Goal: Task Accomplishment & Management: Use online tool/utility

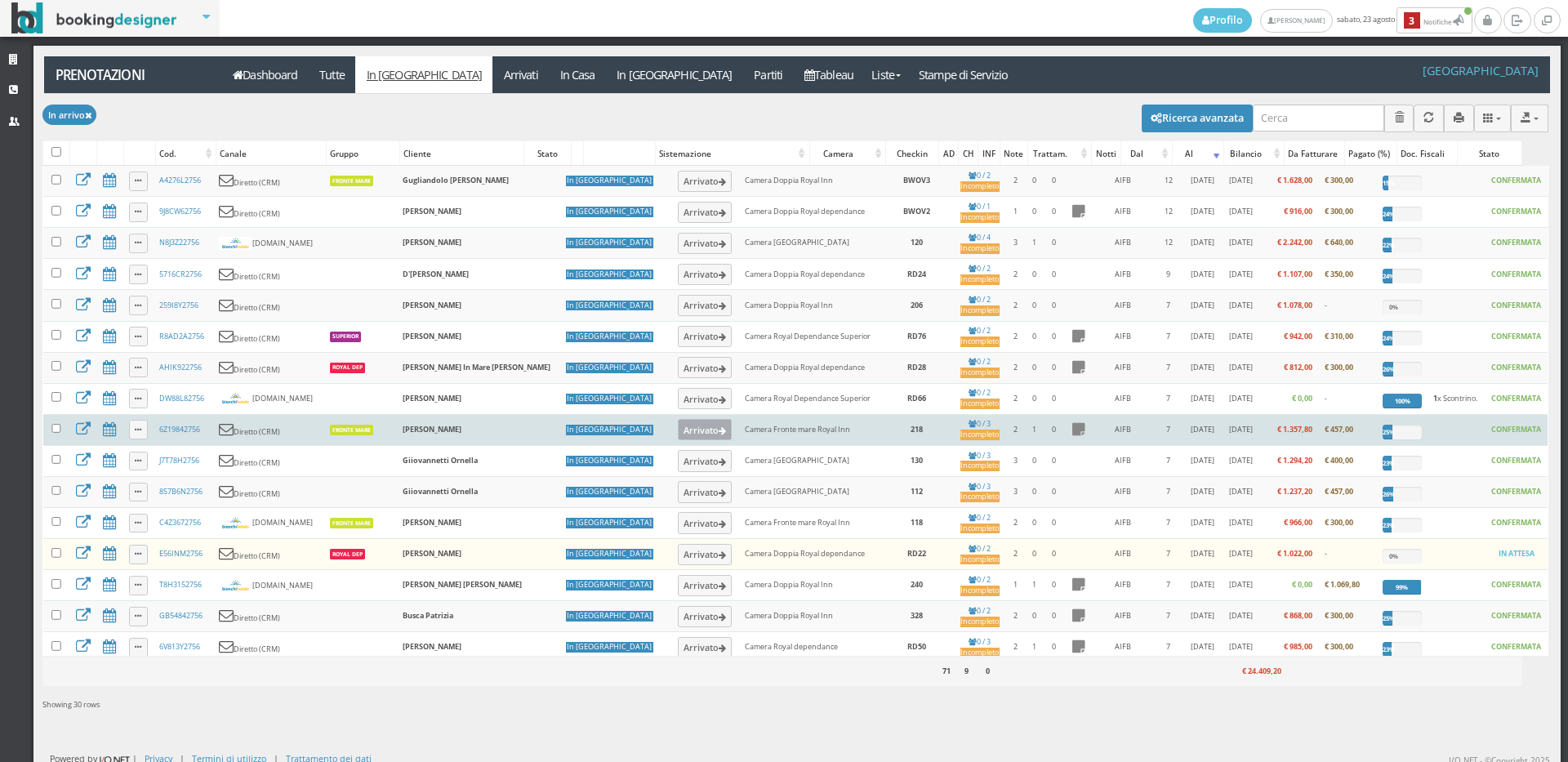
click at [678, 437] on button "Arrivato" at bounding box center [705, 429] width 55 height 21
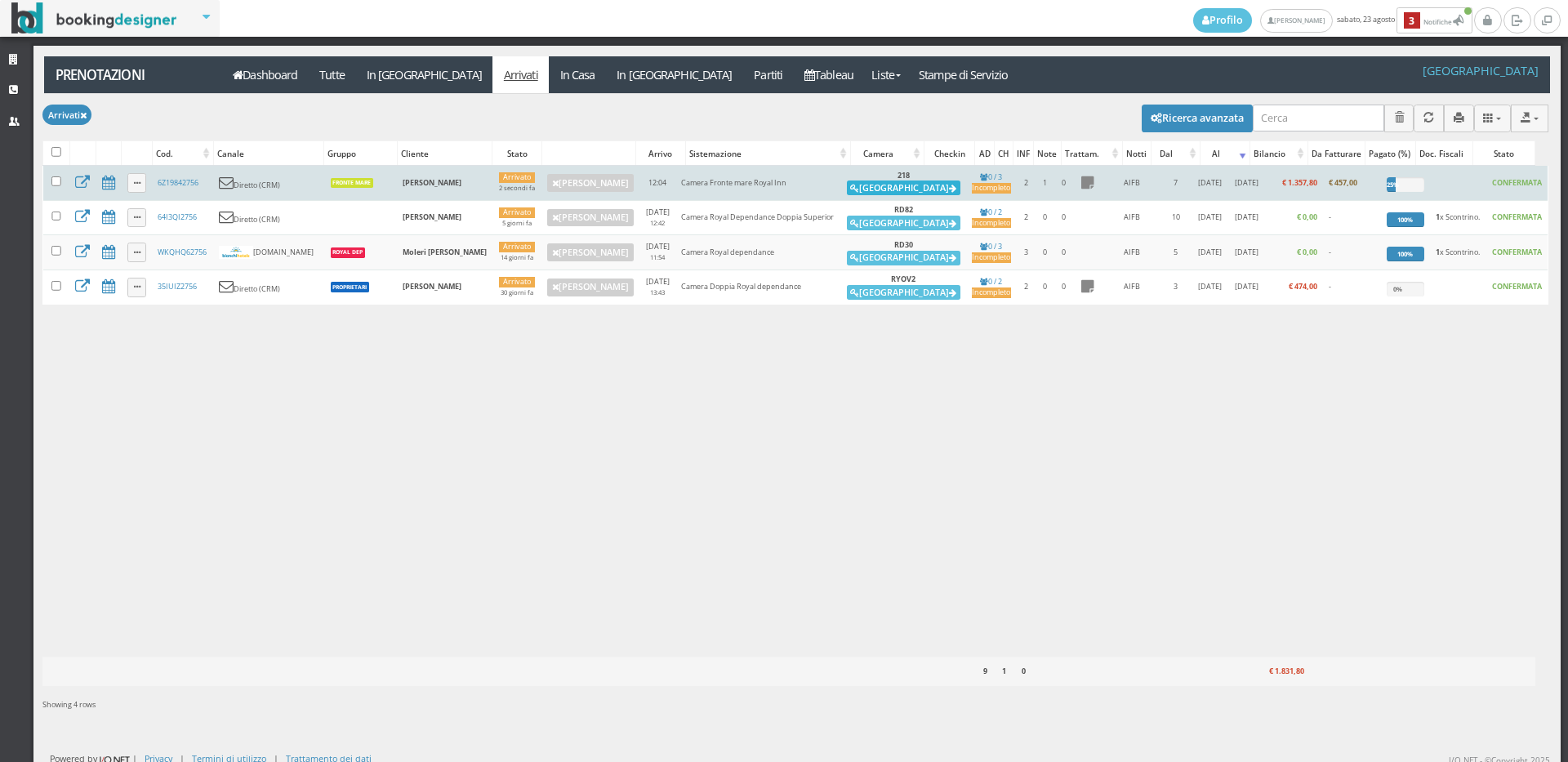
click at [885, 189] on button "Alloggia" at bounding box center [903, 188] width 114 height 15
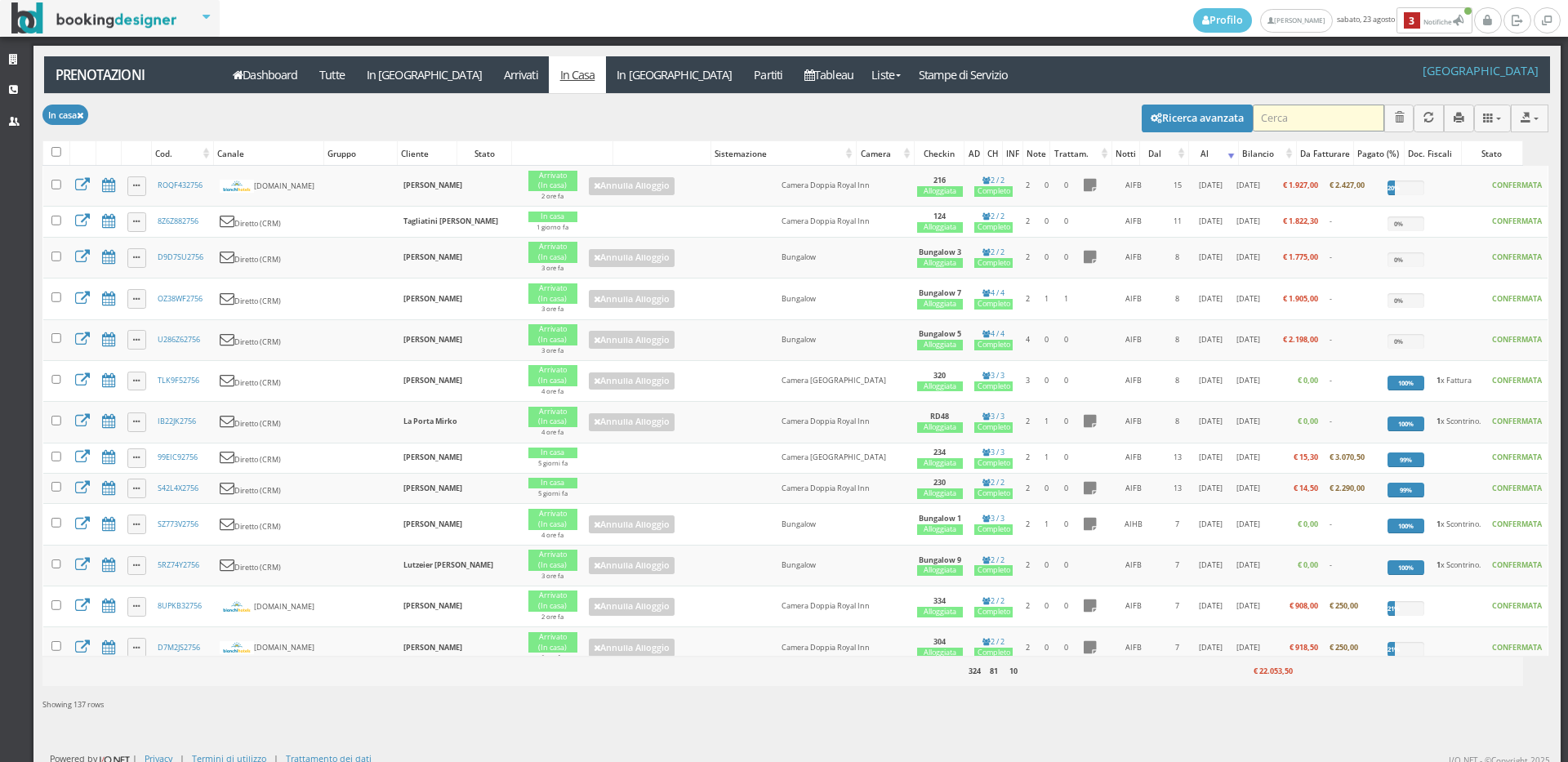
click at [1292, 122] on input "search" at bounding box center [1318, 118] width 131 height 27
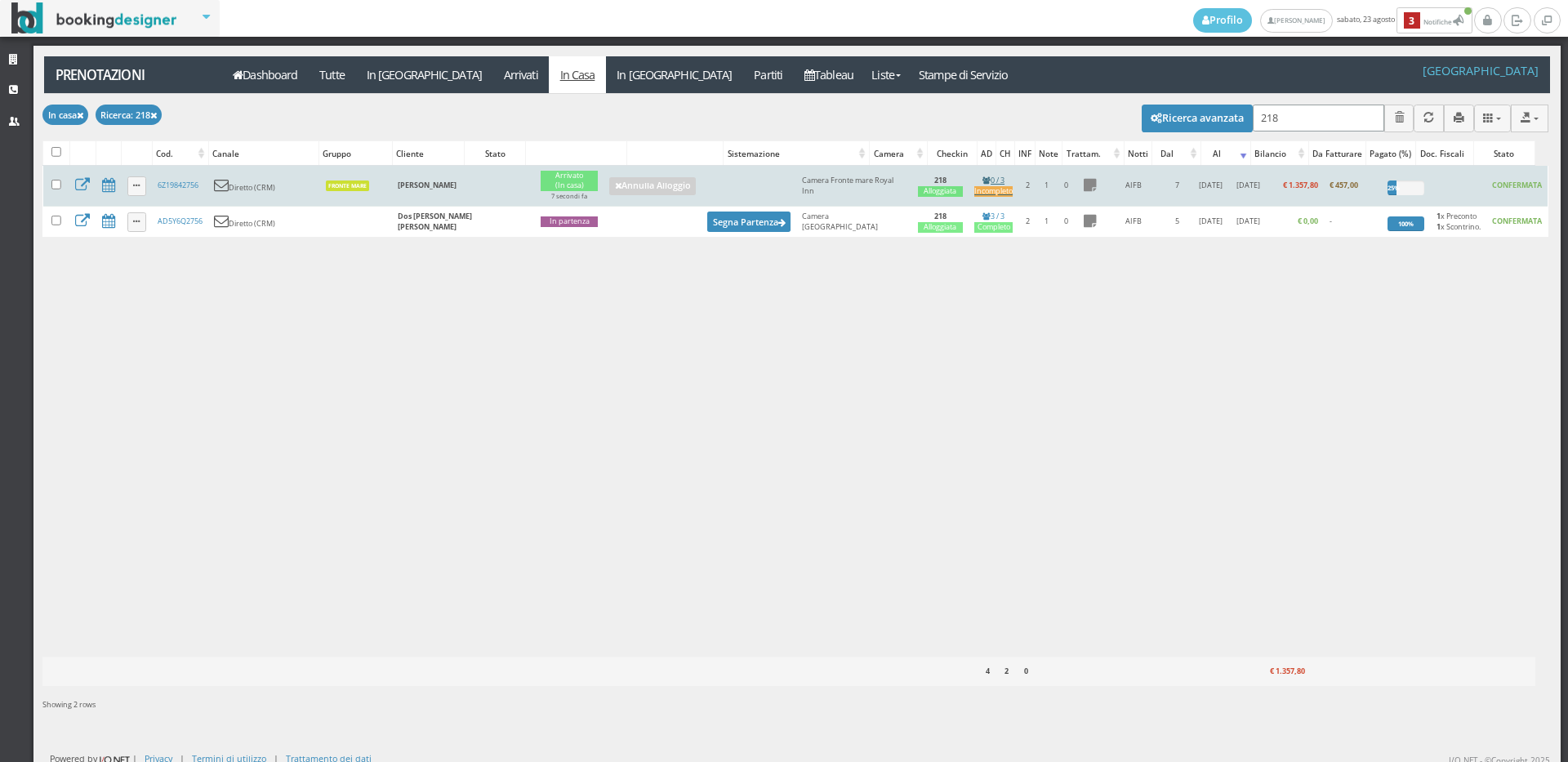
type input "218"
click at [974, 193] on div "Incompleto" at bounding box center [993, 191] width 38 height 10
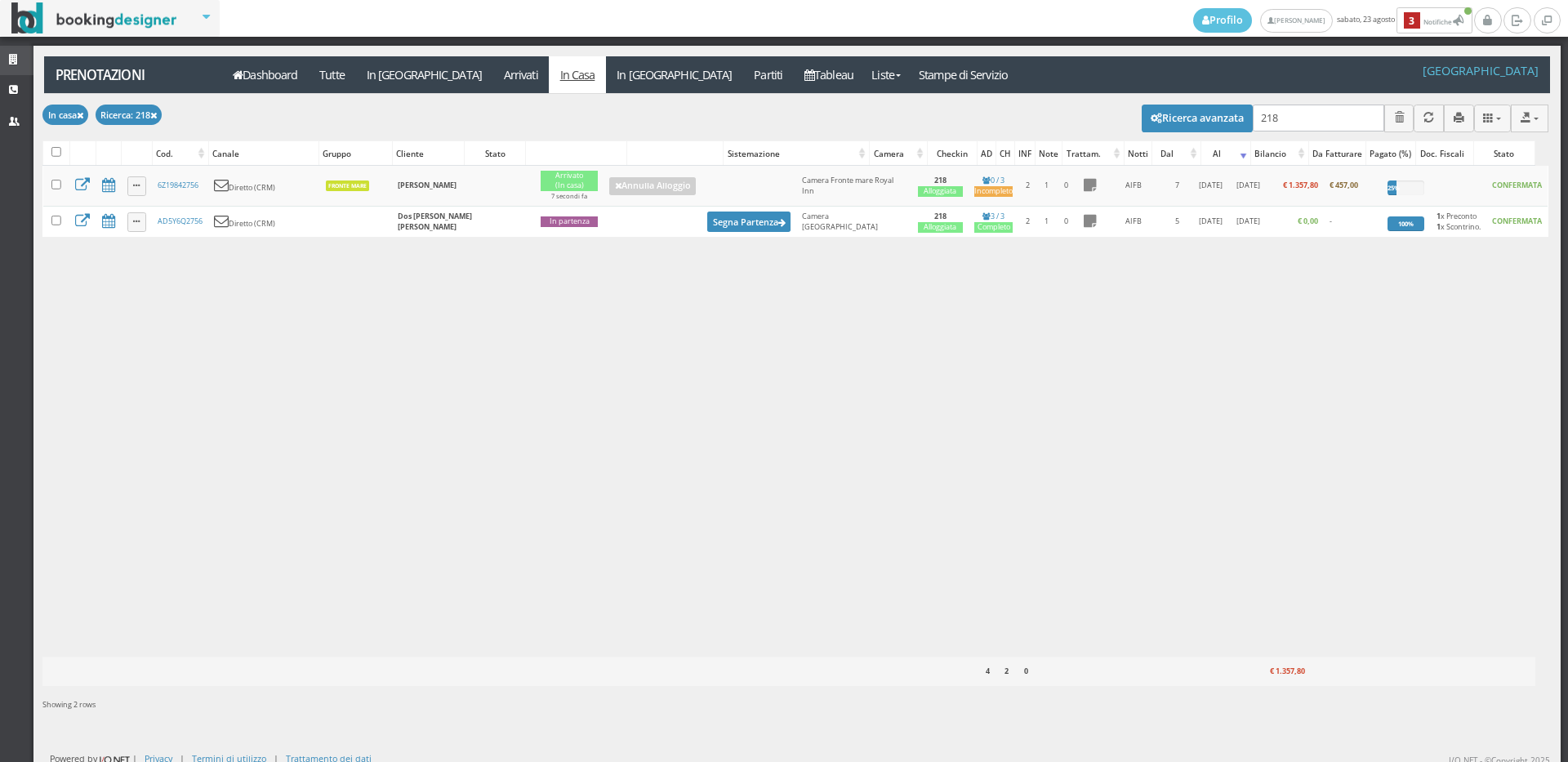
click at [0, 48] on link "Strutture" at bounding box center [17, 61] width 34 height 30
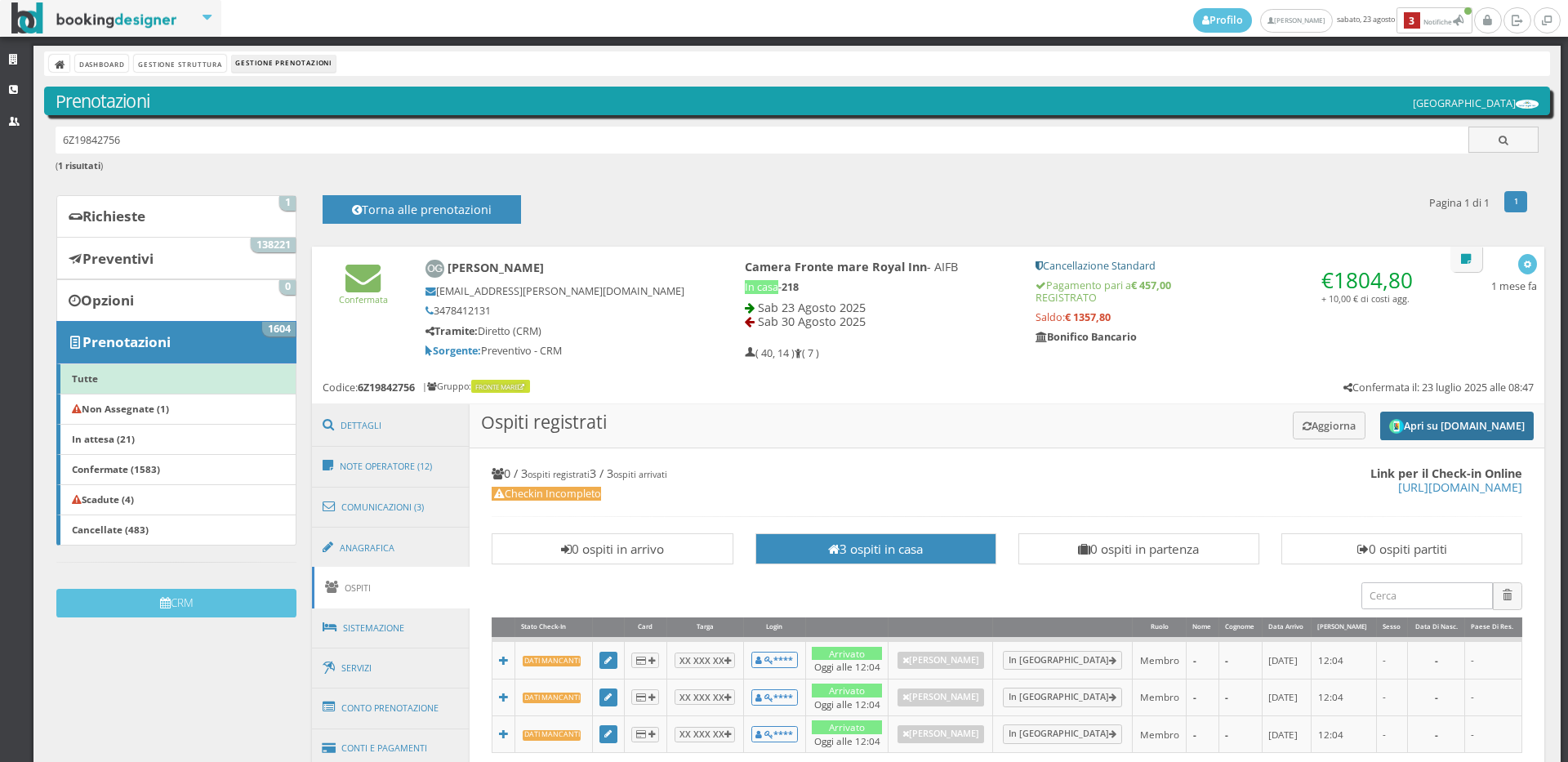
click at [1443, 427] on button "Apri su Online-Check.in" at bounding box center [1456, 425] width 154 height 29
click at [1311, 425] on button "Aggiorna" at bounding box center [1328, 424] width 73 height 27
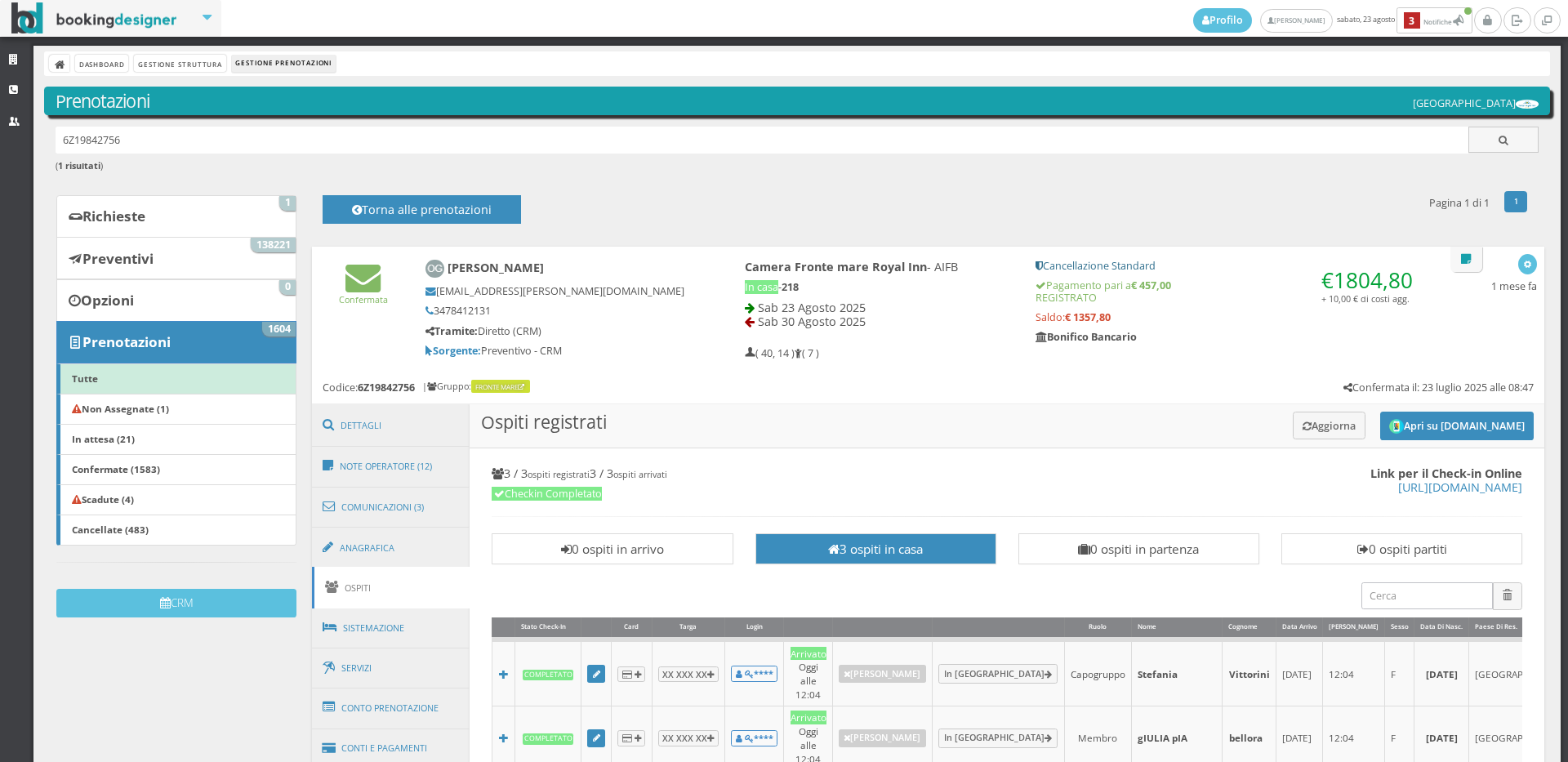
drag, startPoint x: 187, startPoint y: 135, endPoint x: 0, endPoint y: 146, distance: 187.3
click at [0, 146] on div "Strutture CRM Utenti Dashboard Gestione Struttura Gestione Prenotazioni Prenota…" at bounding box center [784, 404] width 1568 height 716
type input "giovannetti"
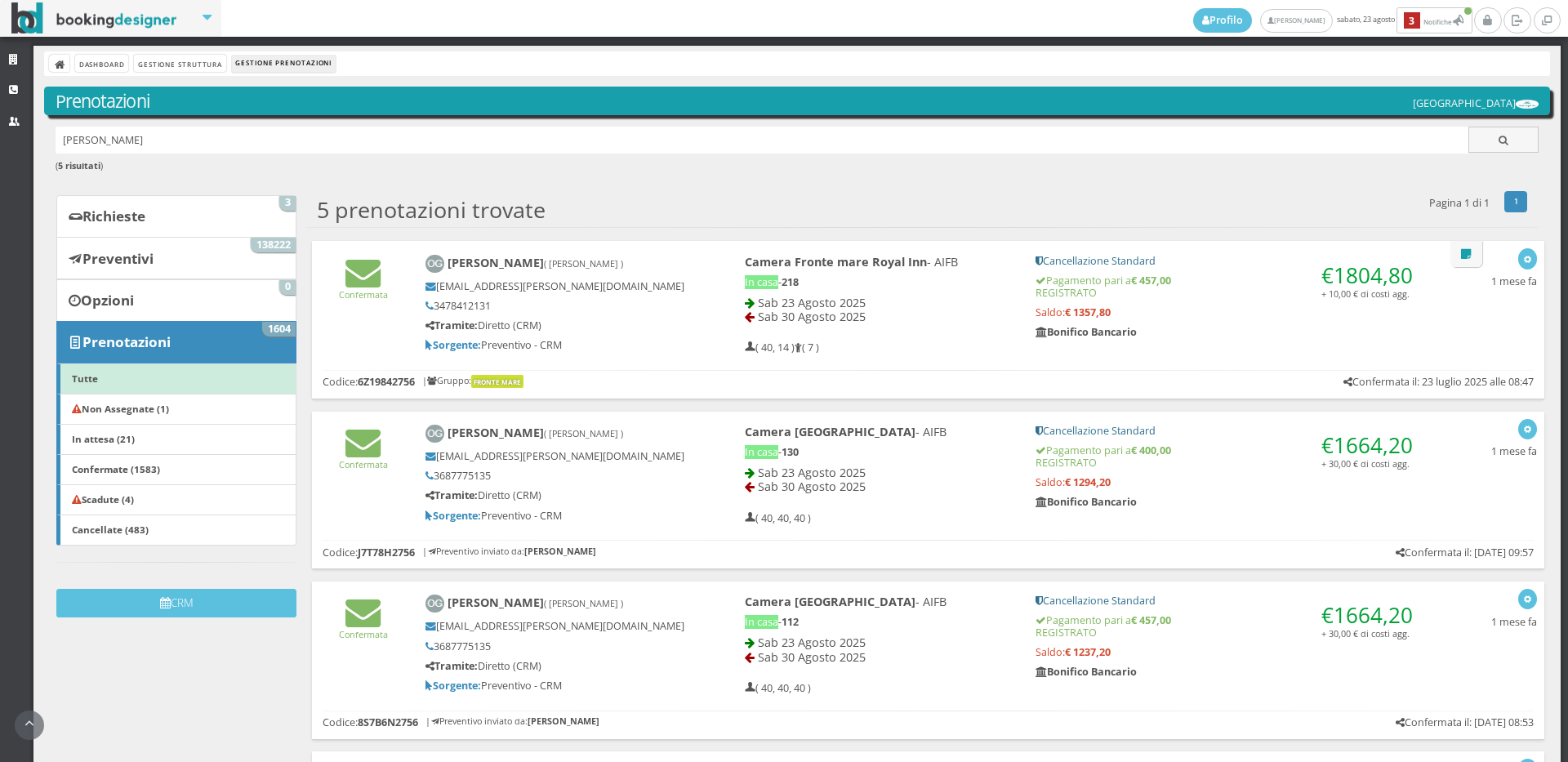
scroll to position [90, 0]
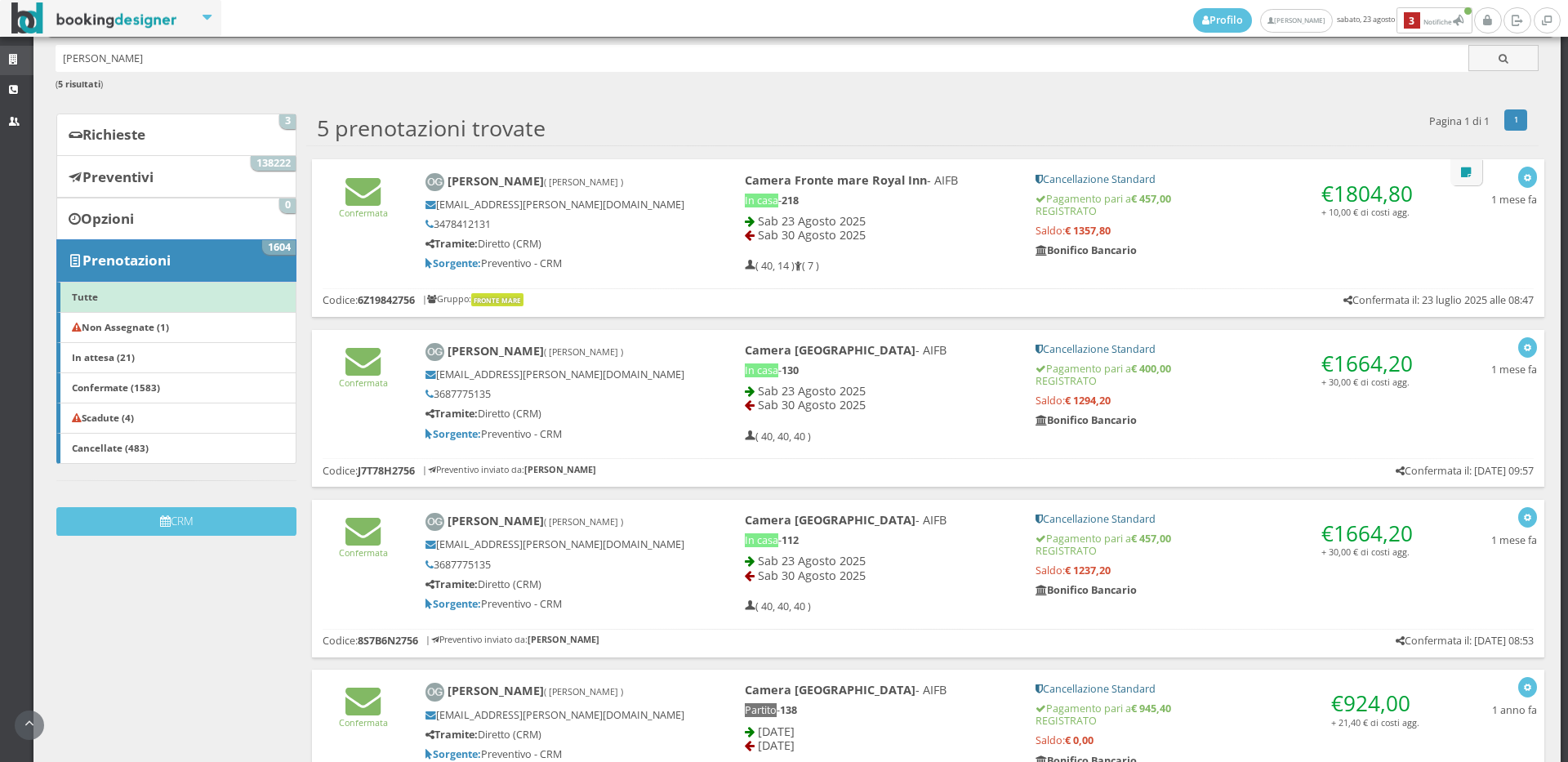
click at [0, 50] on link "Strutture" at bounding box center [17, 61] width 34 height 30
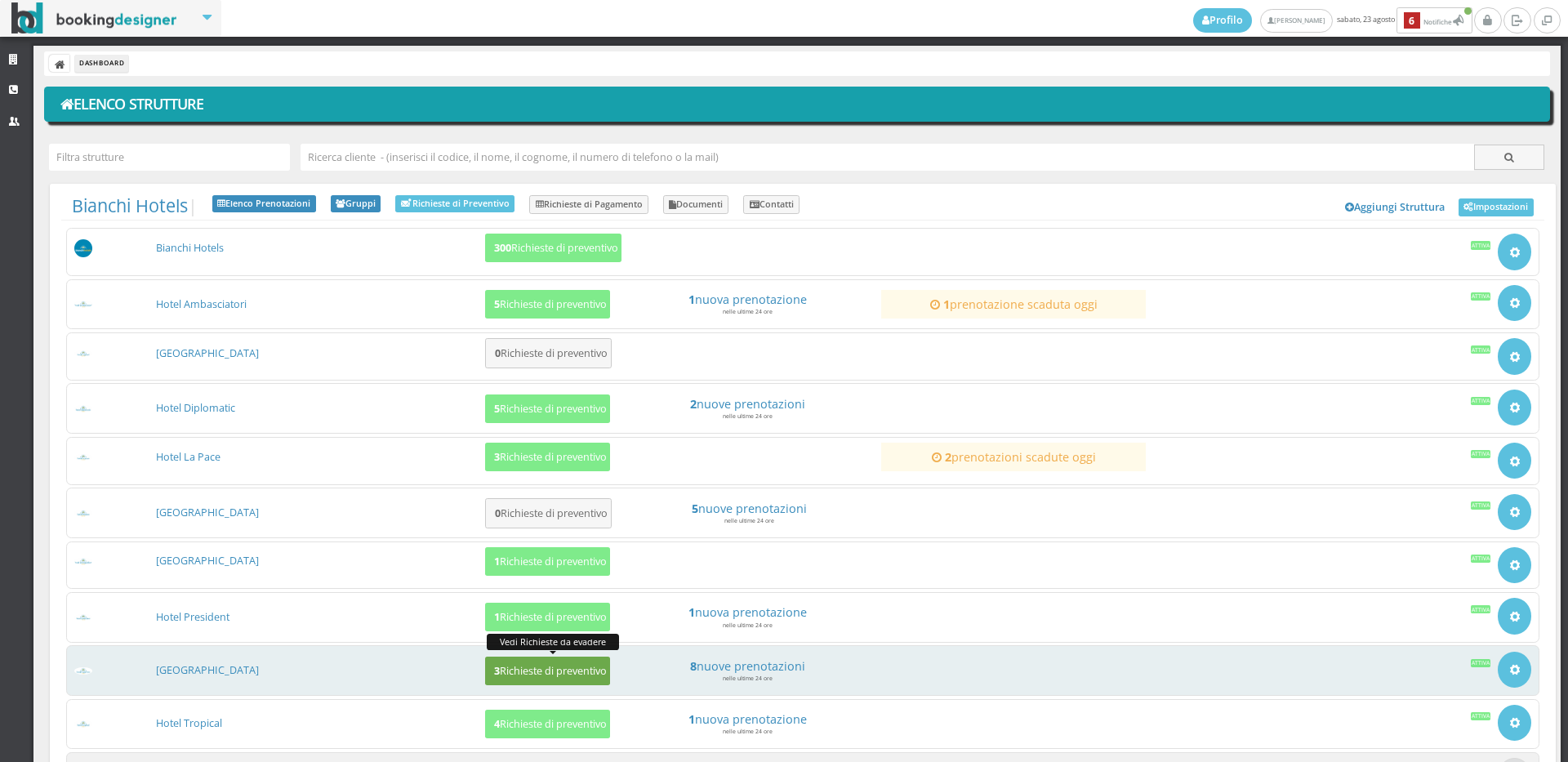
click at [531, 665] on h5 "3 Richieste di preventivo" at bounding box center [548, 671] width 117 height 12
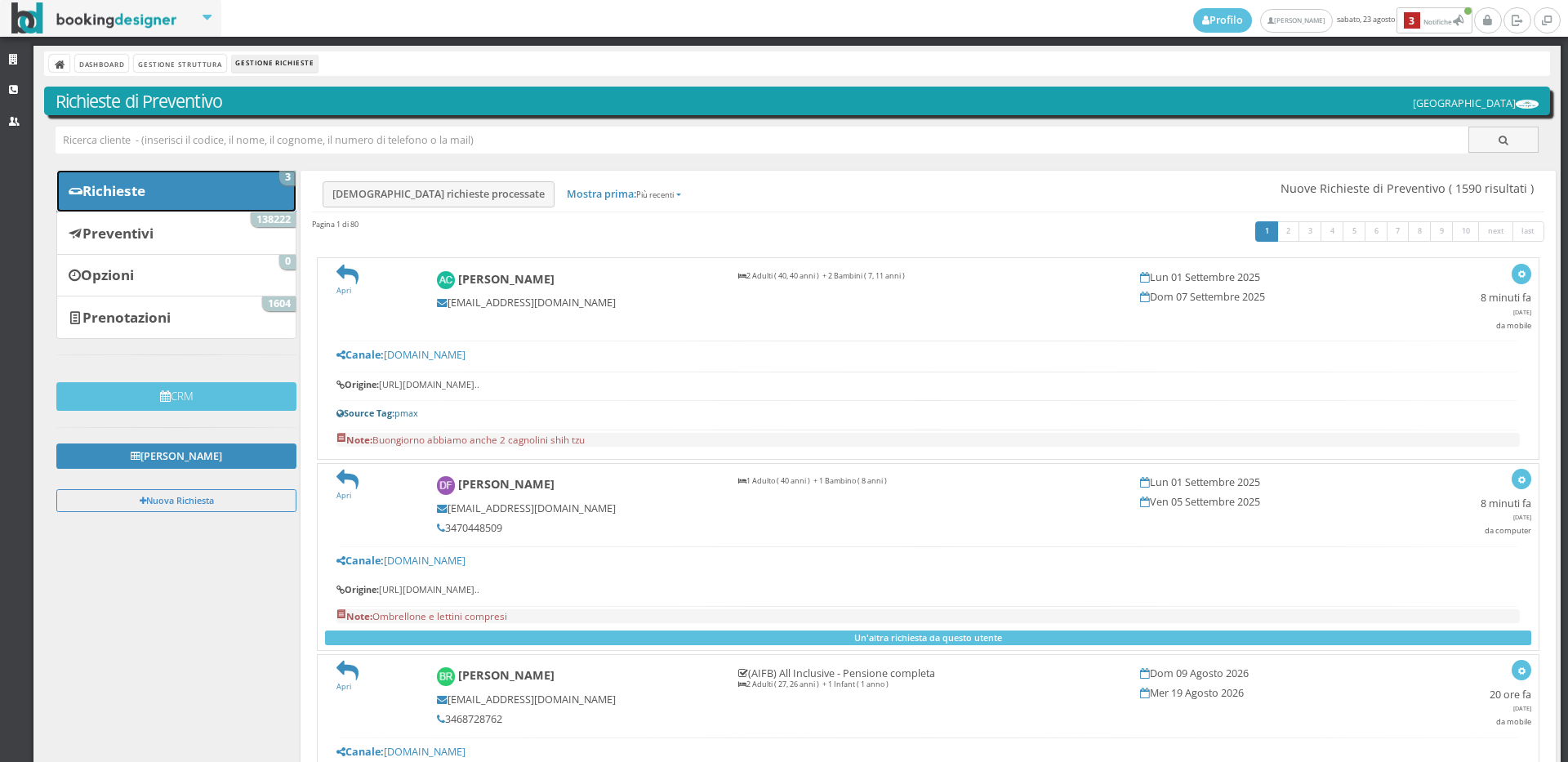
click at [199, 208] on link "Richieste 3" at bounding box center [176, 191] width 241 height 43
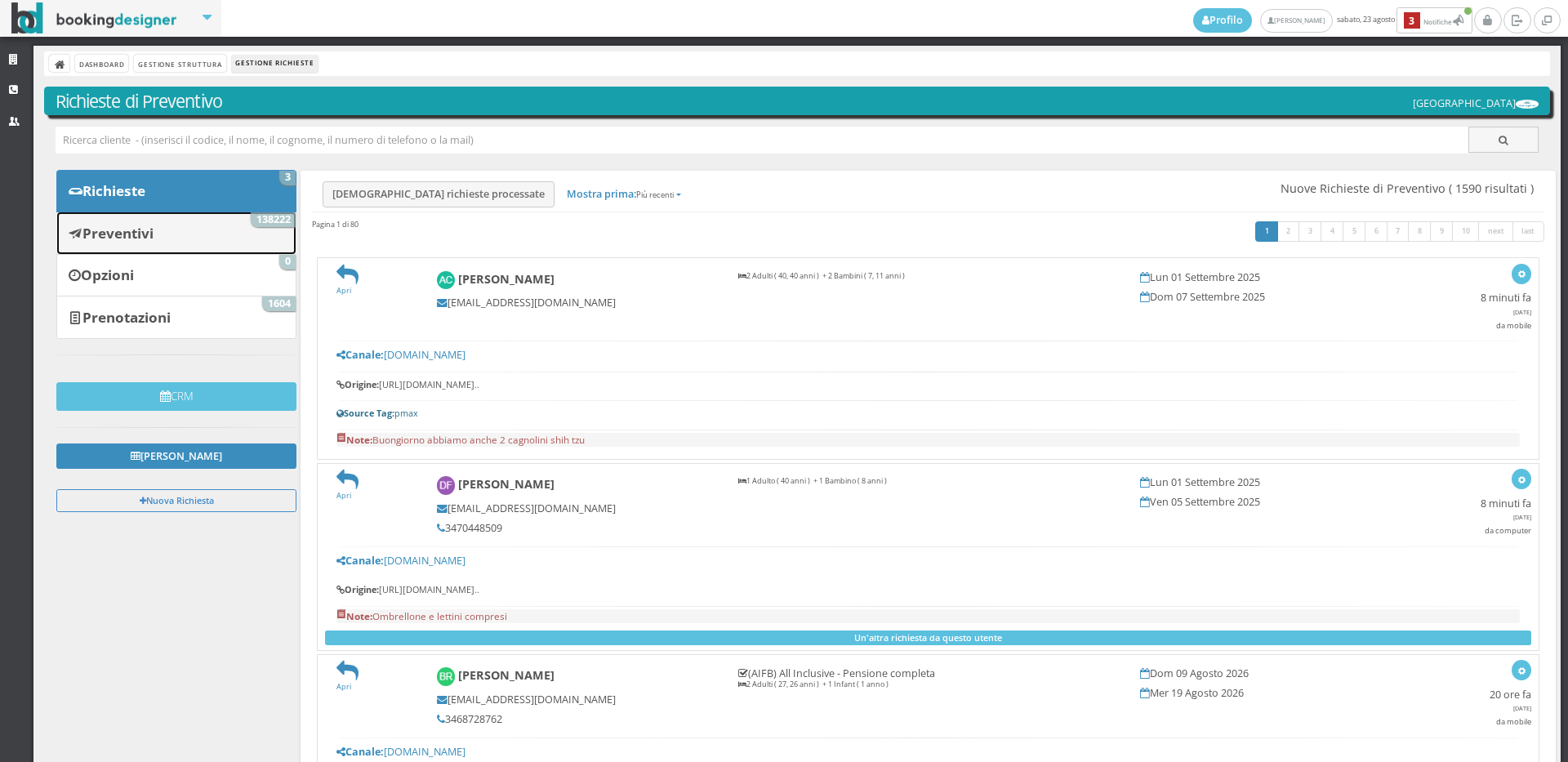
click at [195, 221] on link "Preventivi 138222" at bounding box center [176, 233] width 241 height 43
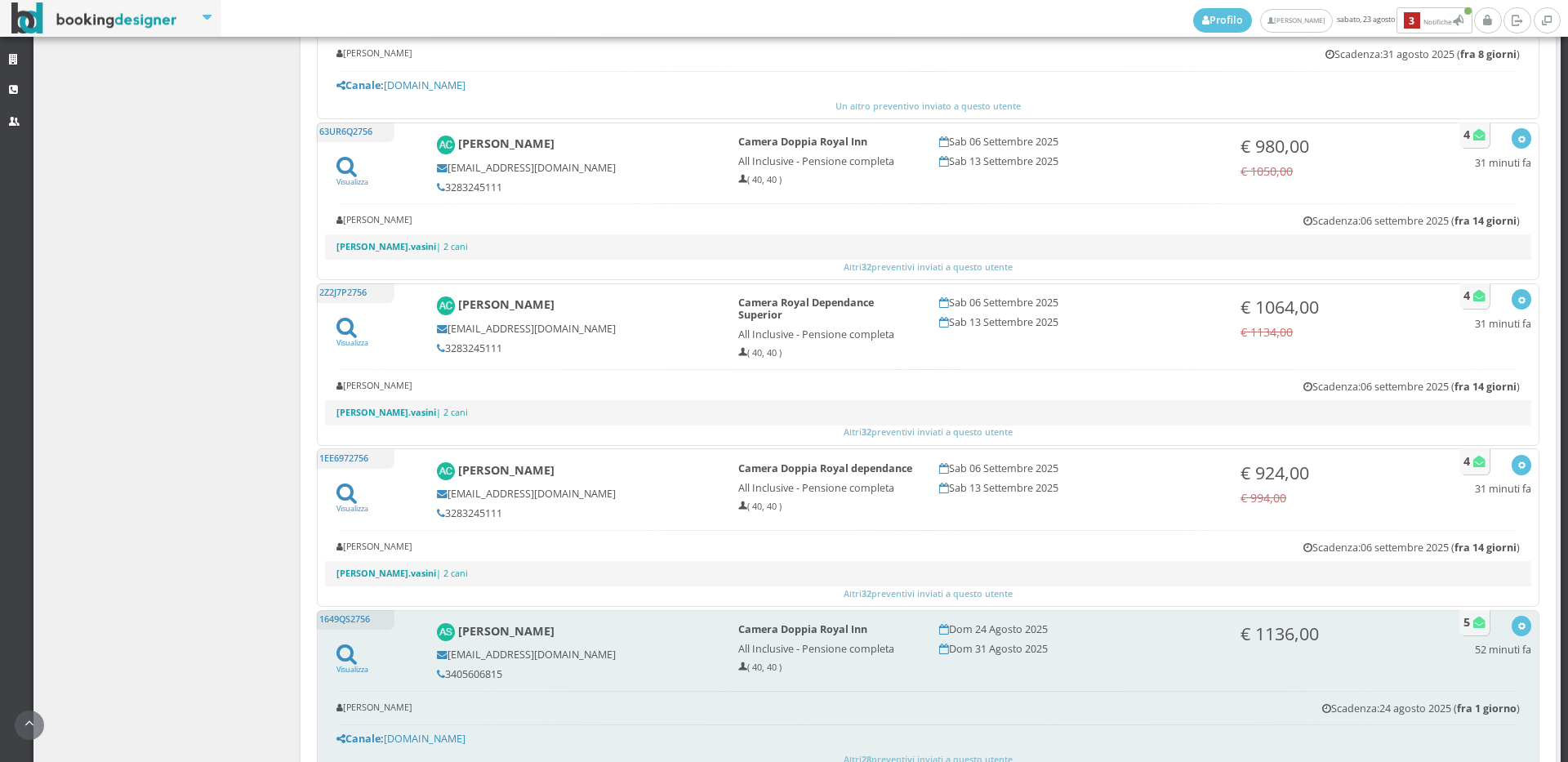
scroll to position [1089, 0]
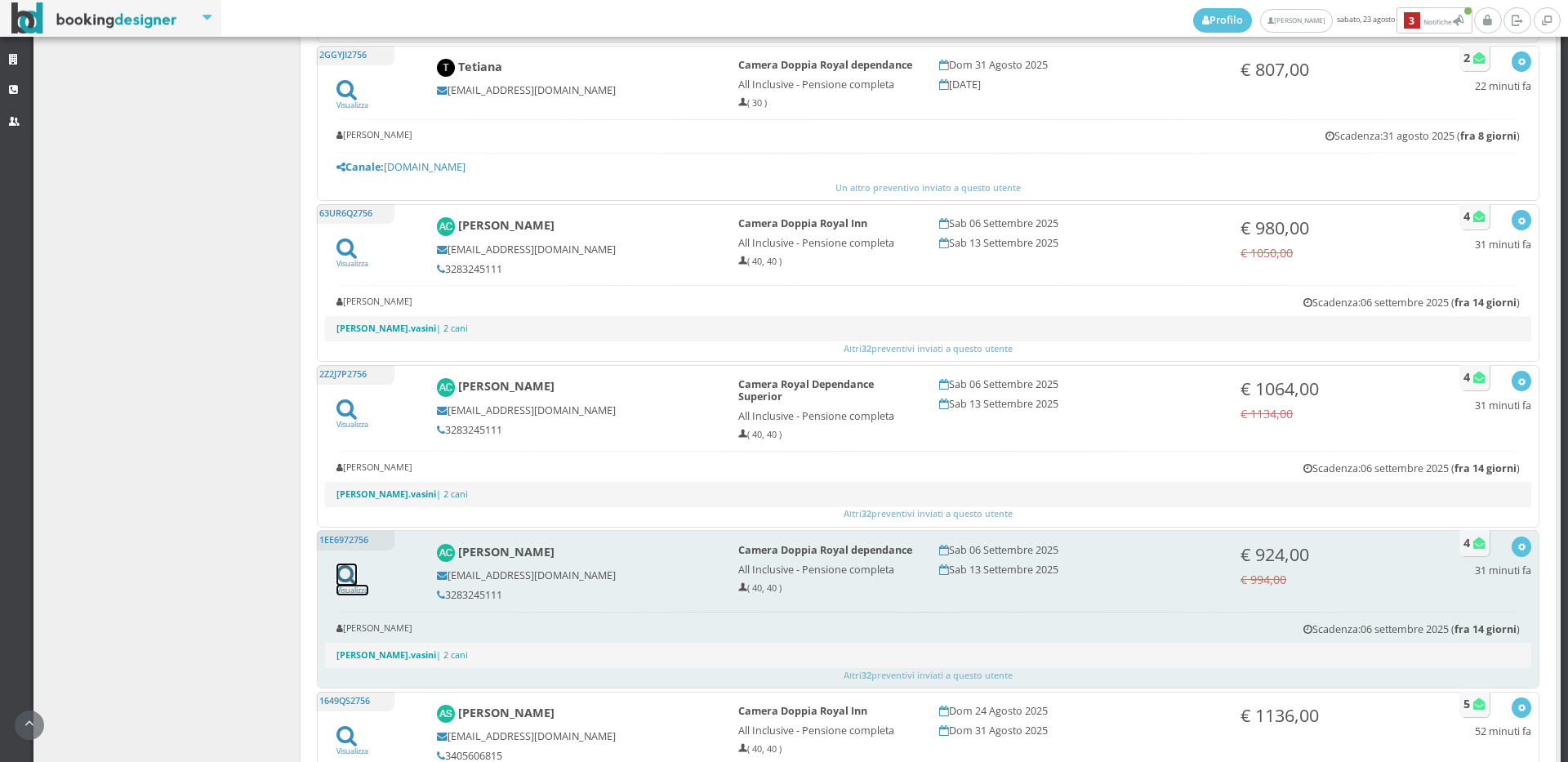
click at [351, 595] on link "Visualizza" at bounding box center [352, 585] width 32 height 21
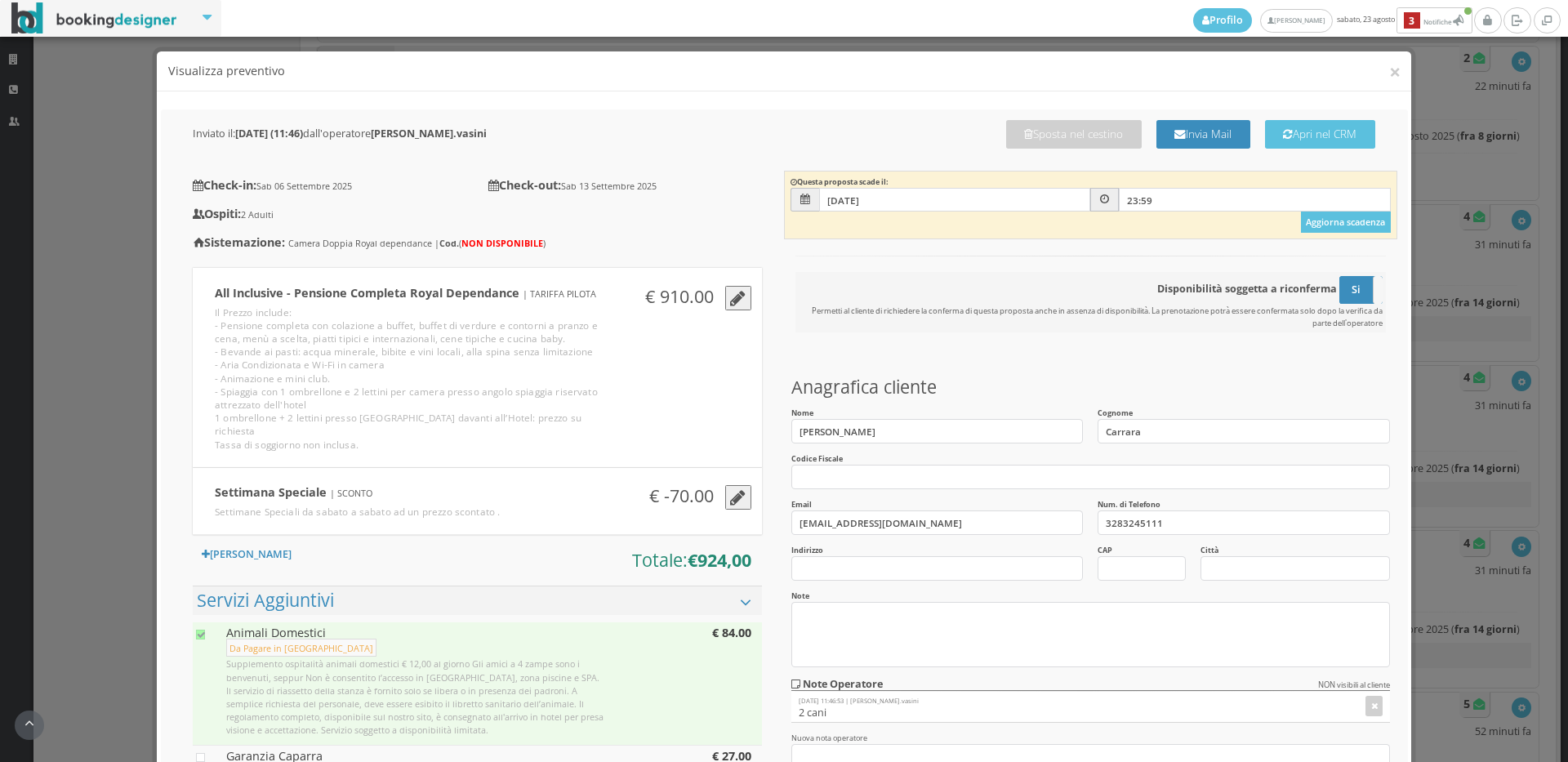
scroll to position [250, 0]
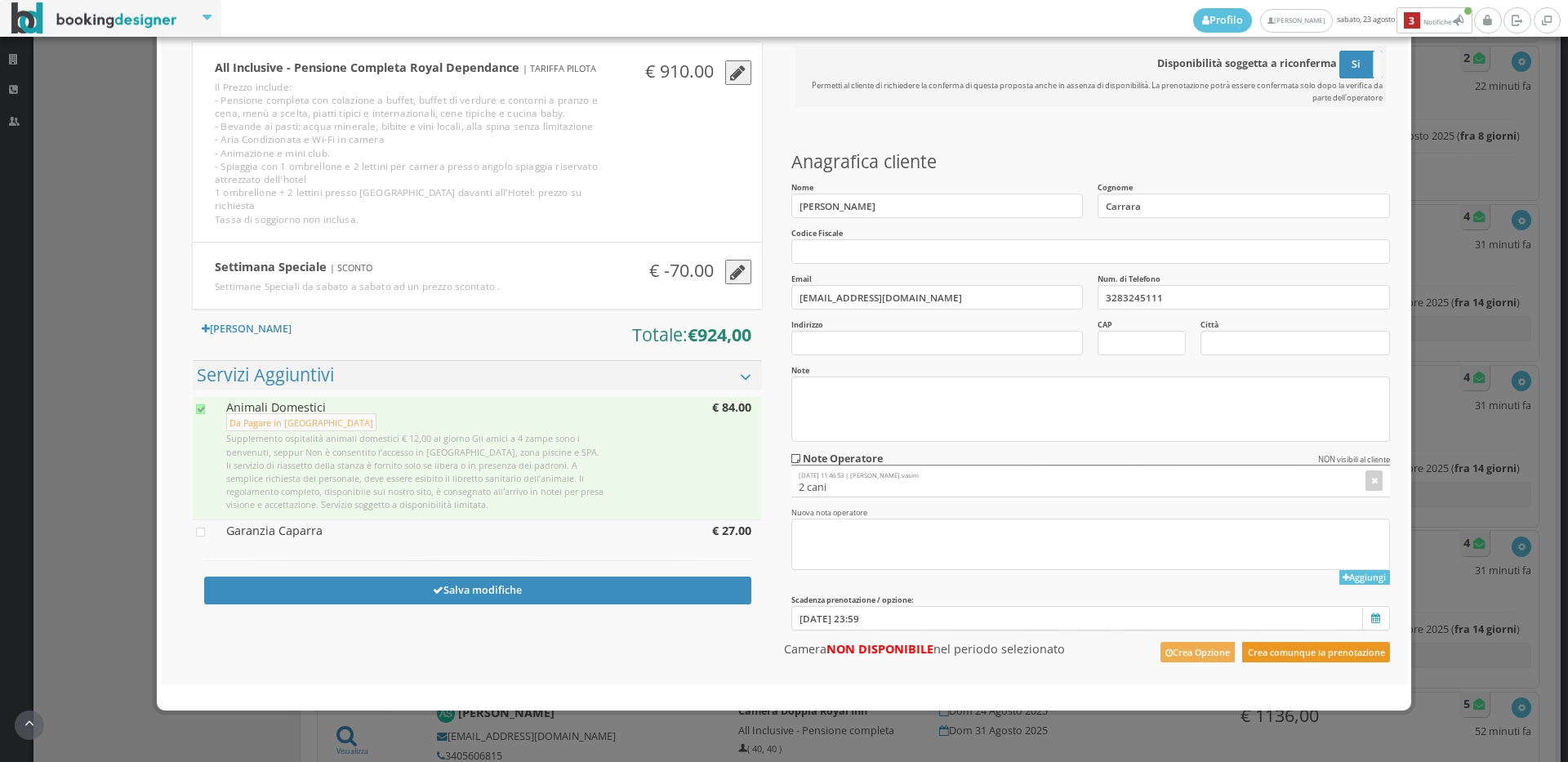
click at [1310, 661] on button "Crea comunque la prenotazione" at bounding box center [1315, 652] width 148 height 21
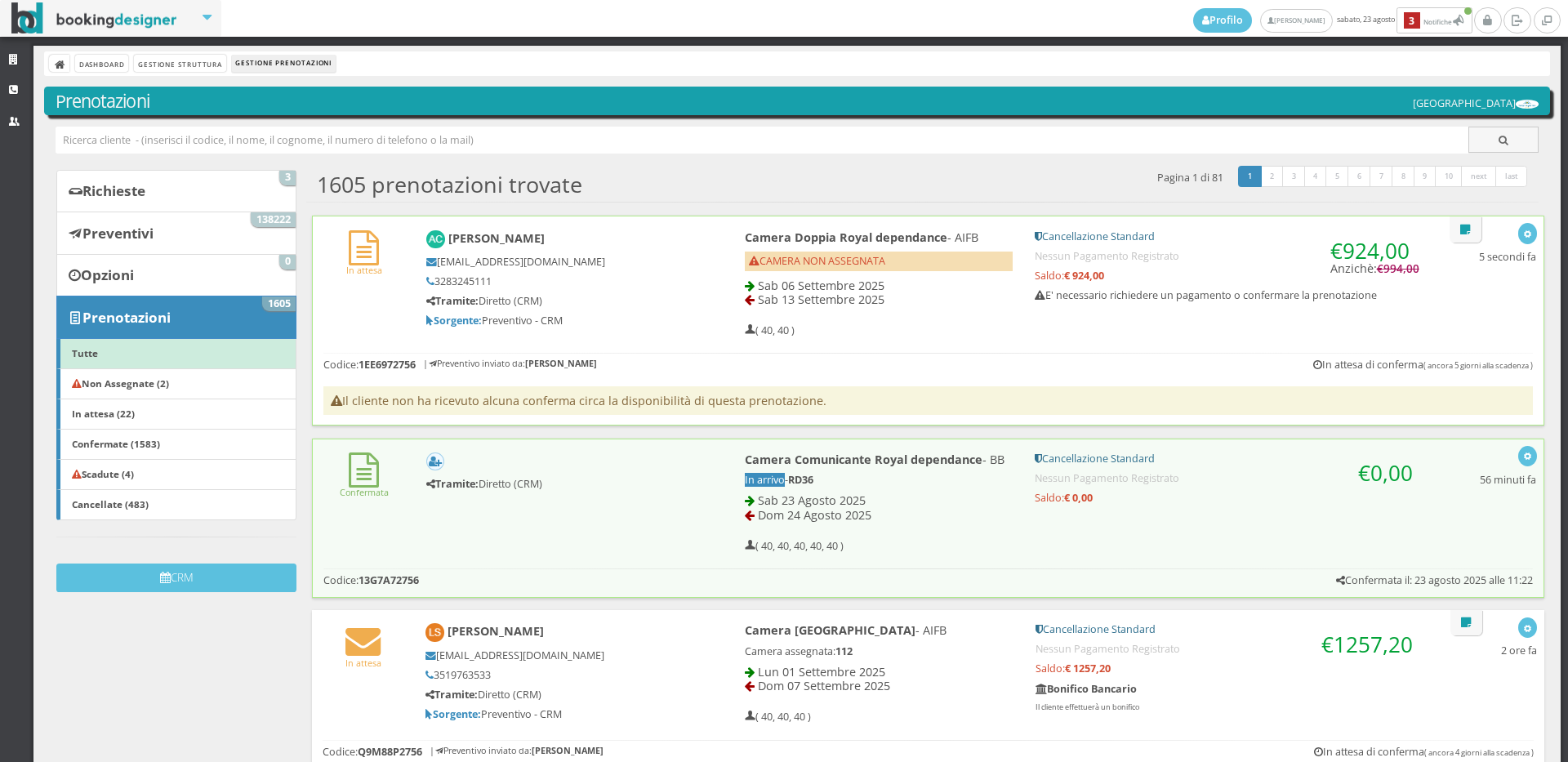
click at [341, 290] on div "In attesa [PERSON_NAME] [EMAIL_ADDRESS][DOMAIN_NAME] 3283245111 Tramite: Dirett…" at bounding box center [928, 280] width 1231 height 128
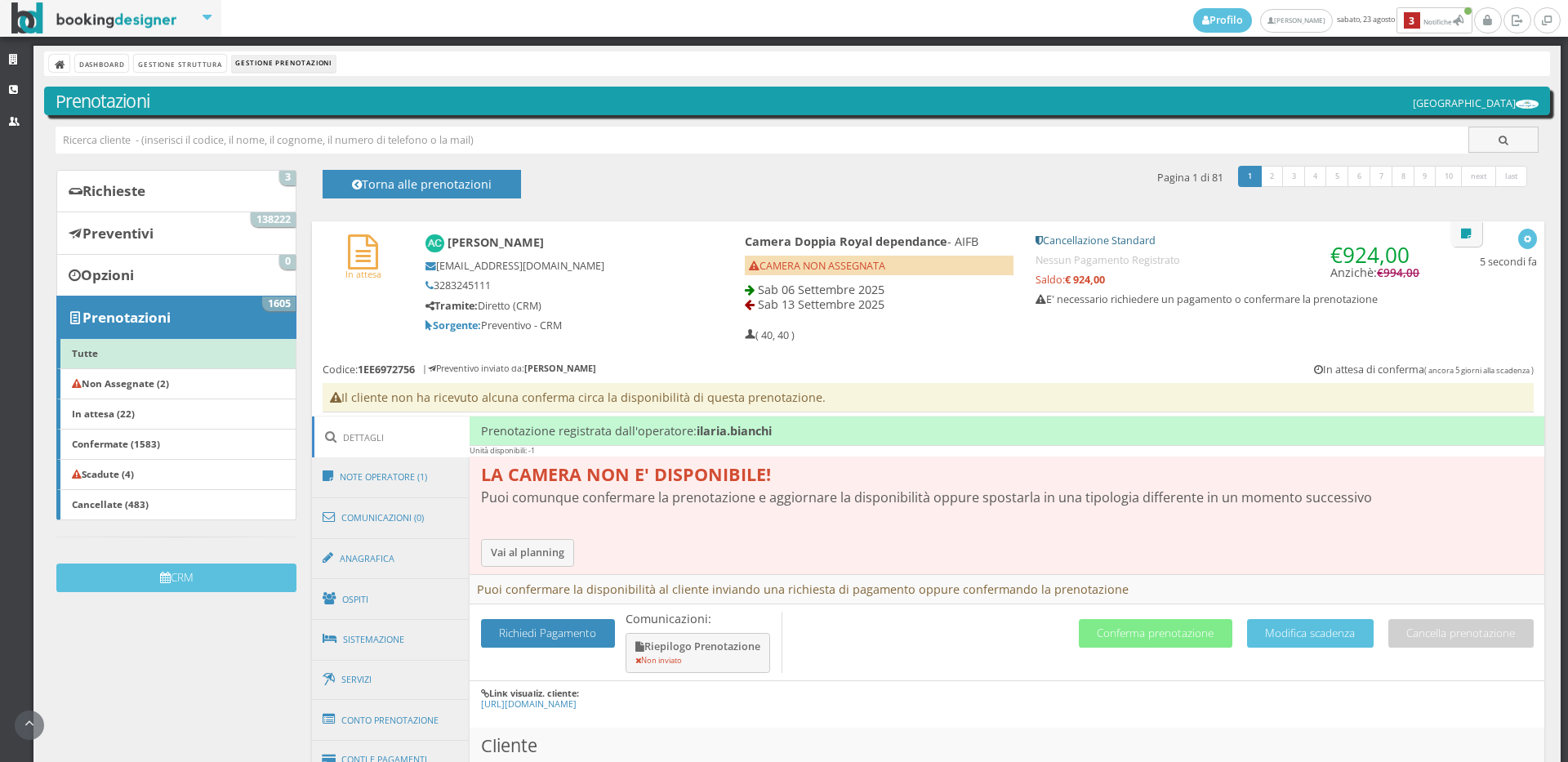
scroll to position [272, 0]
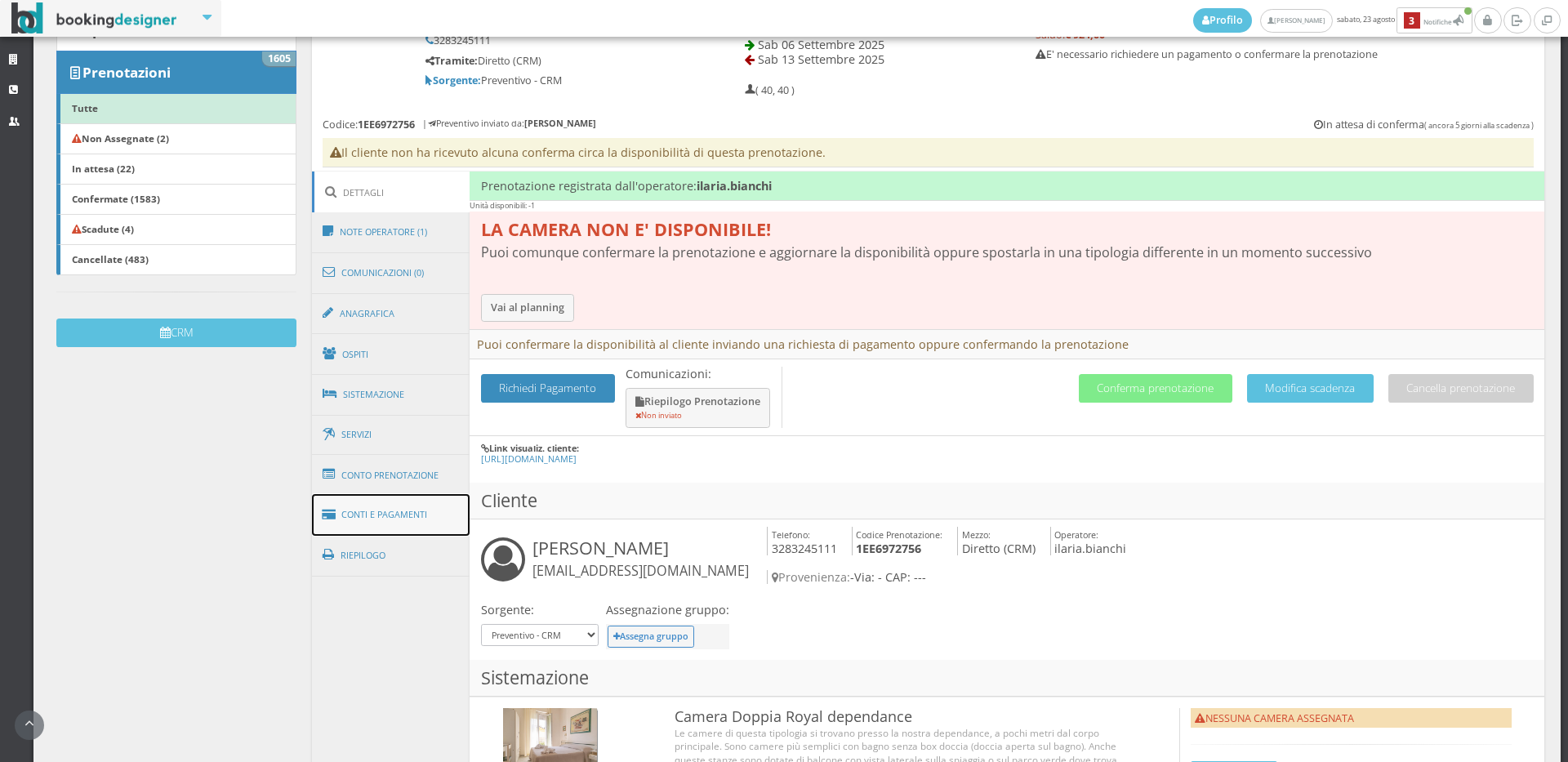
click at [367, 507] on link "Conti e Pagamenti" at bounding box center [392, 515] width 158 height 42
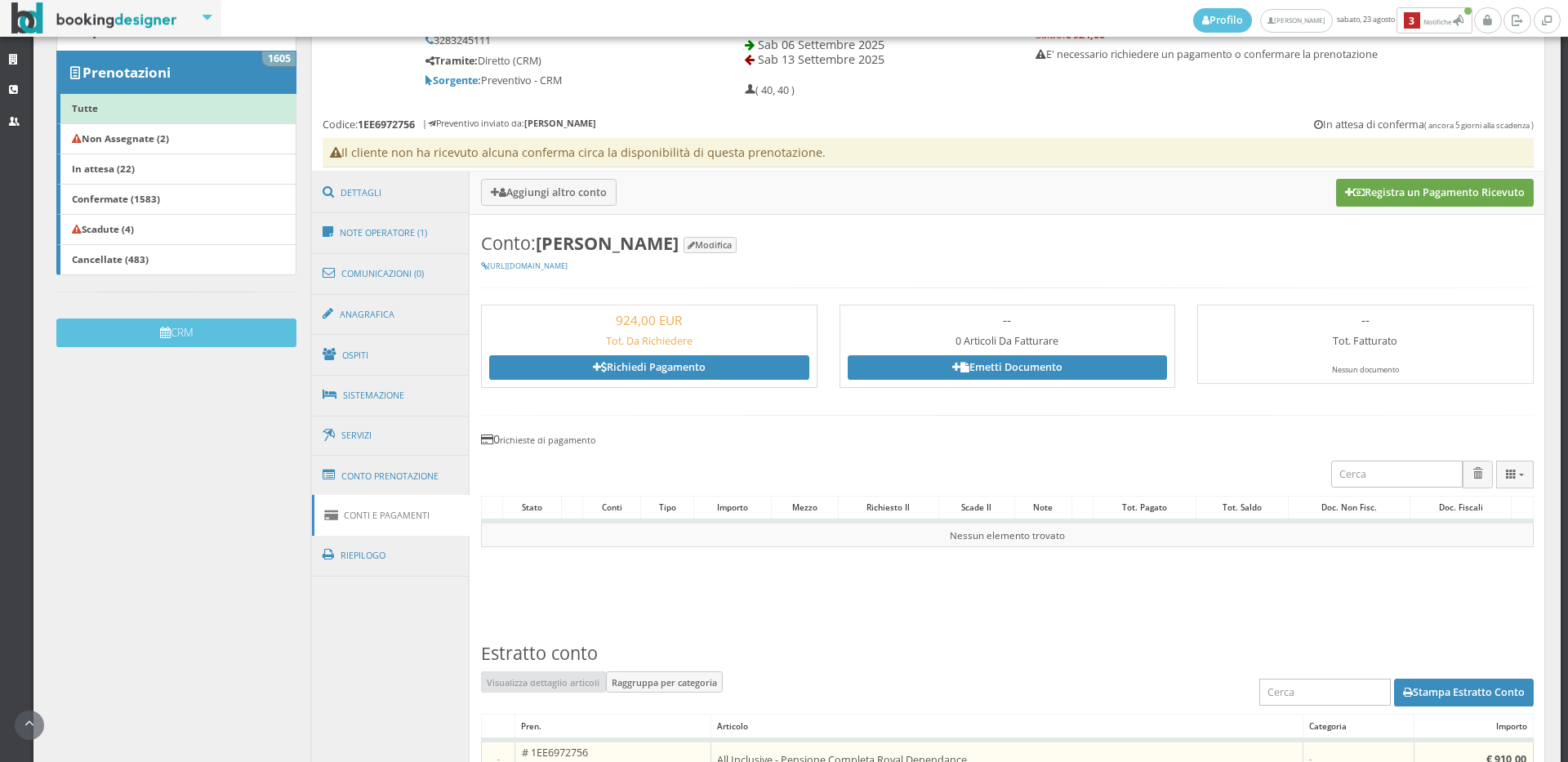
click at [1439, 195] on button "Registra un Pagamento Ricevuto" at bounding box center [1435, 193] width 198 height 28
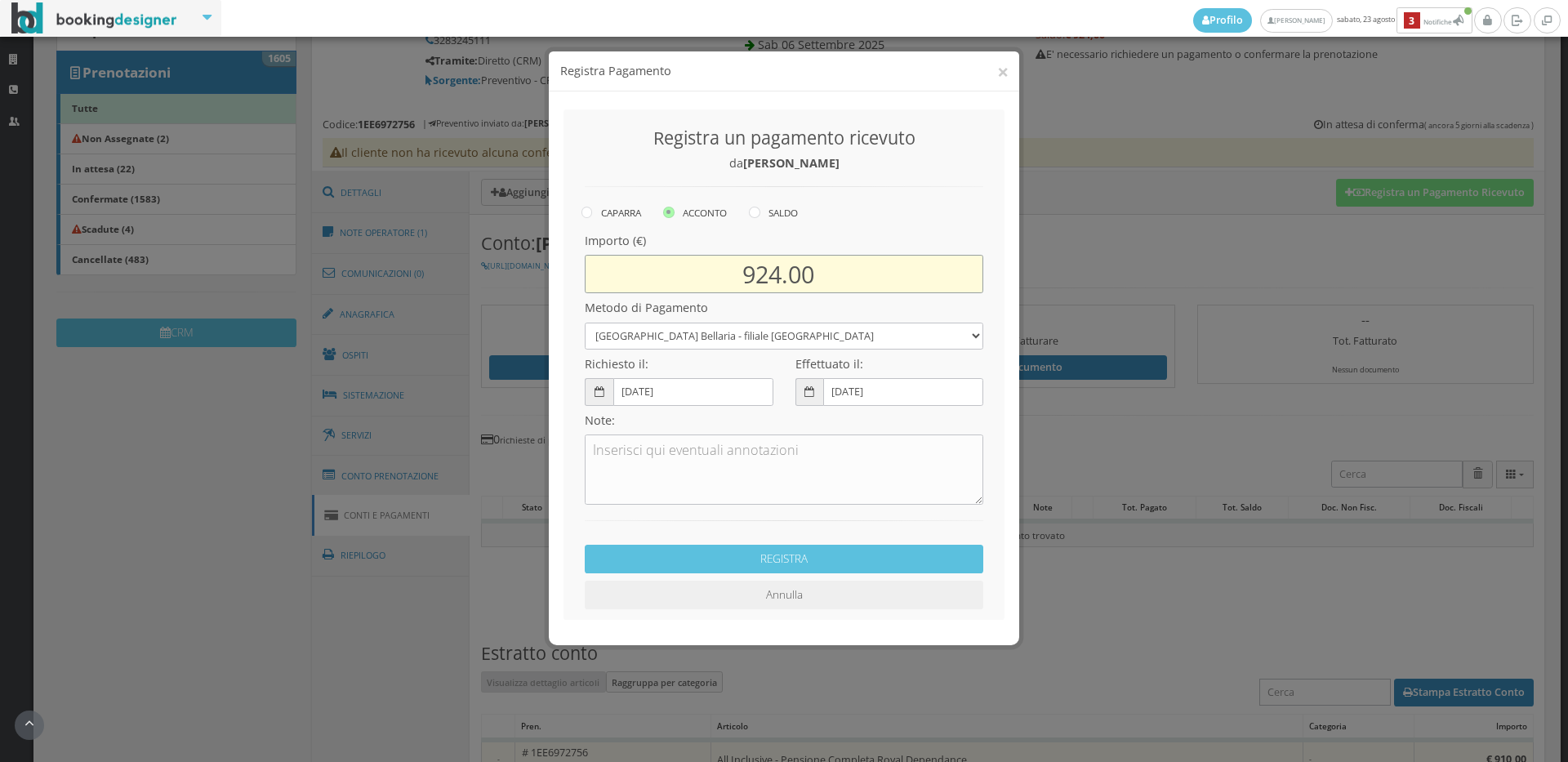
drag, startPoint x: 817, startPoint y: 255, endPoint x: 743, endPoint y: 259, distance: 74.1
click at [743, 259] on input "924.00" at bounding box center [783, 273] width 398 height 38
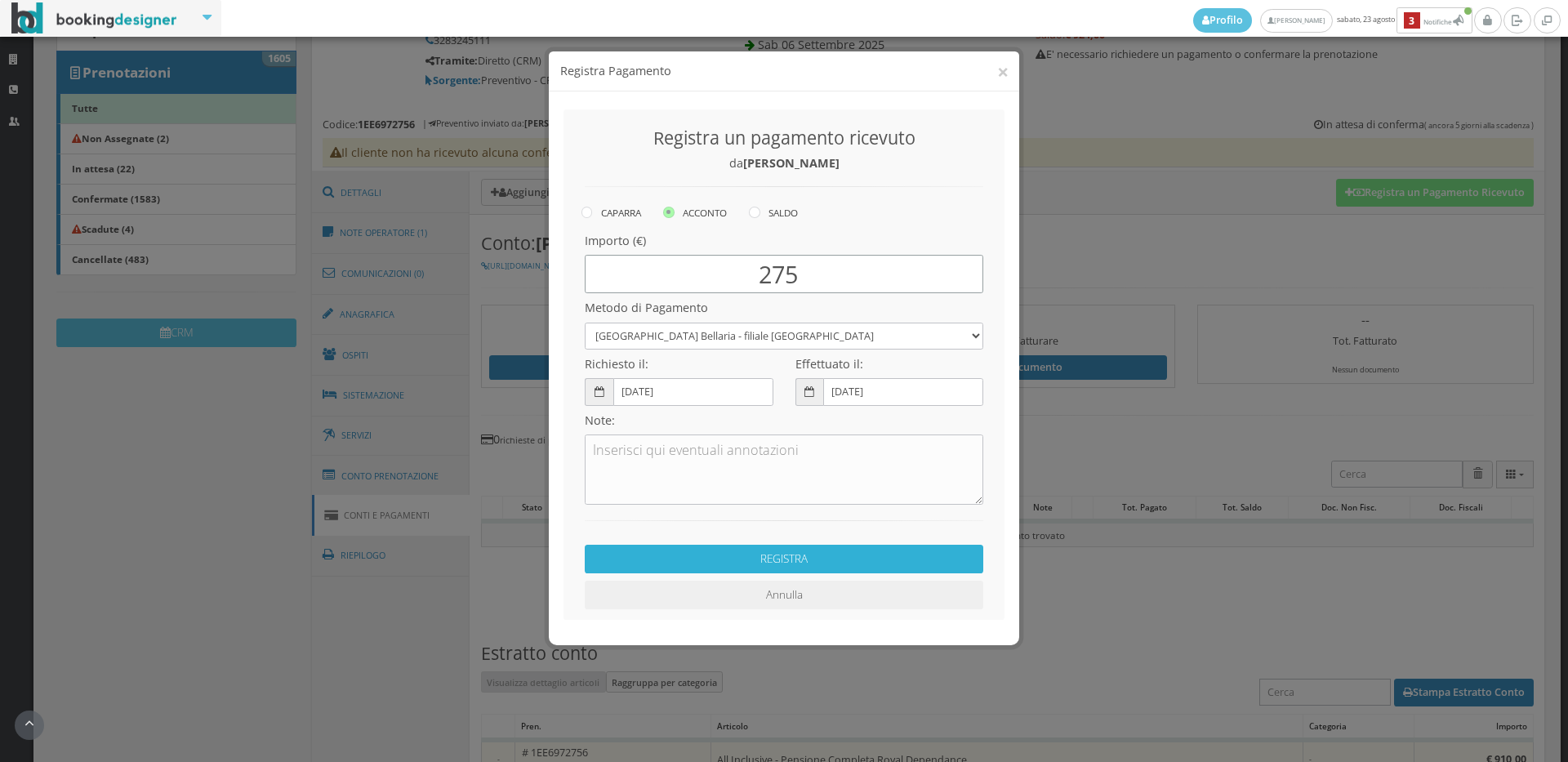
type input "275"
click at [765, 557] on button "REGISTRA" at bounding box center [783, 559] width 398 height 29
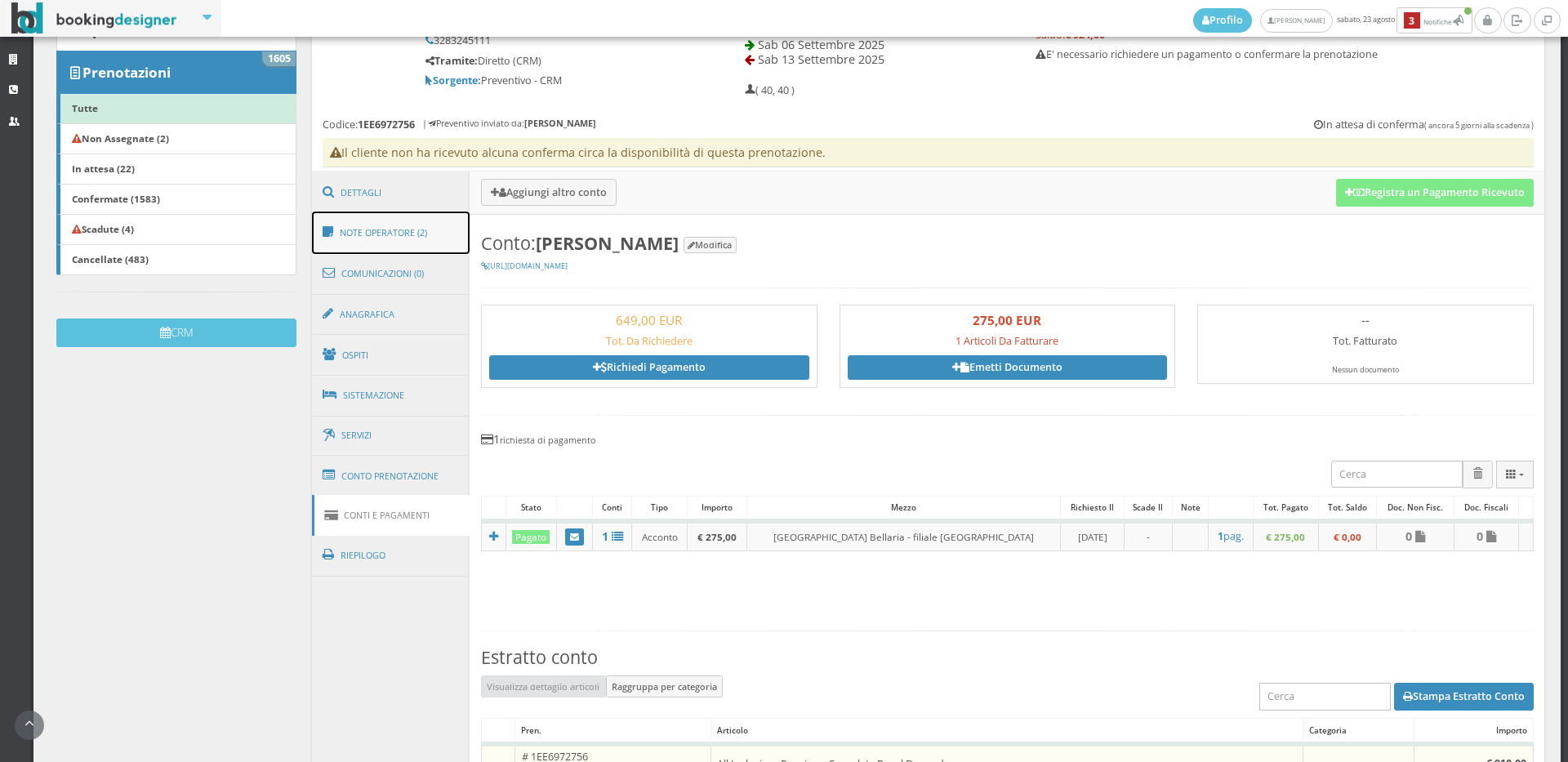
click at [368, 241] on link "Note Operatore (2)" at bounding box center [392, 233] width 158 height 43
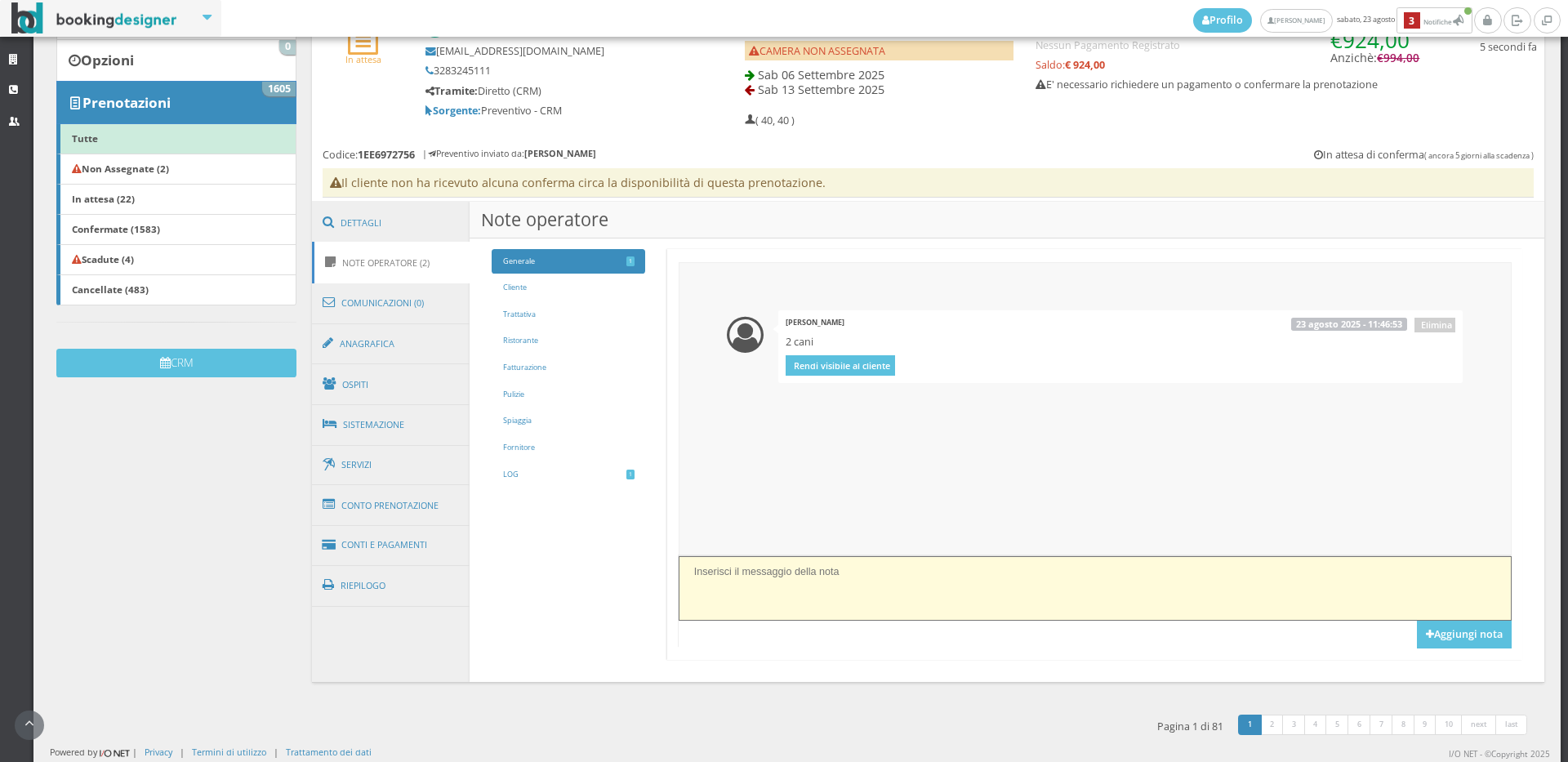
click at [762, 602] on textarea at bounding box center [1094, 588] width 832 height 64
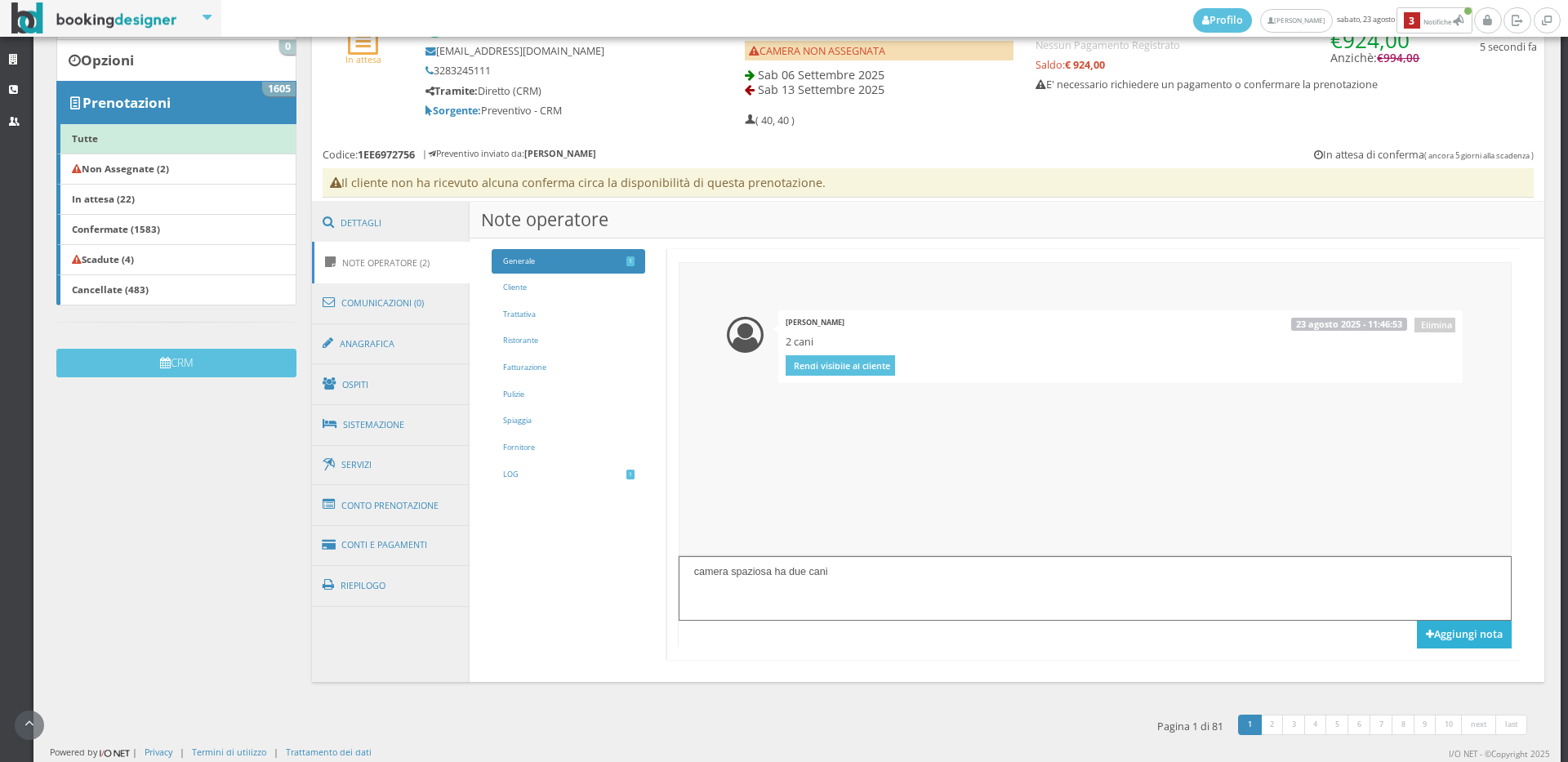
type textarea "camera spaziosa ha due cani"
click at [1451, 644] on button "Aggiungi nota" at bounding box center [1465, 635] width 95 height 28
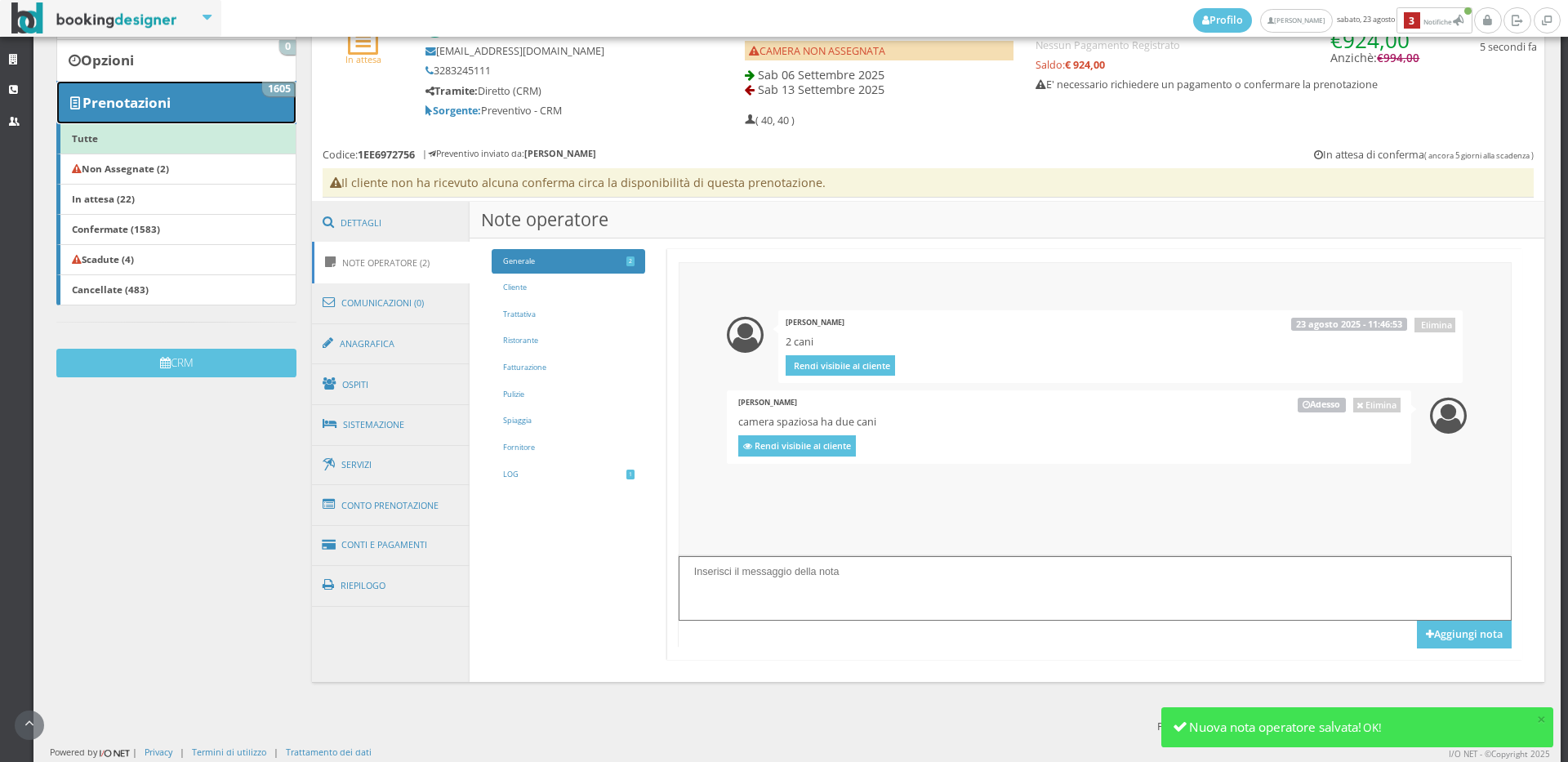
click at [209, 107] on link "Prenotazioni 1605" at bounding box center [176, 103] width 241 height 43
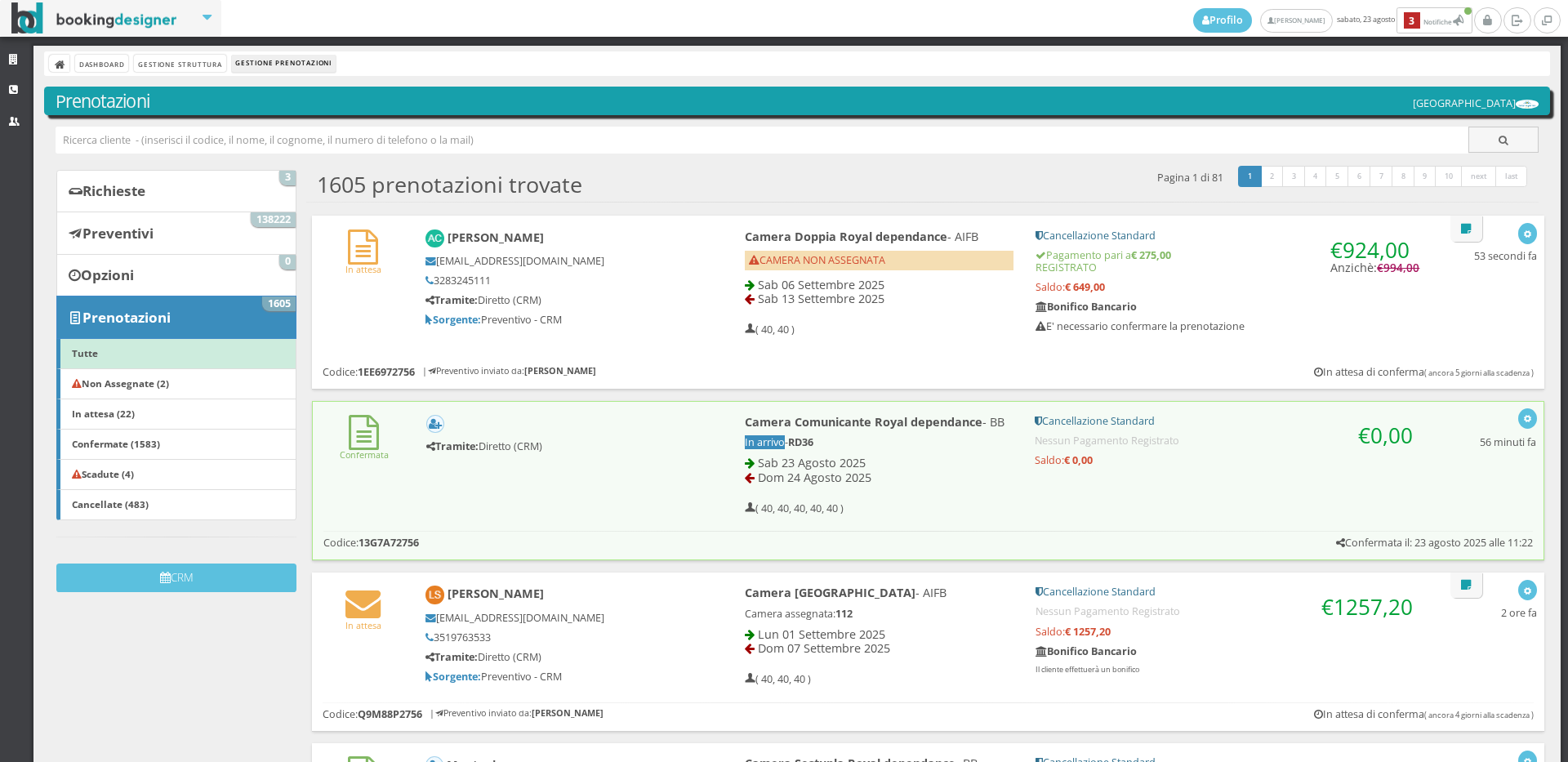
click at [364, 300] on div "In attesa Alberto Carrara alberto71carrara@gmail.com 3283245111 Tramite: Dirett…" at bounding box center [928, 283] width 1232 height 135
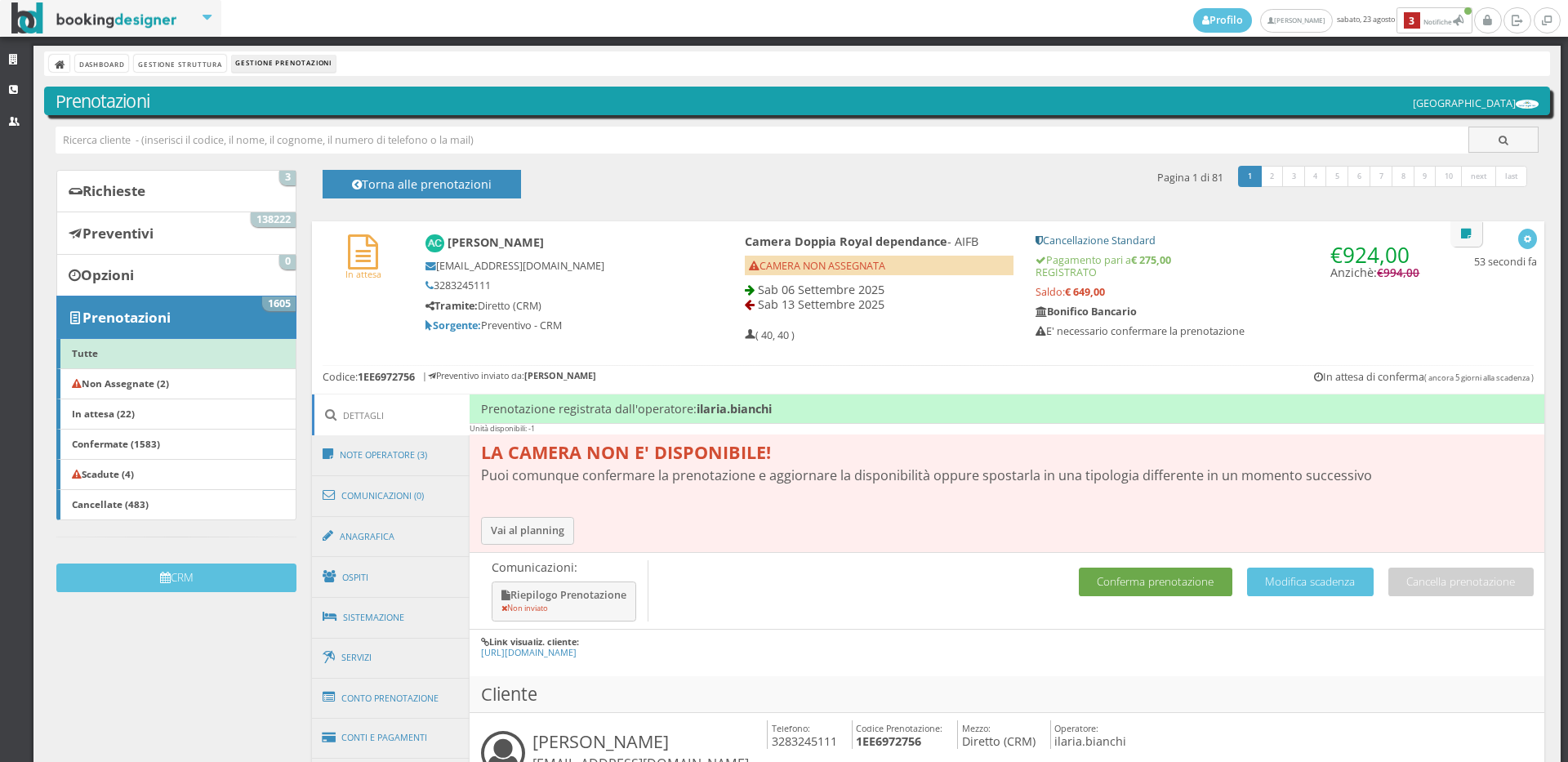
click at [1148, 582] on button "Conferma prenotazione" at bounding box center [1155, 582] width 154 height 29
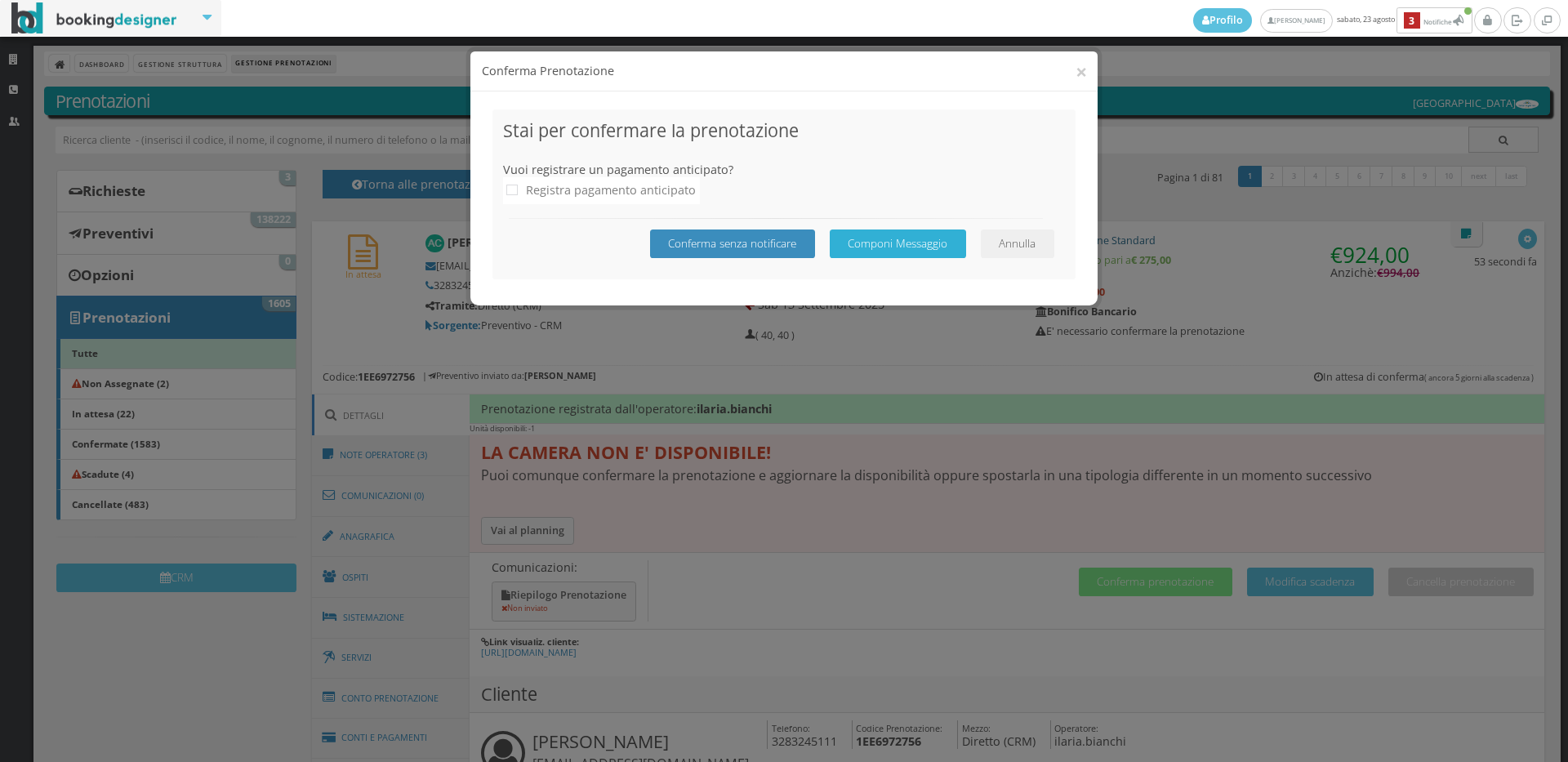
click at [921, 243] on button "Componi Messaggio" at bounding box center [898, 243] width 136 height 29
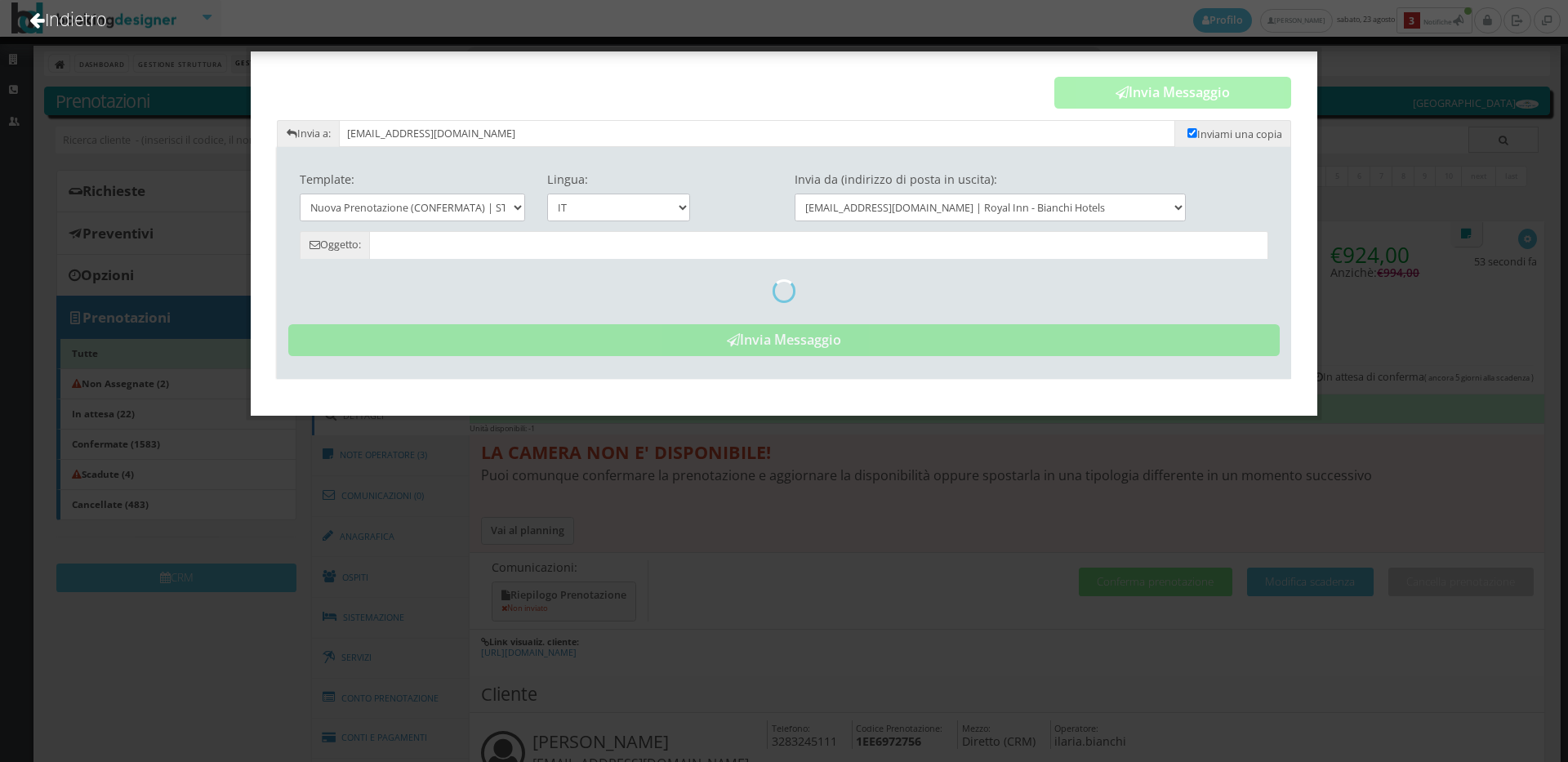
type input "Prenotazione Confermata - Hotel Royal Inn - Alberto Carrara"
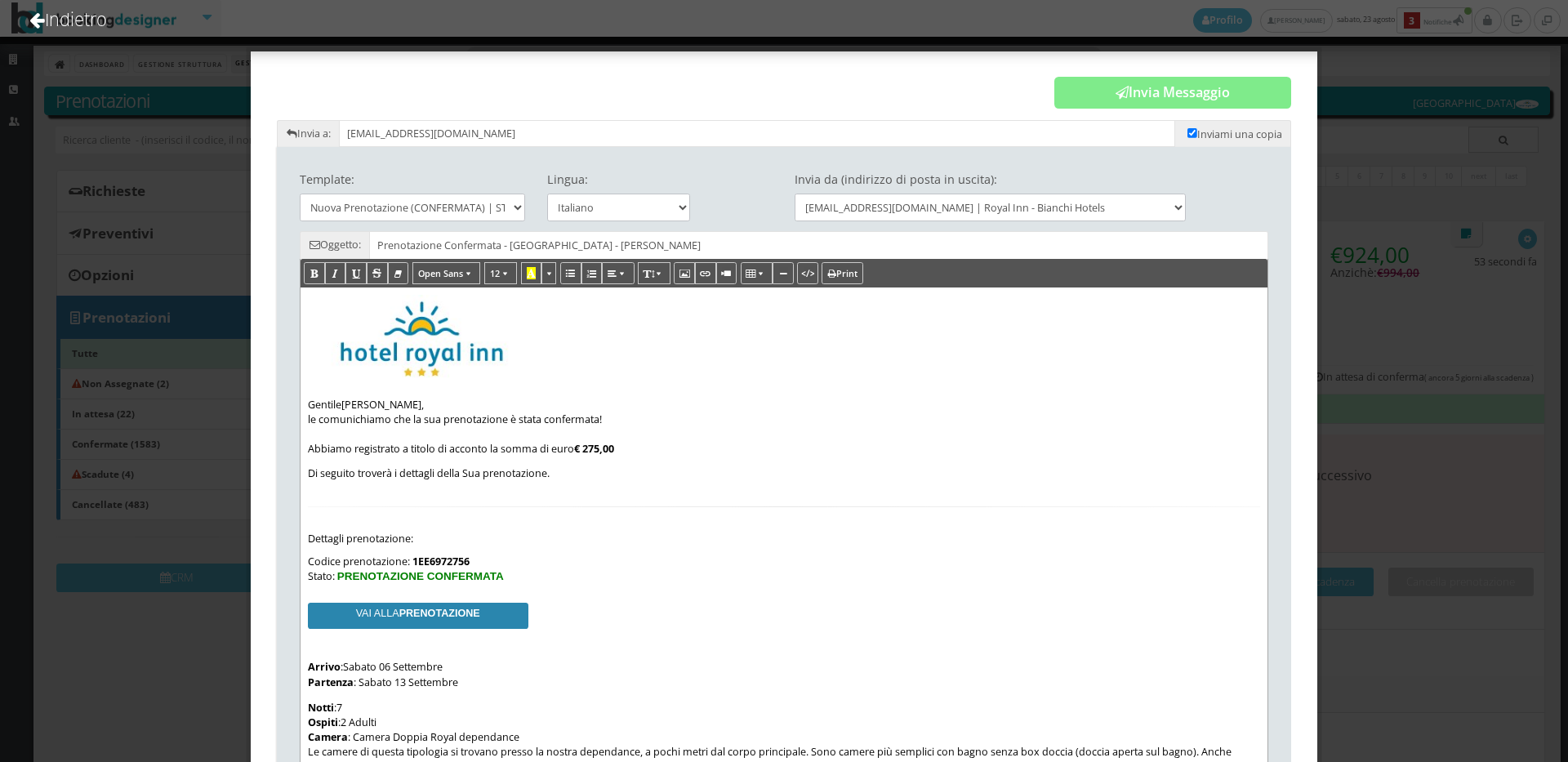
click at [1197, 135] on span "Inviami una copia" at bounding box center [1239, 134] width 85 height 14
click at [1187, 134] on input "checkbox" at bounding box center [1191, 133] width 10 height 10
checkbox input "false"
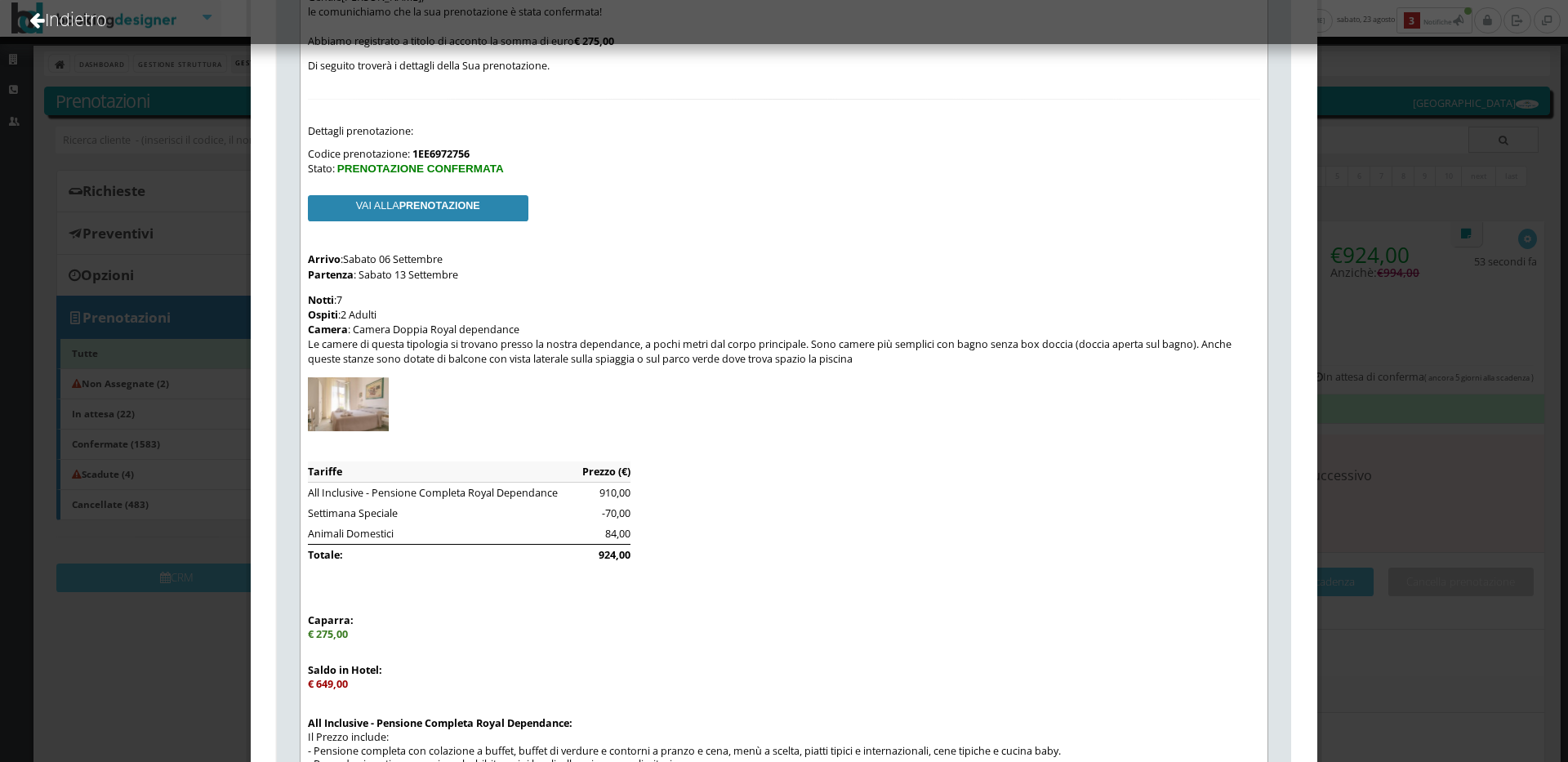
scroll to position [90, 0]
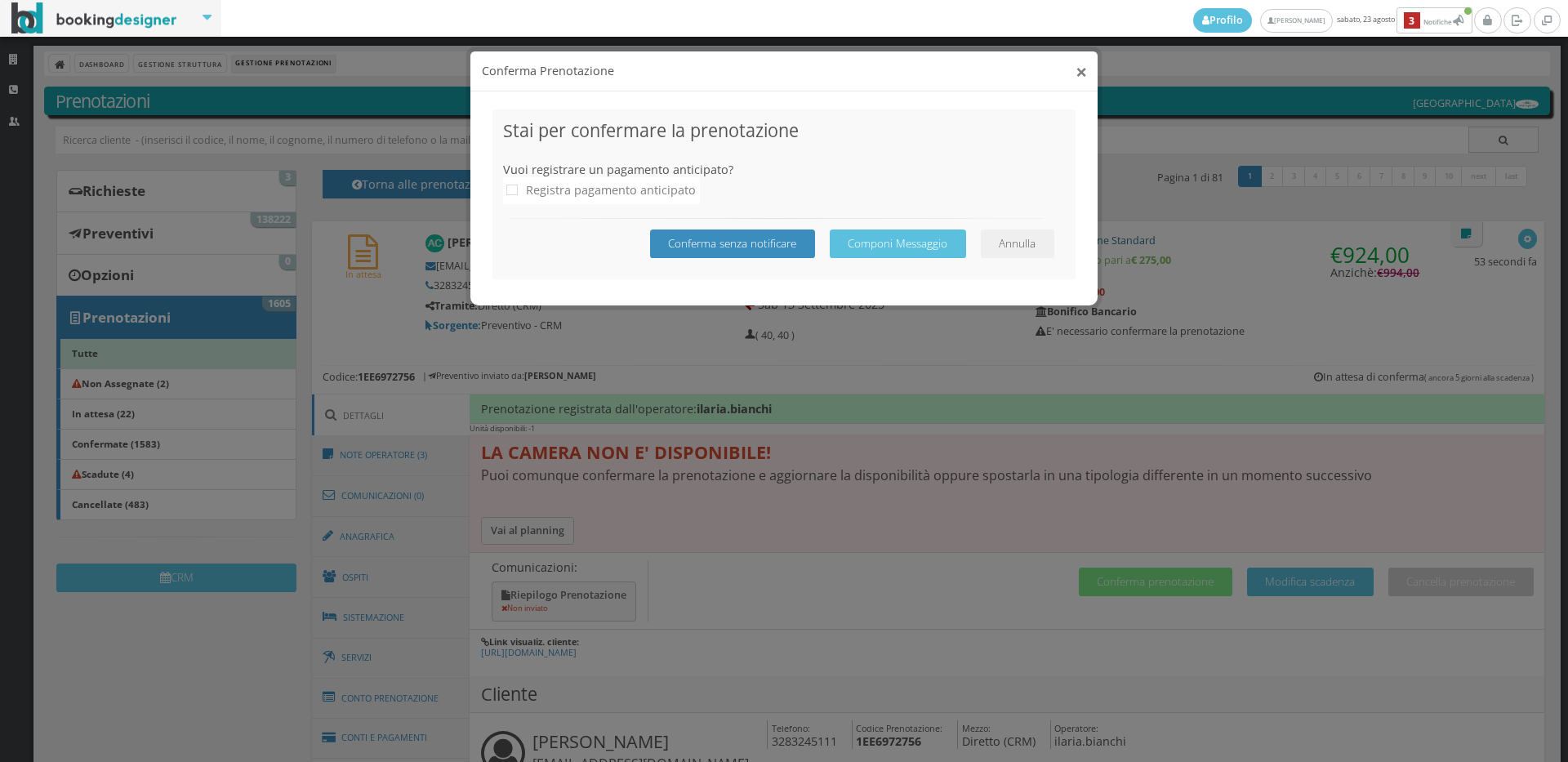
click at [1075, 70] on button "×" at bounding box center [1080, 72] width 11 height 21
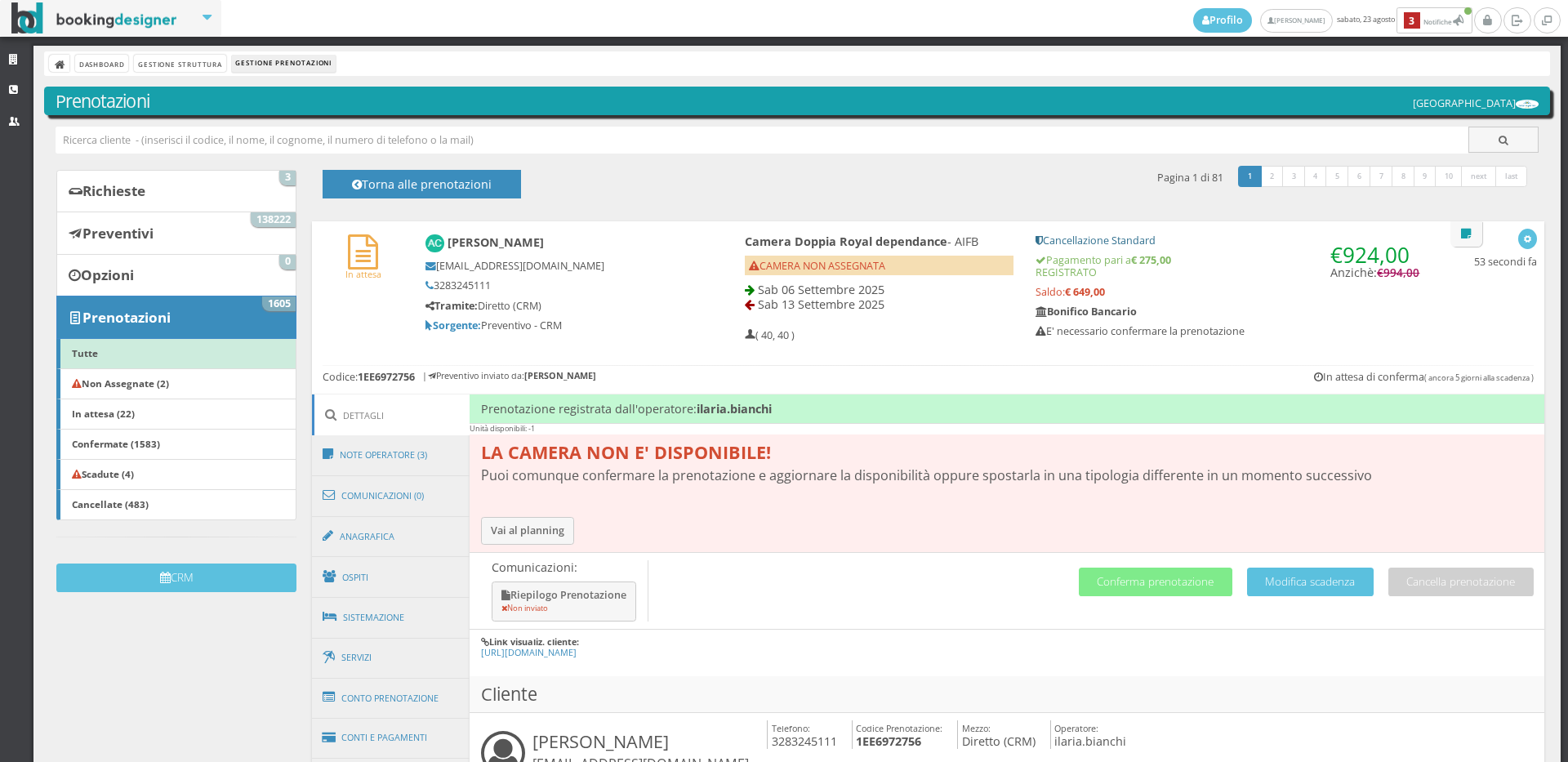
drag, startPoint x: 1100, startPoint y: 298, endPoint x: 1020, endPoint y: 262, distance: 87.7
click at [1024, 262] on div "€ 924,00 Anzichè: € 994,00 Cancellazione Standard Pagamento pari a € 275,00 REG…" at bounding box center [1227, 291] width 406 height 129
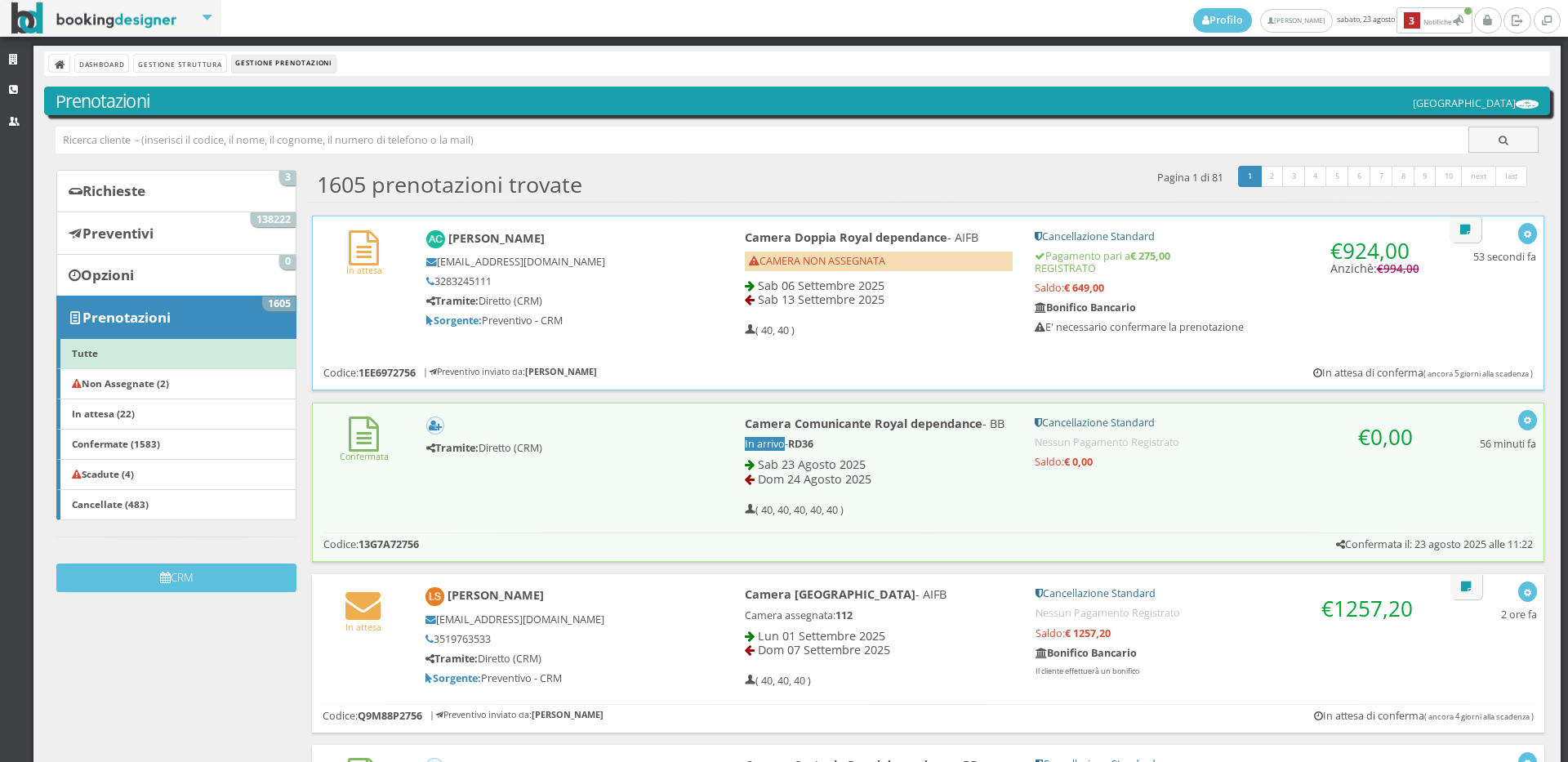
scroll to position [90, 0]
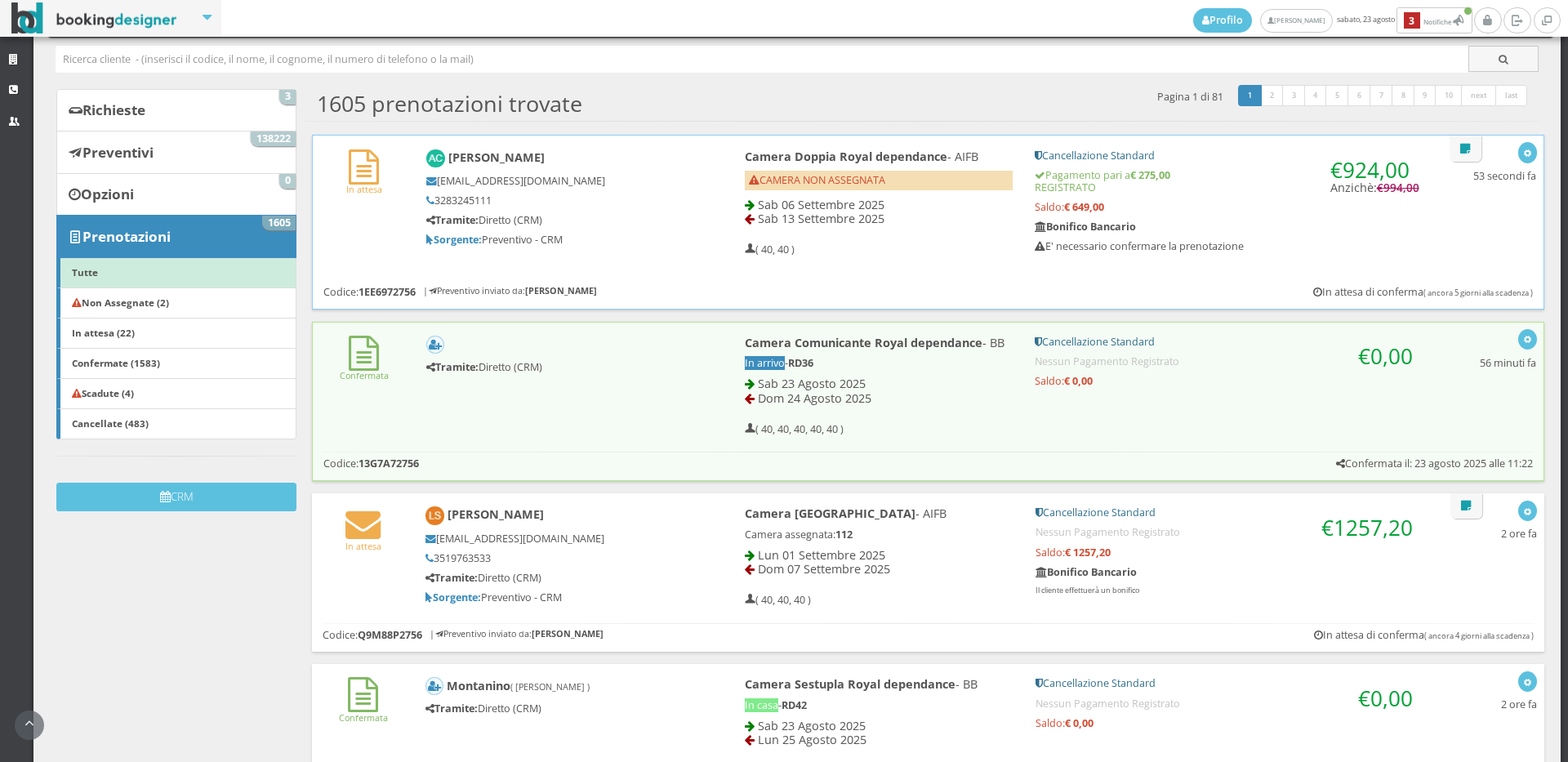
click at [1127, 201] on div "€ 924,00 Anzichè: € 994,00 Cancellazione Standard Pagamento pari a € 275,00 REG…" at bounding box center [1226, 206] width 406 height 129
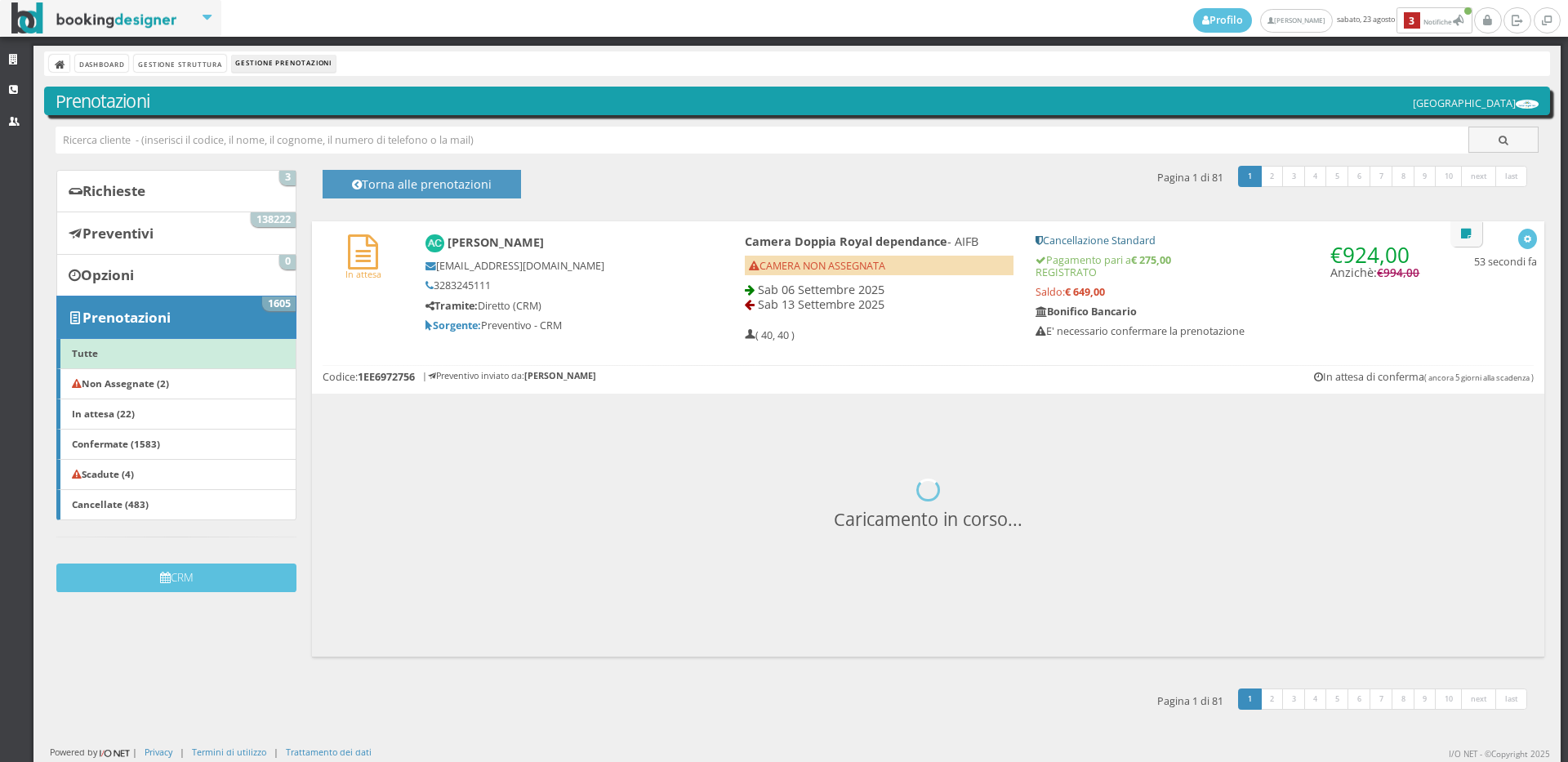
scroll to position [0, 0]
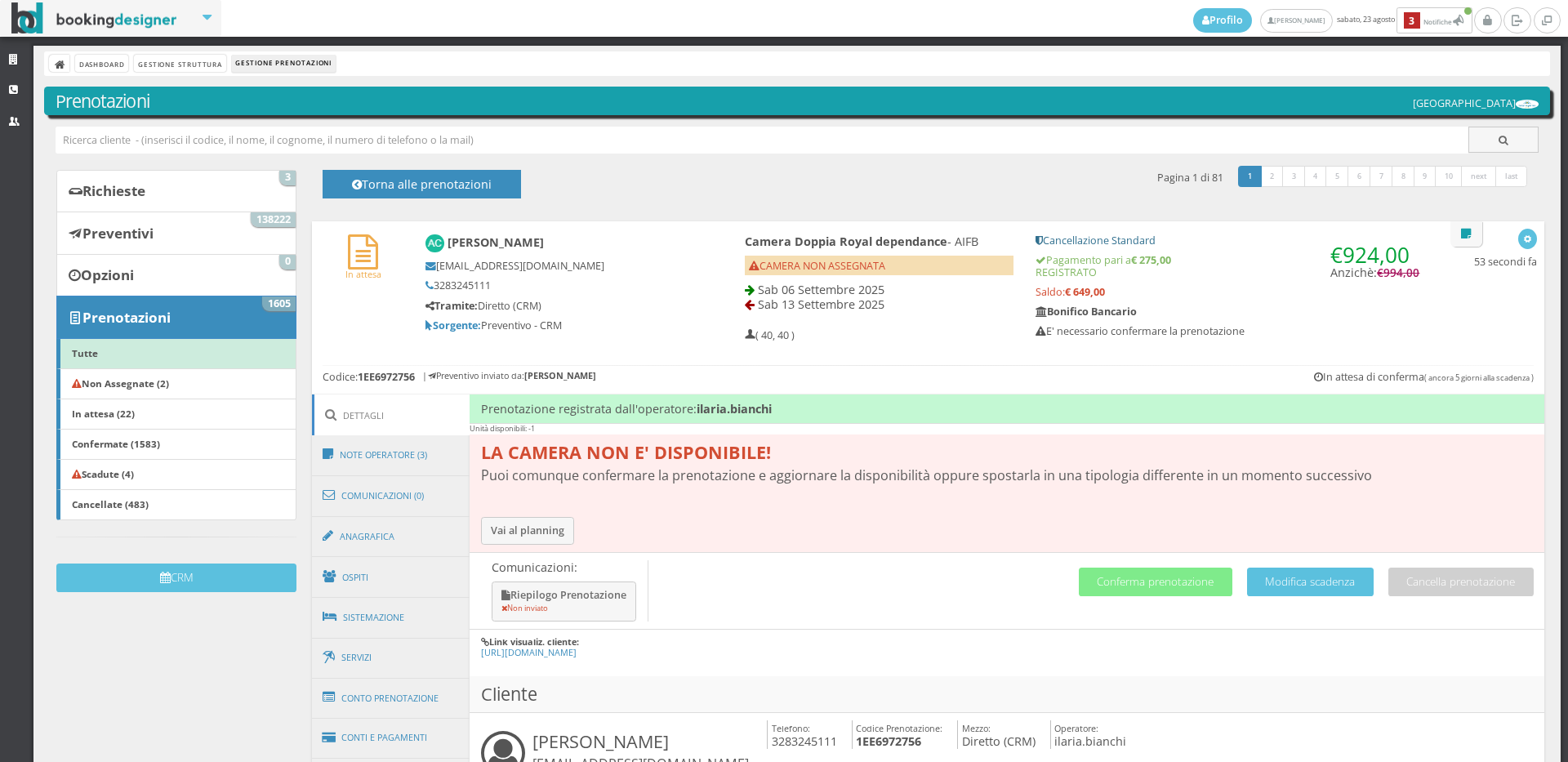
drag, startPoint x: 1102, startPoint y: 286, endPoint x: 1036, endPoint y: 259, distance: 71.3
click at [1036, 259] on div "€ 924,00 Anzichè: € 994,00 Cancellazione Standard Pagamento pari a € 275,00 REG…" at bounding box center [1227, 291] width 406 height 129
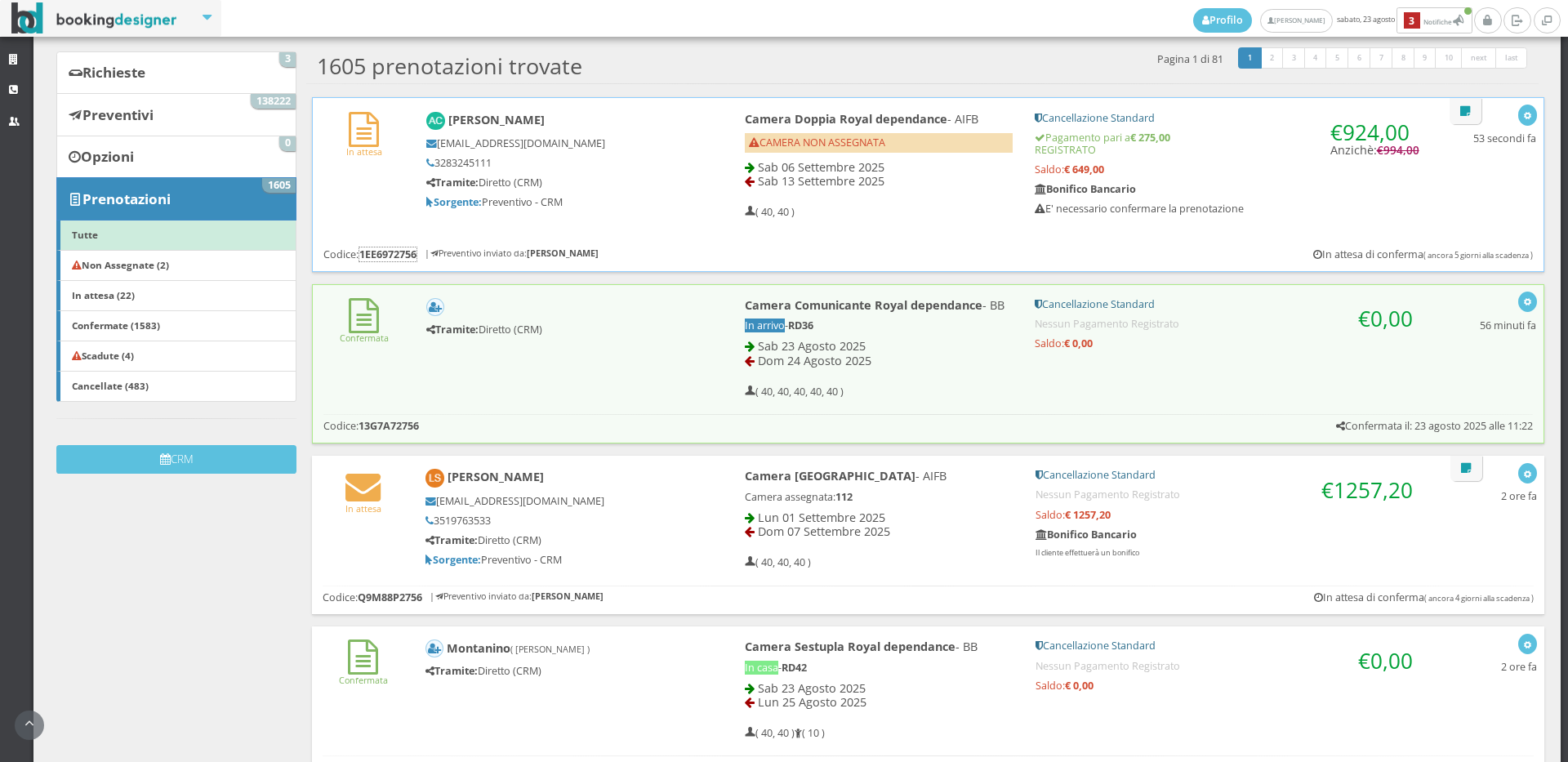
scroll to position [158, 0]
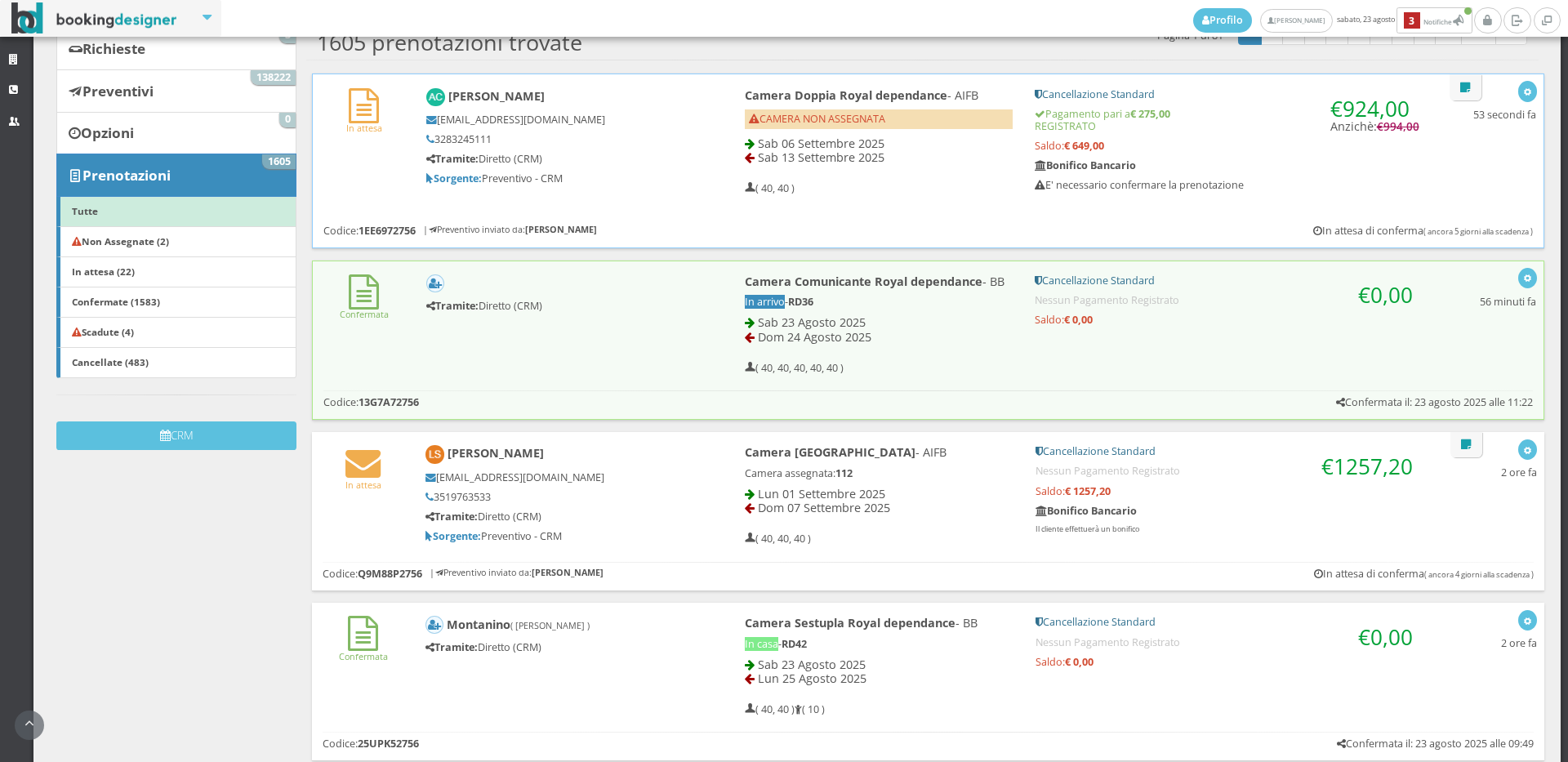
click at [372, 147] on div "In attesa Alberto Carrara alberto71carrara@gmail.com 3283245111 Tramite: Dirett…" at bounding box center [928, 142] width 1231 height 135
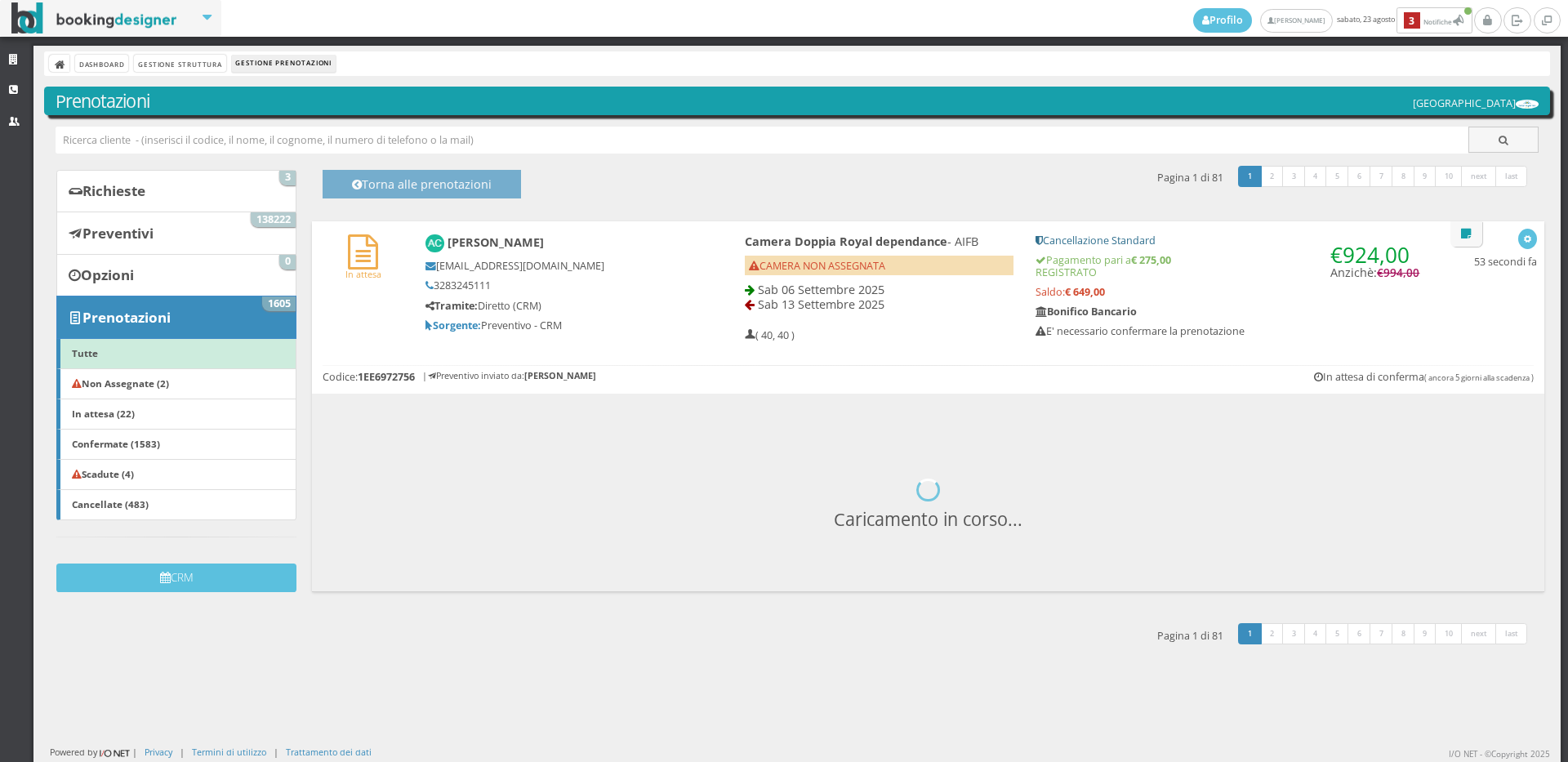
scroll to position [0, 0]
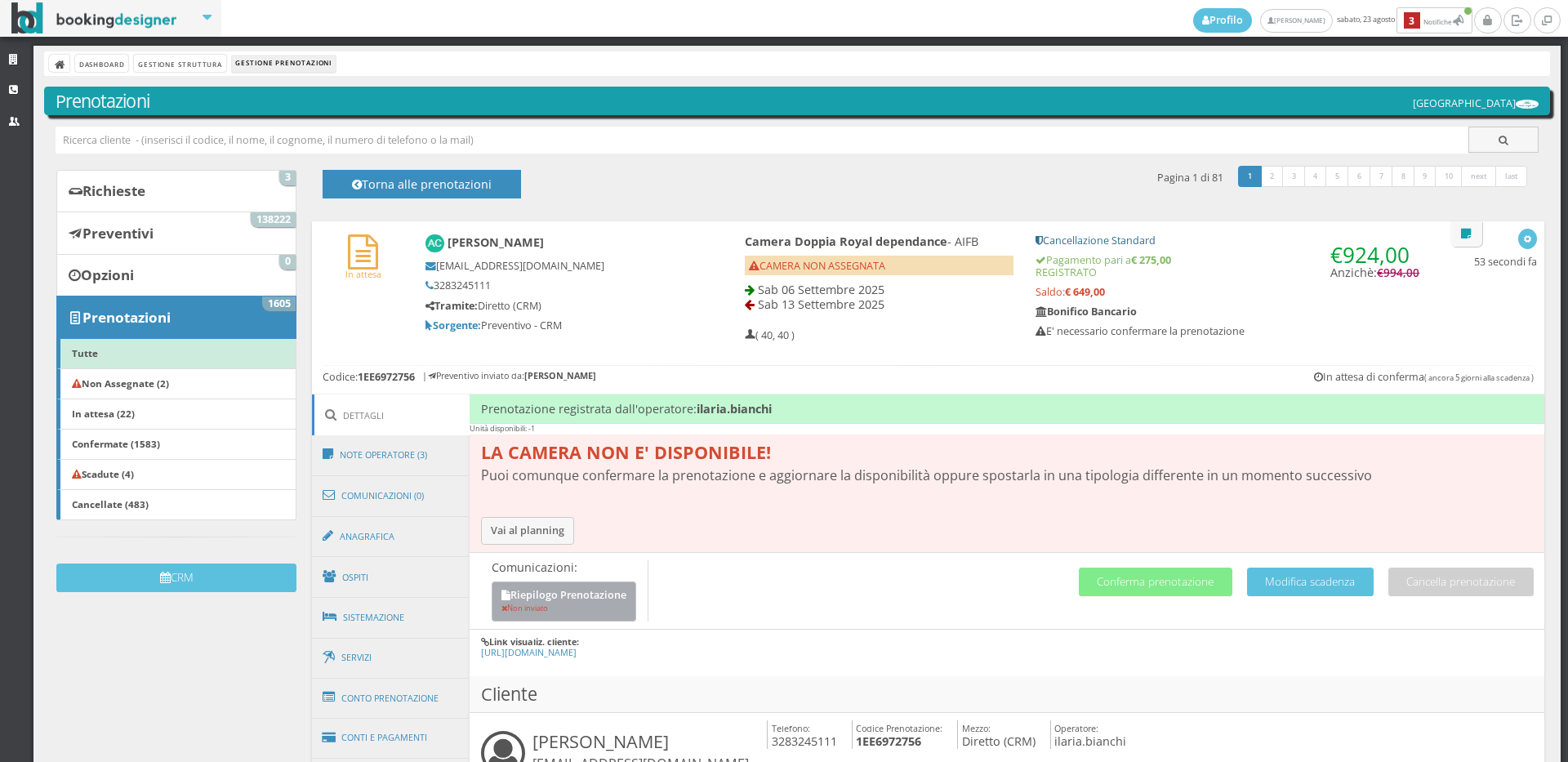
click at [571, 594] on button "Riepilogo Prenotazione Non inviato" at bounding box center [563, 602] width 144 height 40
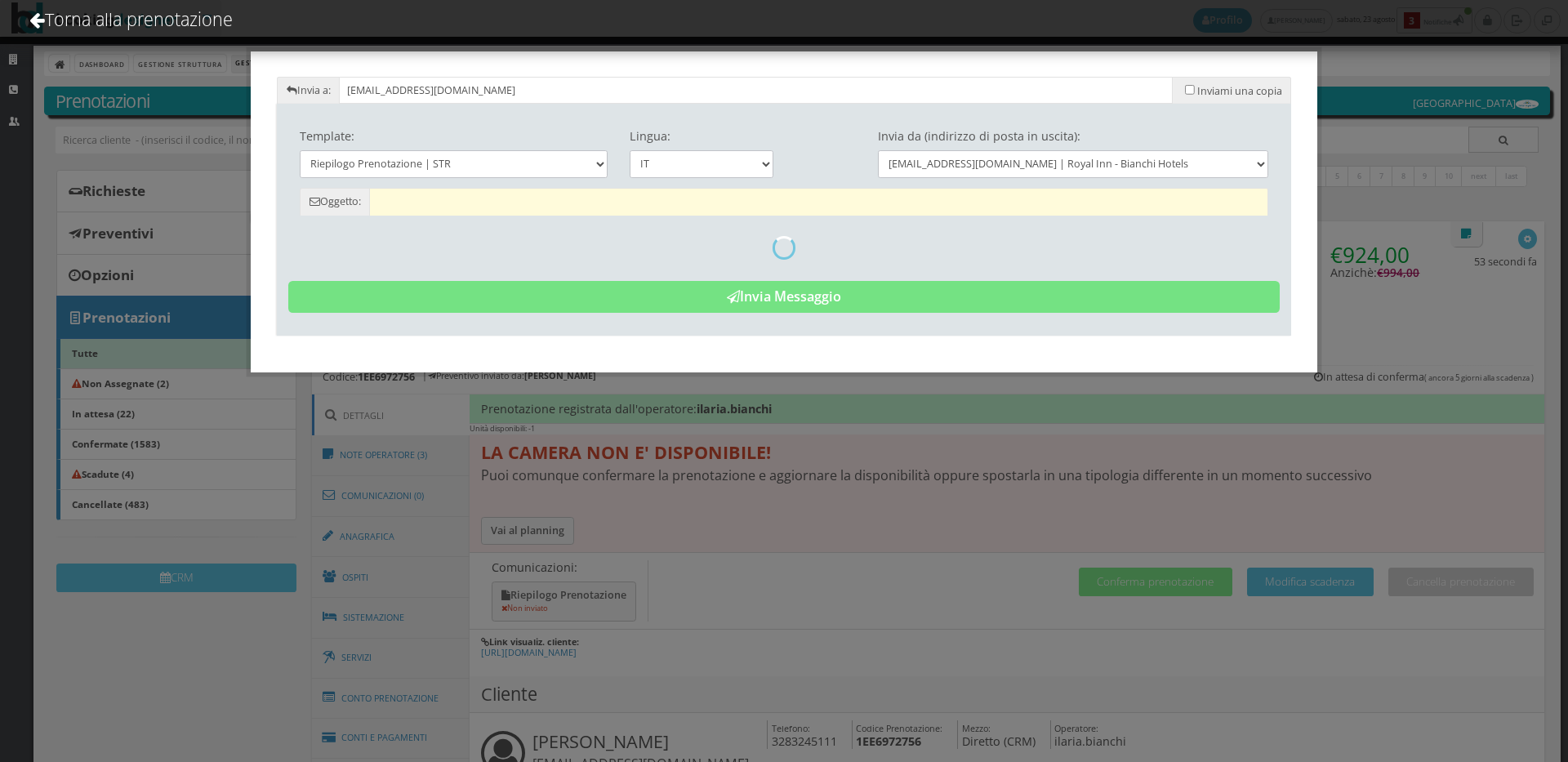
type input "Riepilogo Prenotazione - Alberto Carrara - Cod. 1EE6972756"
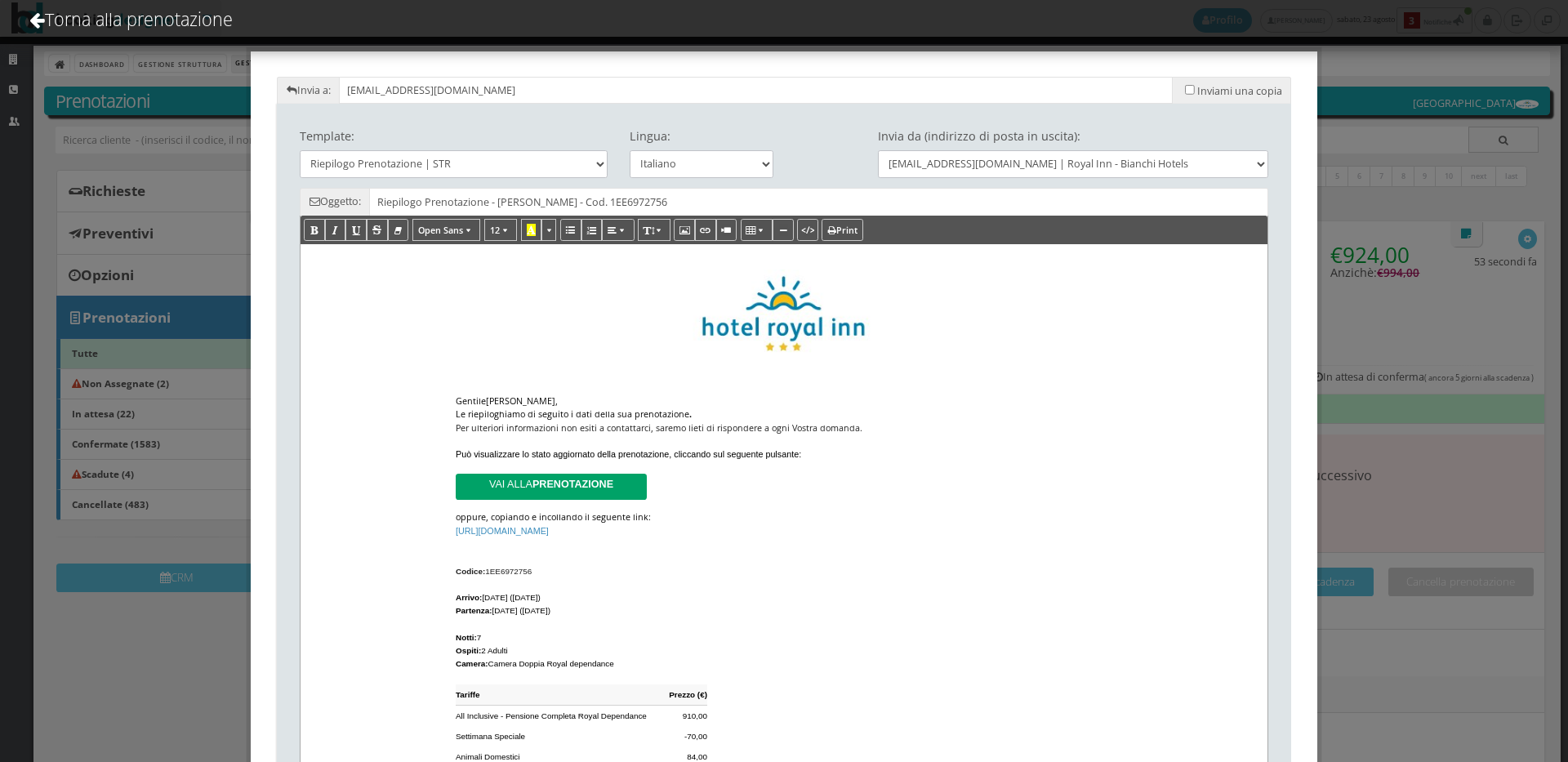
scroll to position [272, 0]
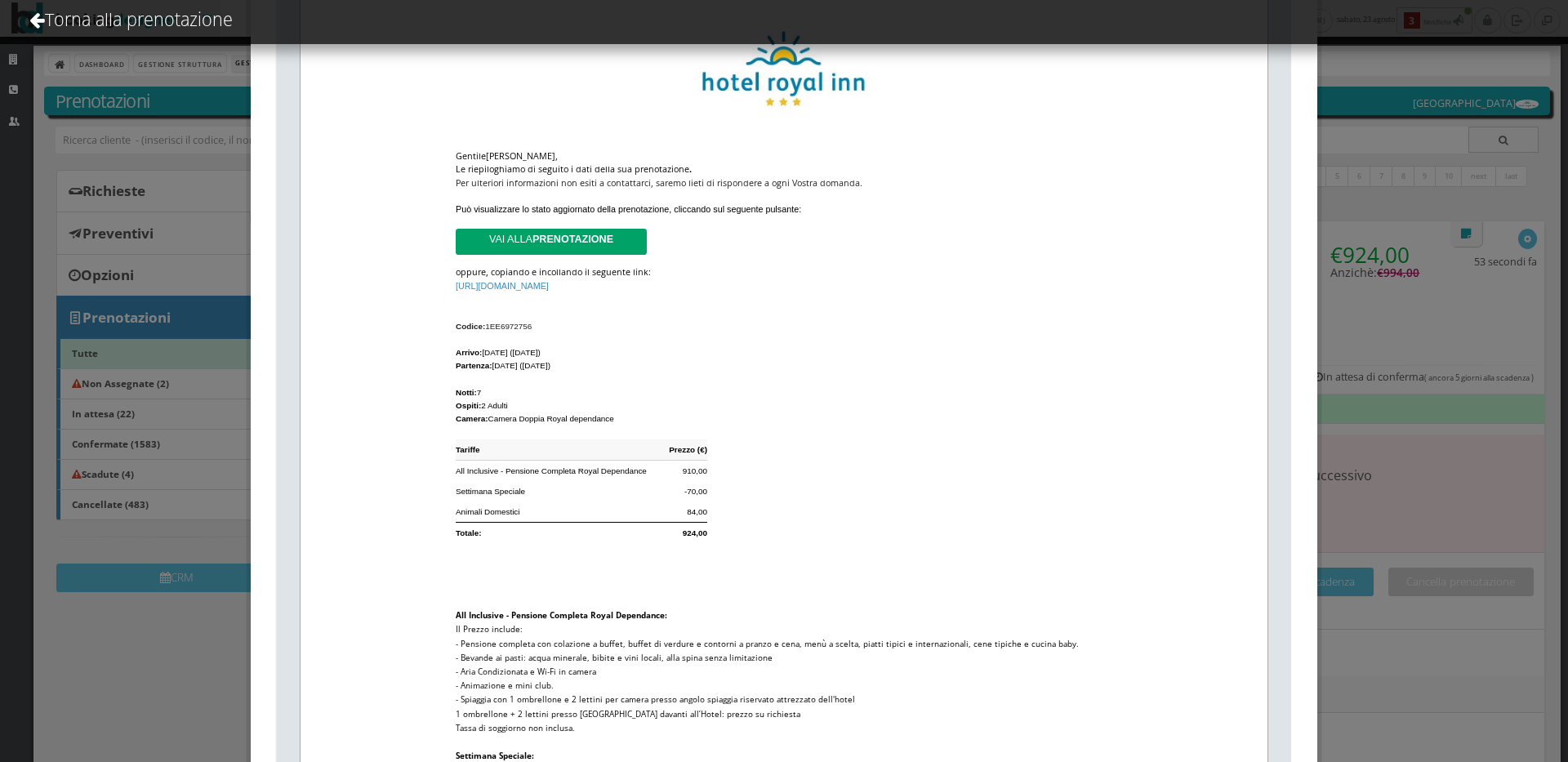
click at [701, 529] on span "Tariffe Prezzo (€) All Inclusive - Pensione Completa Royal Dependance 910,00 Se…" at bounding box center [784, 492] width 656 height 104
click at [699, 533] on b "924,00" at bounding box center [695, 534] width 24 height 9
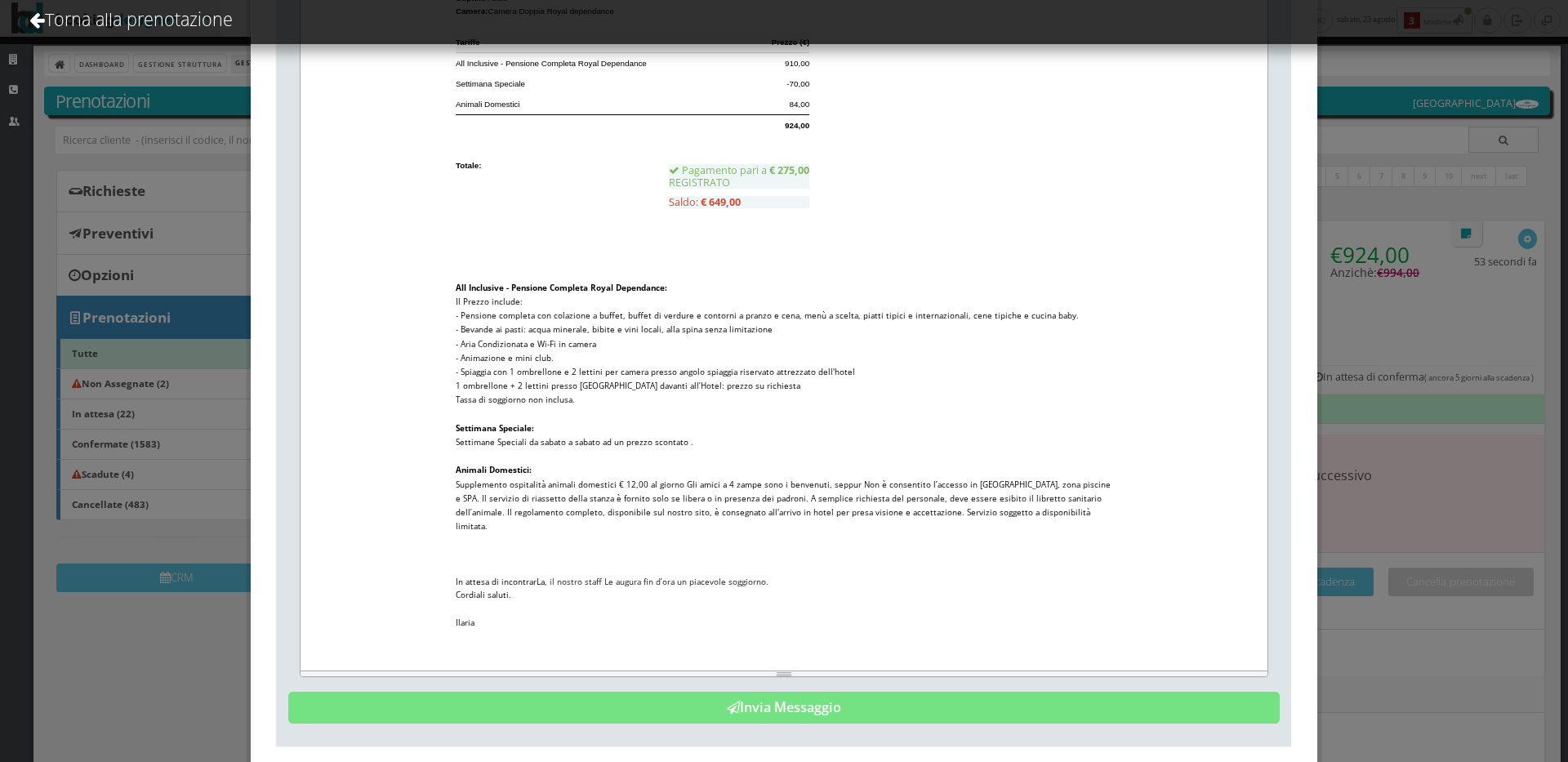
scroll to position [747, 0]
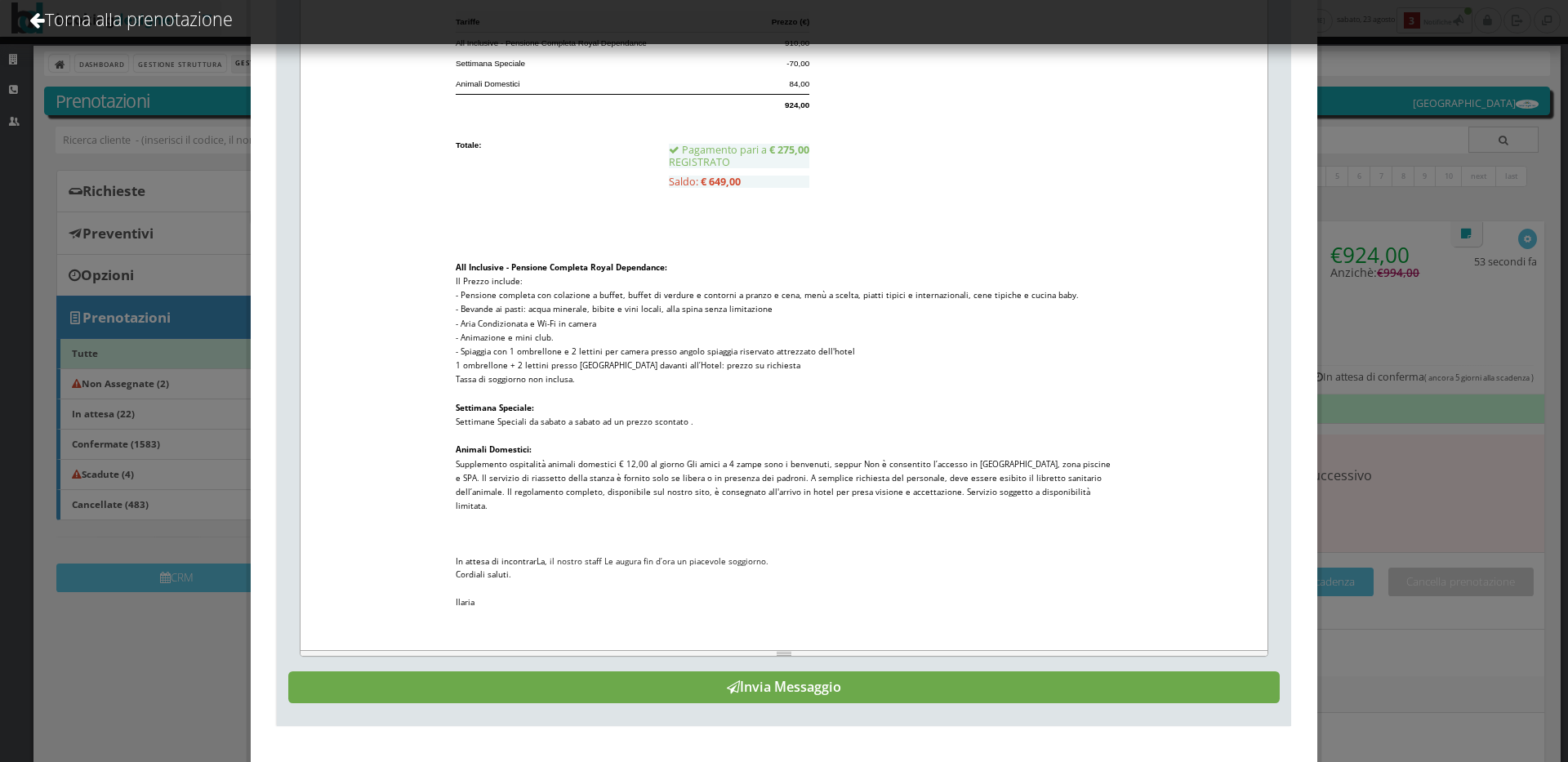
click at [704, 698] on button "Invia Messaggio" at bounding box center [783, 687] width 991 height 33
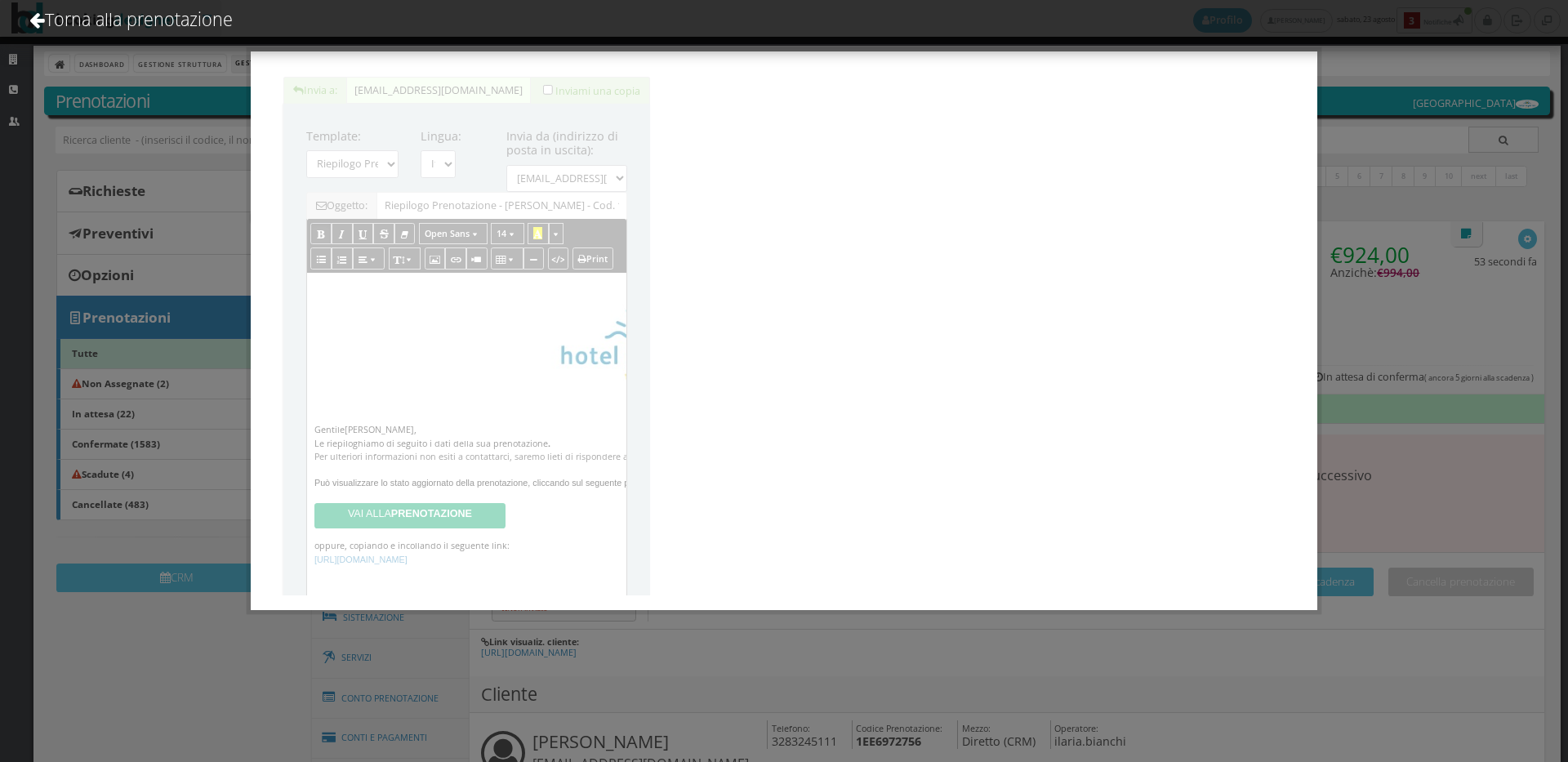
scroll to position [0, 0]
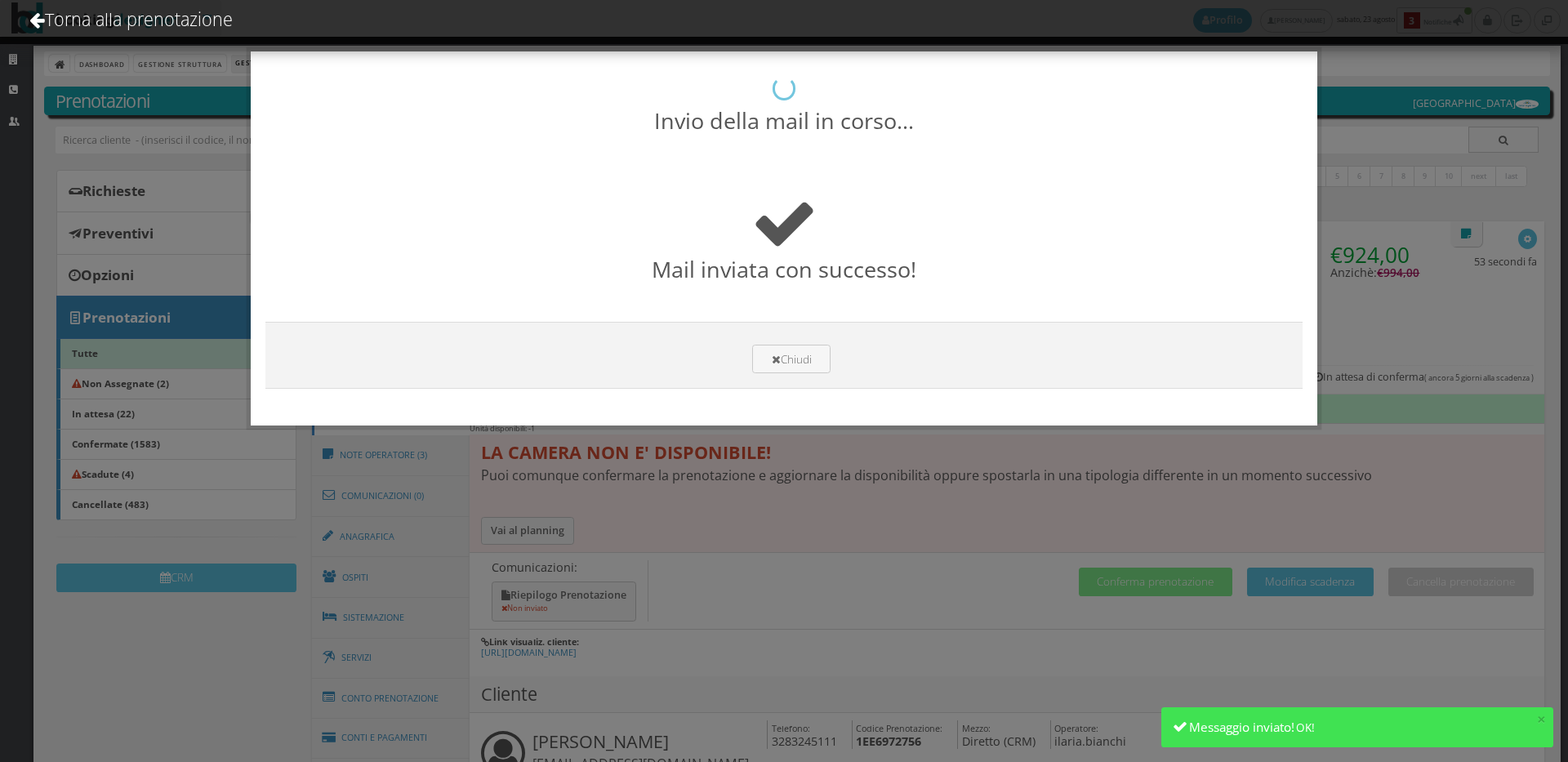
click at [781, 381] on div "Chiudi" at bounding box center [784, 355] width 1037 height 67
click at [789, 365] on button "Chiudi" at bounding box center [791, 359] width 78 height 29
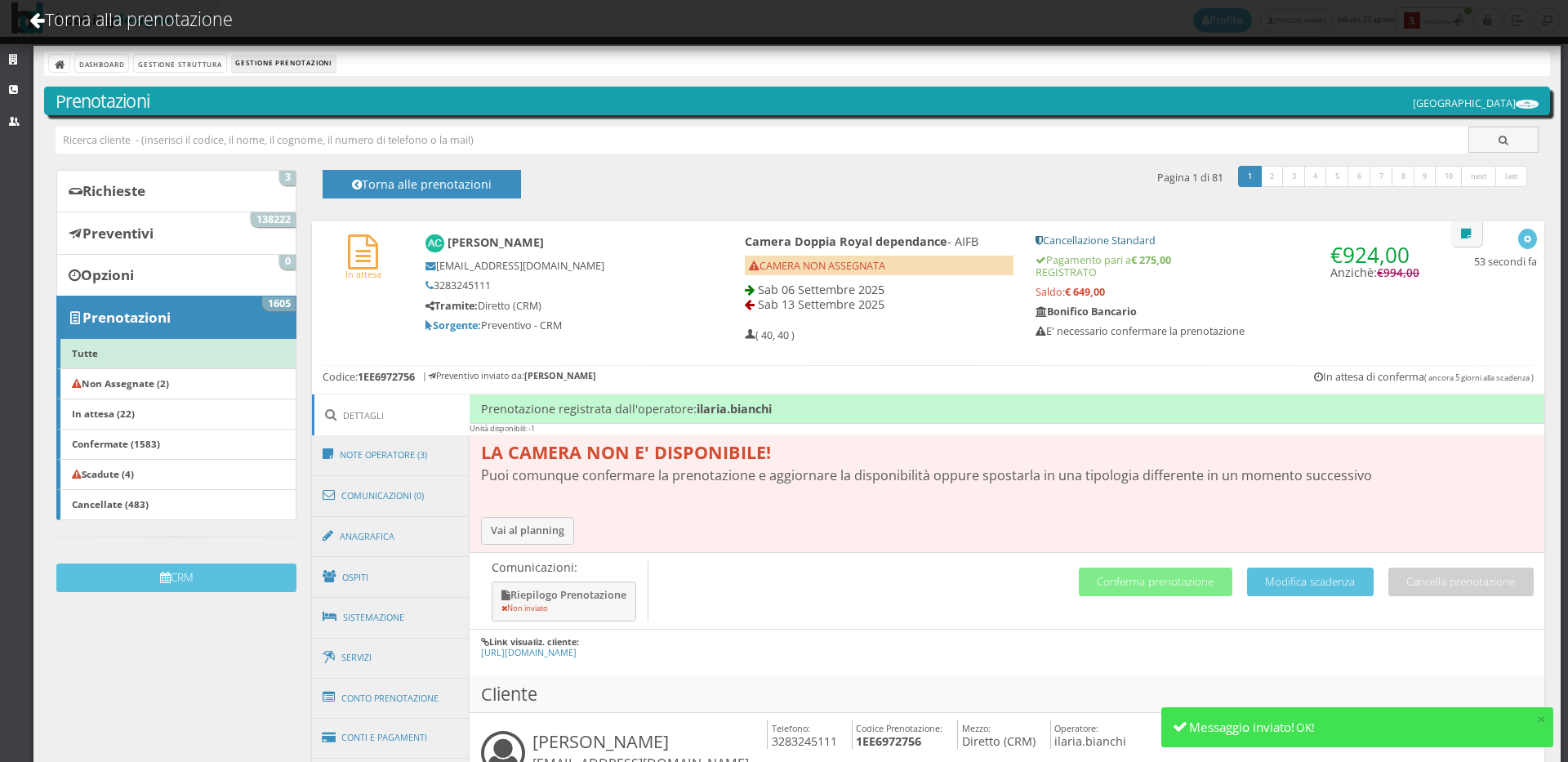
click at [1176, 603] on h4 "Comunicazioni: Riepilogo Prenotazione Non inviato Cancella prenotazione Modific…" at bounding box center [1007, 591] width 1075 height 76
click at [1187, 575] on button "Conferma prenotazione" at bounding box center [1155, 582] width 154 height 29
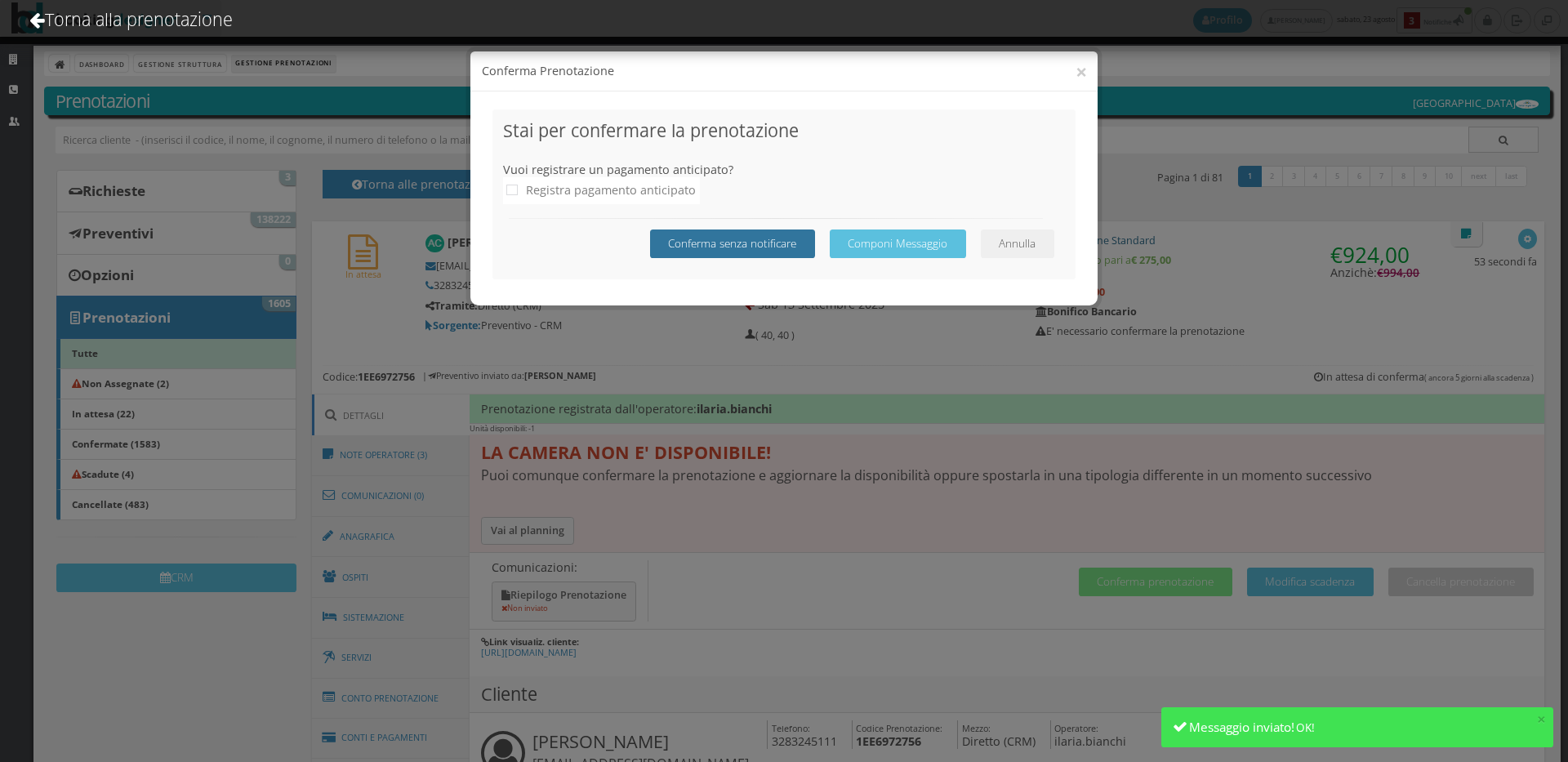
click at [766, 234] on button "Conferma senza notificare" at bounding box center [732, 243] width 165 height 29
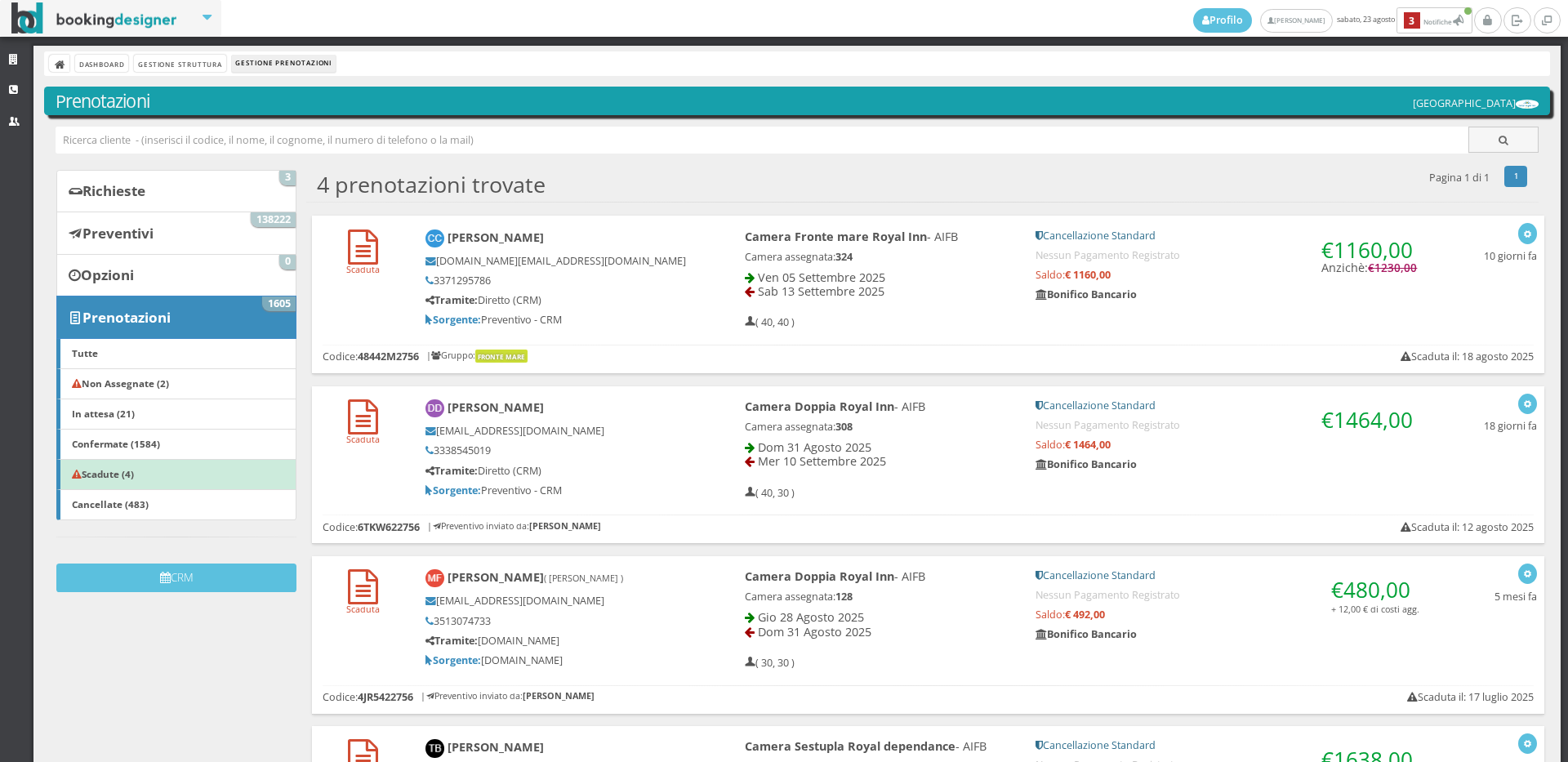
scroll to position [208, 0]
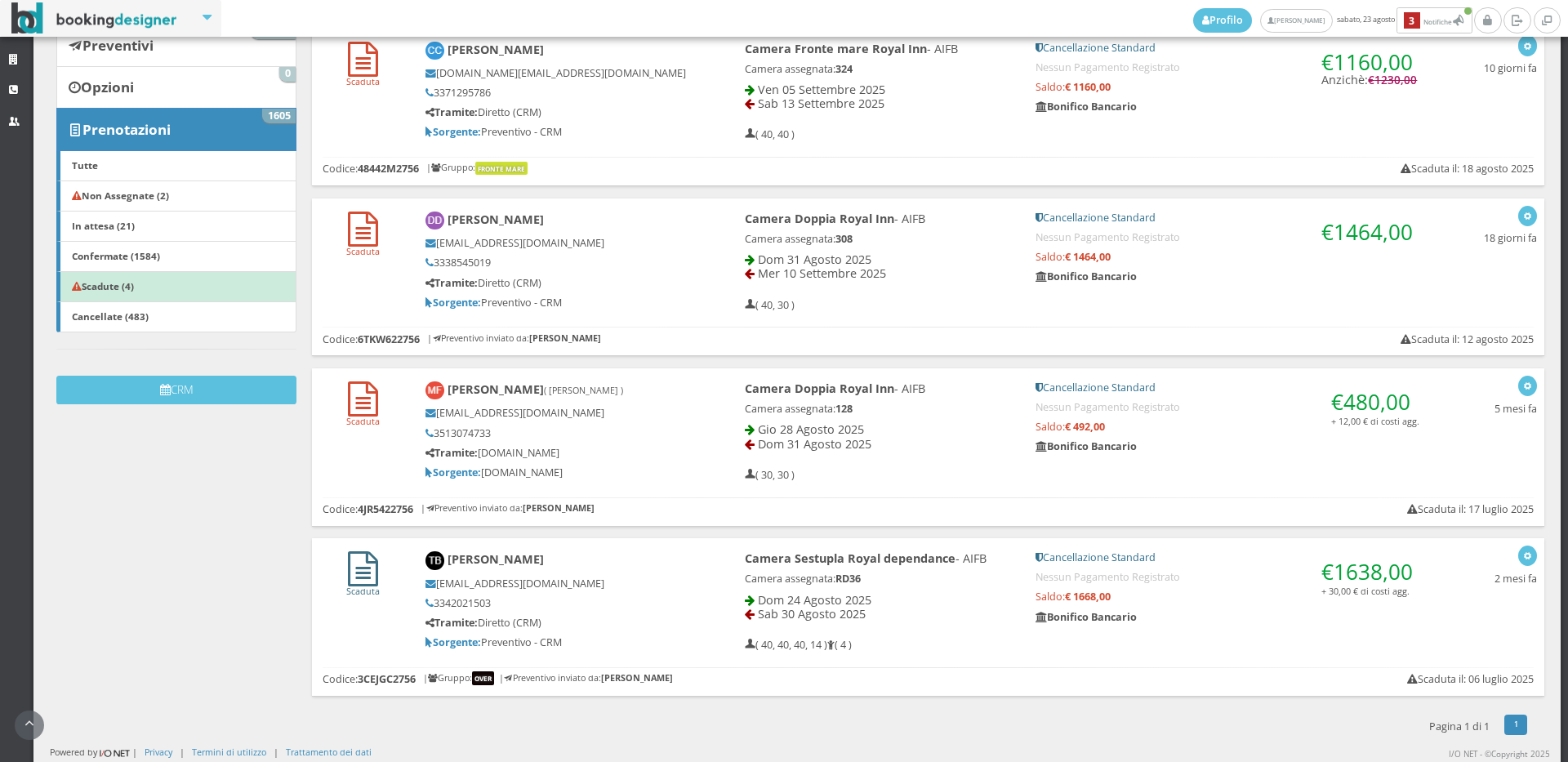
click at [361, 578] on icon at bounding box center [363, 569] width 30 height 35
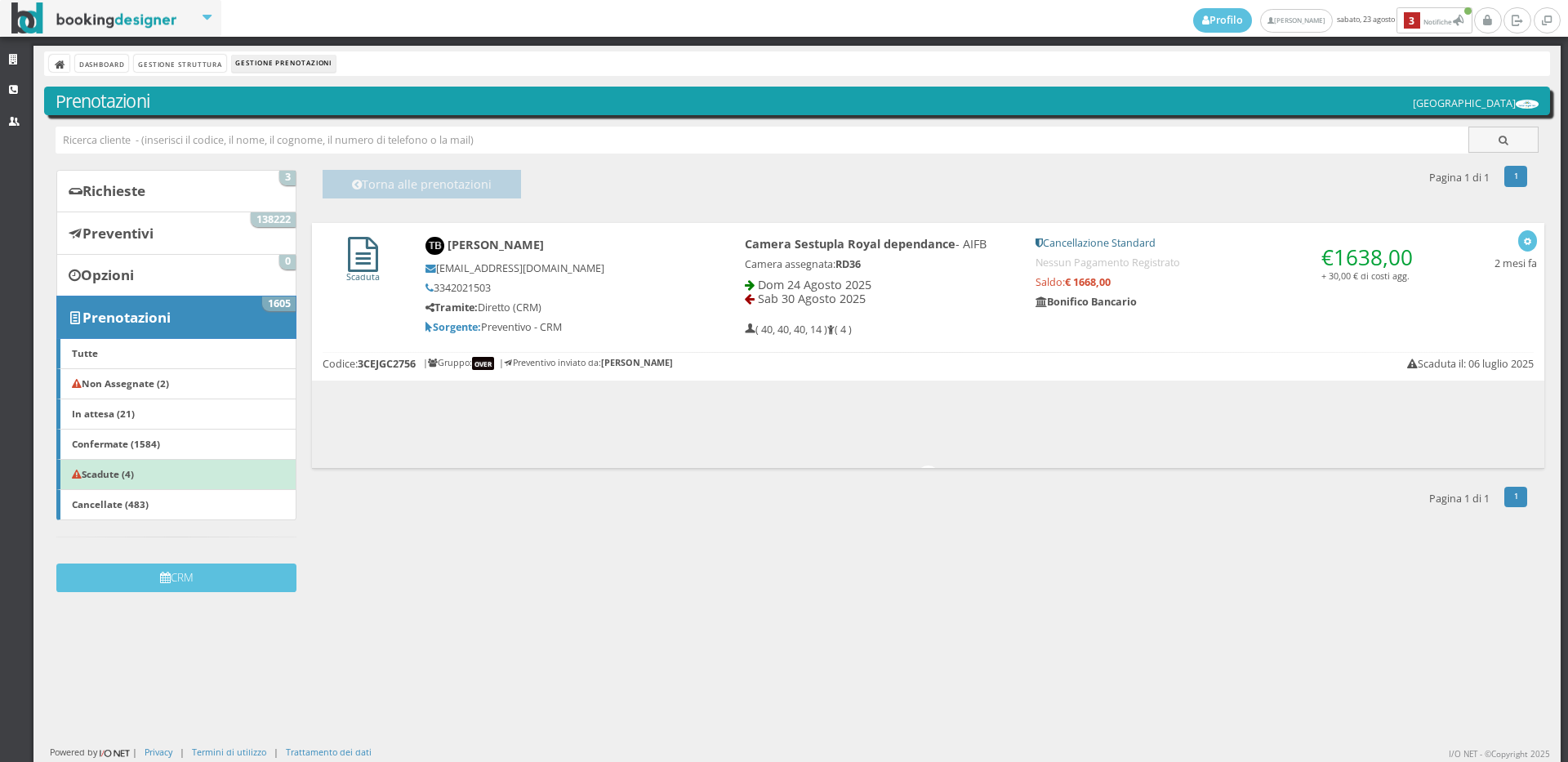
scroll to position [0, 0]
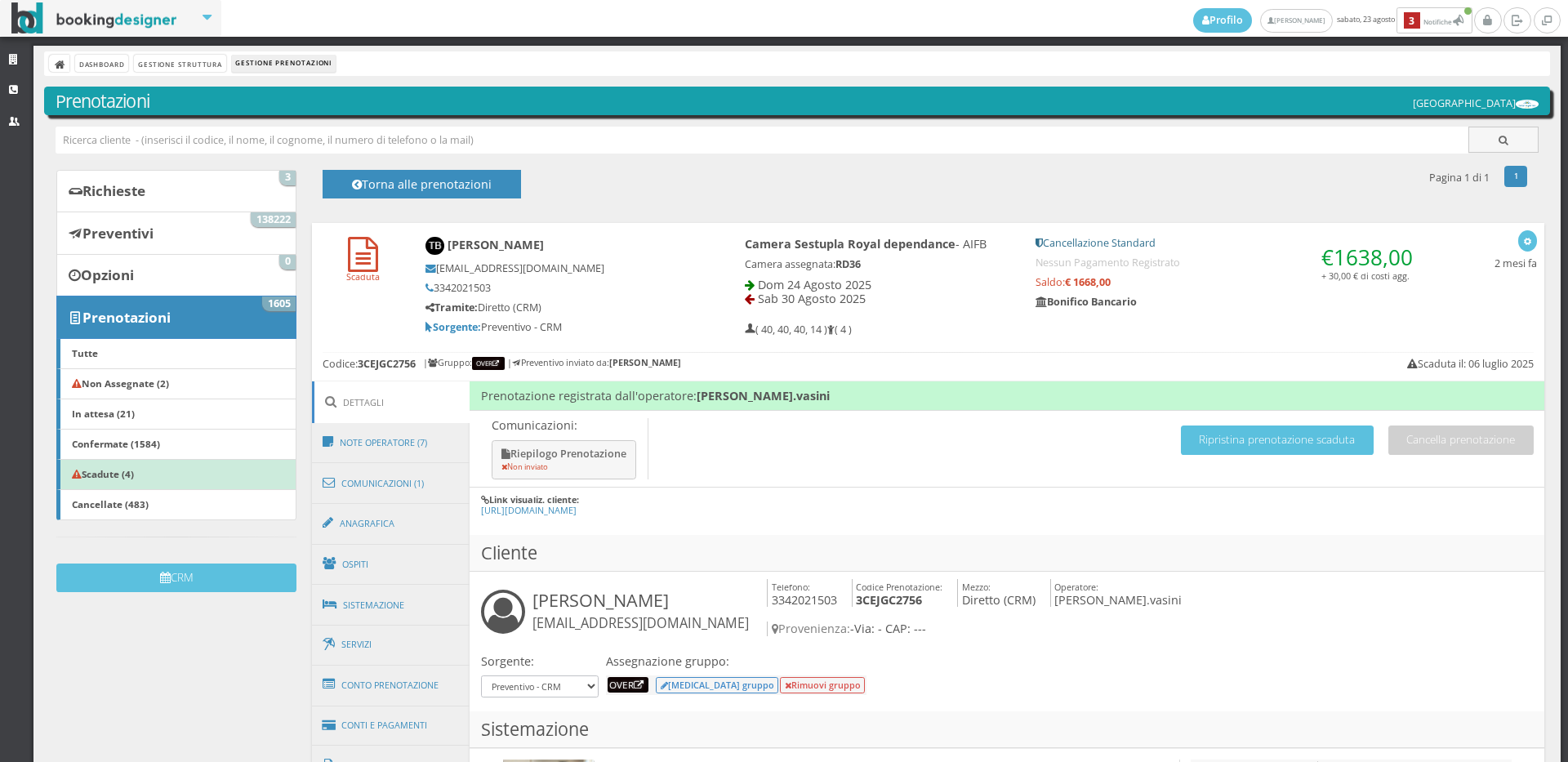
click at [1257, 421] on h4 "Comunicazioni: Riepilogo Prenotazione Non inviato Cancella prenotazione Riprist…" at bounding box center [1007, 450] width 1075 height 76
click at [1256, 441] on button "Ripristina prenotazione scaduta" at bounding box center [1276, 439] width 193 height 29
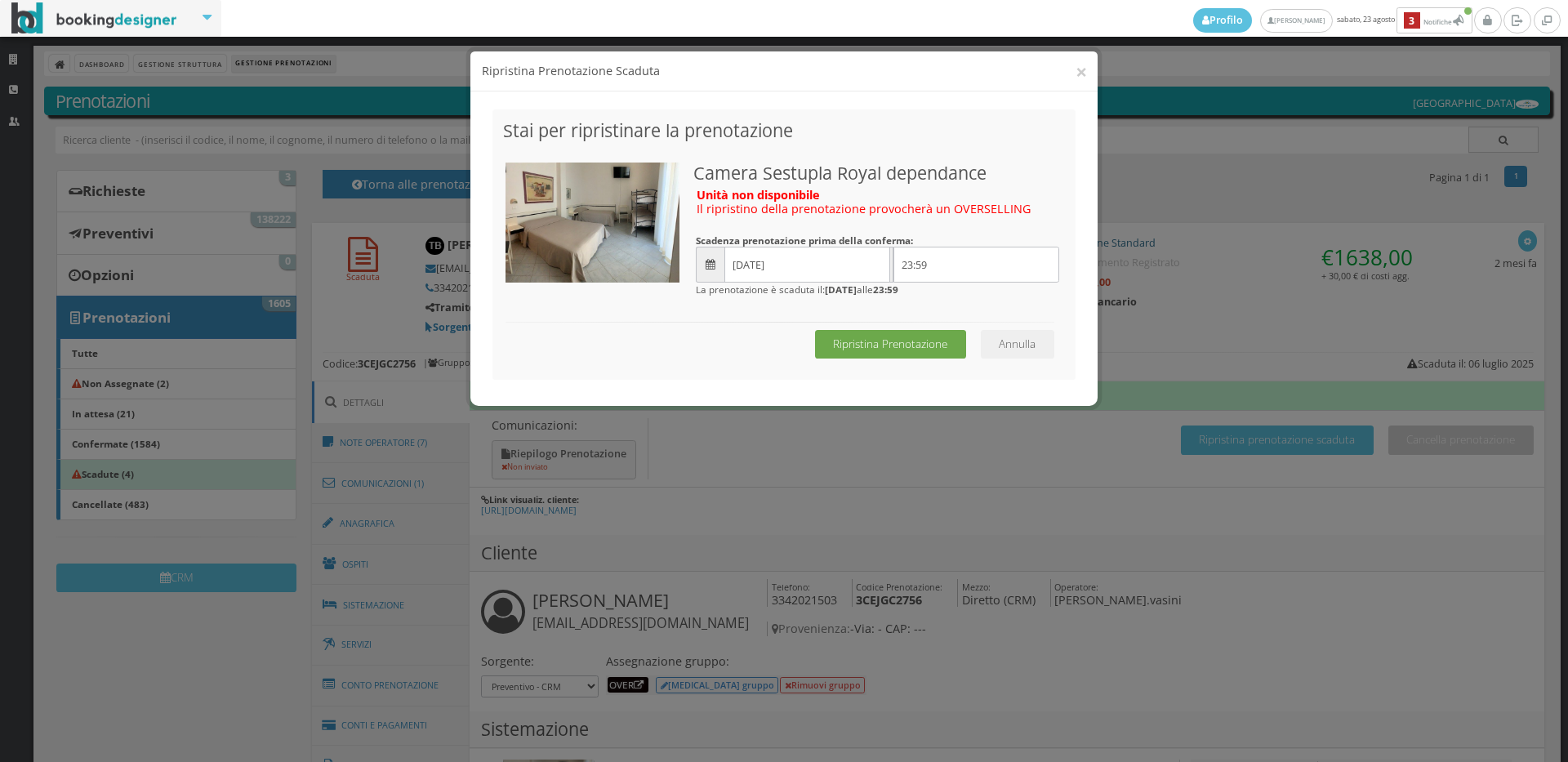
click at [852, 335] on button "Ripristina Prenotazione" at bounding box center [890, 344] width 151 height 29
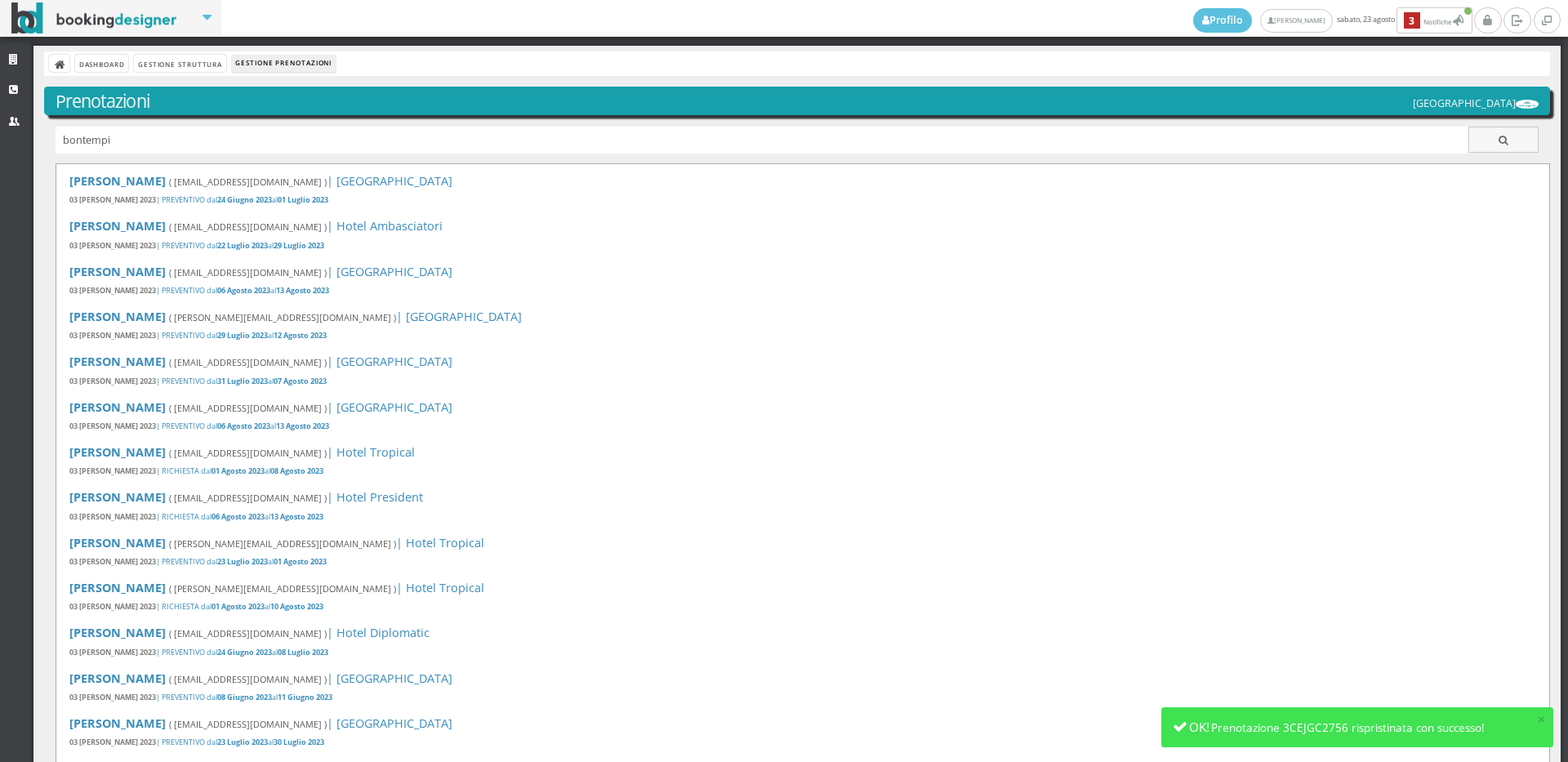
type input "bontempi"
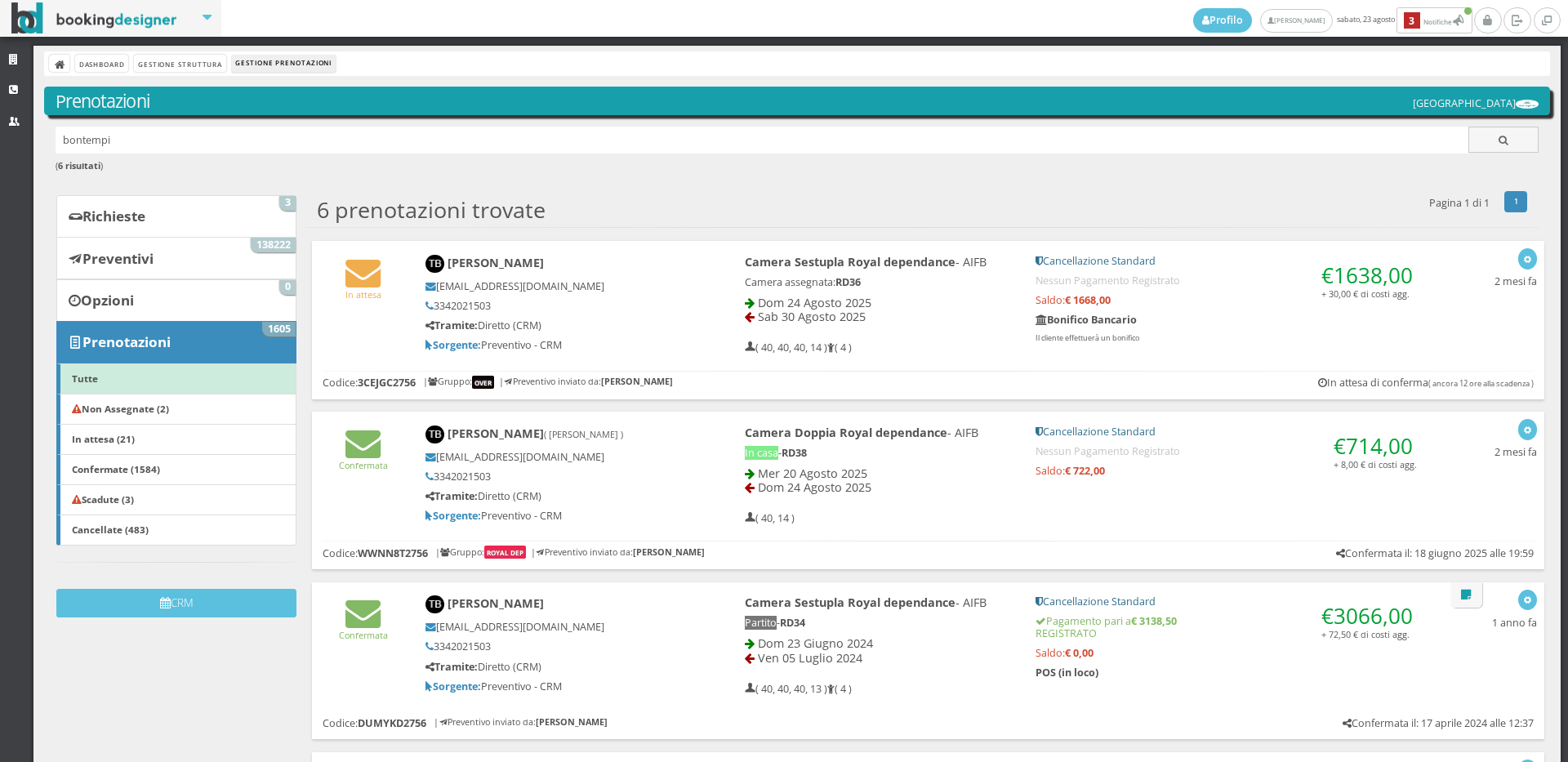
click at [401, 293] on div "In attesa" at bounding box center [364, 277] width 103 height 61
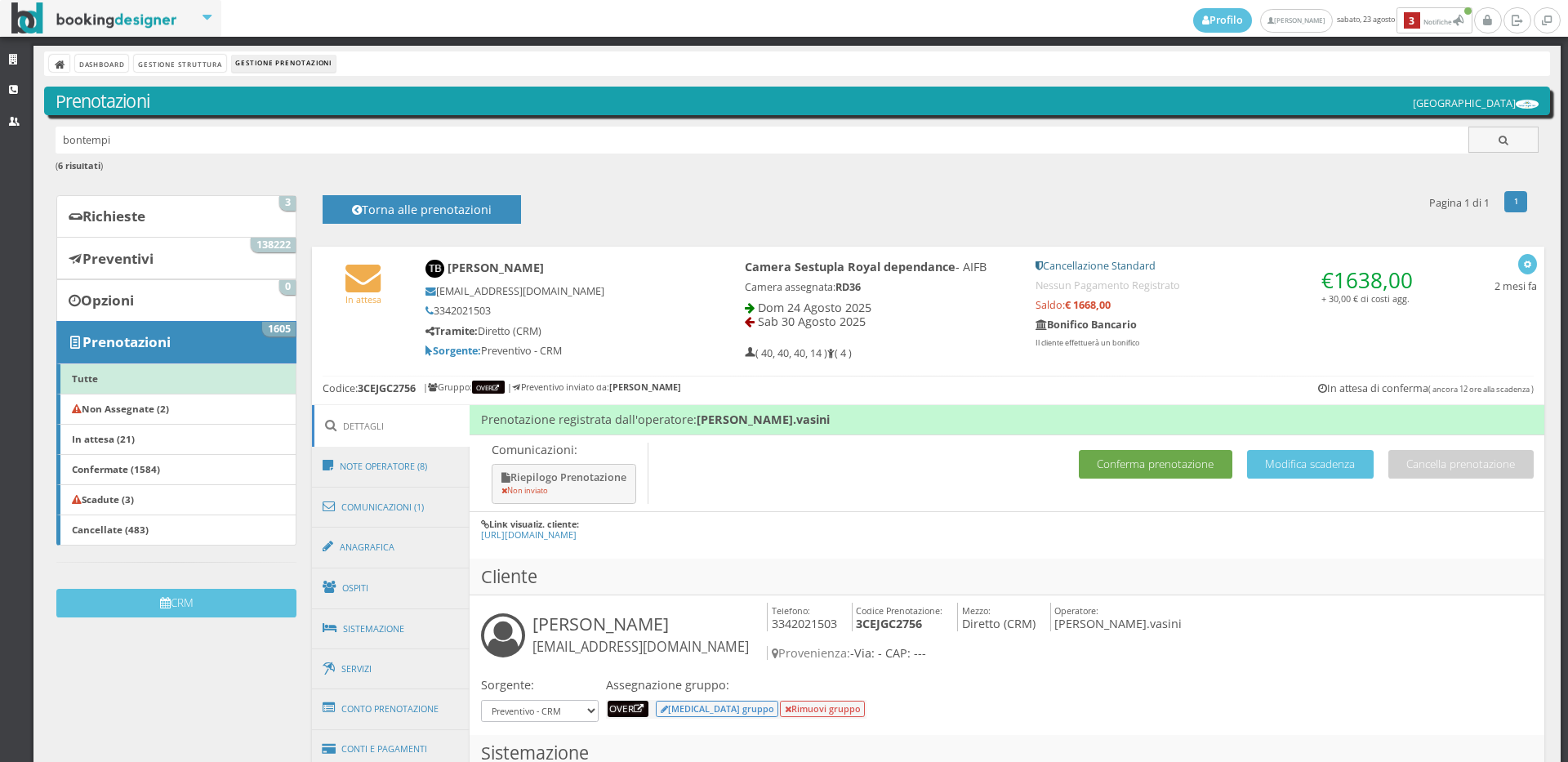
click at [1195, 461] on button "Conferma prenotazione" at bounding box center [1155, 464] width 154 height 29
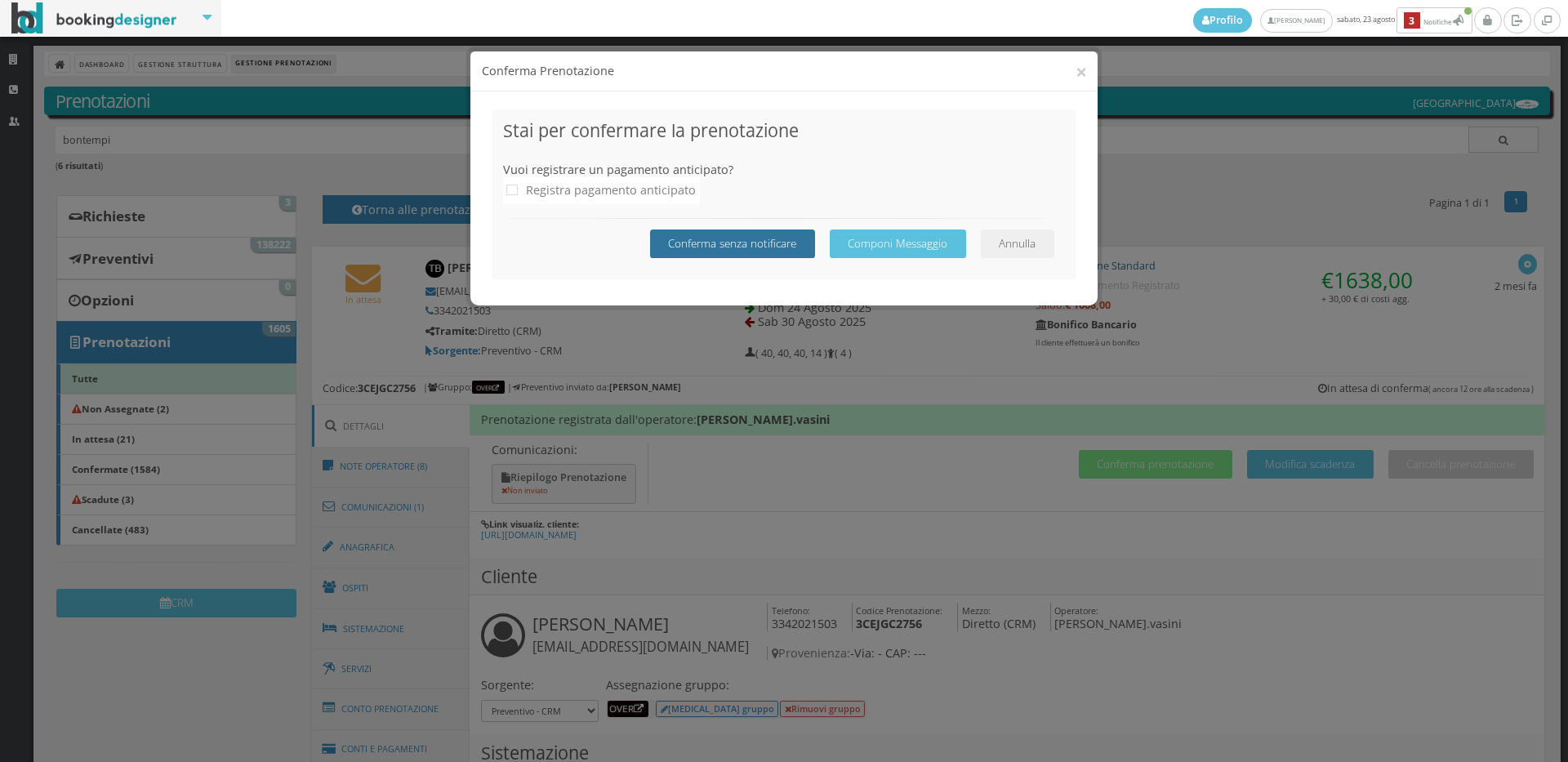
click at [729, 235] on button "Conferma senza notificare" at bounding box center [732, 243] width 165 height 29
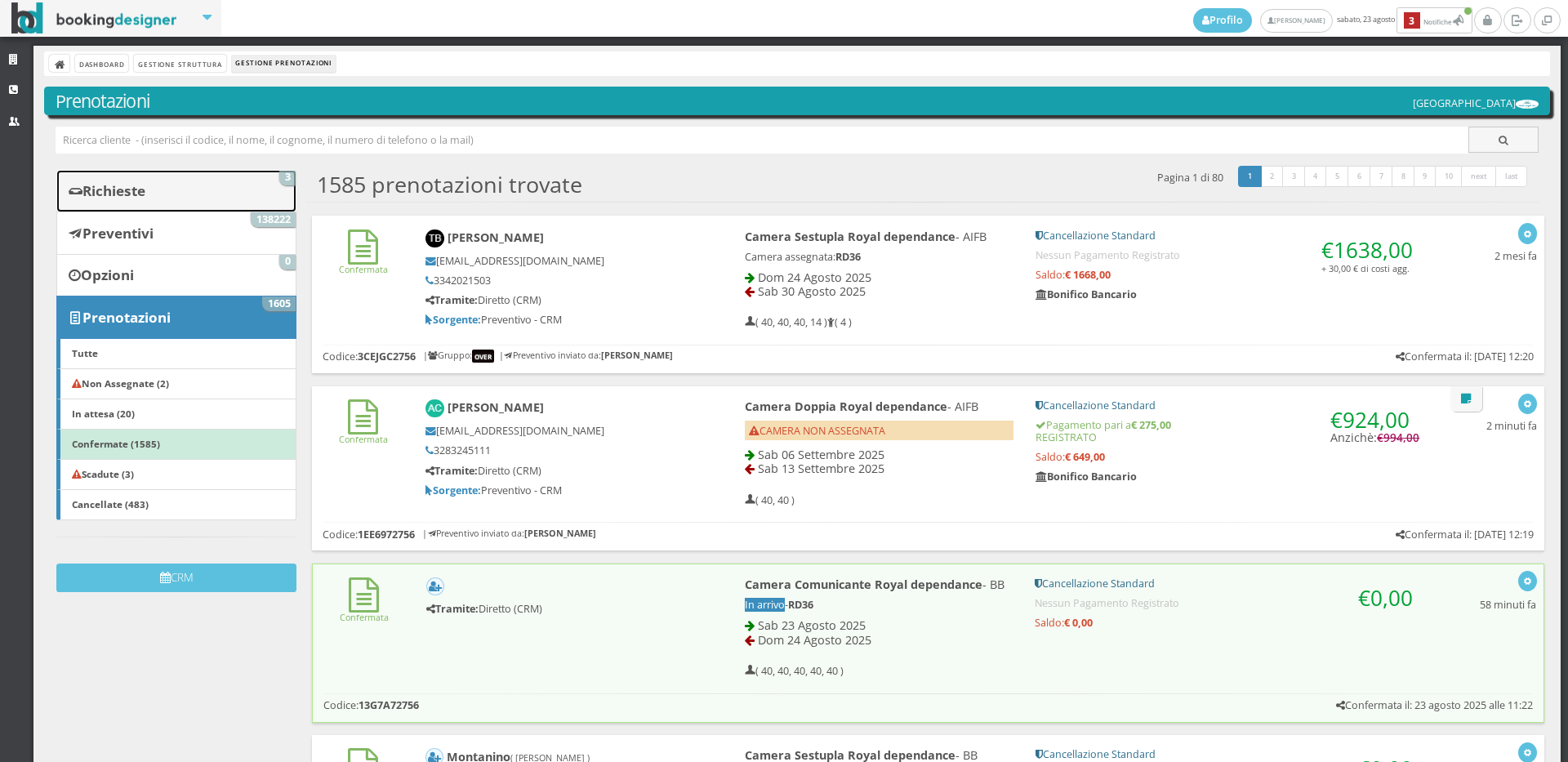
click at [203, 190] on link "Richieste 3" at bounding box center [176, 191] width 241 height 43
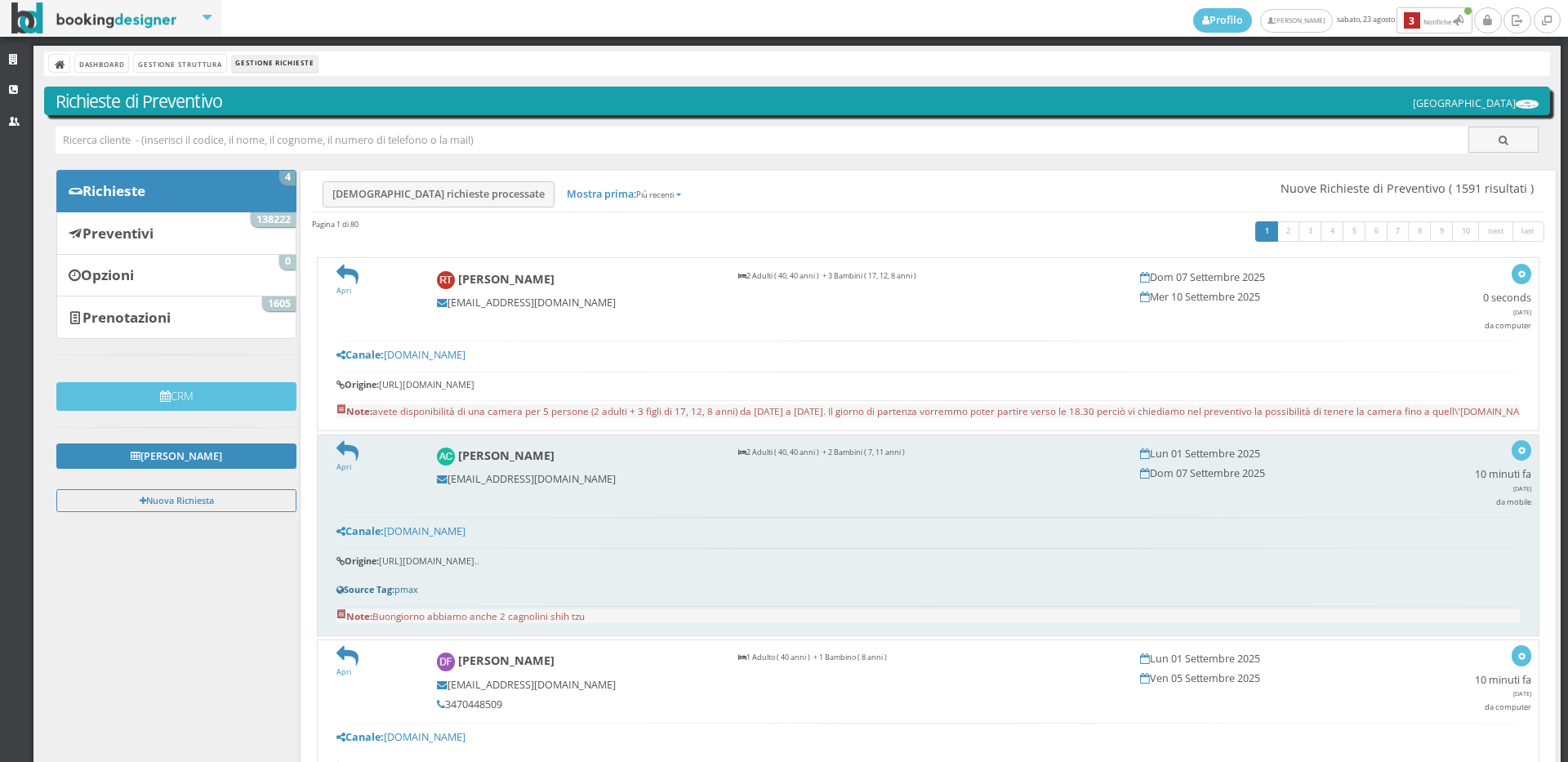
scroll to position [181, 0]
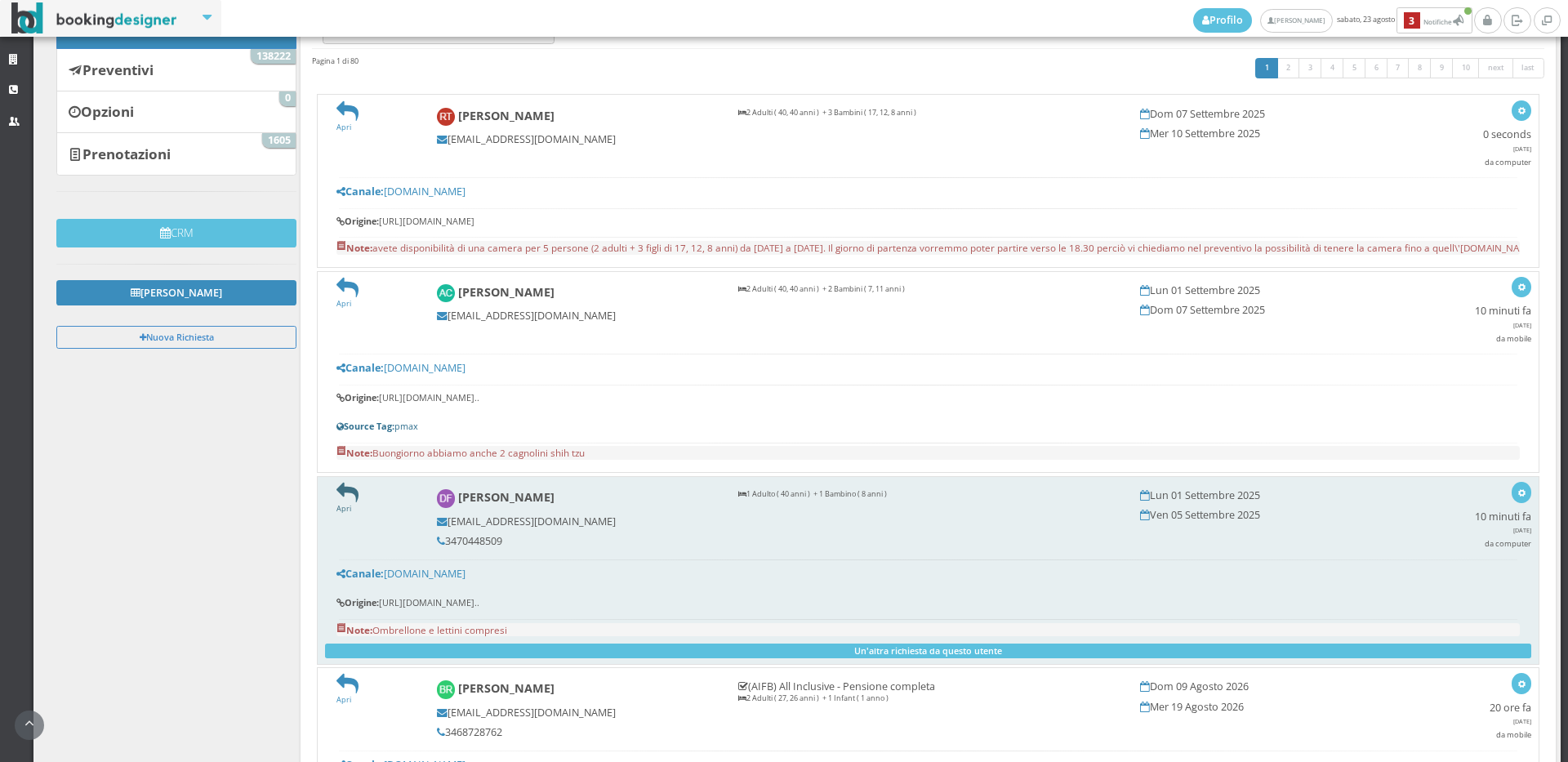
click at [346, 504] on icon at bounding box center [348, 493] width 22 height 22
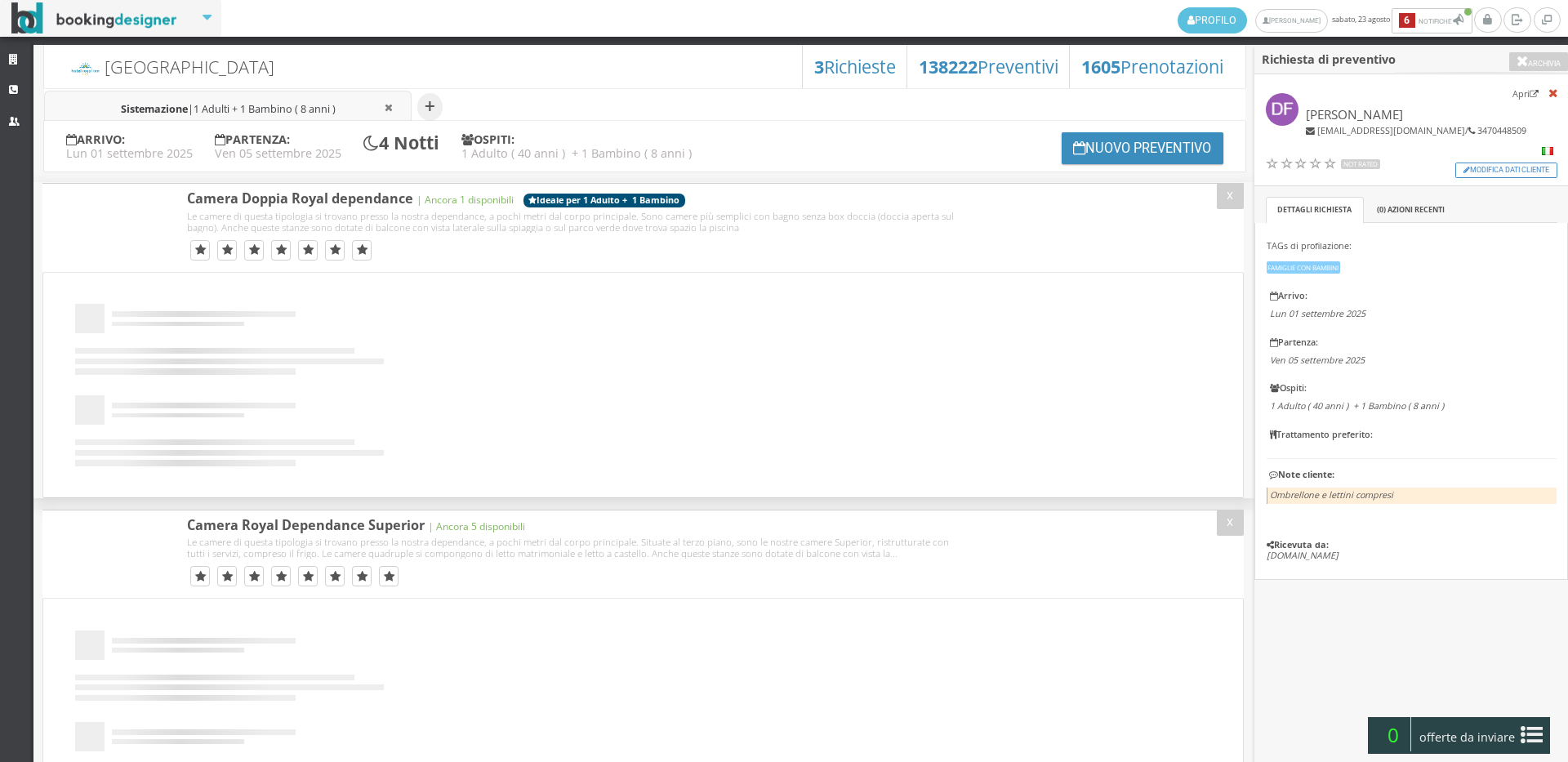
select select
click at [254, 105] on span "1 Adulti + 1 Bambino ( 8 anni )" at bounding box center [265, 108] width 142 height 14
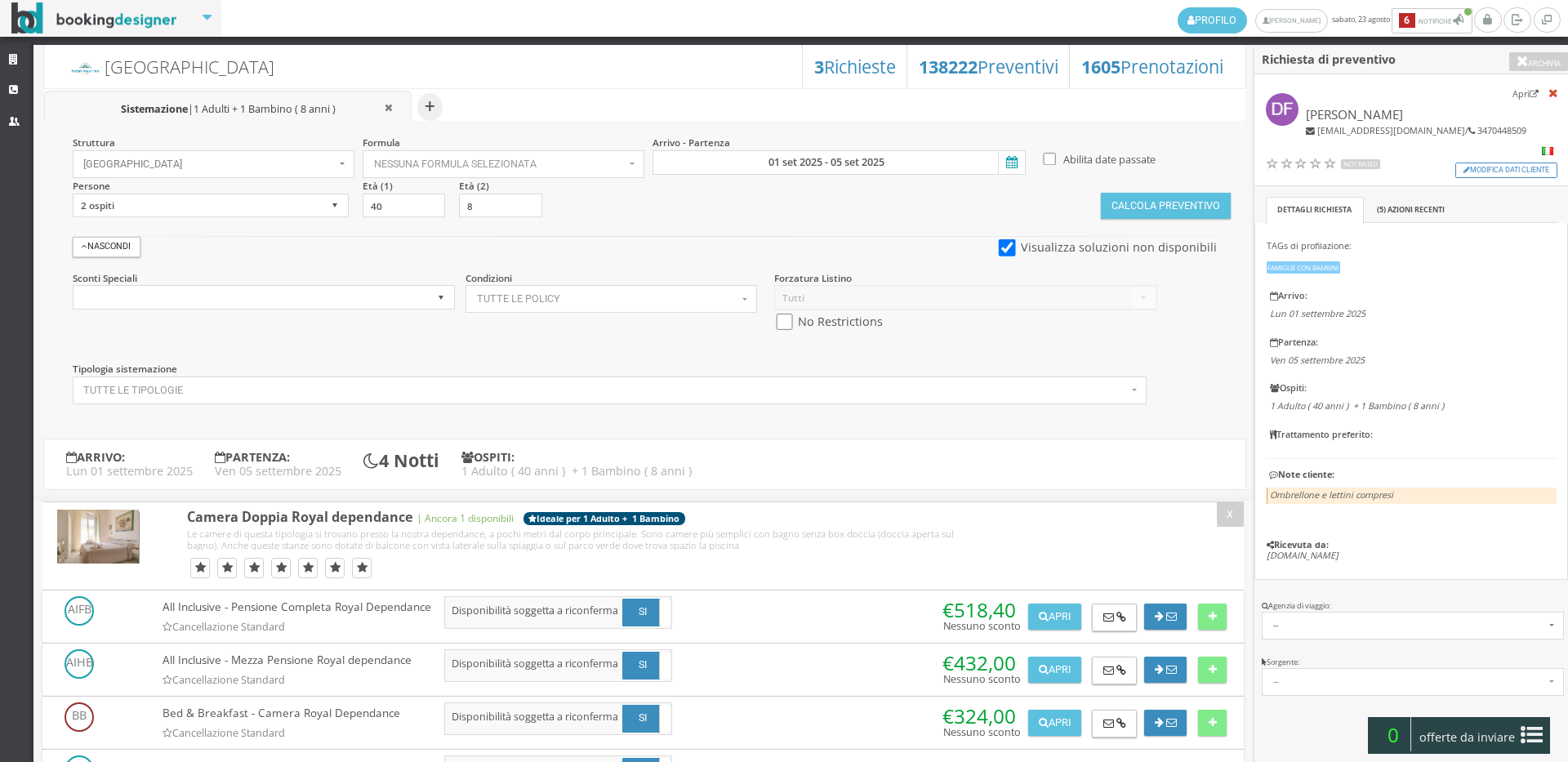
click at [790, 332] on div "Forzatura Listino Tutti Listino Bianchi Hotels - RY LISTINO AGENZIA SINFERIE No…" at bounding box center [966, 308] width 405 height 73
click at [783, 318] on input "checkbox" at bounding box center [784, 322] width 21 height 17
checkbox input "true"
click at [1102, 203] on button "Calcola Preventivo" at bounding box center [1165, 206] width 129 height 26
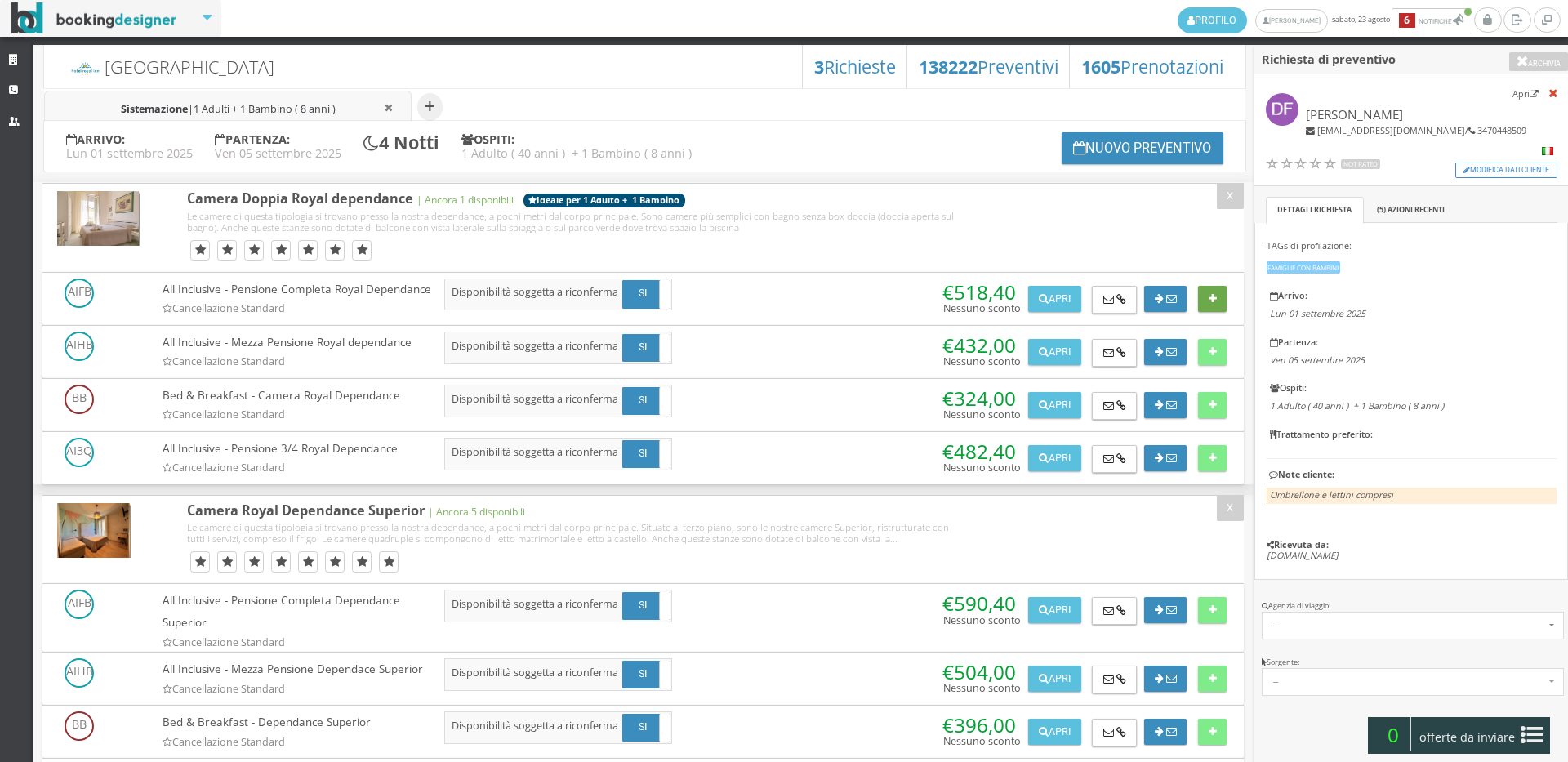
click at [1212, 298] on icon at bounding box center [1212, 298] width 8 height 10
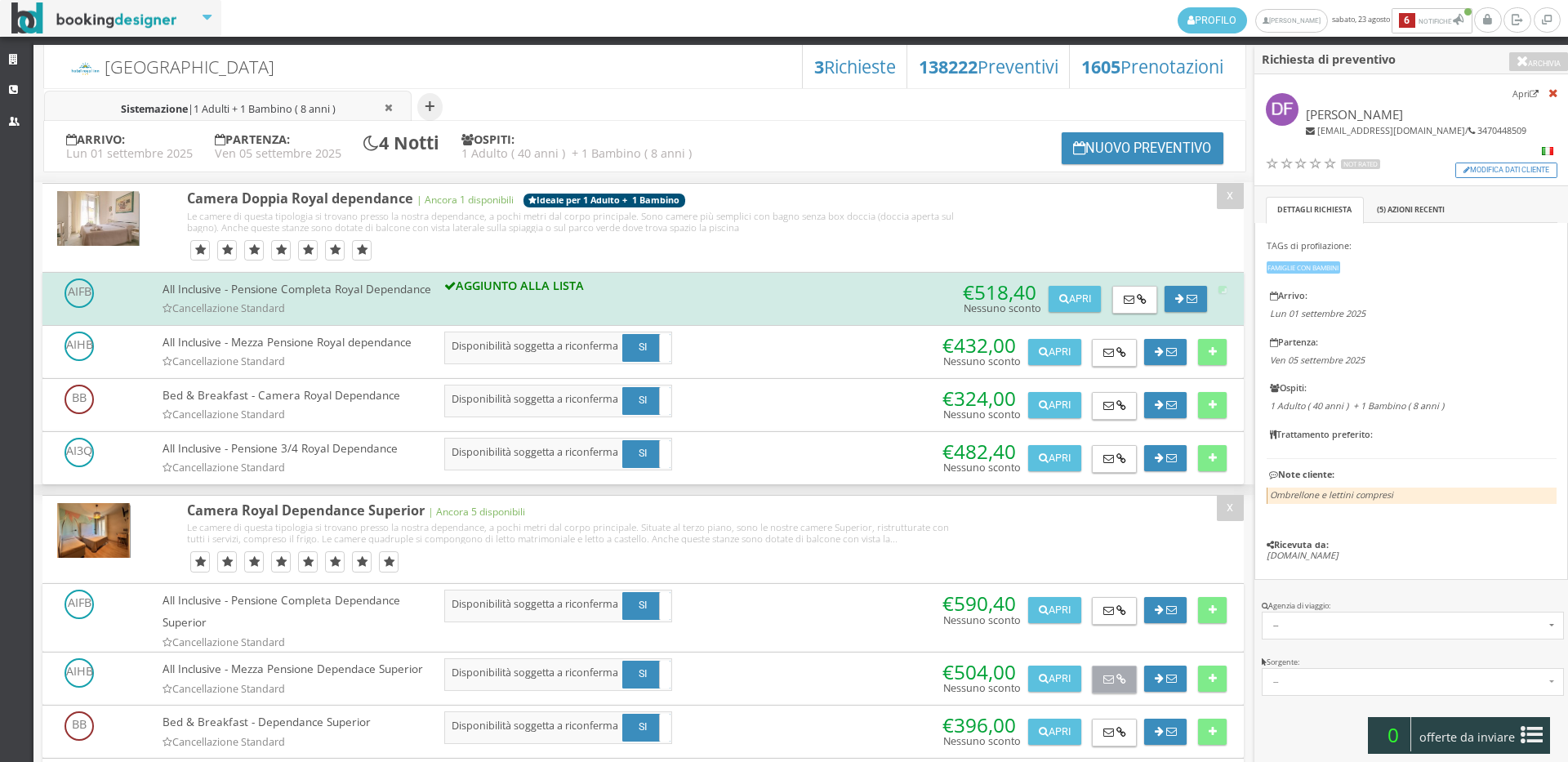
scroll to position [272, 0]
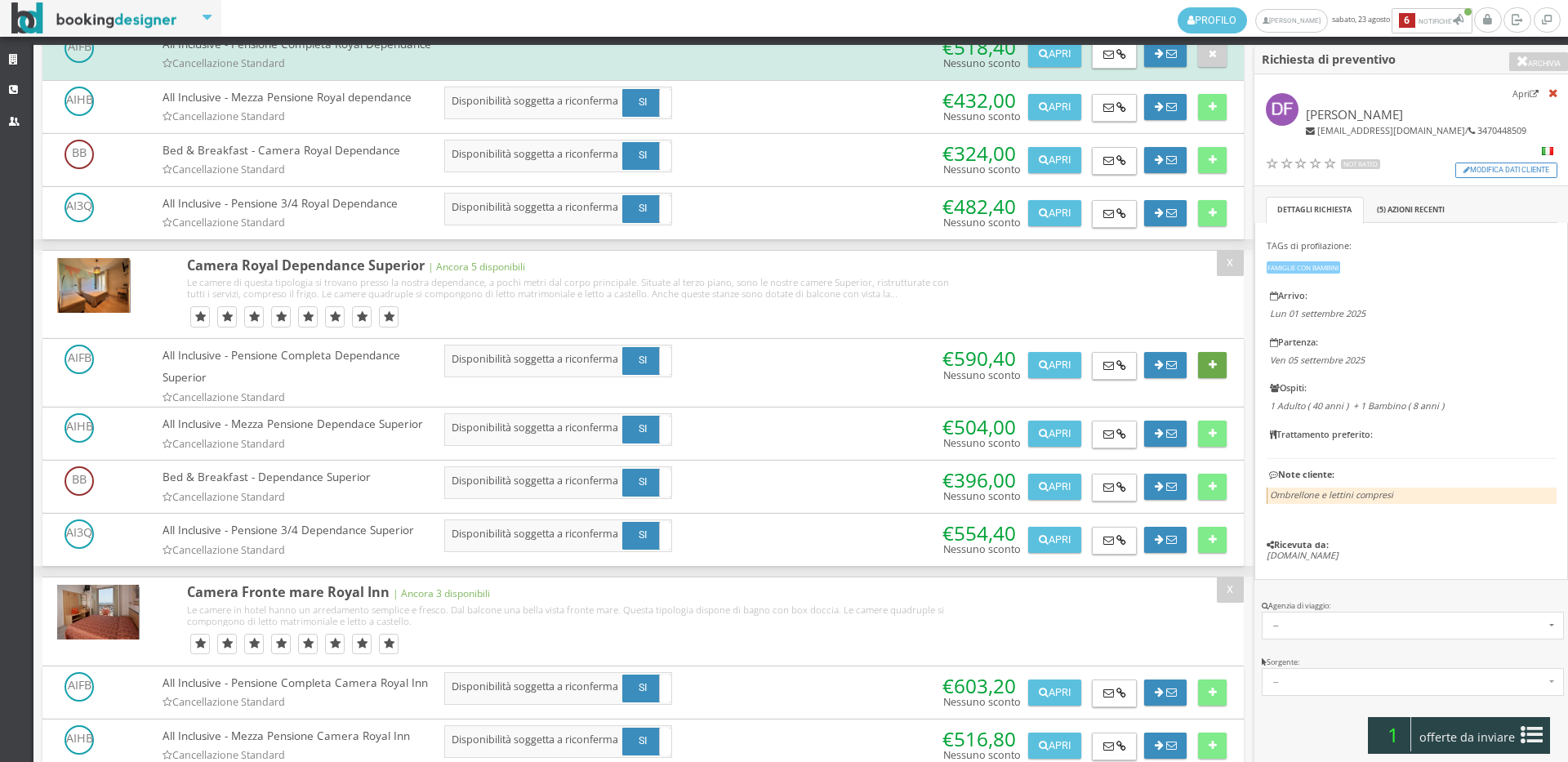
click at [1217, 379] on button at bounding box center [1212, 365] width 29 height 26
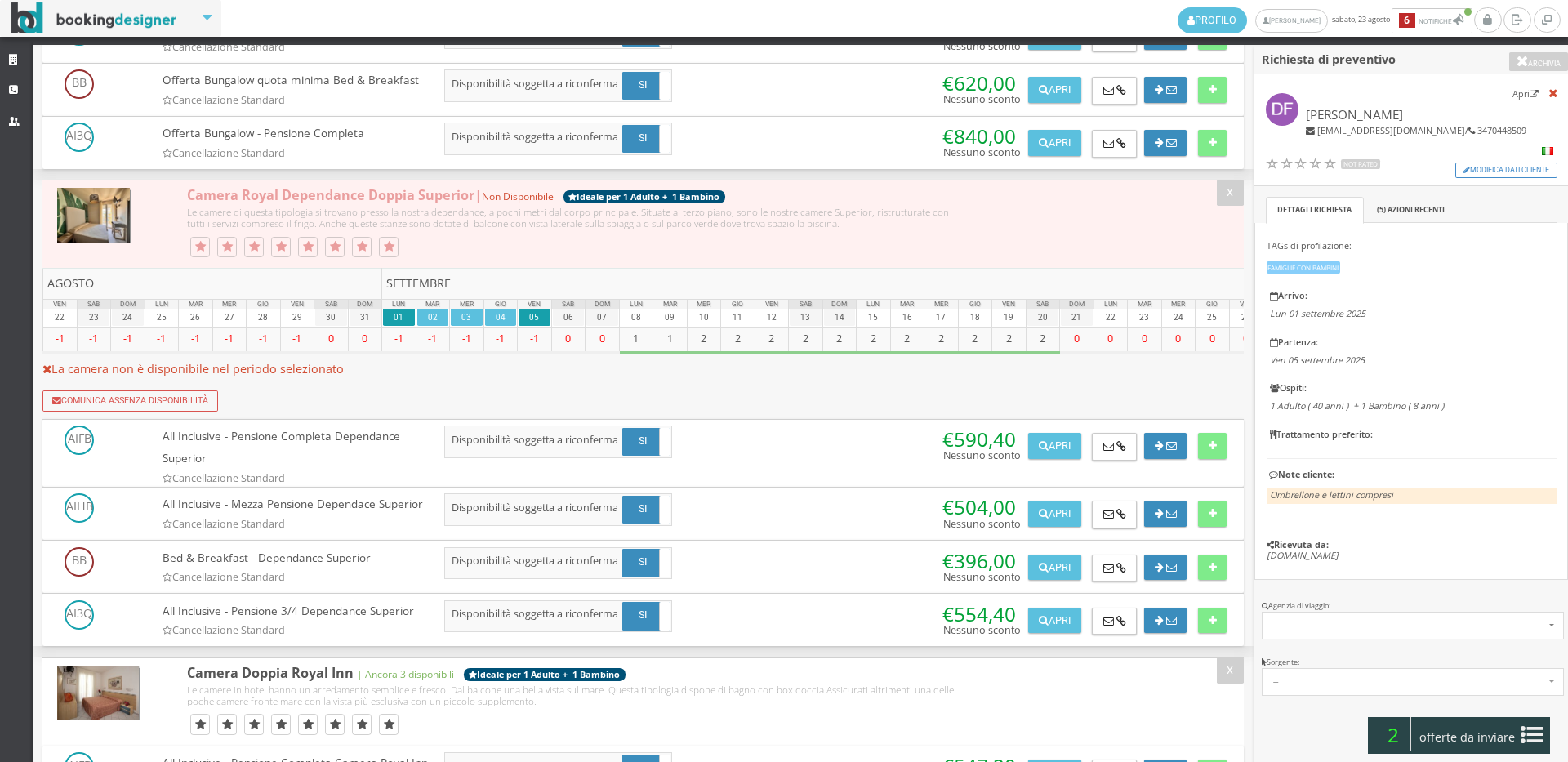
scroll to position [2632, 0]
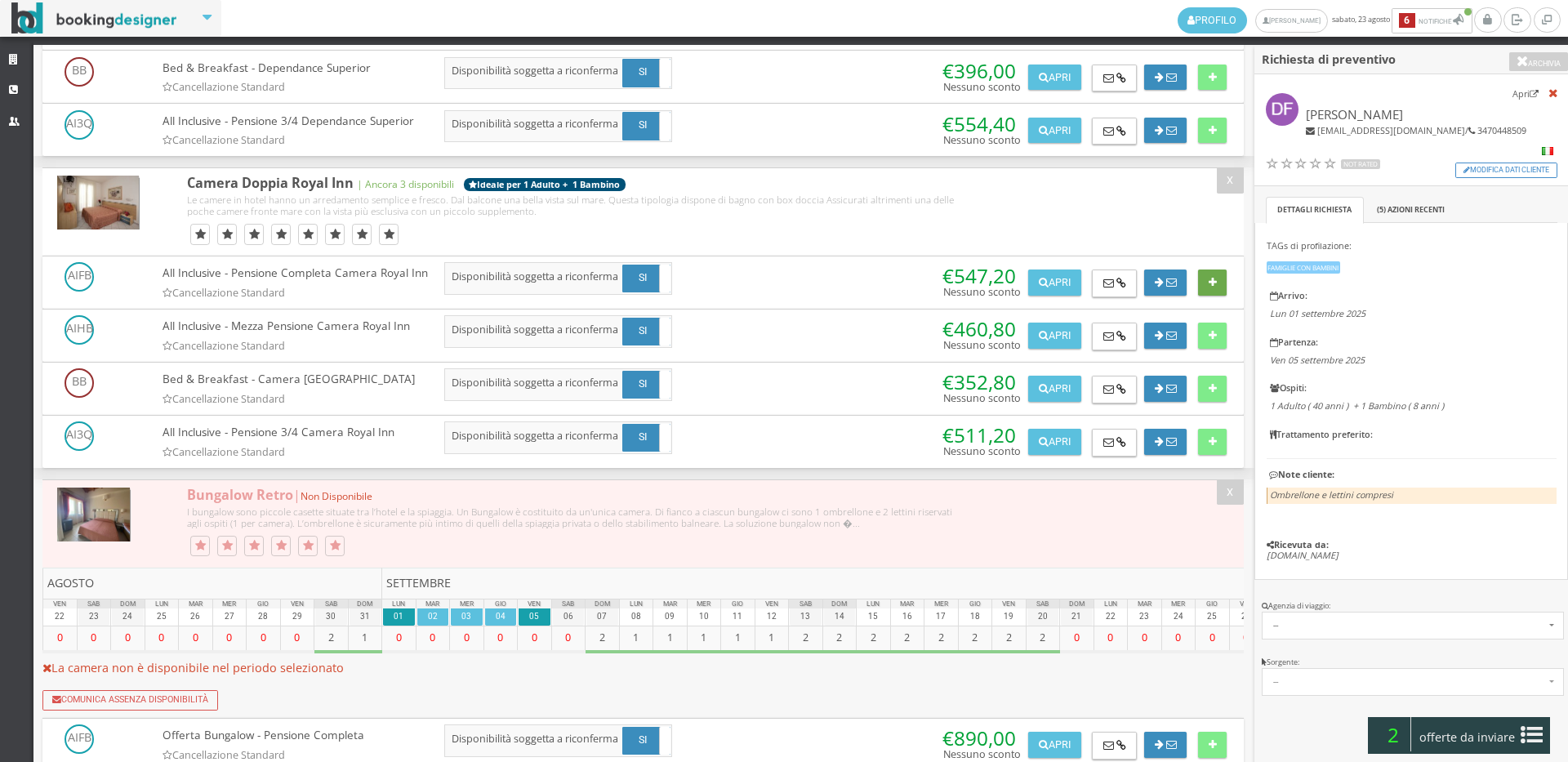
click at [1208, 288] on icon at bounding box center [1212, 283] width 8 height 10
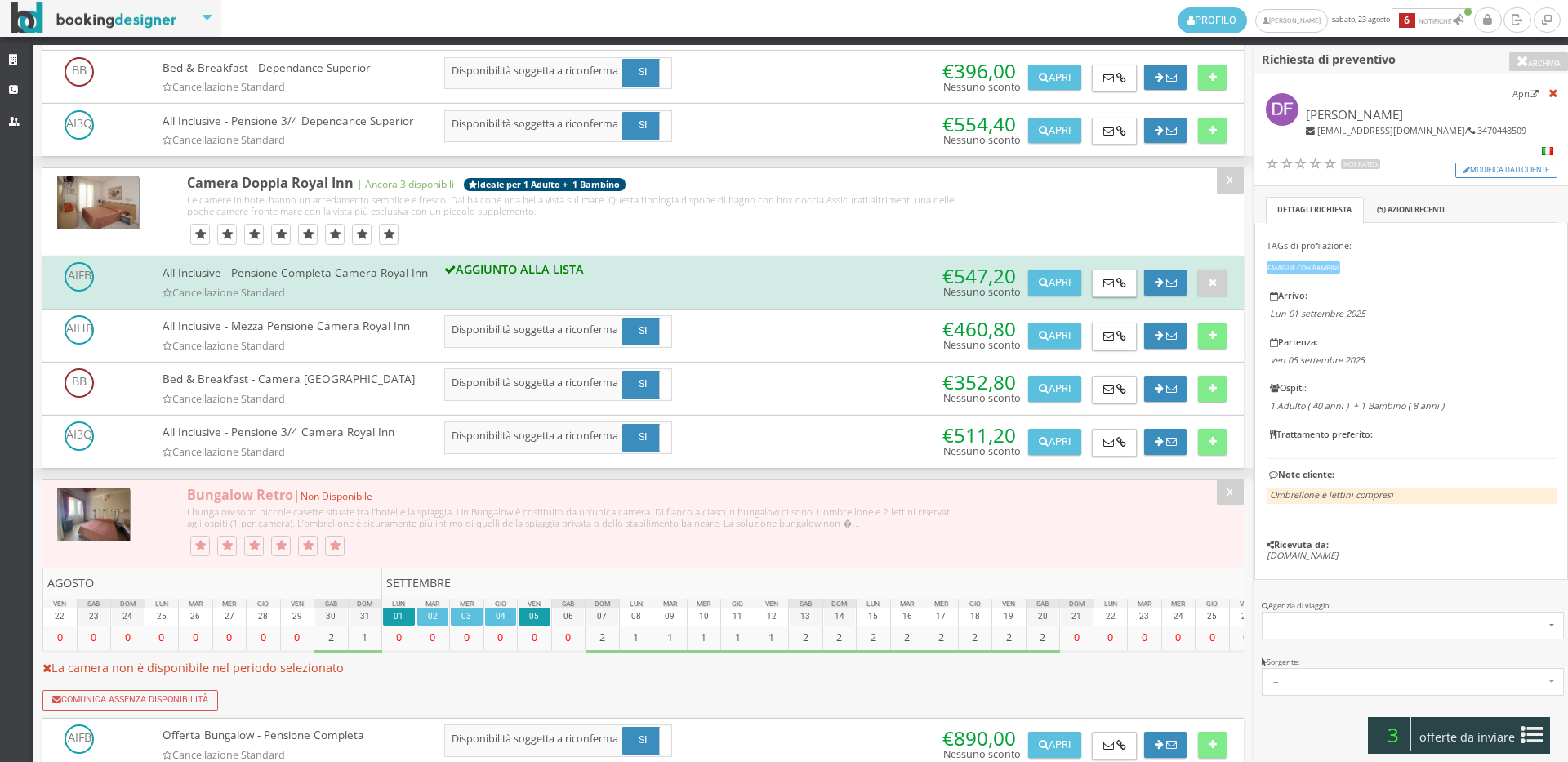
click at [1451, 752] on div "3 offerte da inviare" at bounding box center [1458, 735] width 181 height 36
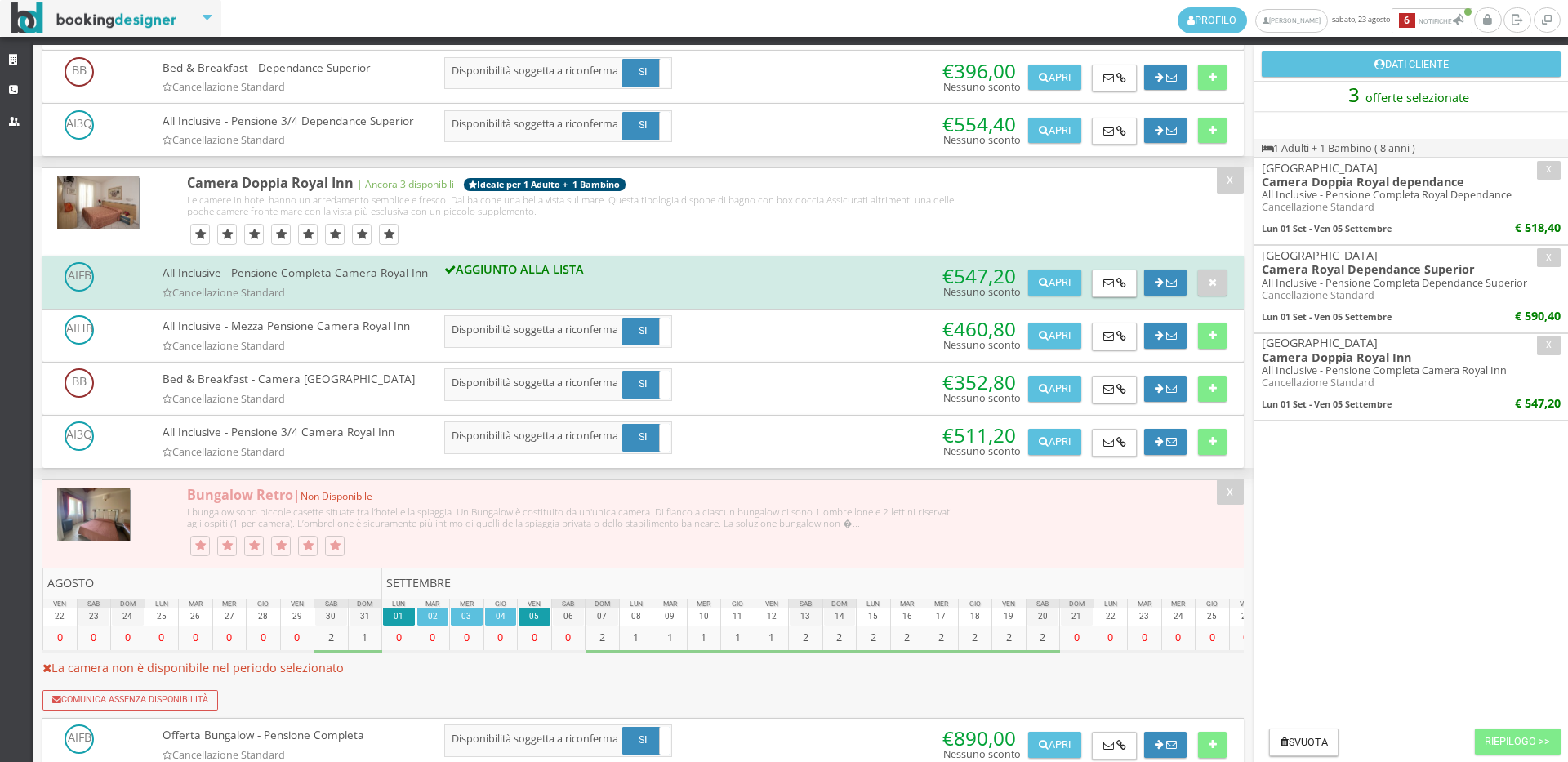
click at [1502, 721] on h2 "Svuota Riepilogo >>" at bounding box center [1410, 742] width 313 height 43
click at [1516, 735] on button "Riepilogo >>" at bounding box center [1518, 741] width 86 height 26
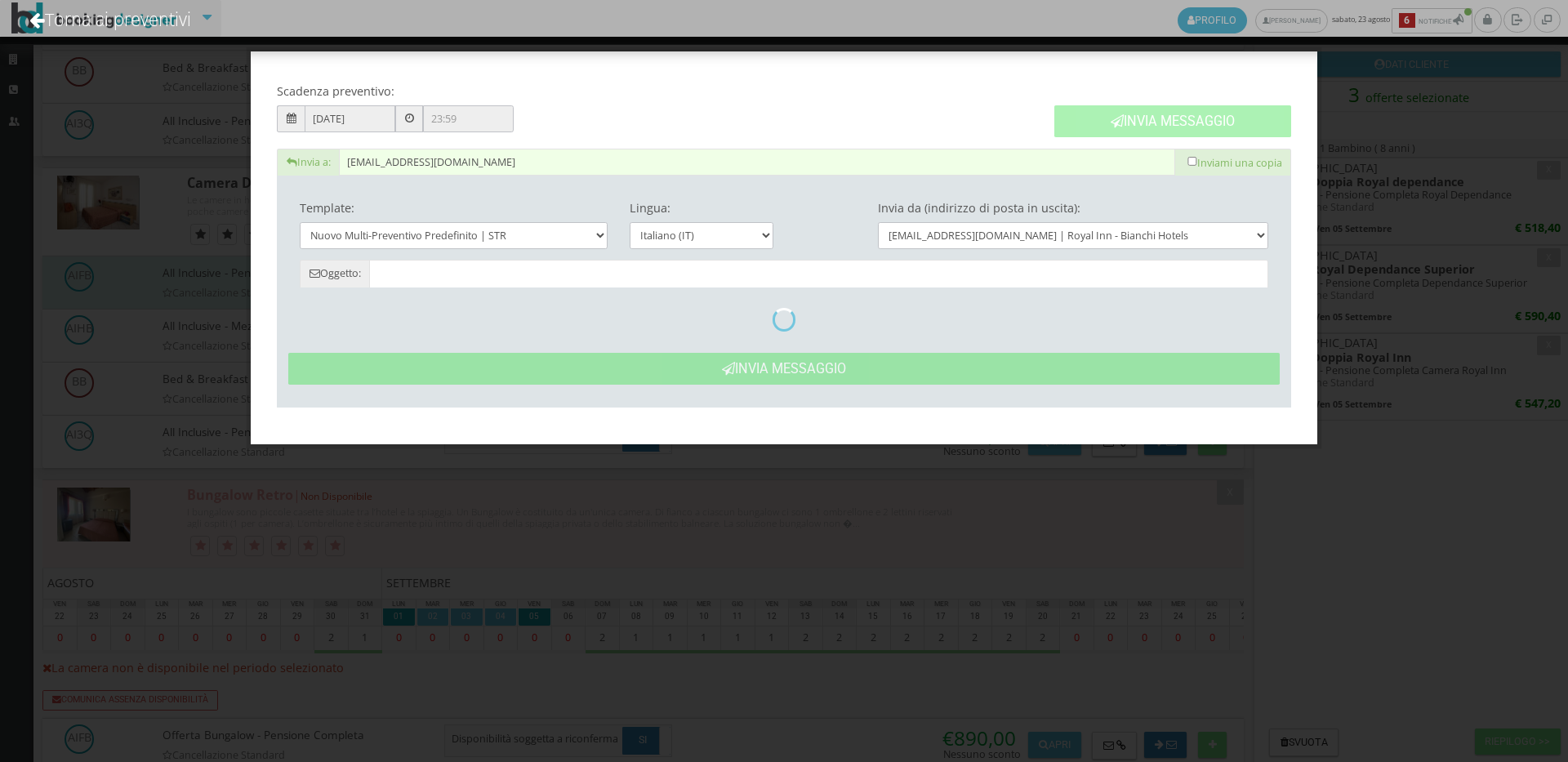
click at [1183, 112] on button "Invia Messaggio" at bounding box center [1173, 121] width 237 height 32
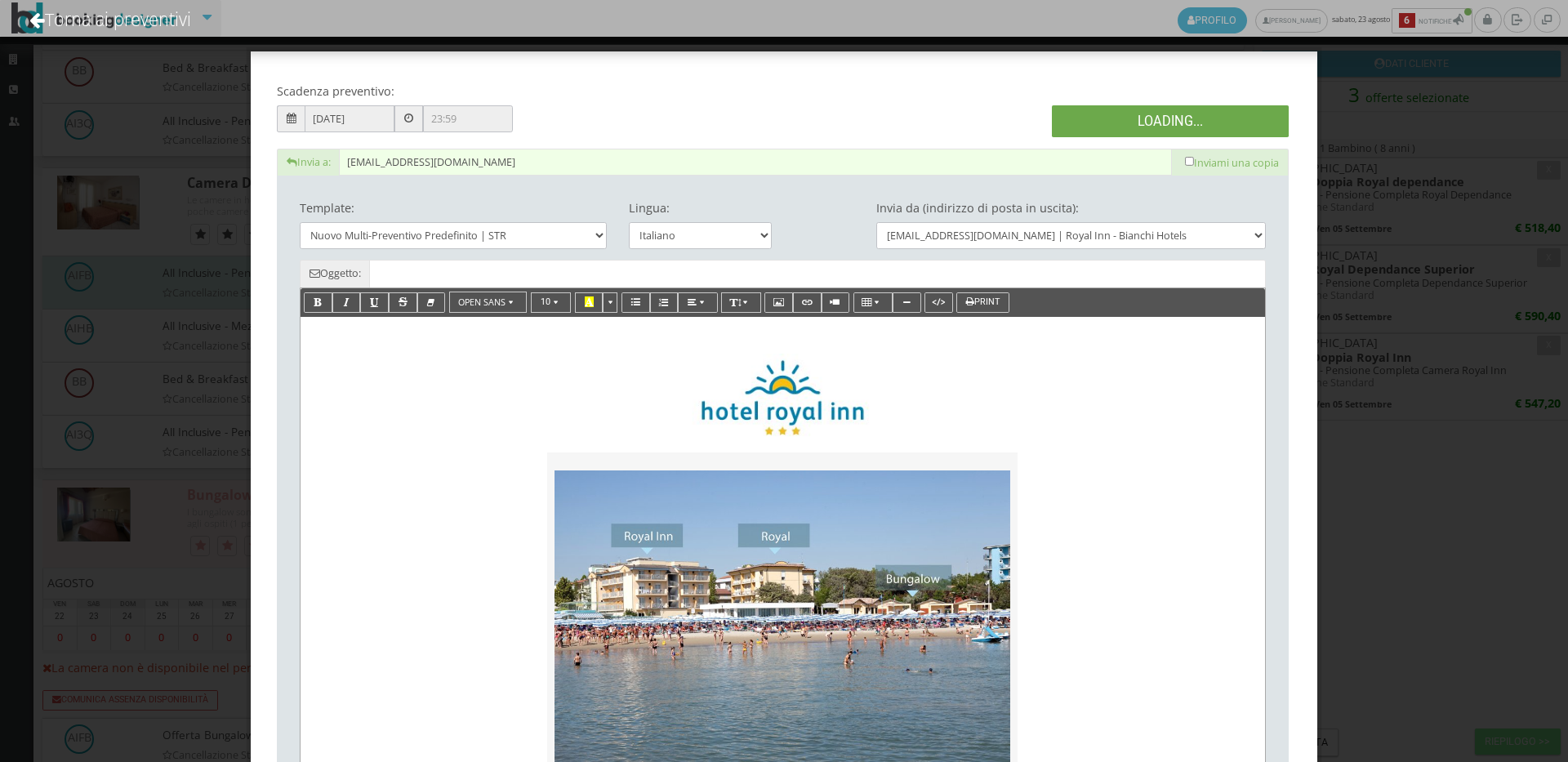
type input "Nuovo Preventivo - Daniele Fabianelli dal 01/09/2025 al 05/09/2025"
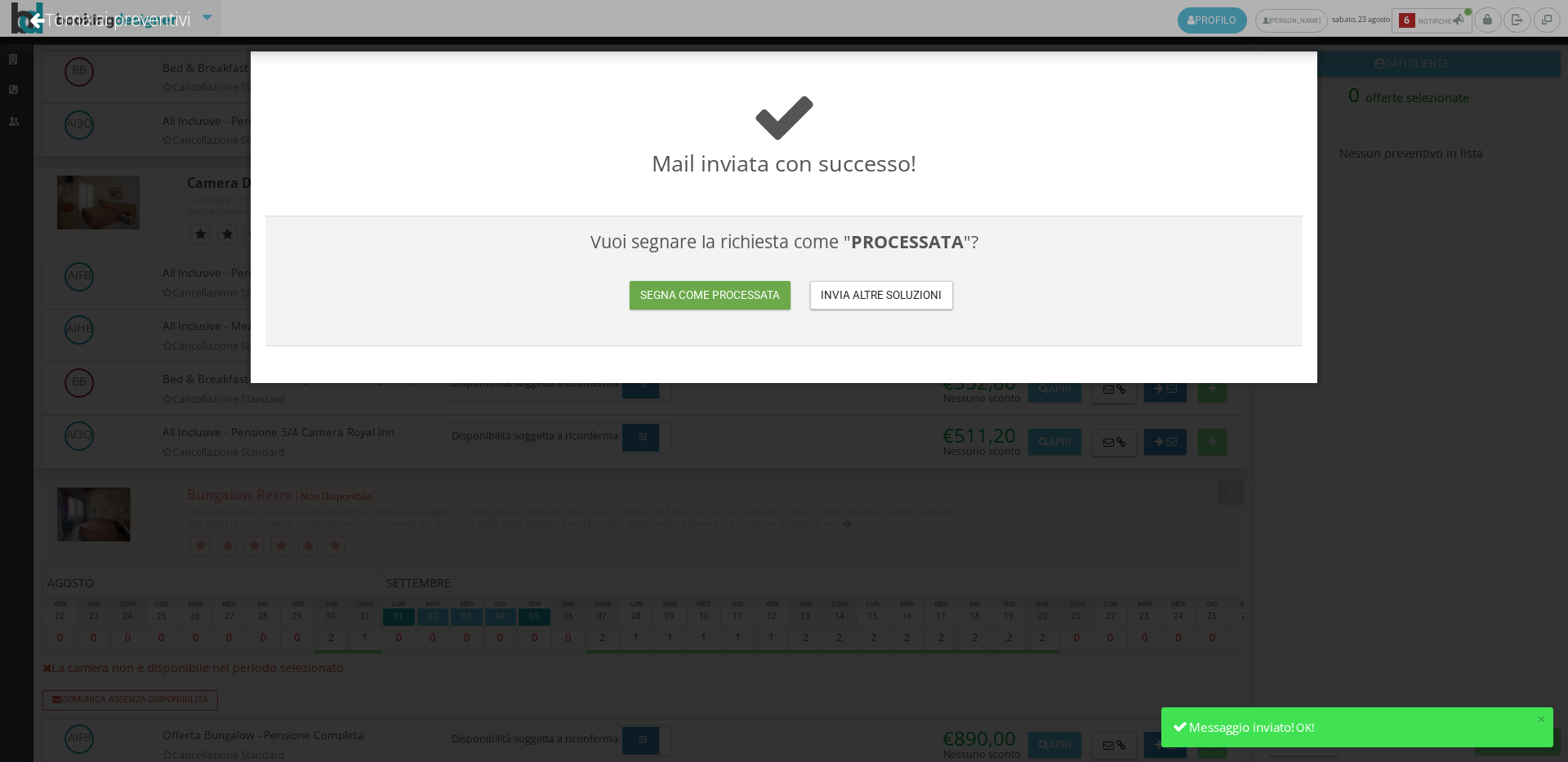
click at [659, 288] on button "Segna come processata" at bounding box center [709, 295] width 160 height 29
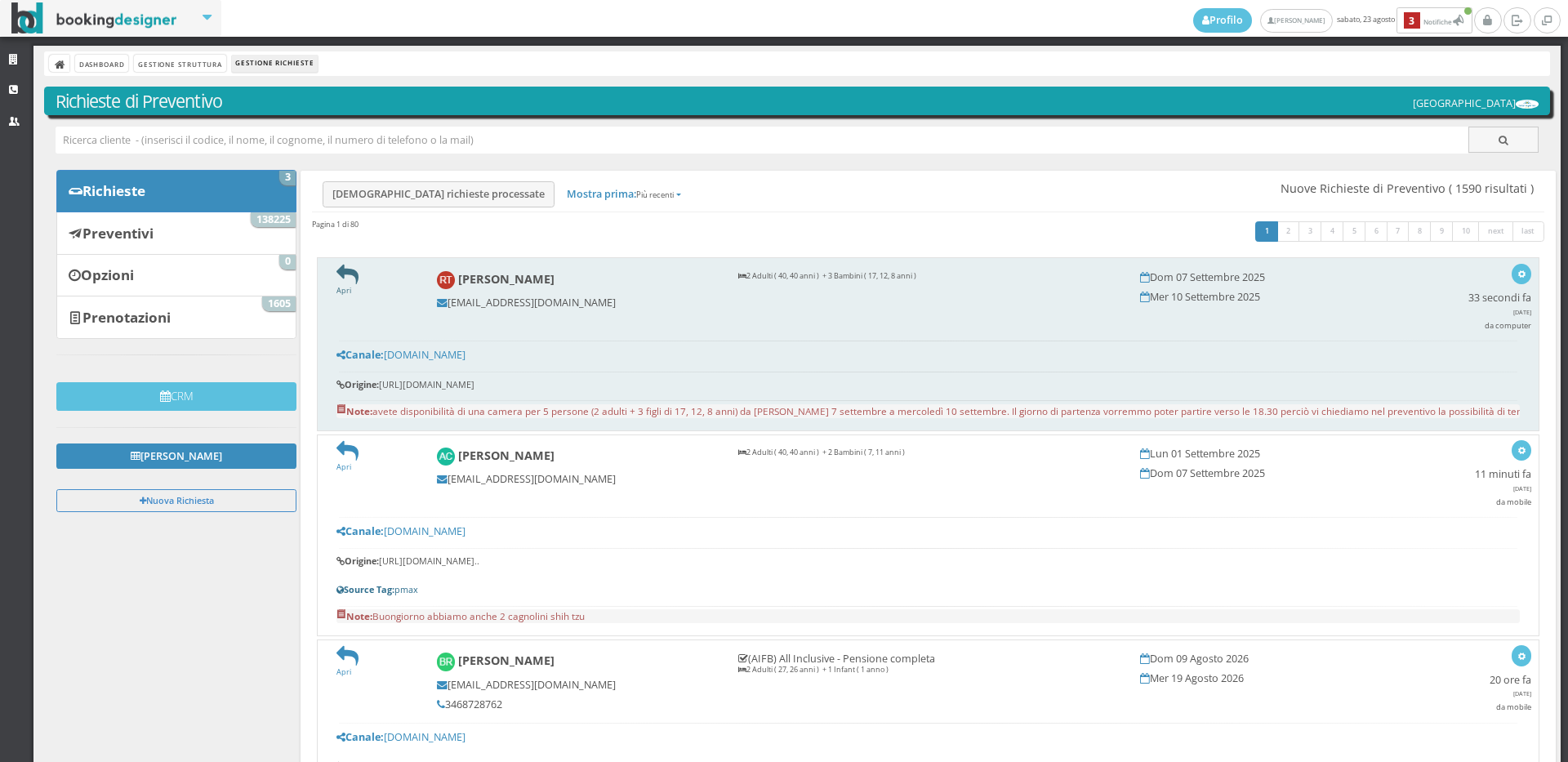
click at [350, 273] on icon at bounding box center [348, 275] width 22 height 22
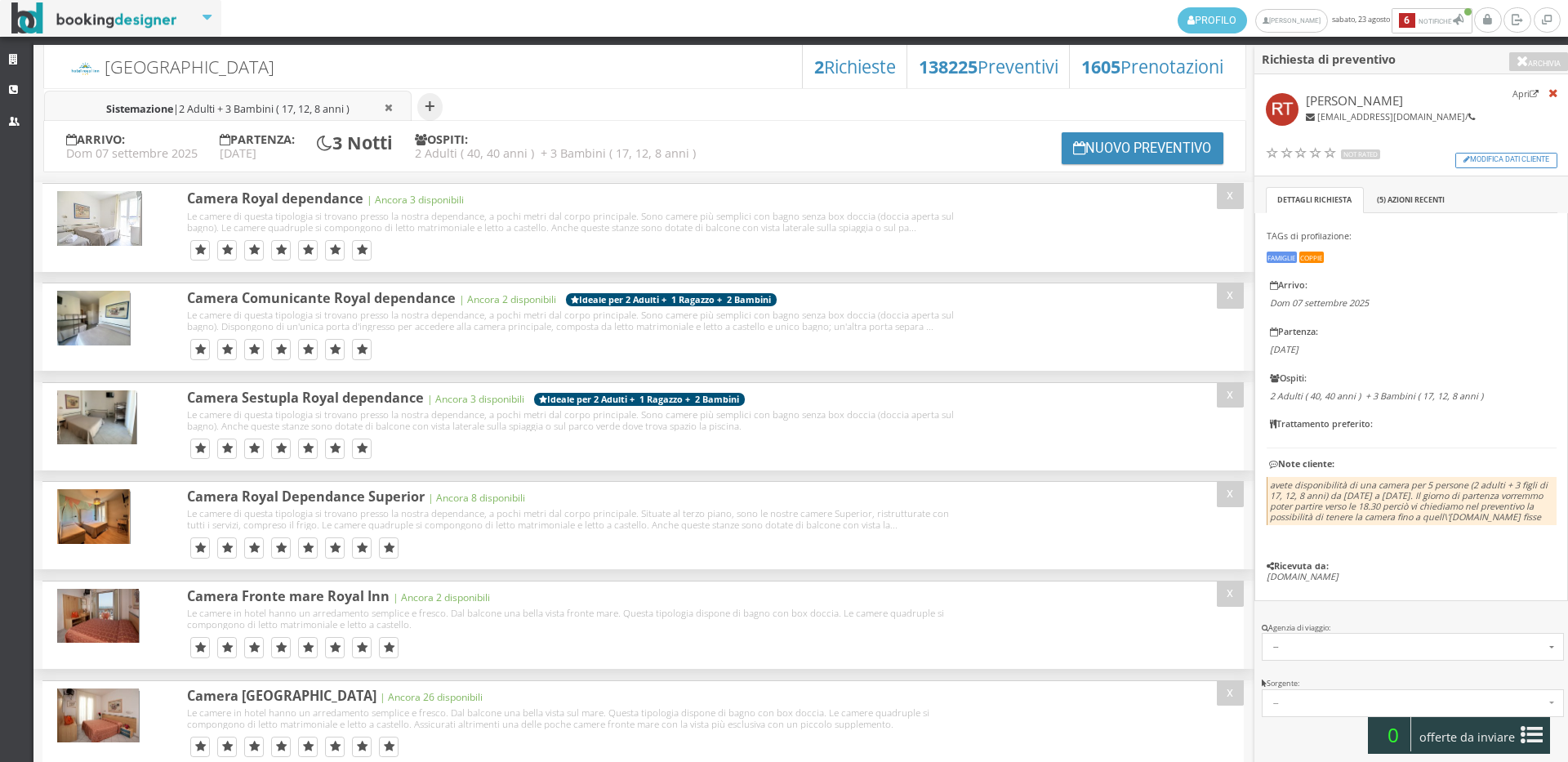
click at [273, 100] on li "Sistemazione | 2 Adulti + 3 Bambini ( 17, 12, 8 anni )" at bounding box center [227, 107] width 367 height 34
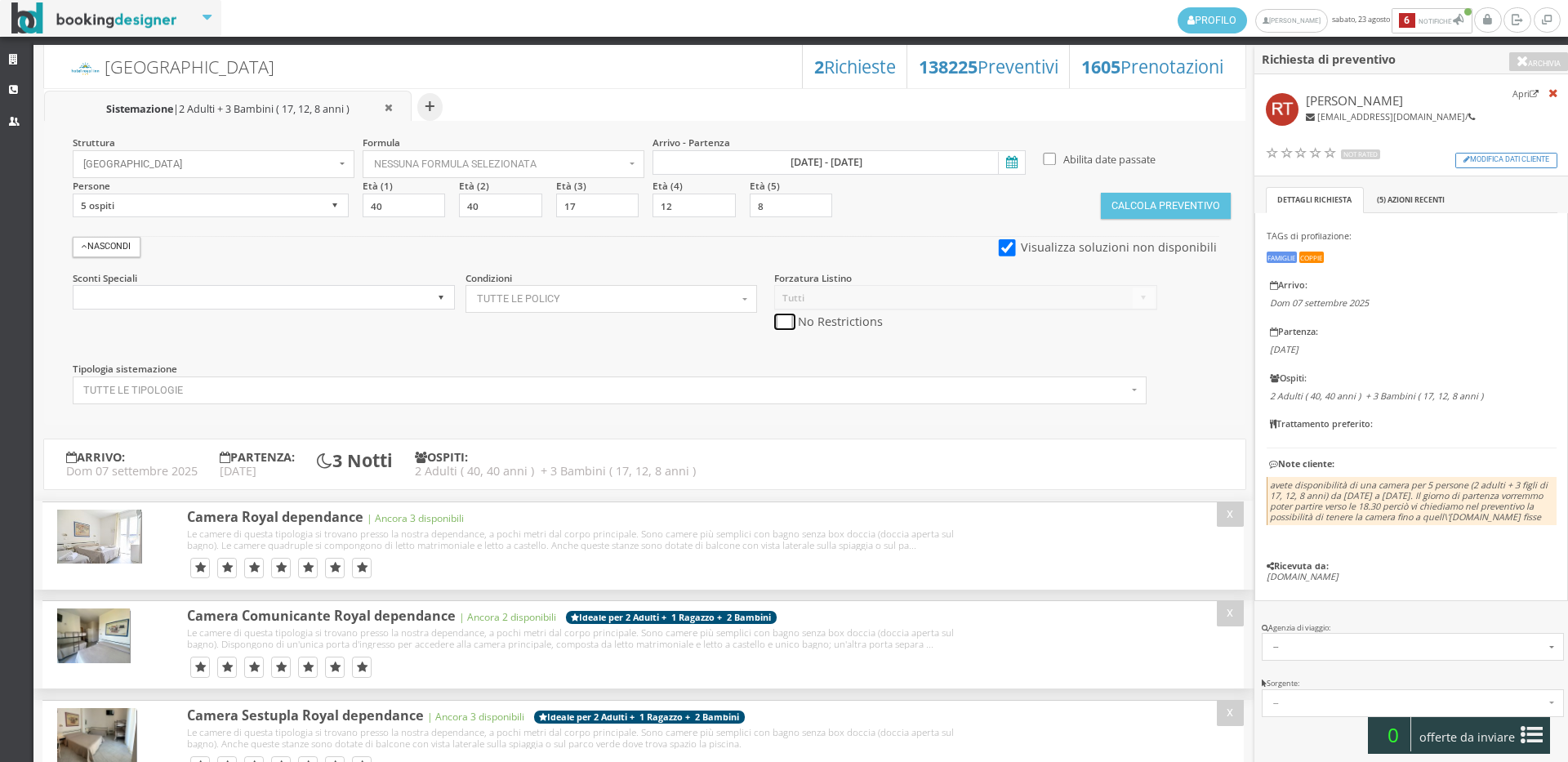
click at [786, 326] on input "checkbox" at bounding box center [784, 322] width 21 height 17
checkbox input "true"
click at [1197, 205] on button "Calcola Preventivo" at bounding box center [1165, 206] width 129 height 26
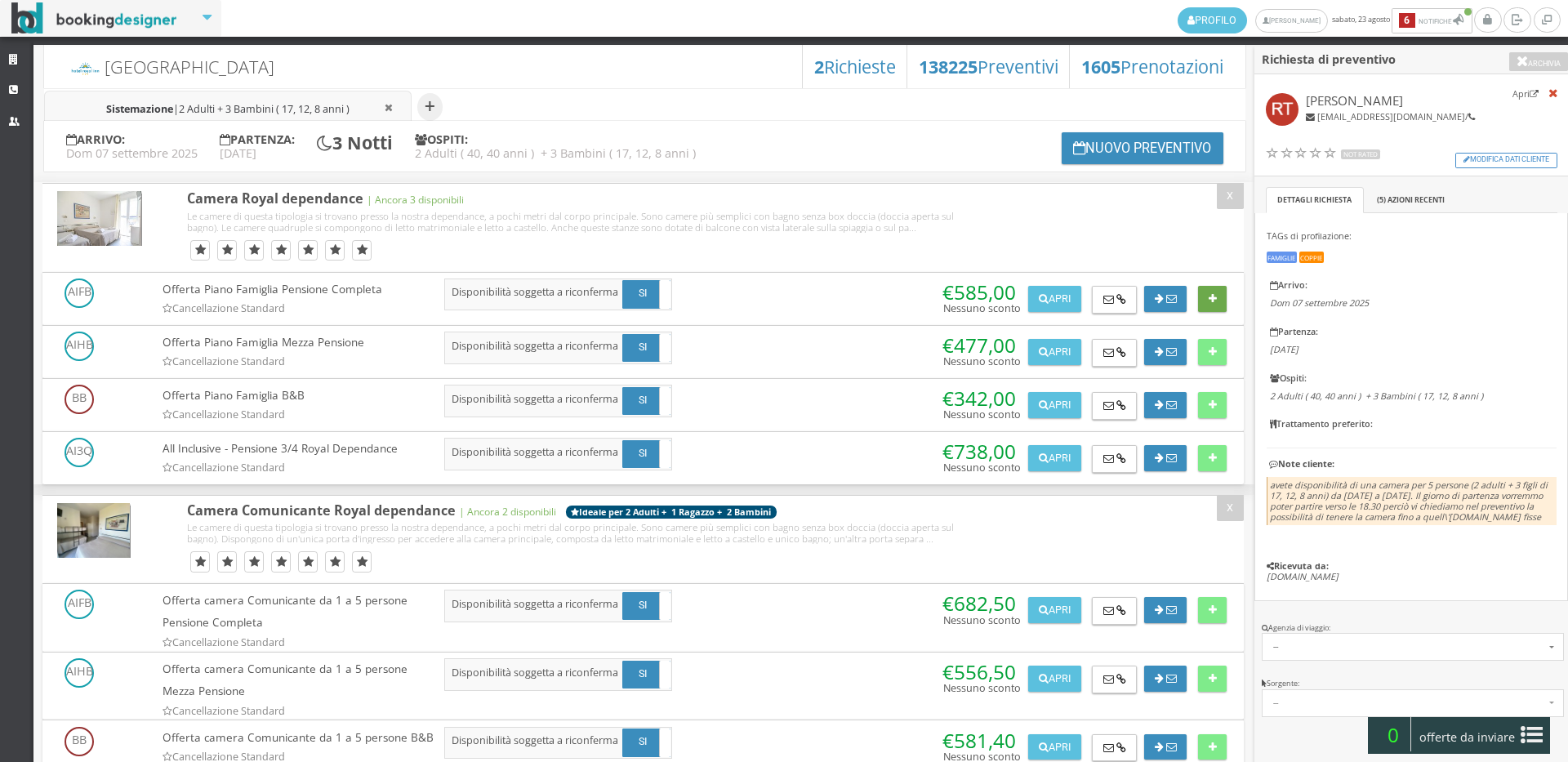
click at [1214, 312] on button at bounding box center [1212, 299] width 29 height 26
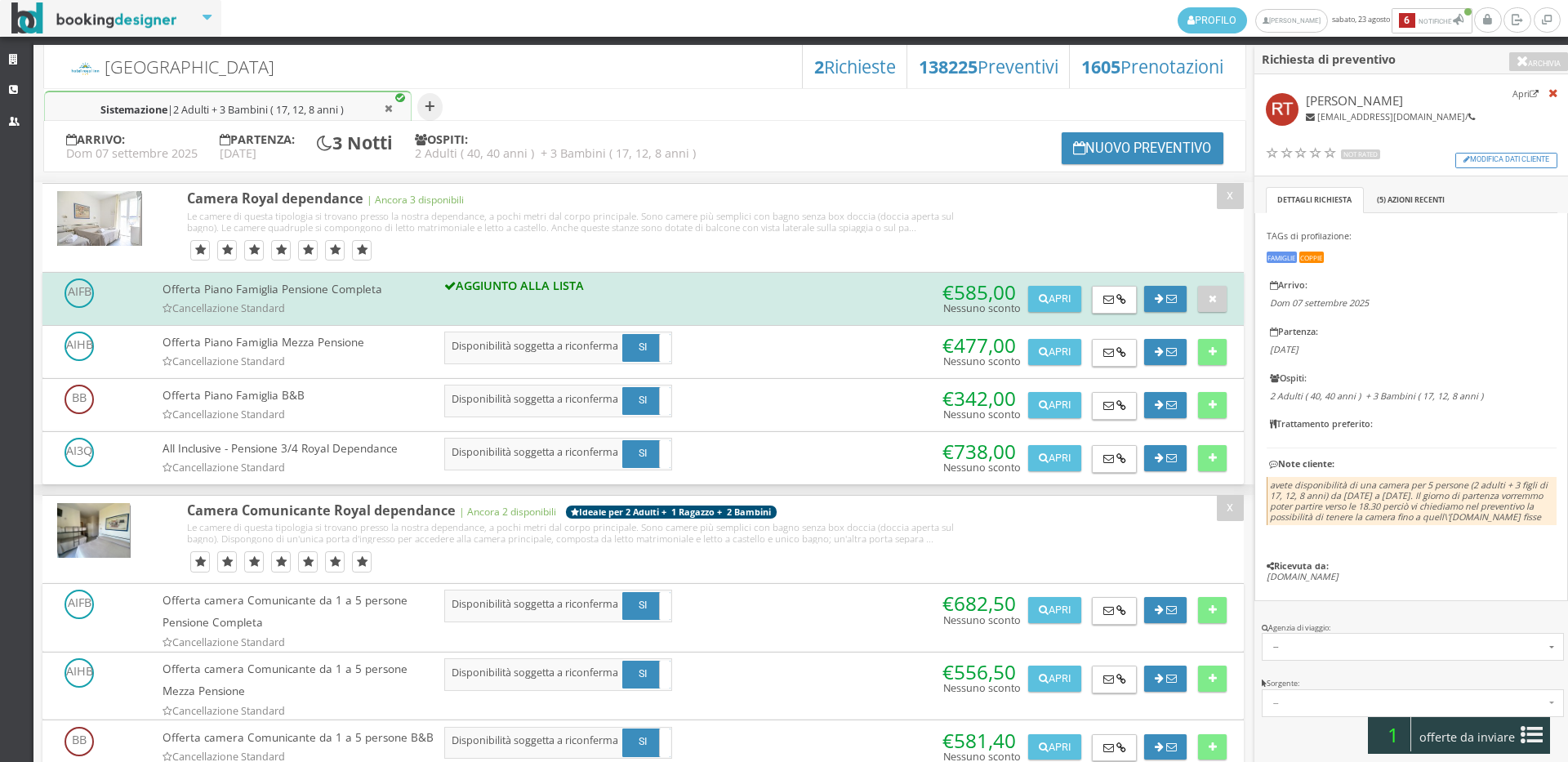
click at [1191, 308] on div at bounding box center [1206, 296] width 40 height 34
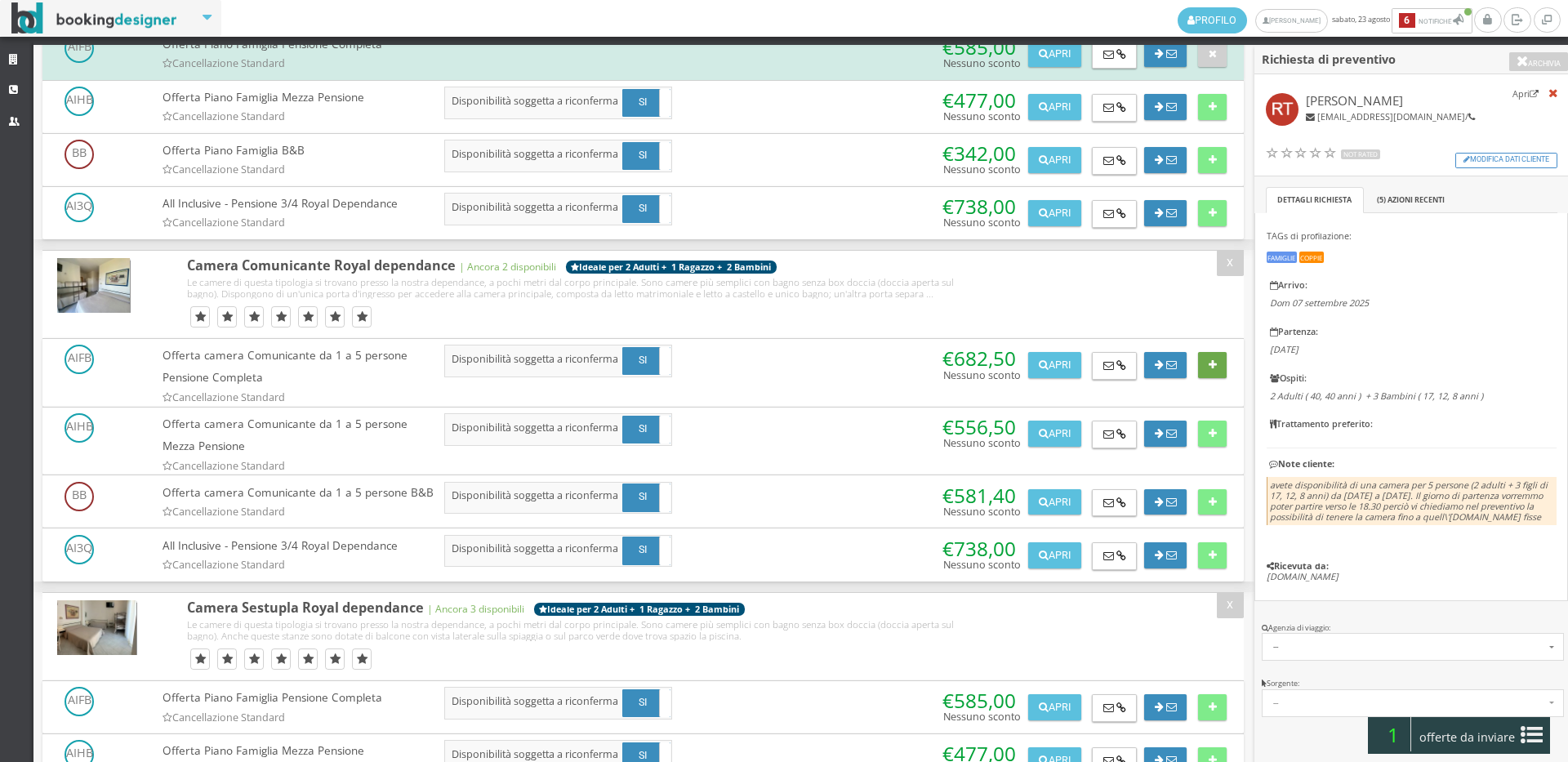
click at [1214, 379] on button at bounding box center [1212, 365] width 29 height 26
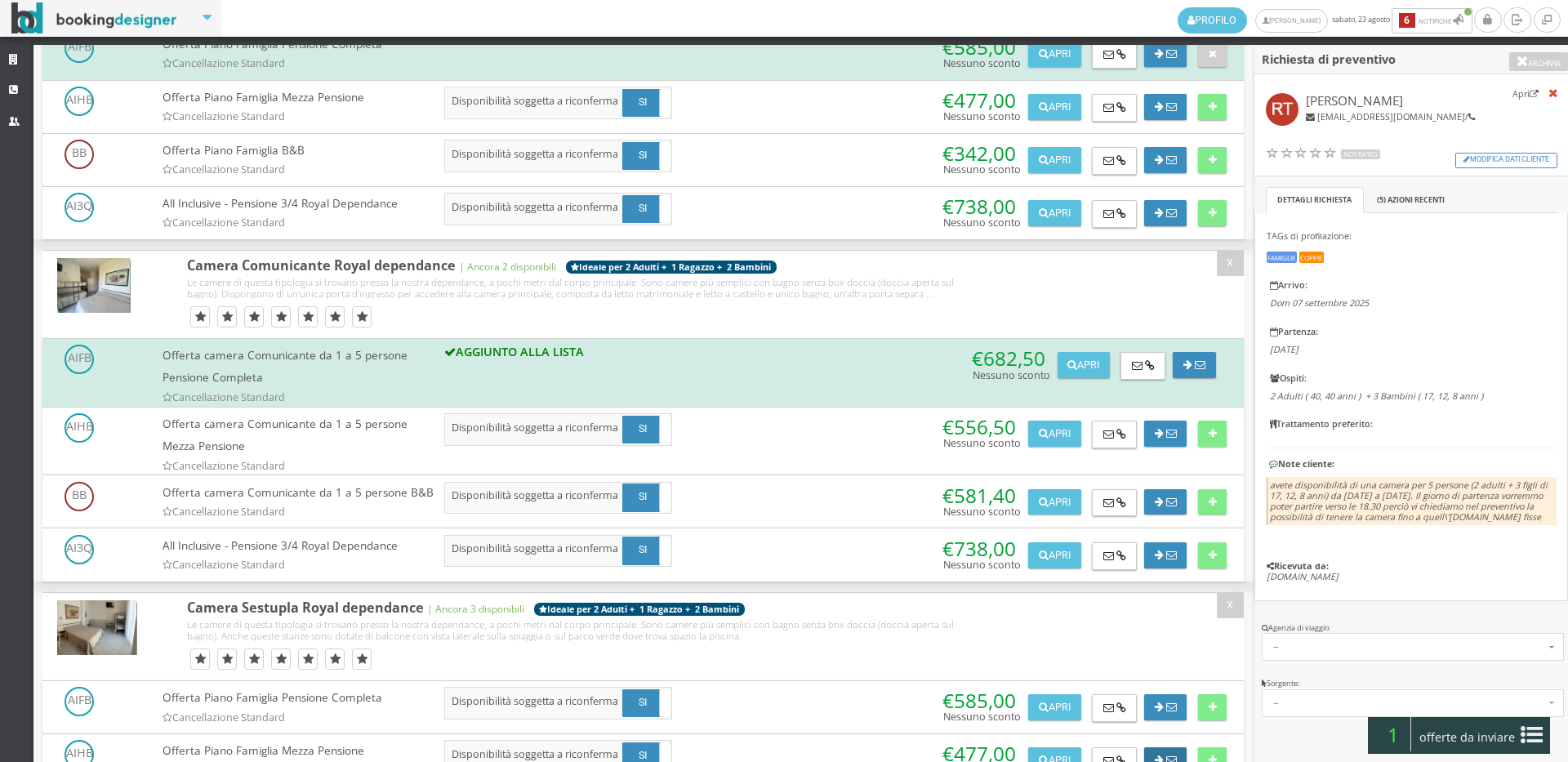
scroll to position [635, 0]
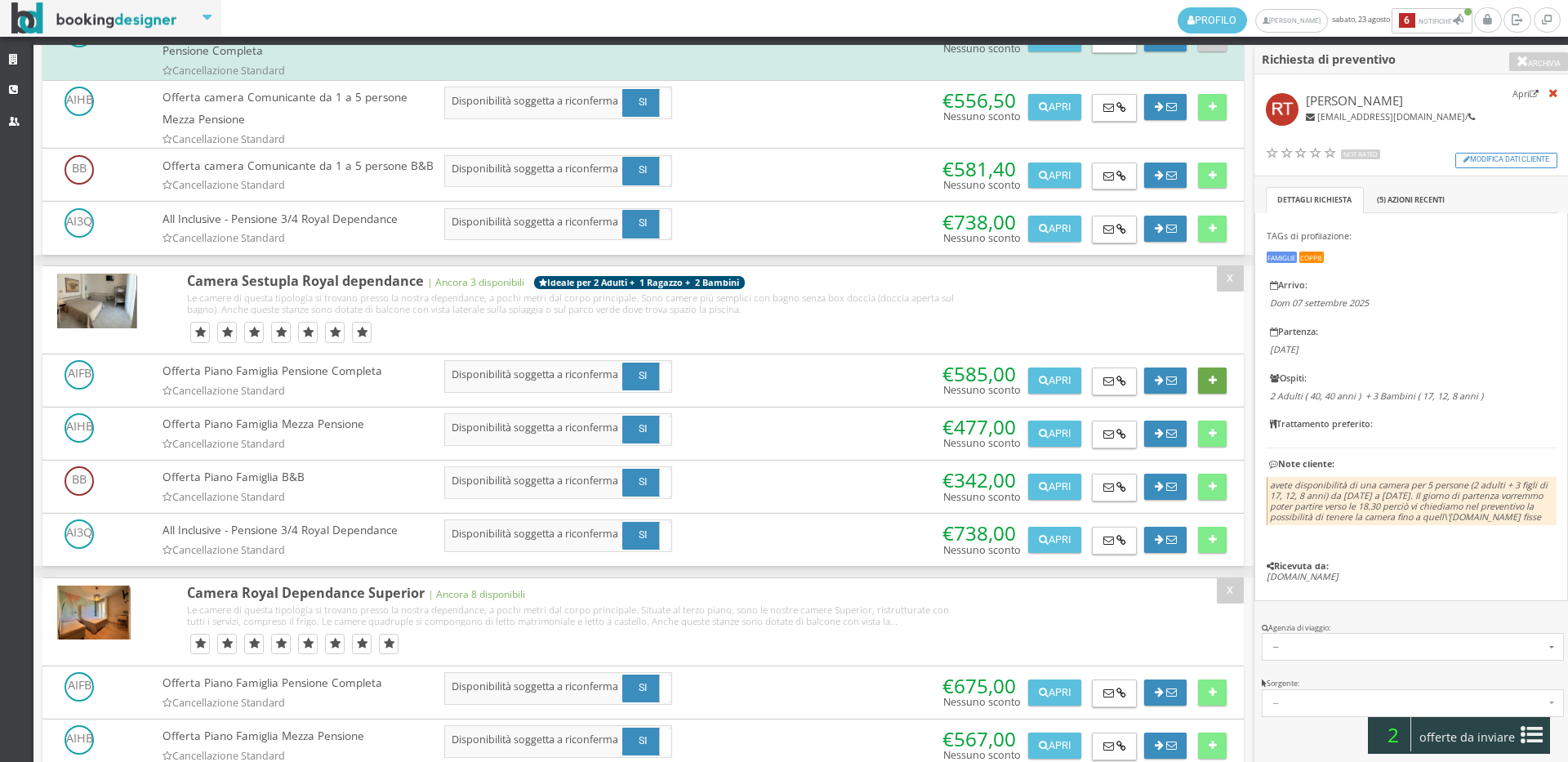
click at [1205, 394] on button at bounding box center [1212, 381] width 29 height 26
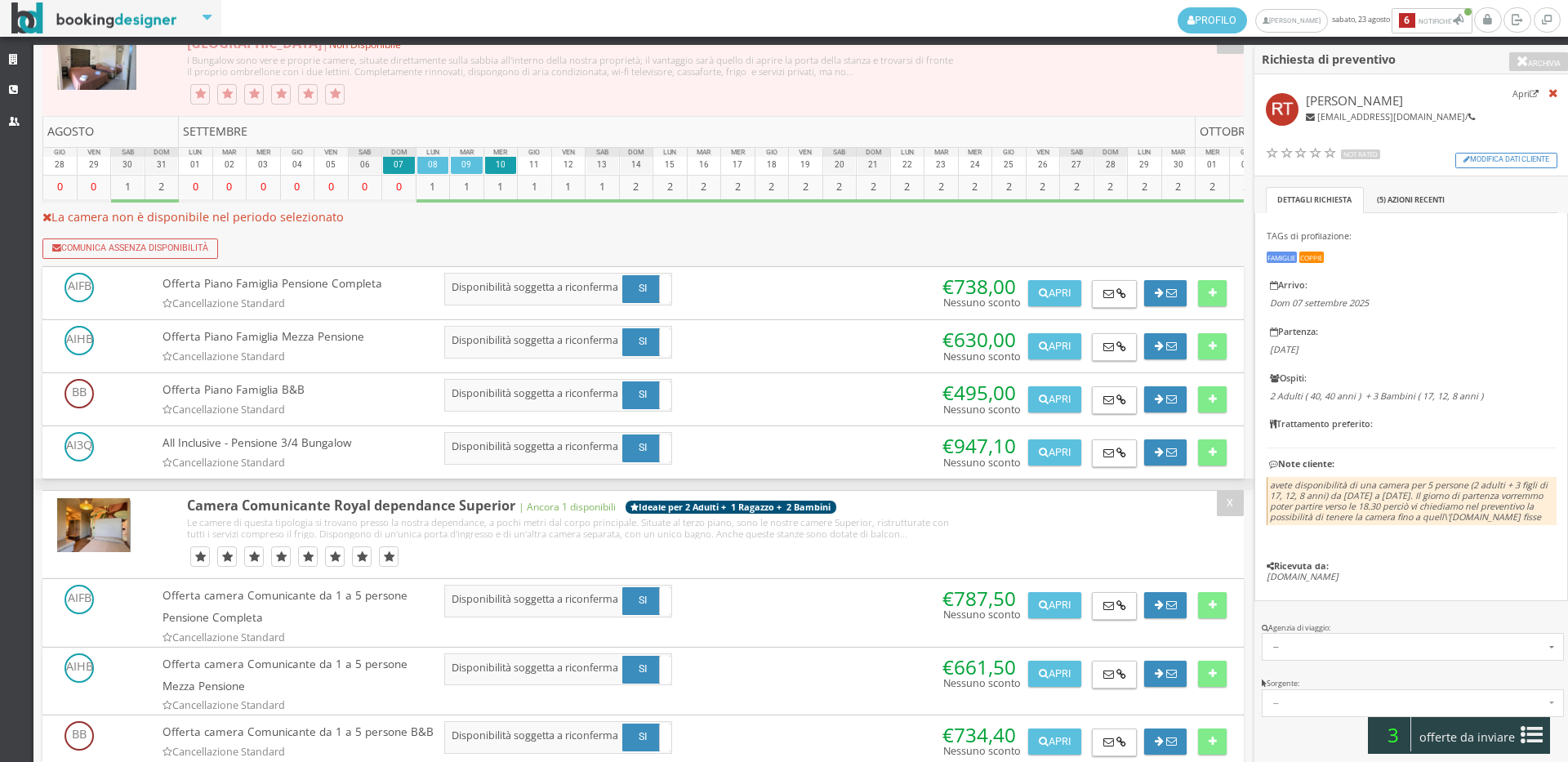
scroll to position [3176, 0]
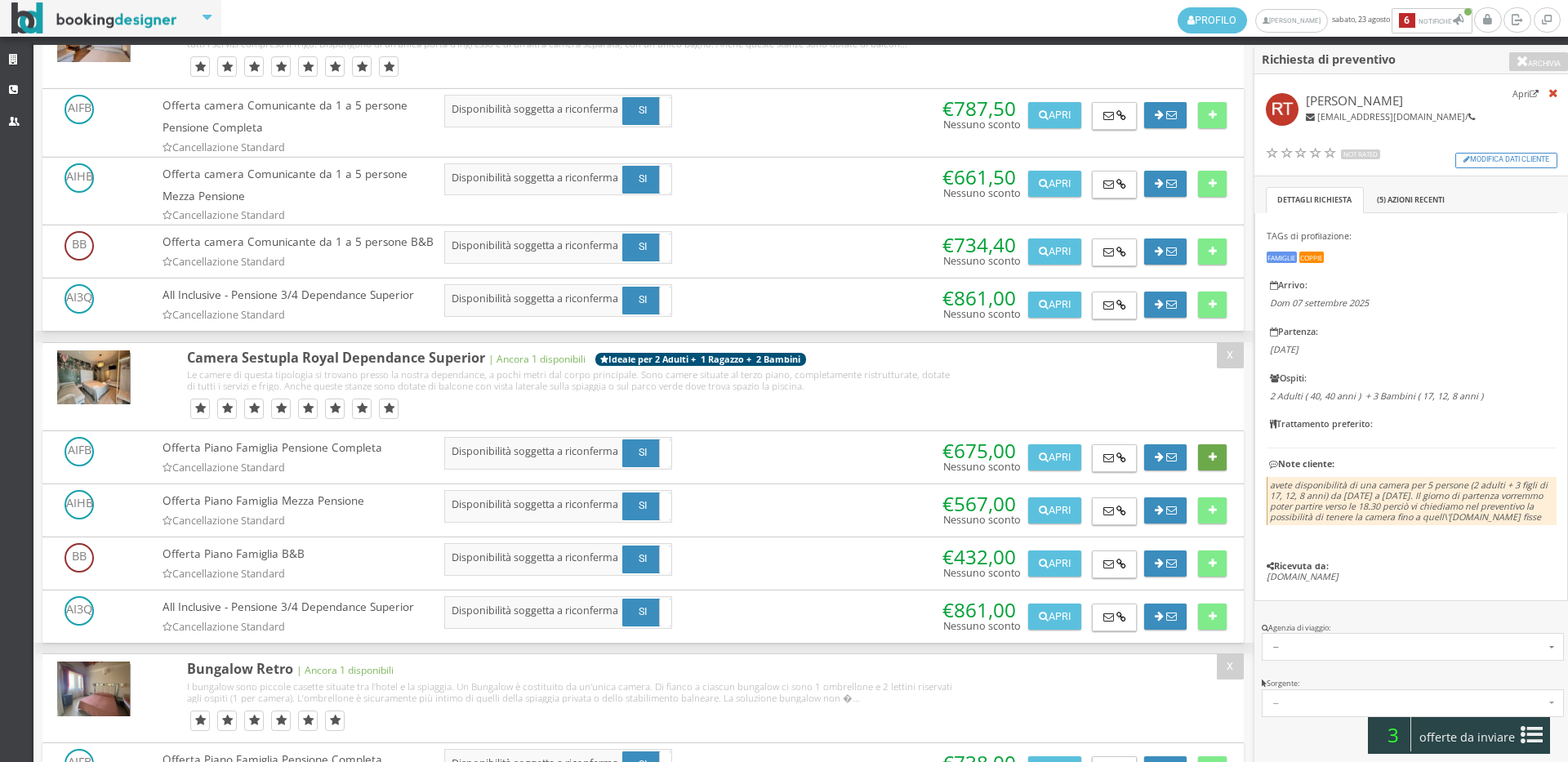
click at [1207, 470] on button at bounding box center [1212, 457] width 29 height 26
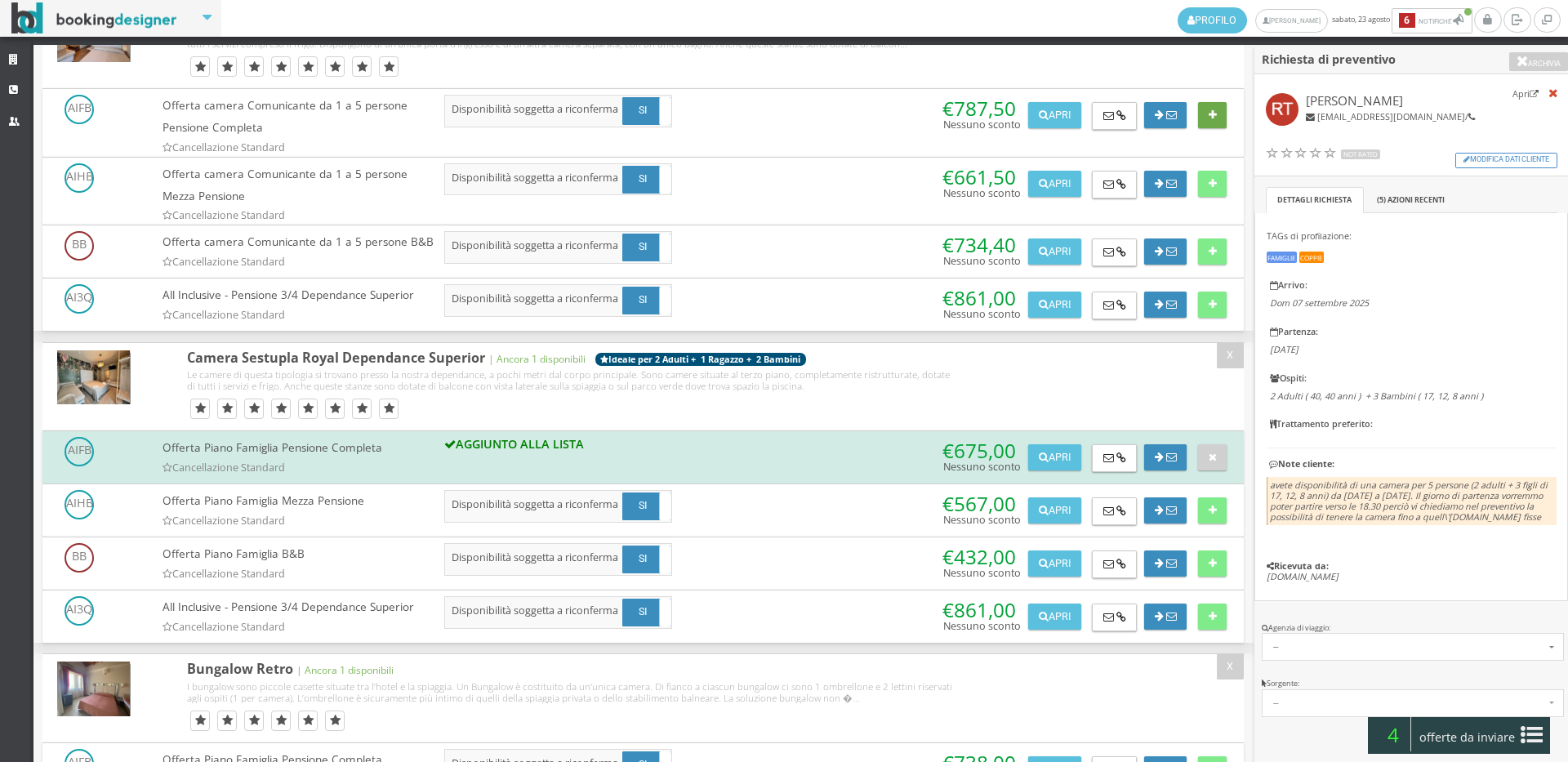
click at [1207, 129] on button at bounding box center [1212, 115] width 29 height 26
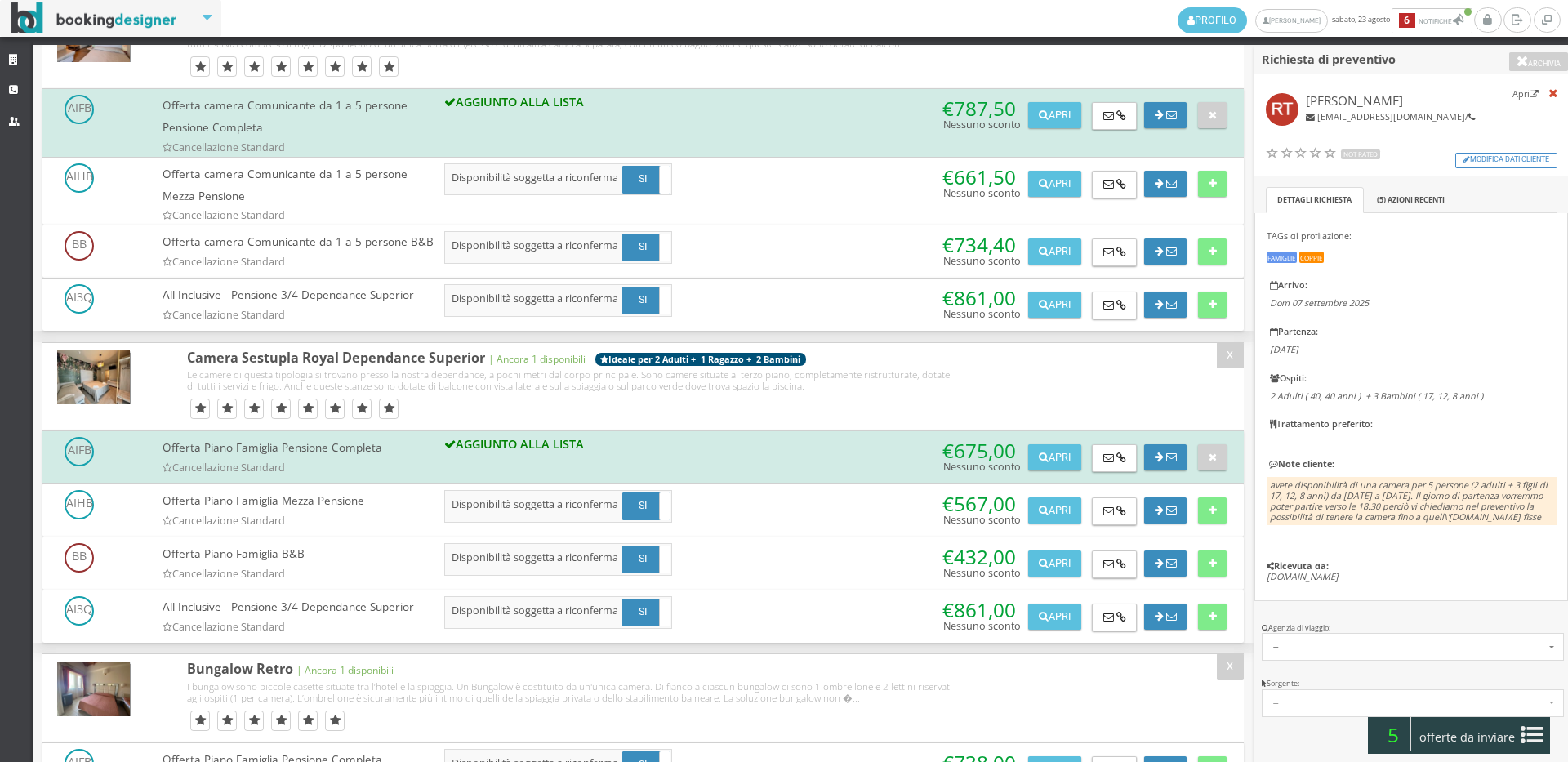
click at [1487, 747] on span "offerte da inviare" at bounding box center [1467, 738] width 106 height 26
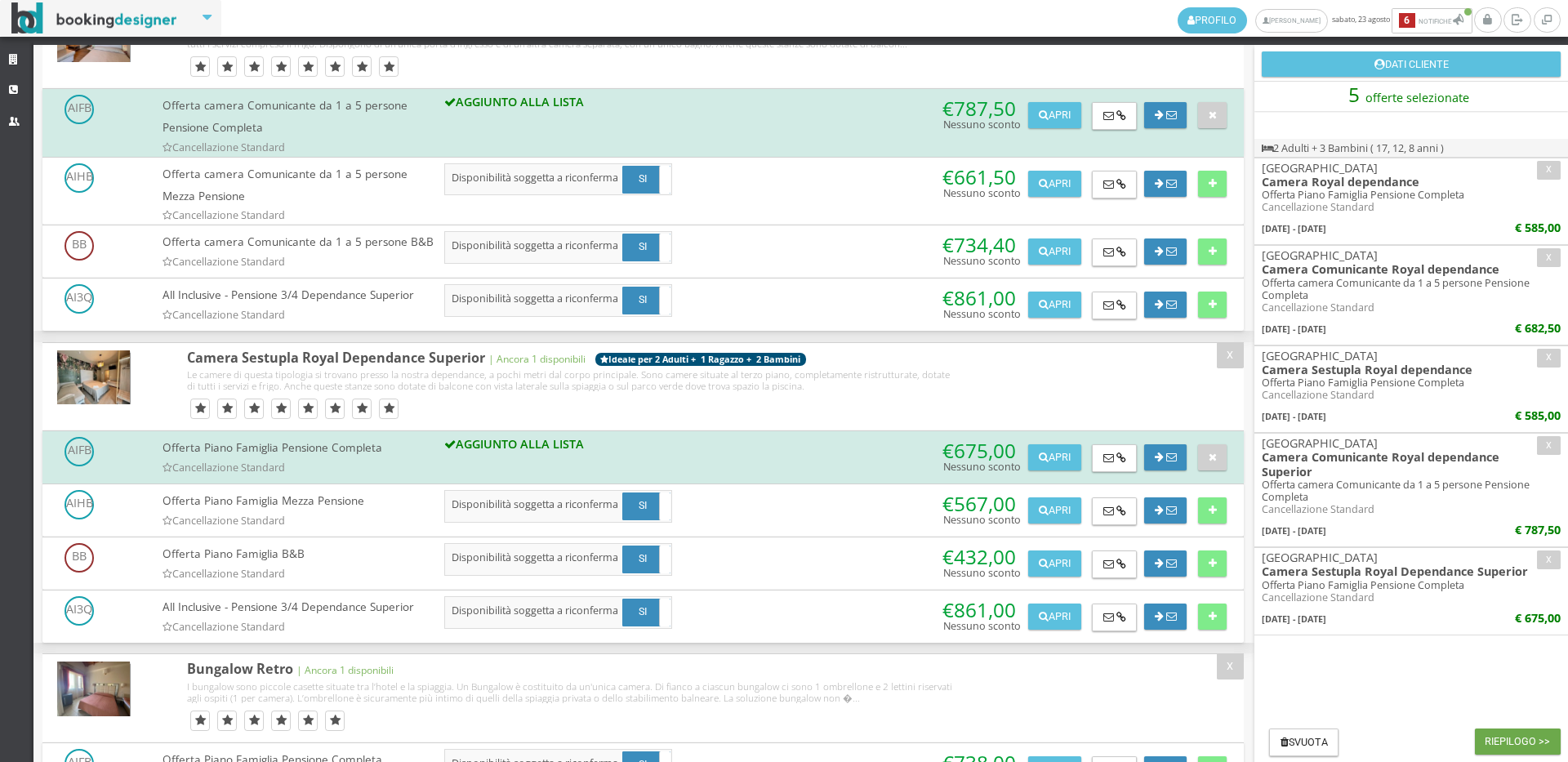
click at [1507, 743] on button "Riepilogo >>" at bounding box center [1518, 741] width 86 height 26
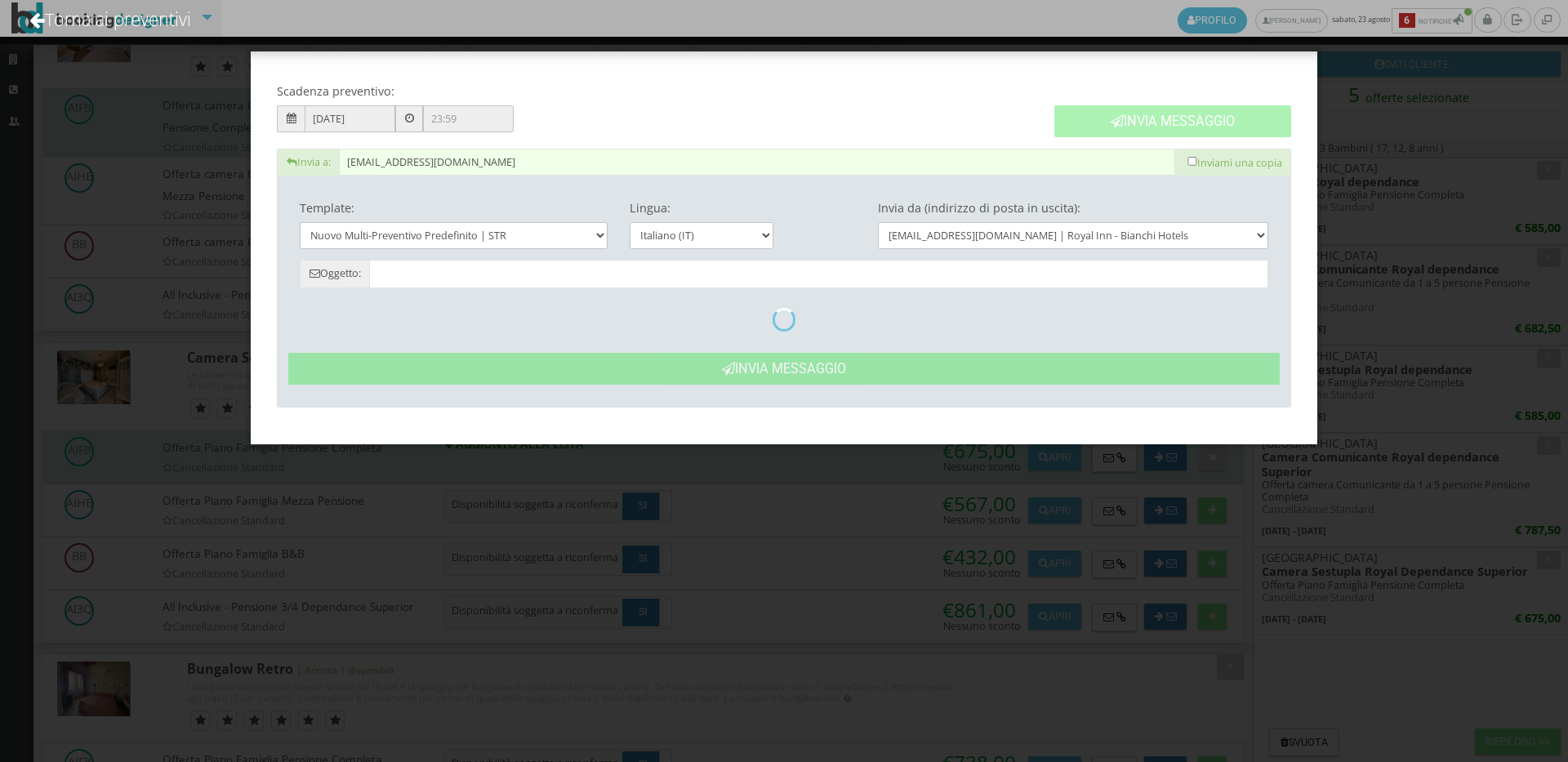
click at [1123, 135] on button "Invia Messaggio" at bounding box center [1173, 121] width 237 height 32
type input "Nuovo Preventivo - Raffaella Tonoli dal 07/09/2025 al 10/09/2025"
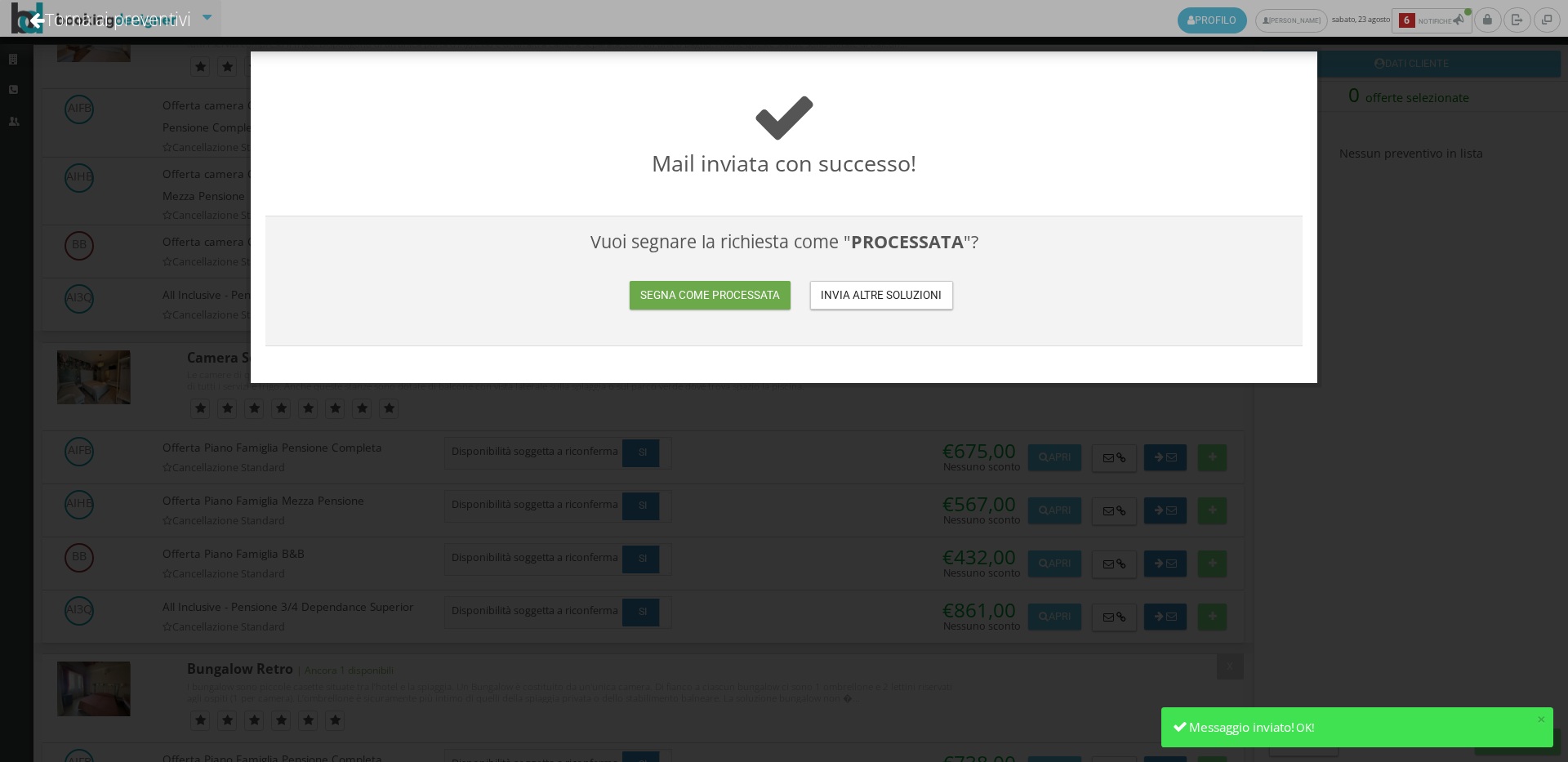
click at [750, 288] on button "Segna come processata" at bounding box center [709, 295] width 160 height 29
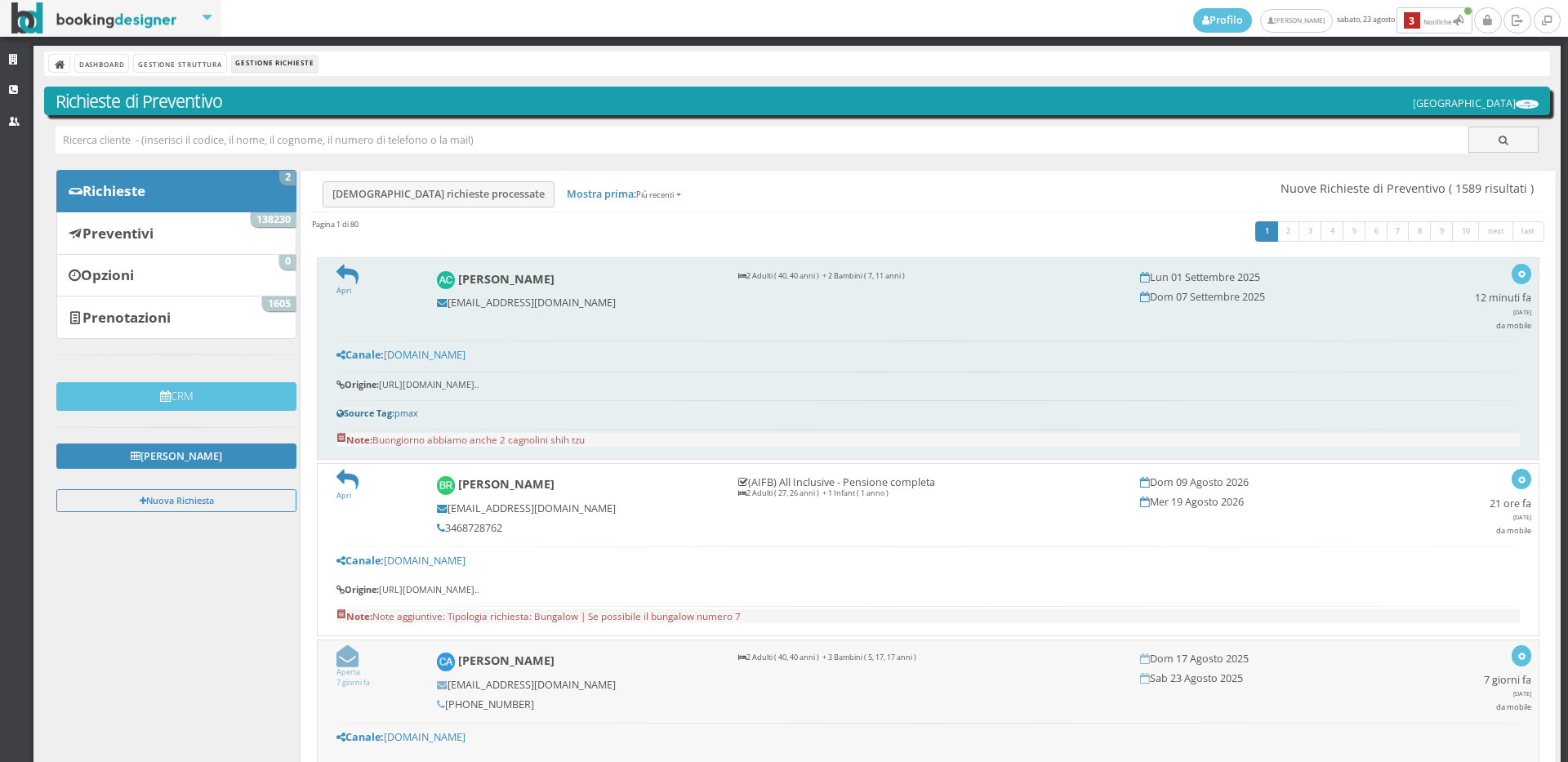
click at [360, 280] on form "Apri" at bounding box center [376, 280] width 78 height 33
click at [348, 273] on icon at bounding box center [348, 275] width 22 height 22
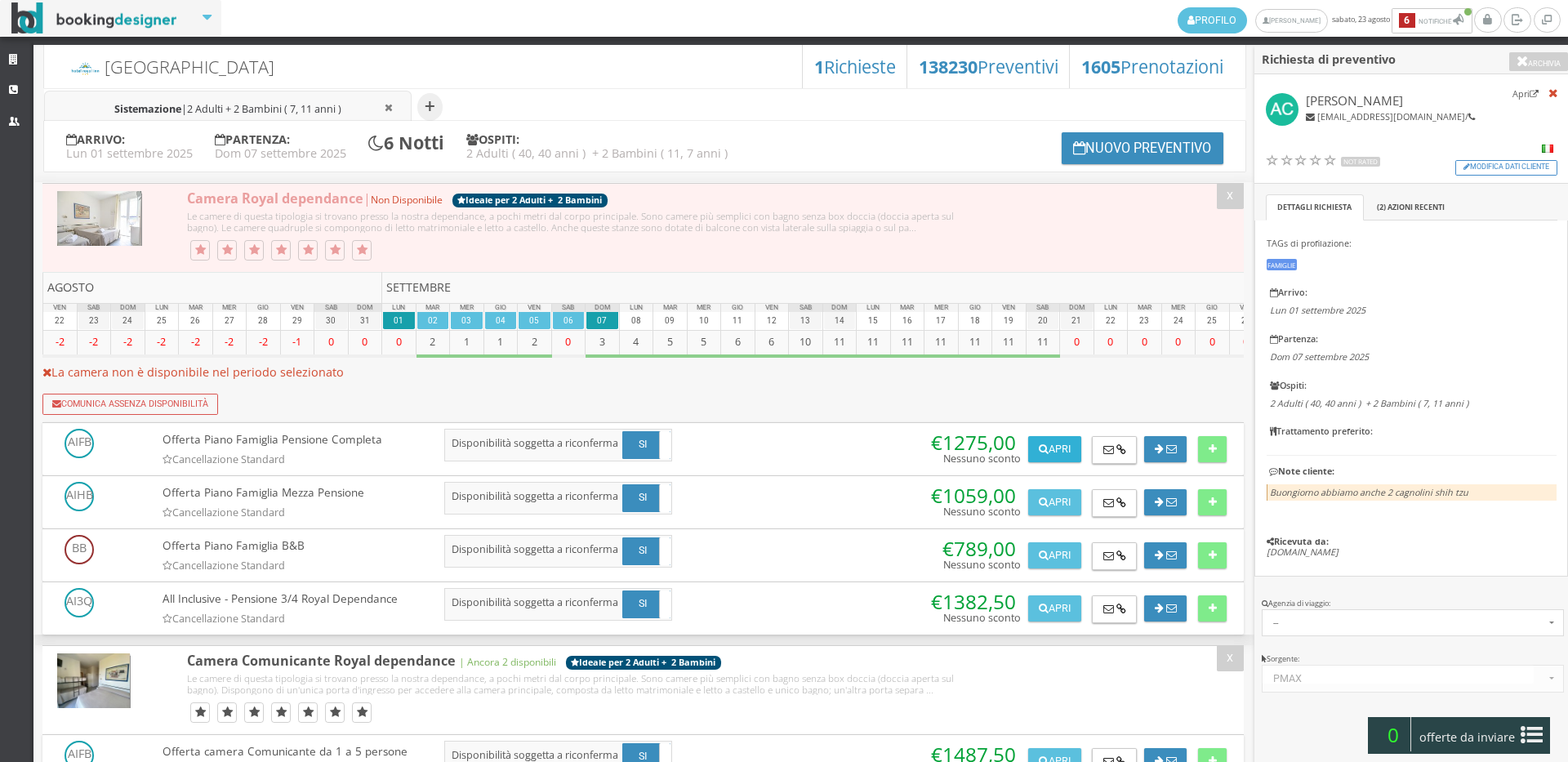
click at [1075, 448] on button "Apri" at bounding box center [1054, 450] width 52 height 26
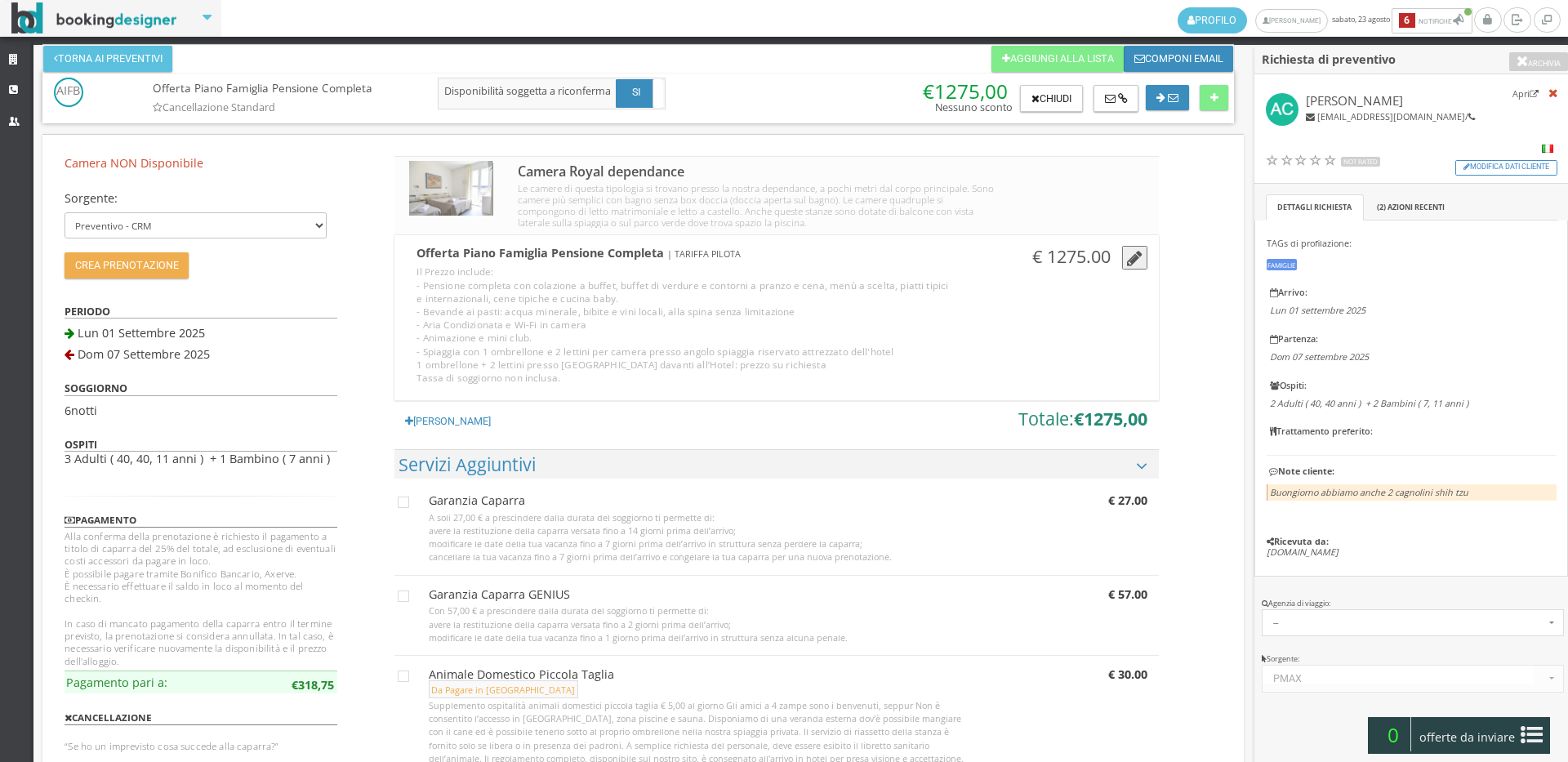
scroll to position [726, 0]
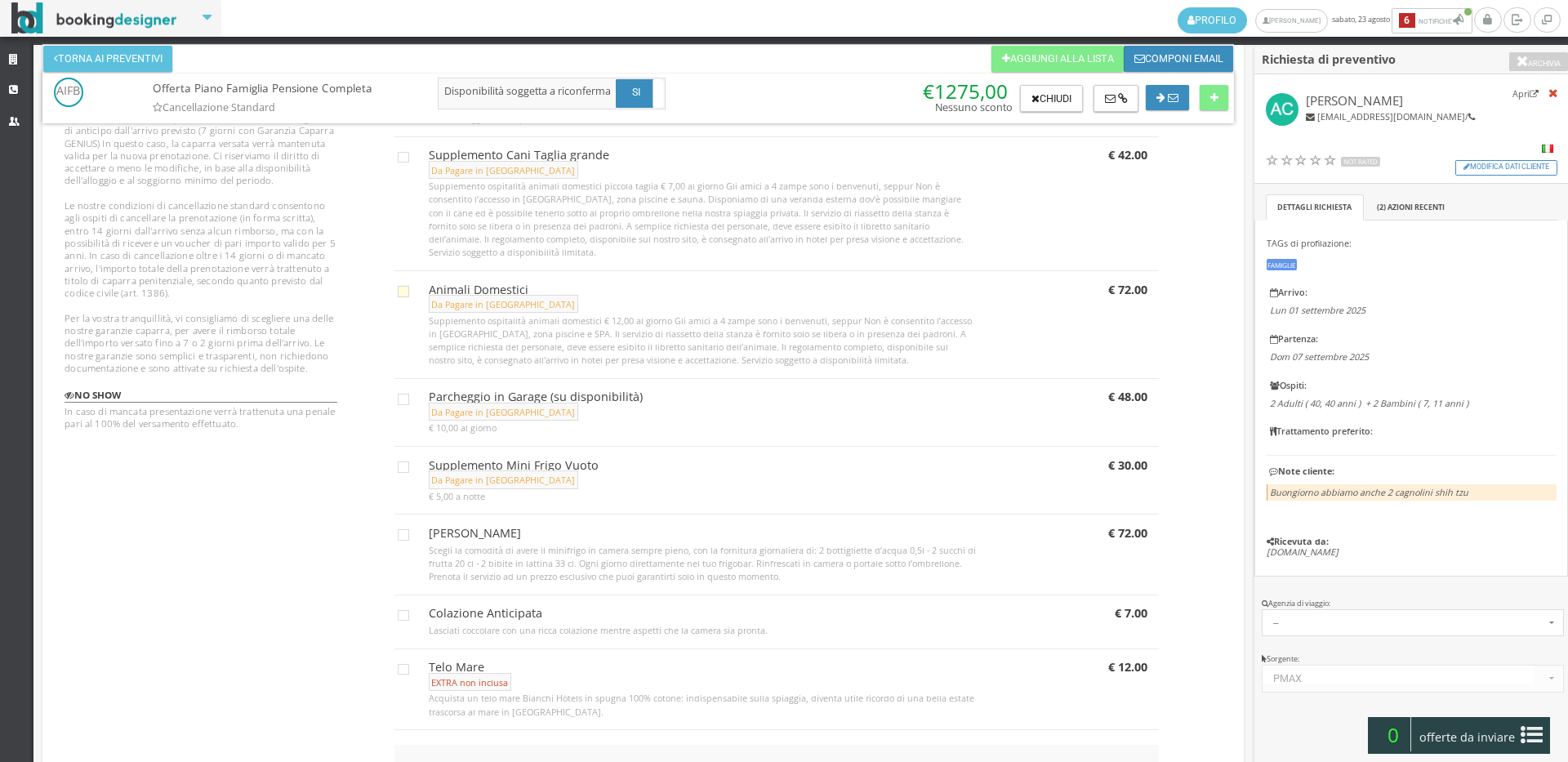
click at [401, 297] on icon at bounding box center [404, 292] width 11 height 11
checkbox input "true"
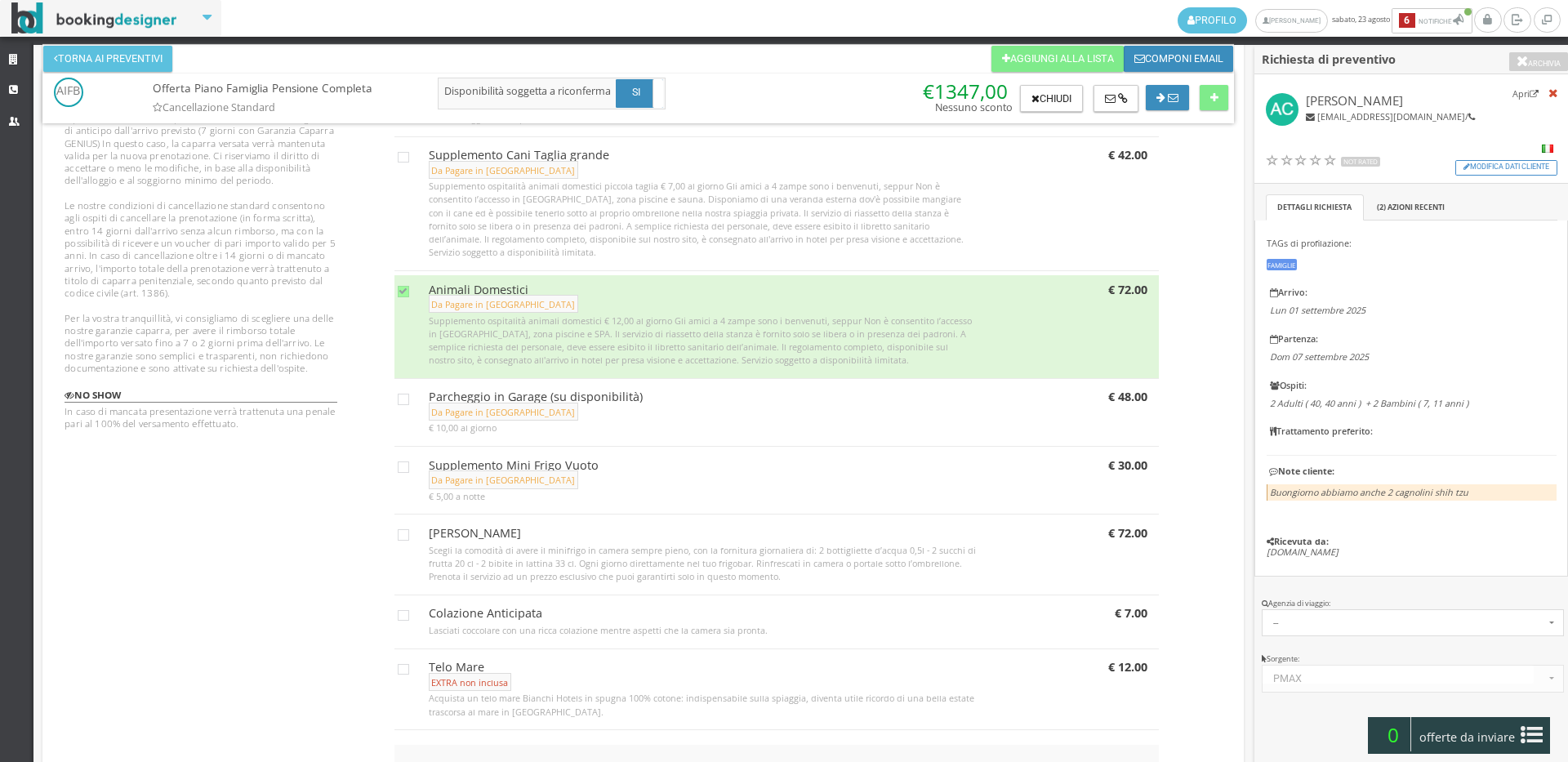
scroll to position [1037, 0]
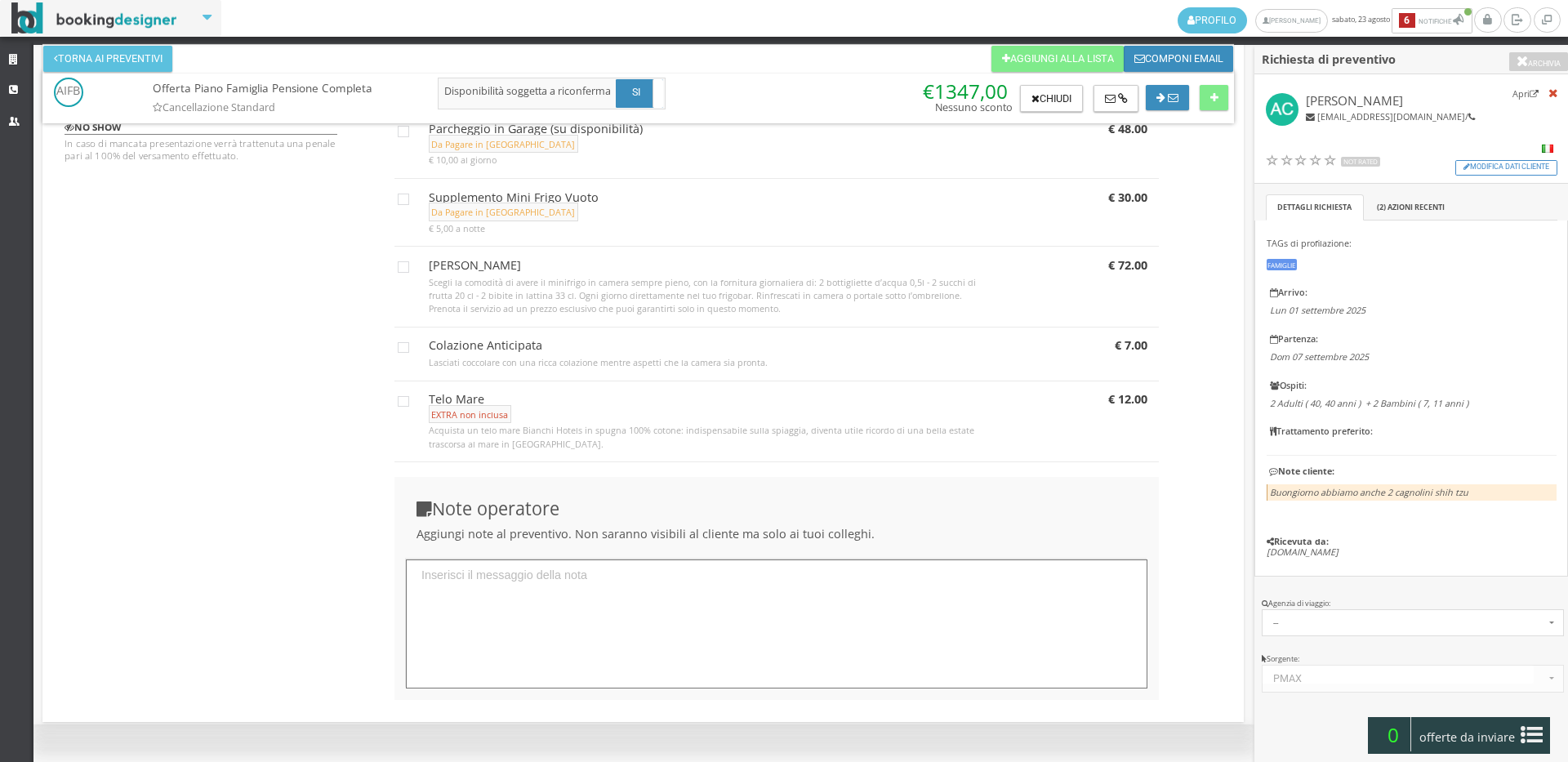
click at [536, 556] on div "Note operatore Aggiungi note al preventivo. Non saranno visibili al cliente ma …" at bounding box center [776, 588] width 763 height 223
drag, startPoint x: 1483, startPoint y: 487, endPoint x: 1382, endPoint y: 497, distance: 101.5
click at [1382, 497] on li "Buongiorno abbiamo anche 2 cagnolini shih tzu" at bounding box center [1410, 492] width 290 height 17
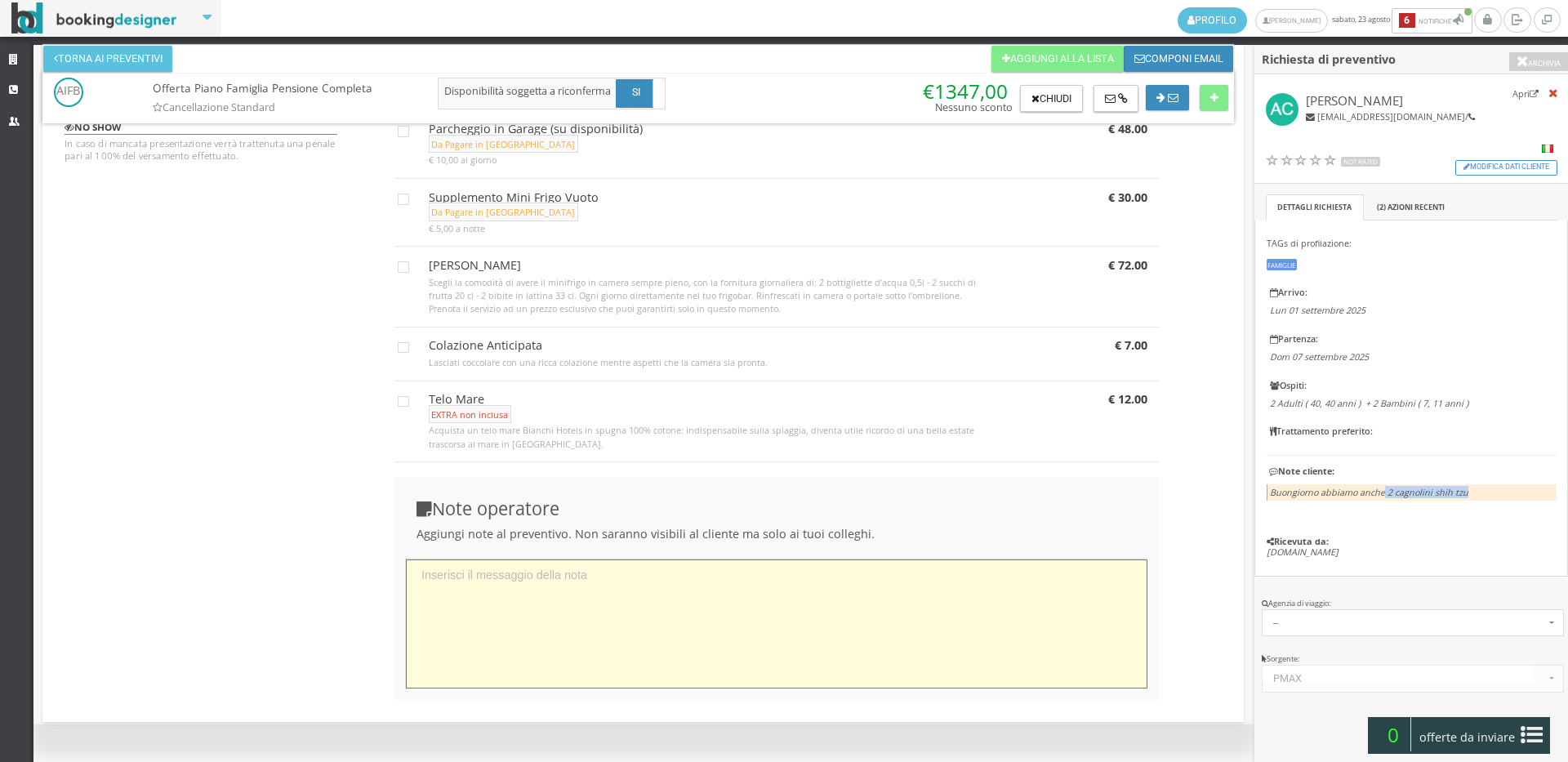
copy icon "2 cagnolini shih tzu"
click at [612, 655] on textarea at bounding box center [776, 624] width 741 height 130
paste textarea "2 cagnolini shih tzu"
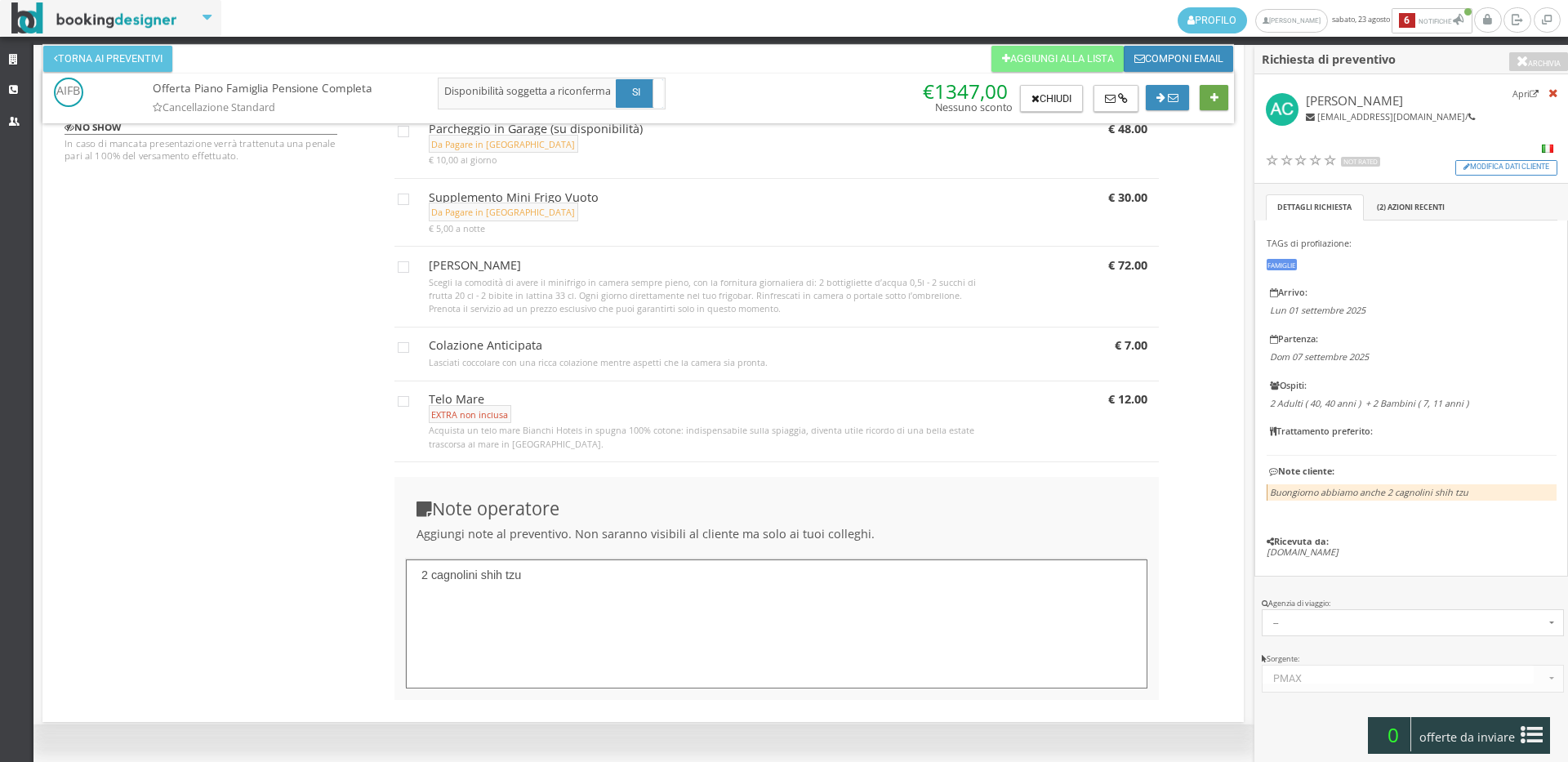
type textarea "2 cagnolini shih tzu"
click at [1221, 100] on button at bounding box center [1214, 98] width 29 height 26
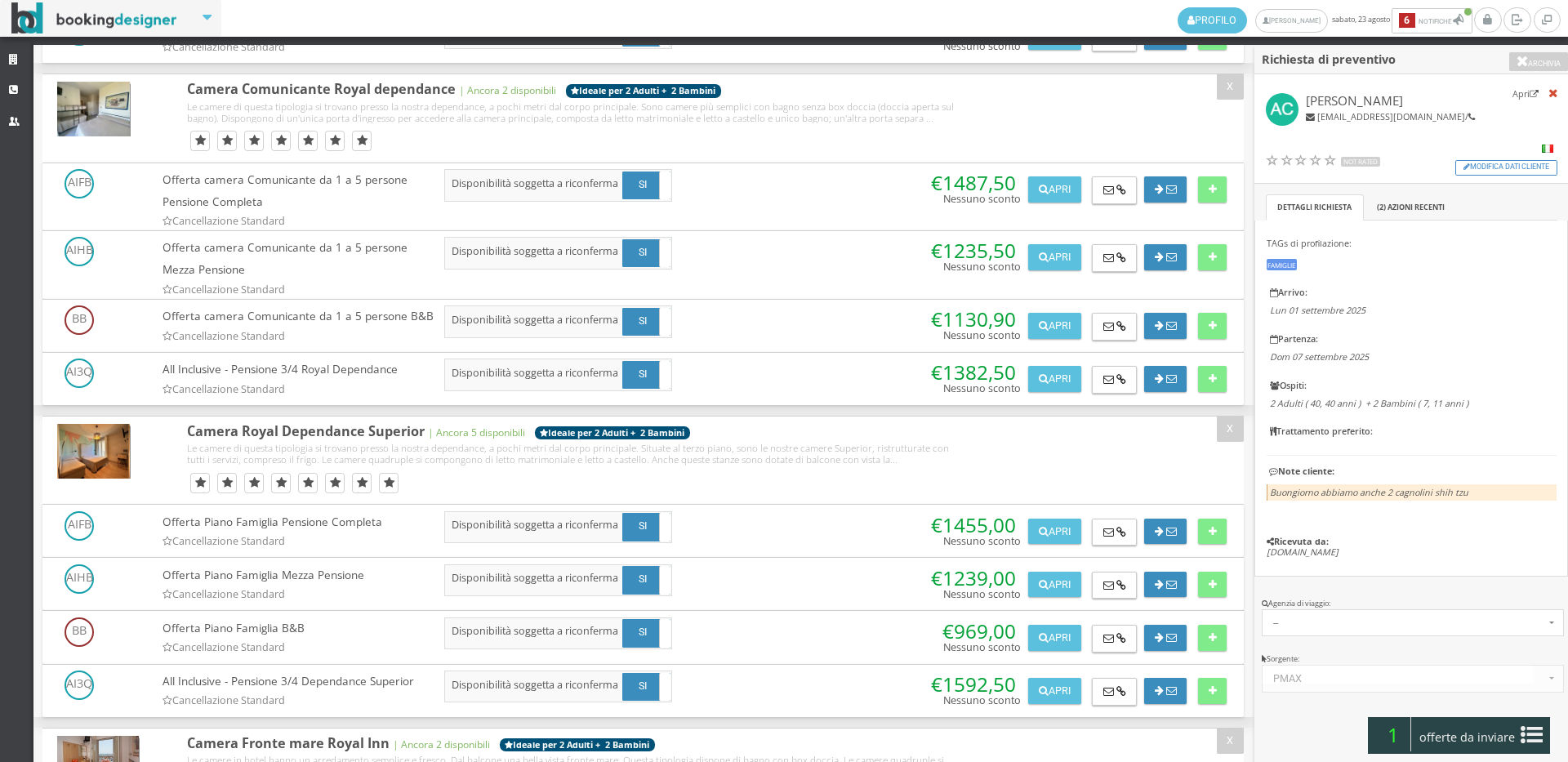
scroll to position [907, 0]
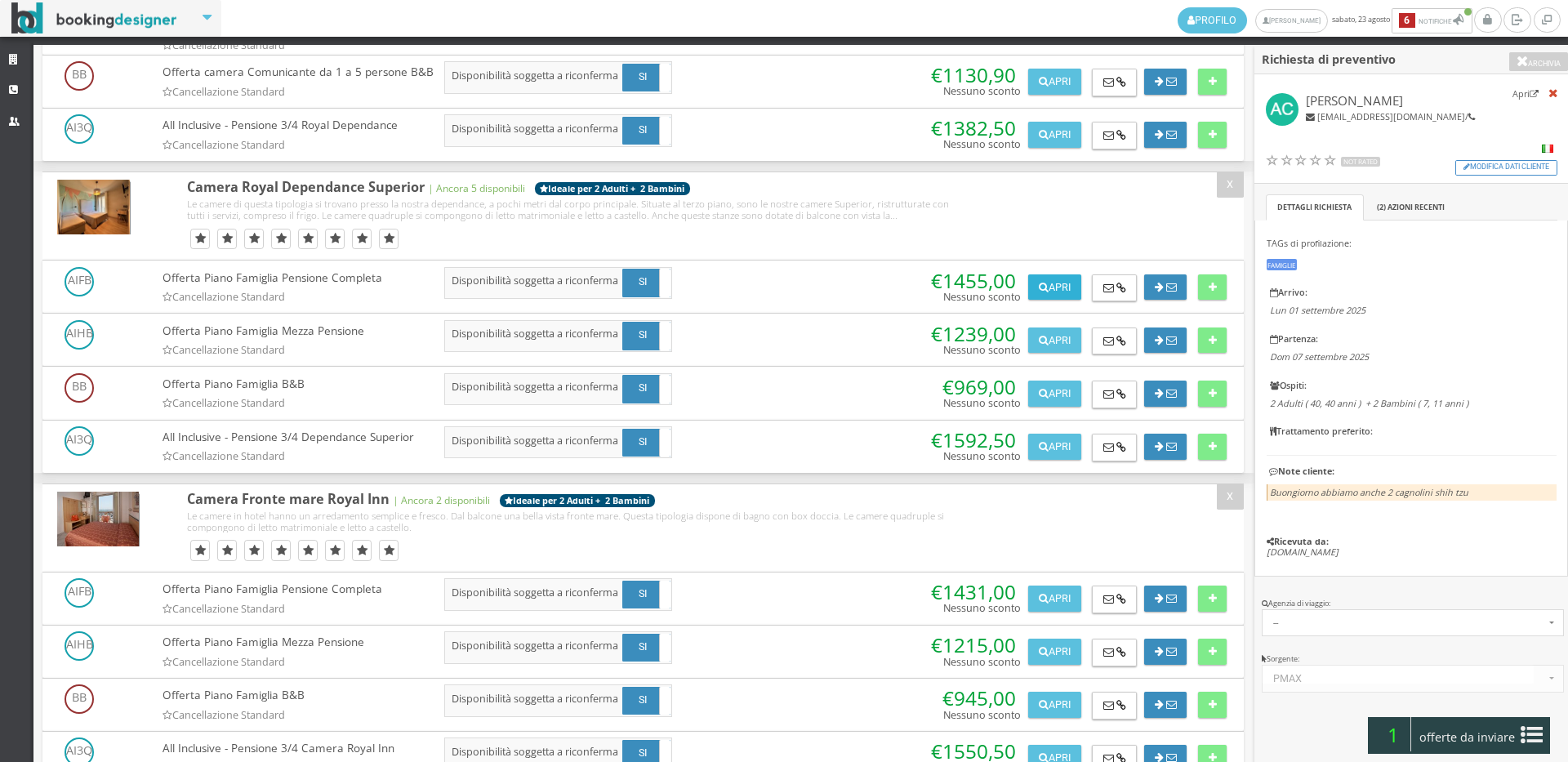
click at [1062, 300] on button "Apri" at bounding box center [1054, 287] width 52 height 26
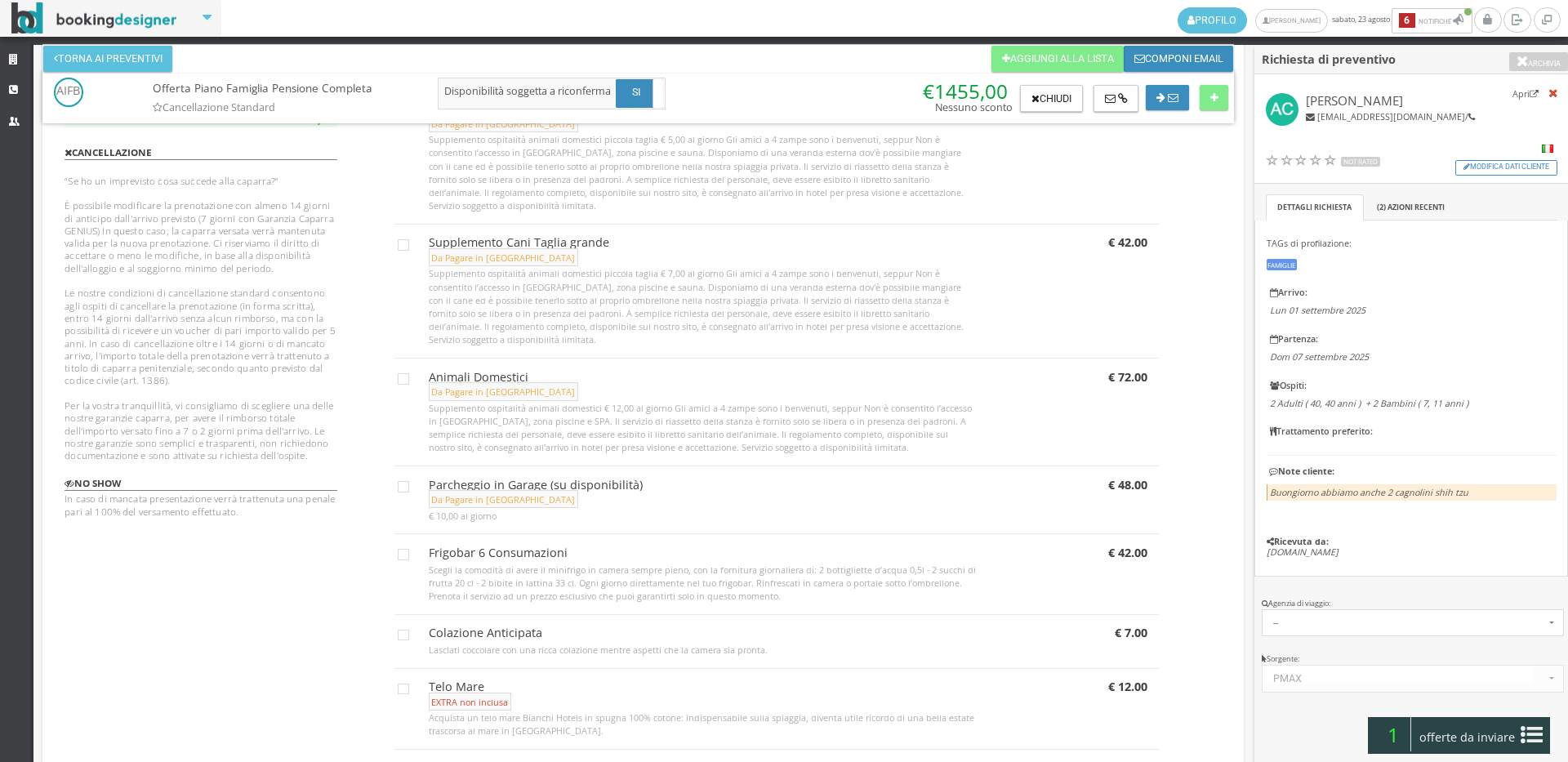
scroll to position [726, 0]
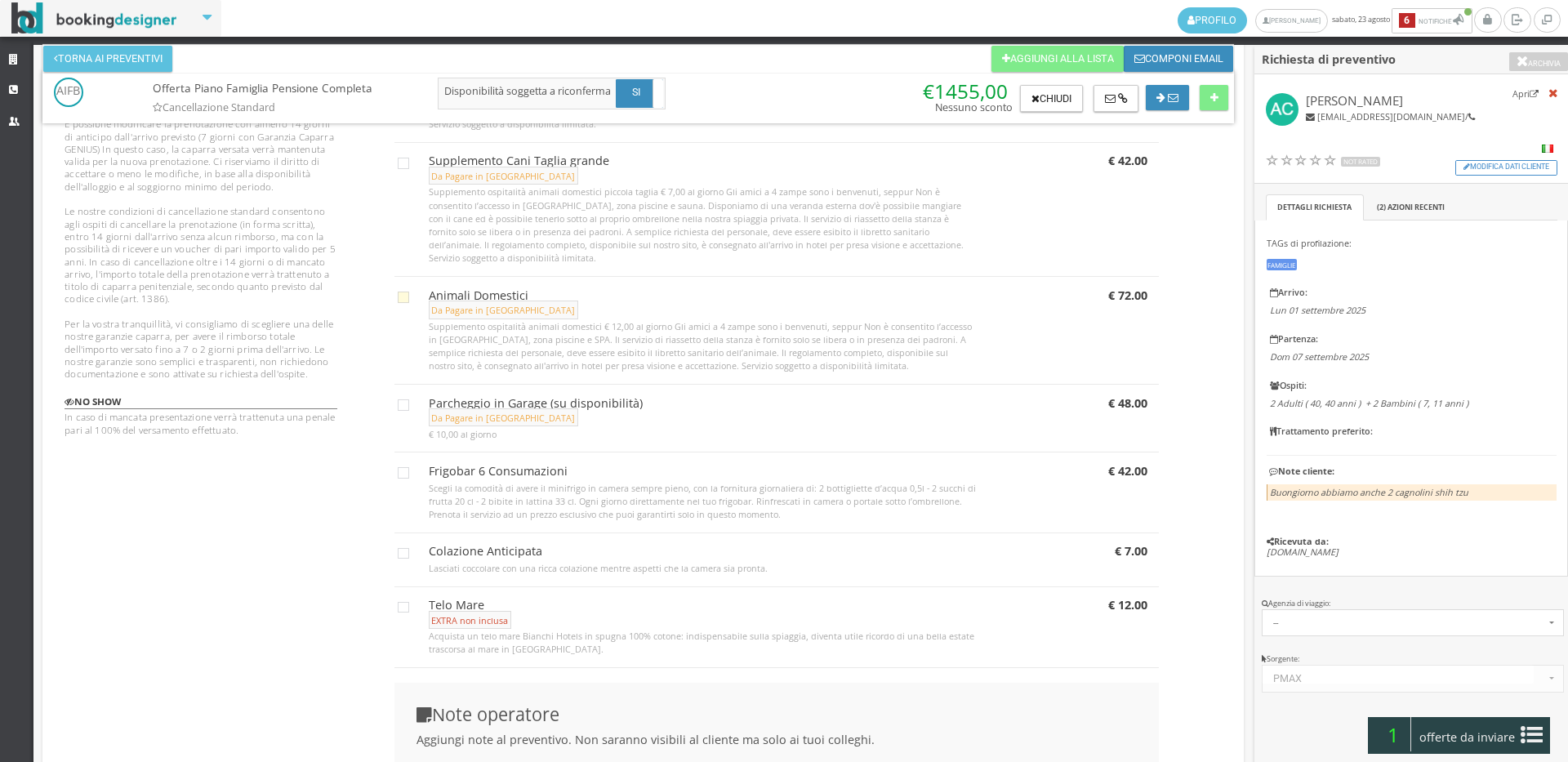
click at [398, 296] on icon at bounding box center [404, 298] width 11 height 11
checkbox input "true"
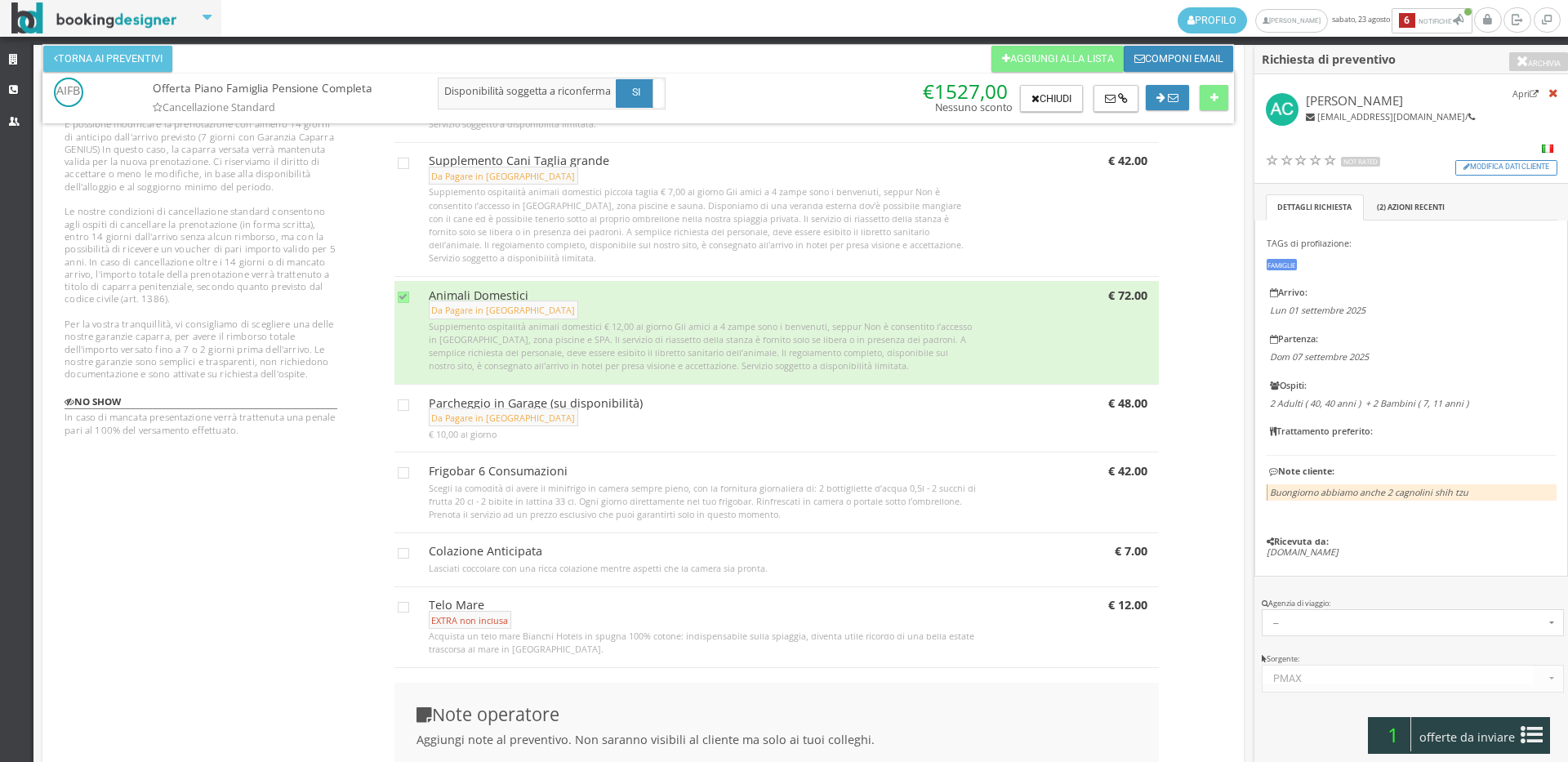
scroll to position [962, 0]
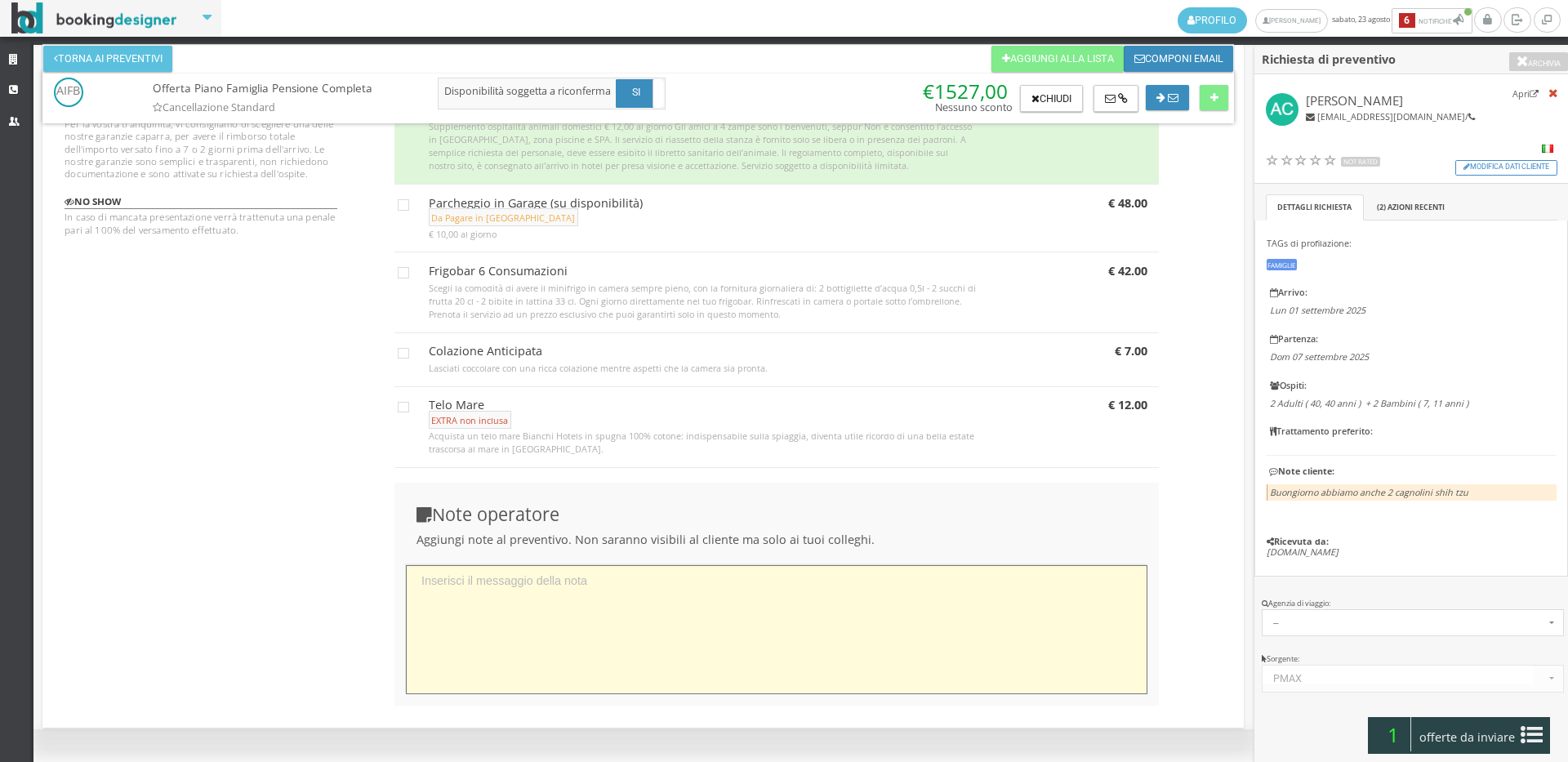
click at [575, 661] on textarea at bounding box center [776, 630] width 741 height 130
paste textarea "2 cagnolini shih tzu"
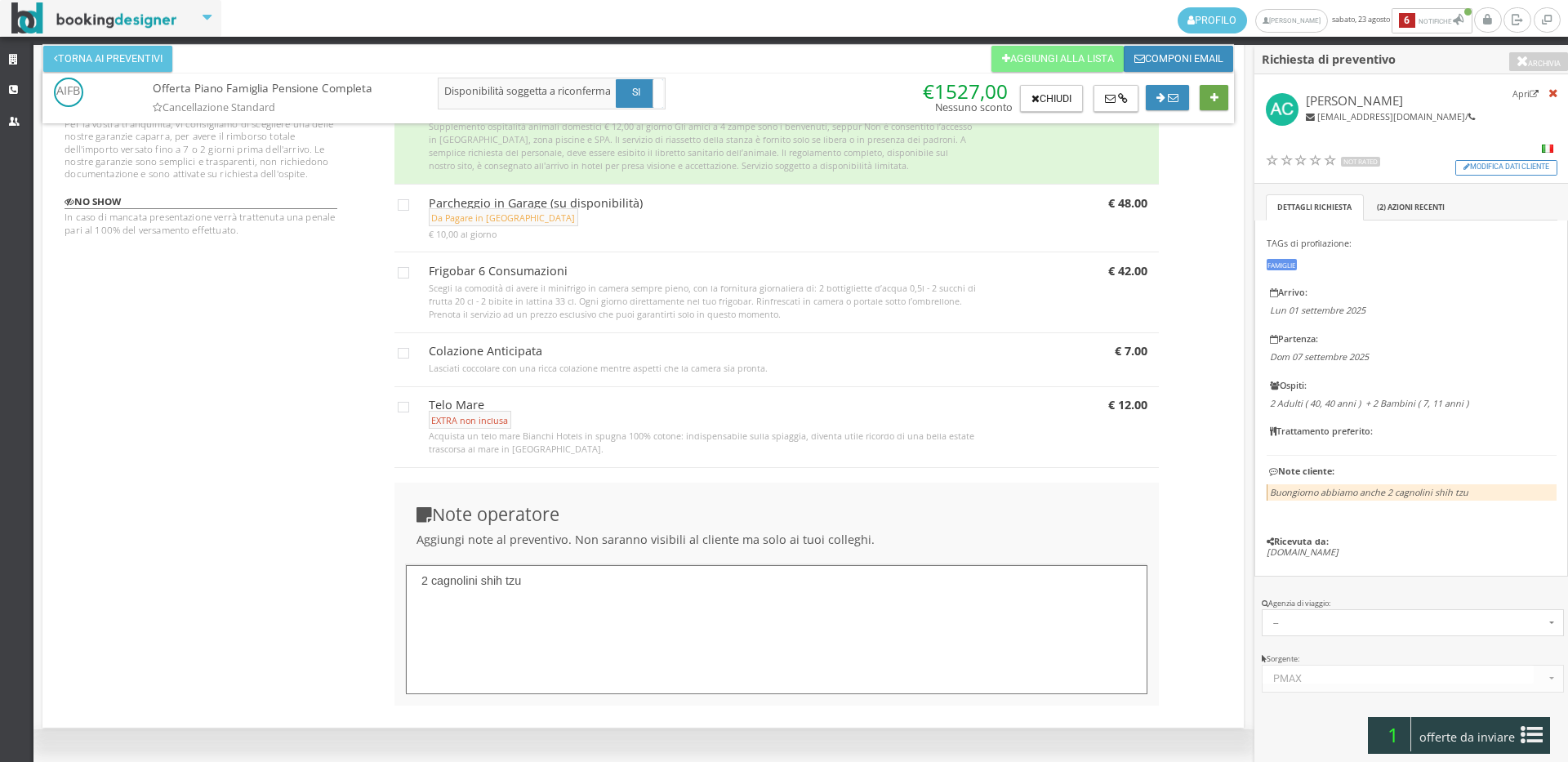
type textarea "2 cagnolini shih tzu"
click at [1221, 95] on button at bounding box center [1214, 98] width 29 height 26
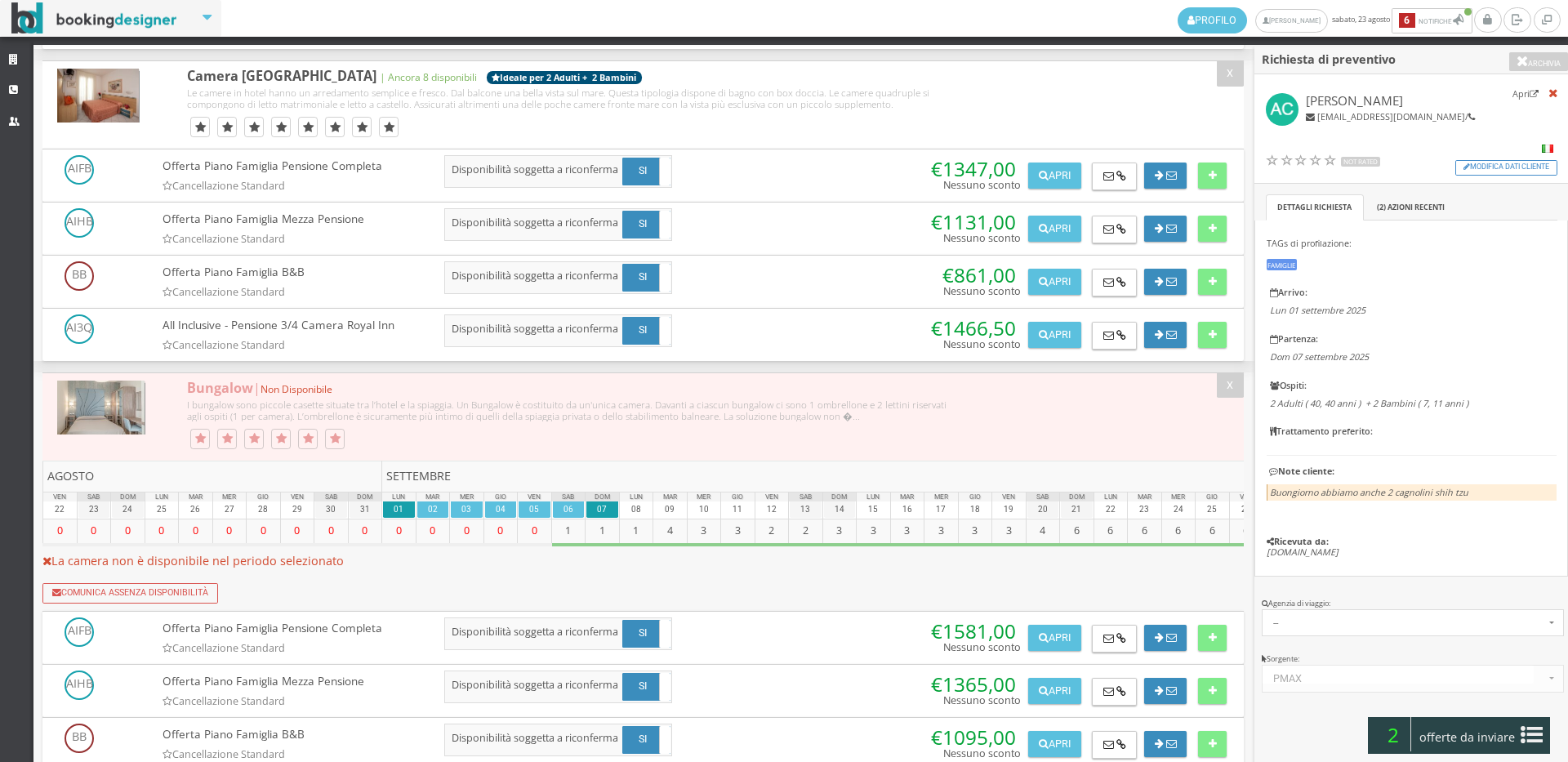
scroll to position [1634, 0]
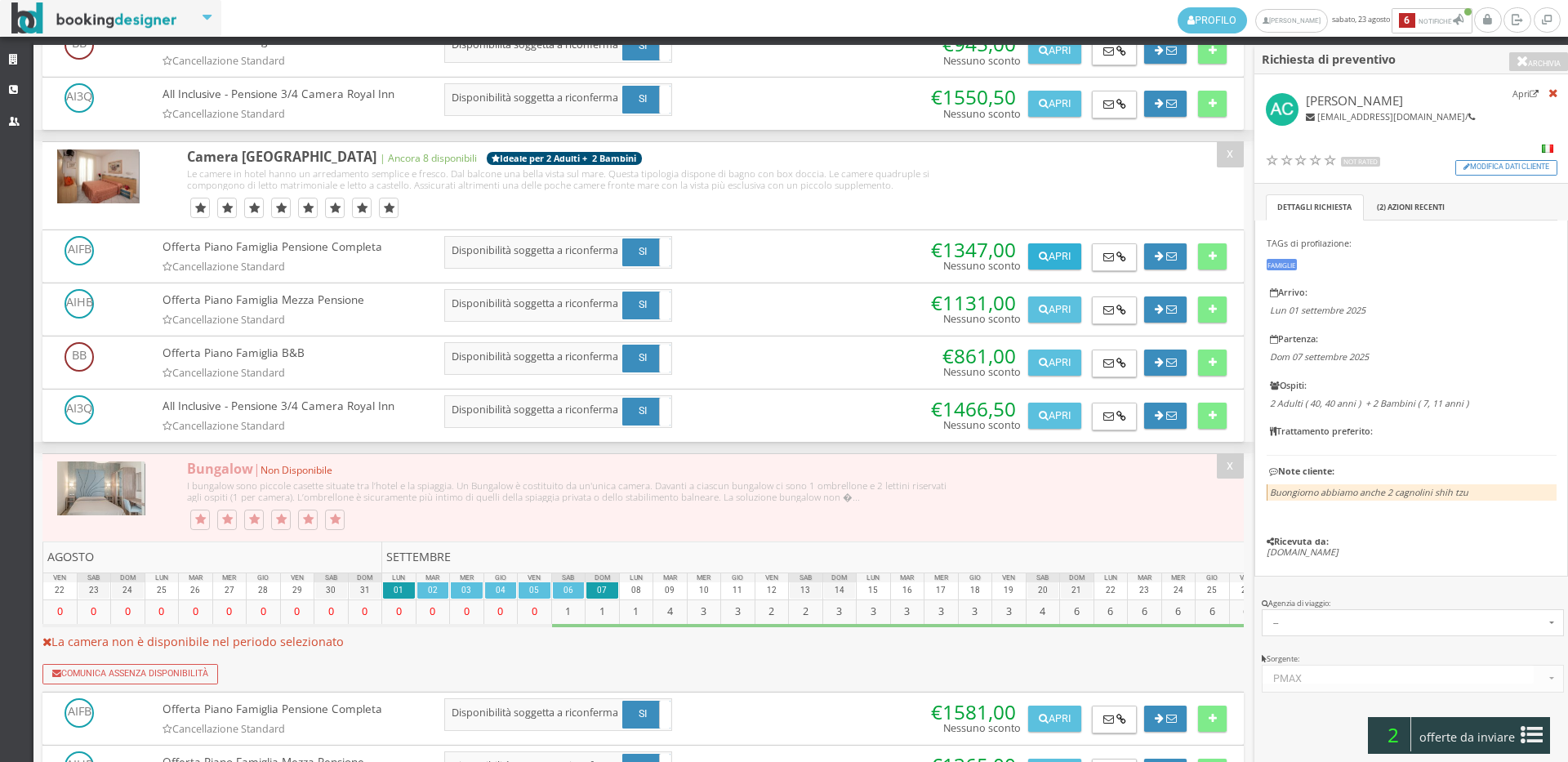
click at [1047, 270] on button "Apri" at bounding box center [1054, 256] width 52 height 26
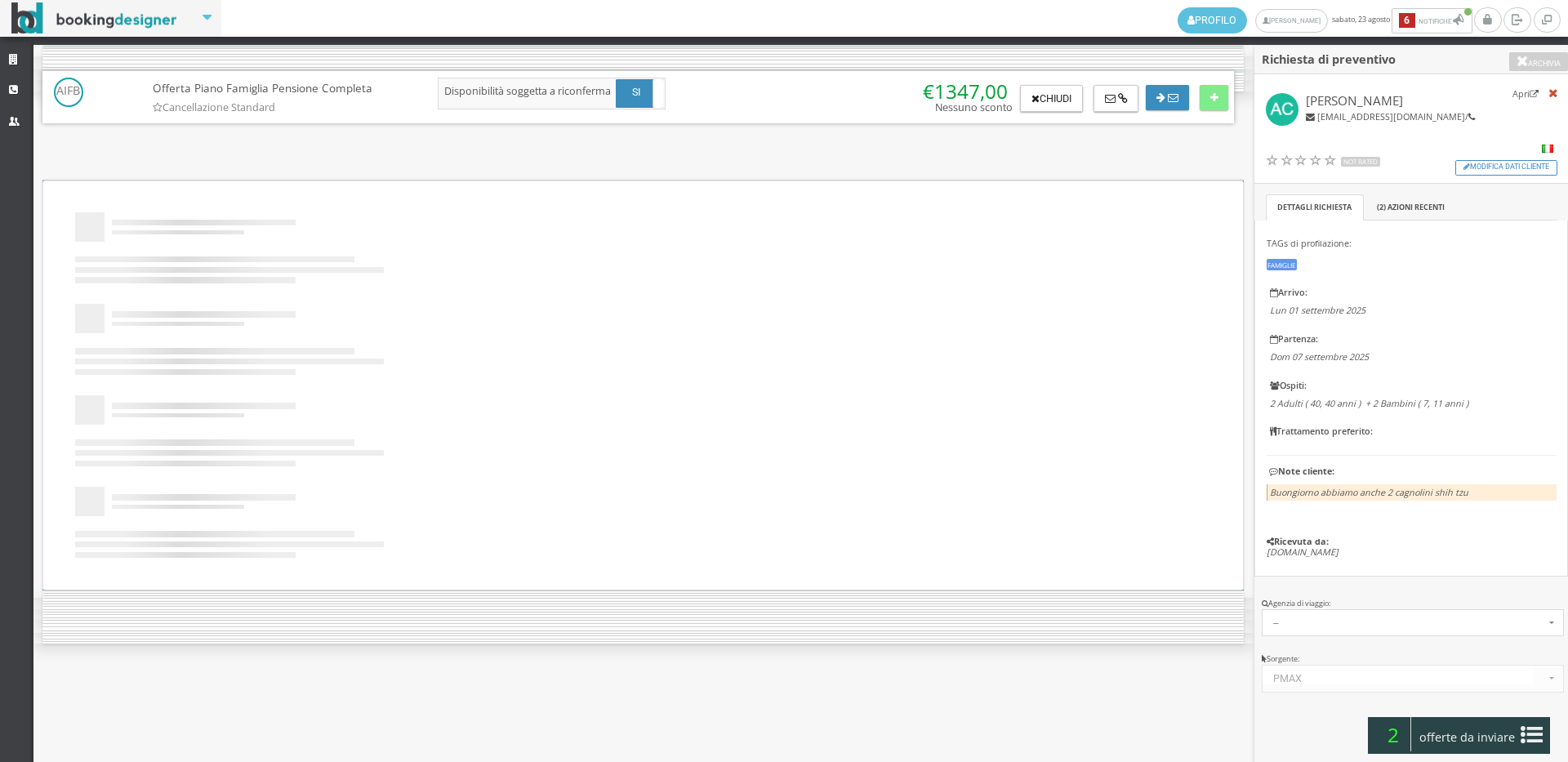
scroll to position [0, 0]
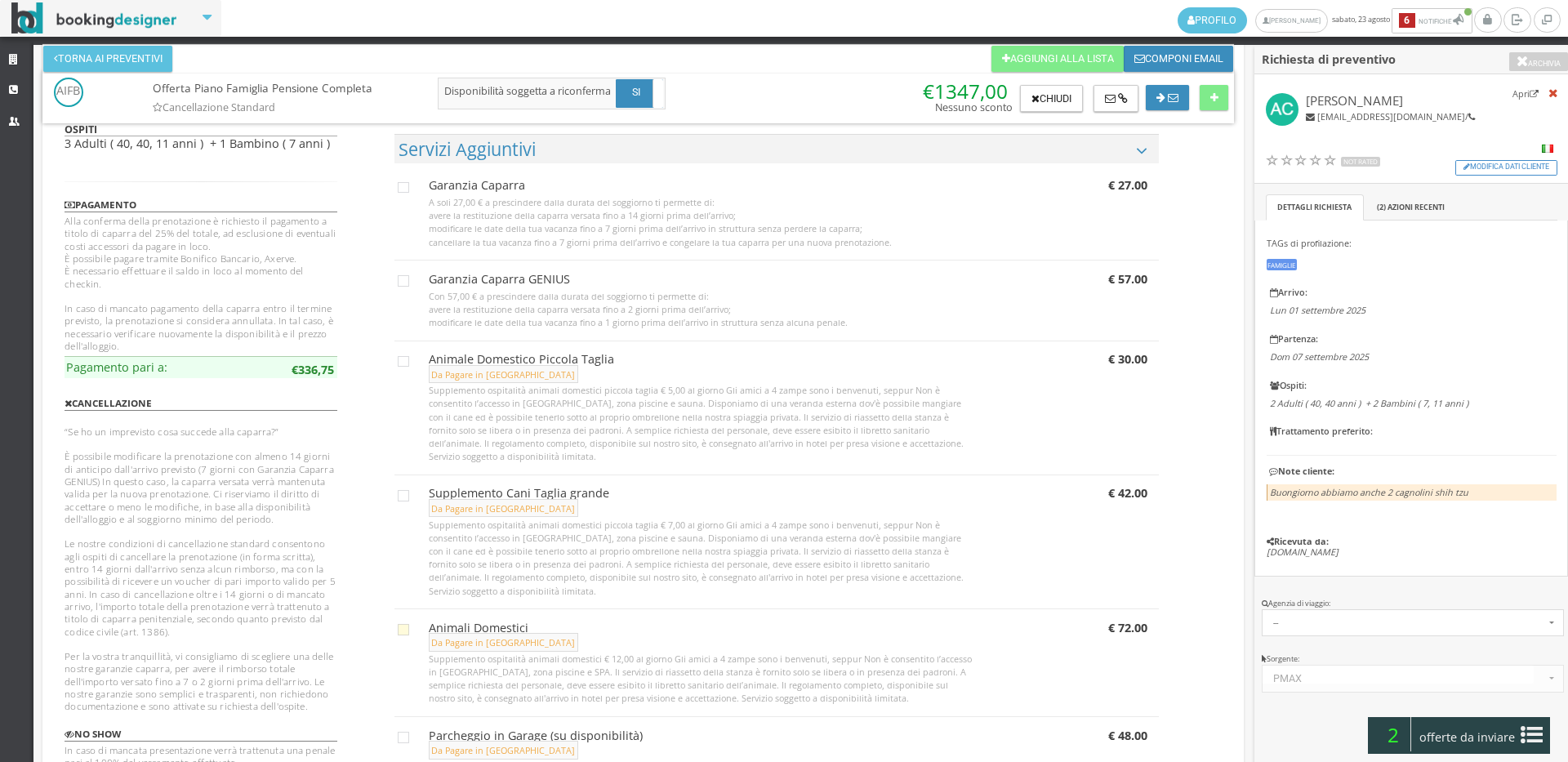
click at [418, 629] on h4 "Animali Domestici Da Pagare in Loco Supplemento ospitalità animali domestici € …" at bounding box center [702, 665] width 570 height 89
checkbox input "true"
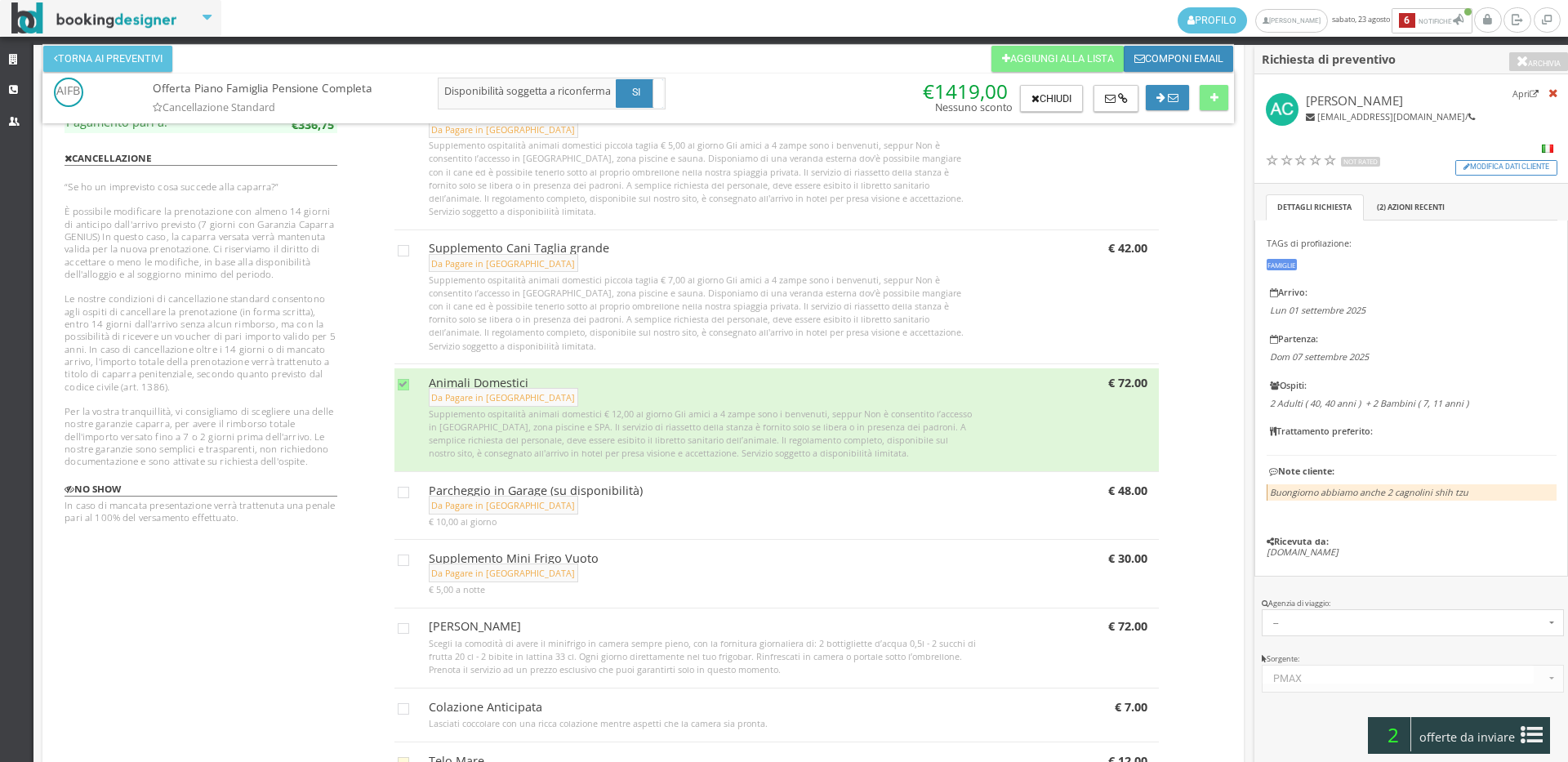
scroll to position [998, 0]
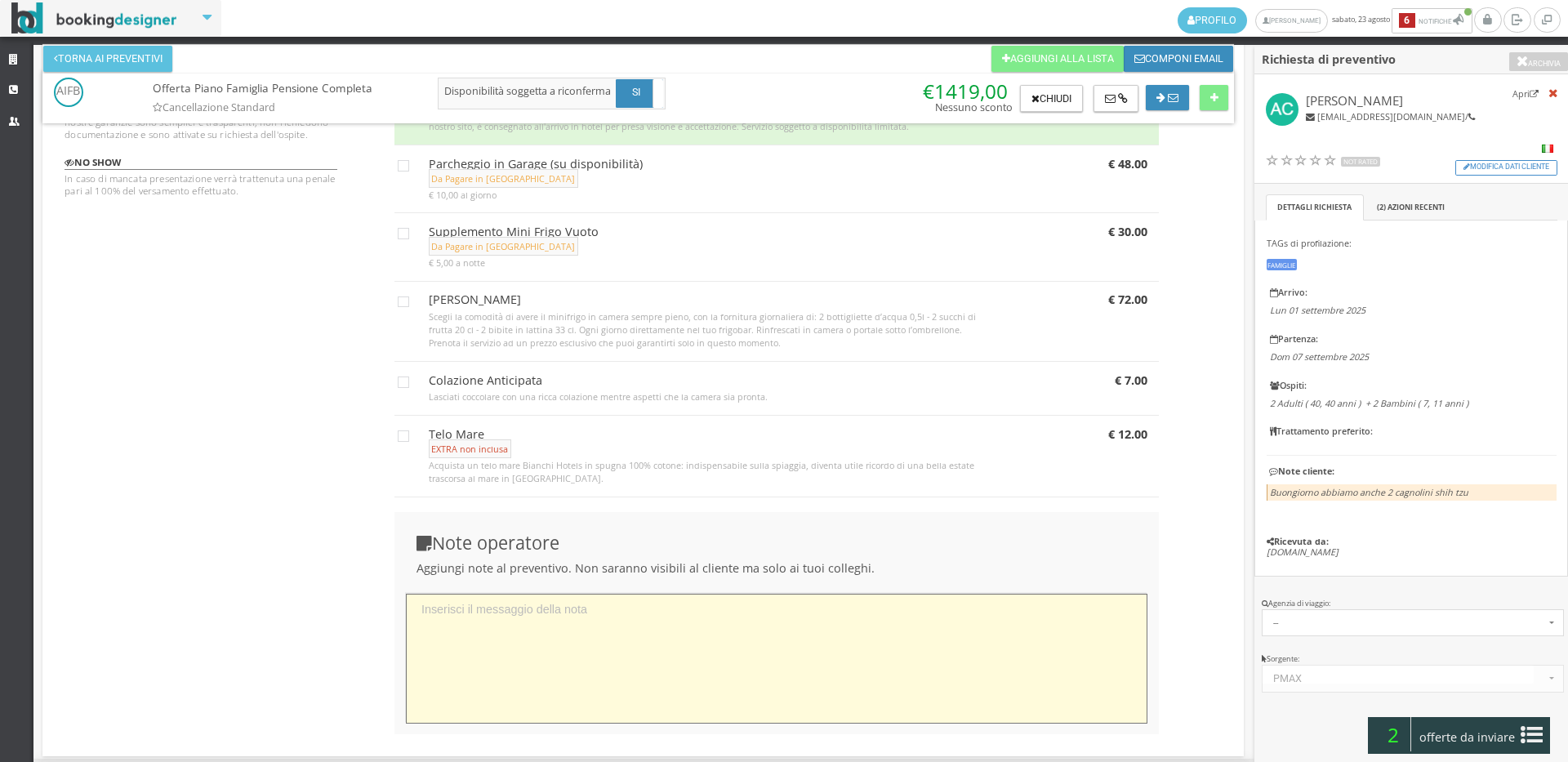
click at [543, 649] on textarea at bounding box center [776, 658] width 741 height 130
paste textarea "2 cagnolini shih tzu"
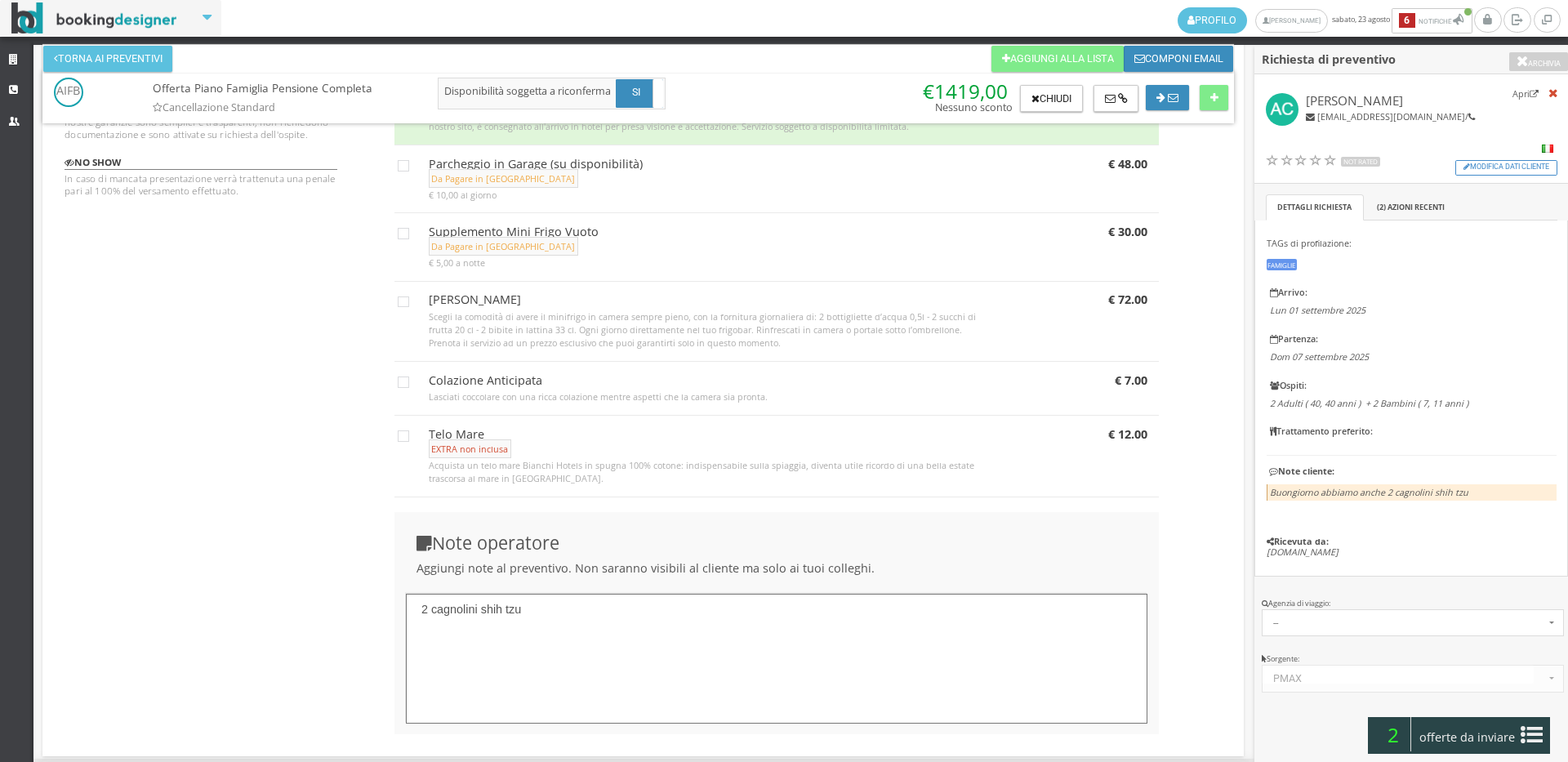
type textarea "2 cagnolini shih tzu"
click at [1228, 85] on div at bounding box center [1208, 94] width 40 height 34
click at [1217, 101] on icon at bounding box center [1214, 98] width 8 height 10
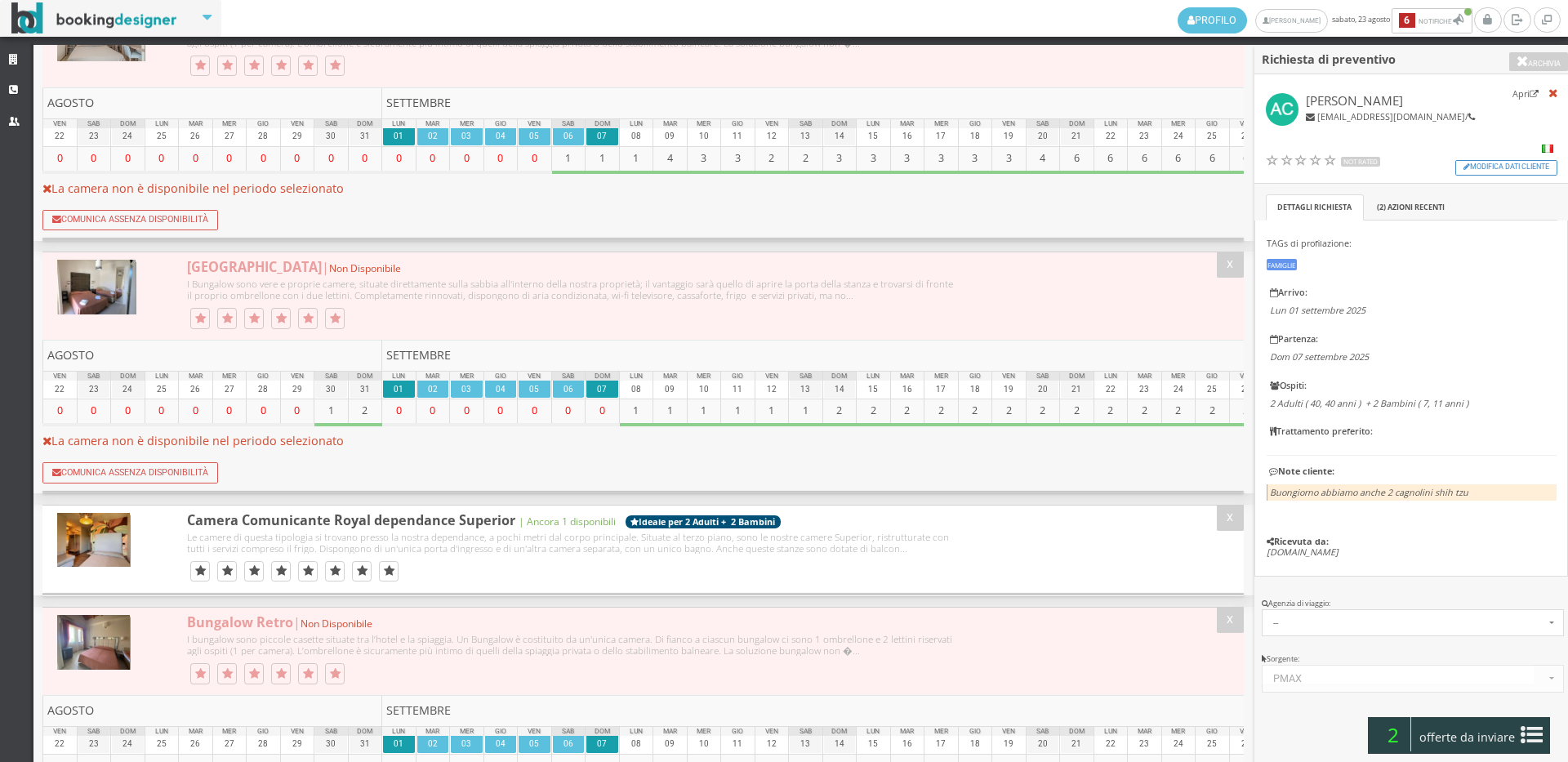
click at [1447, 733] on span "offerte da inviare" at bounding box center [1467, 738] width 106 height 26
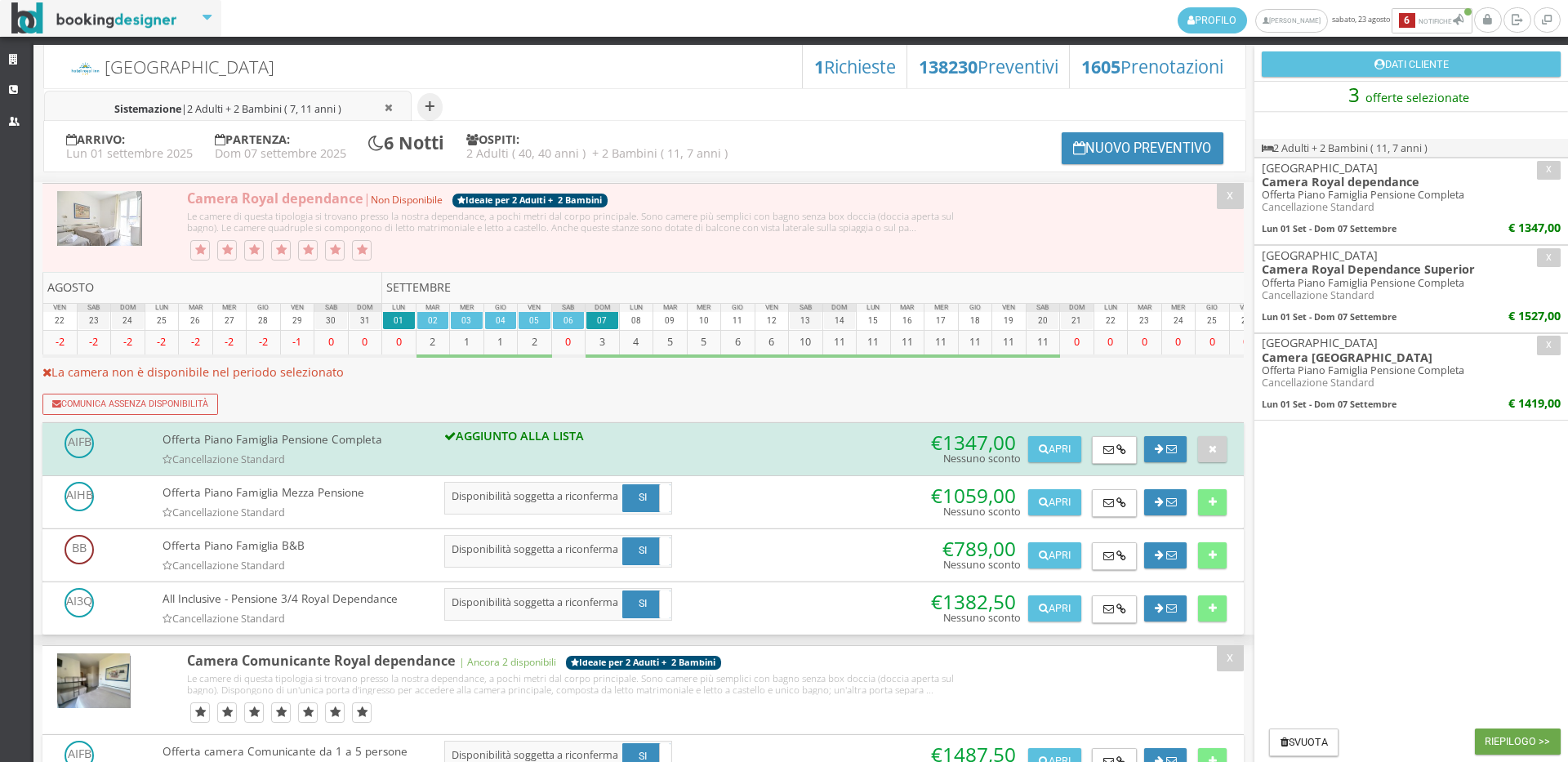
click at [1517, 739] on button "Riepilogo >>" at bounding box center [1518, 741] width 86 height 26
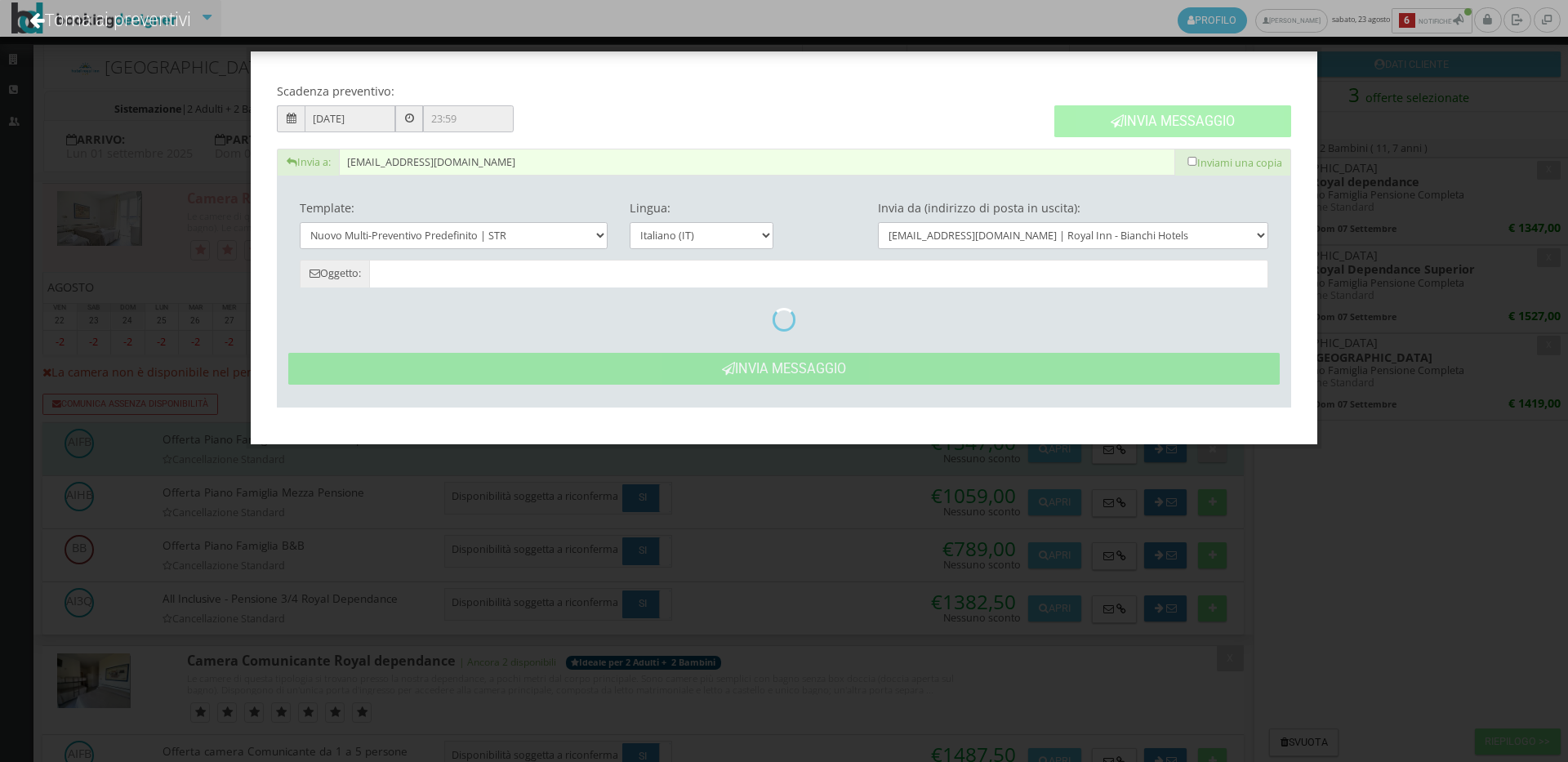
type input "Nuovo Preventivo - Alessandra Cinus dal 01/09/2025 al 07/09/2025"
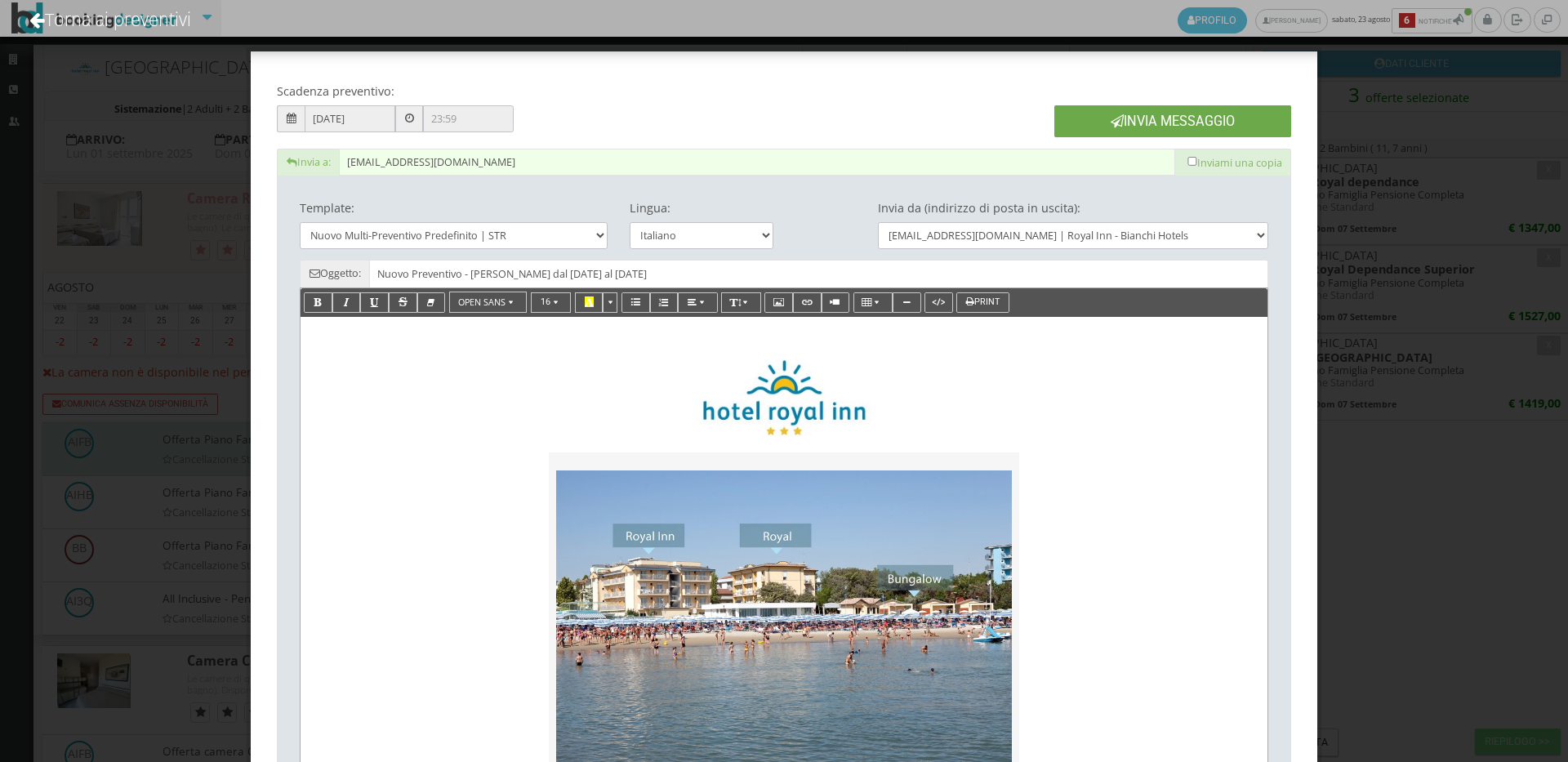
click at [1148, 116] on button "Invia Messaggio" at bounding box center [1173, 121] width 237 height 32
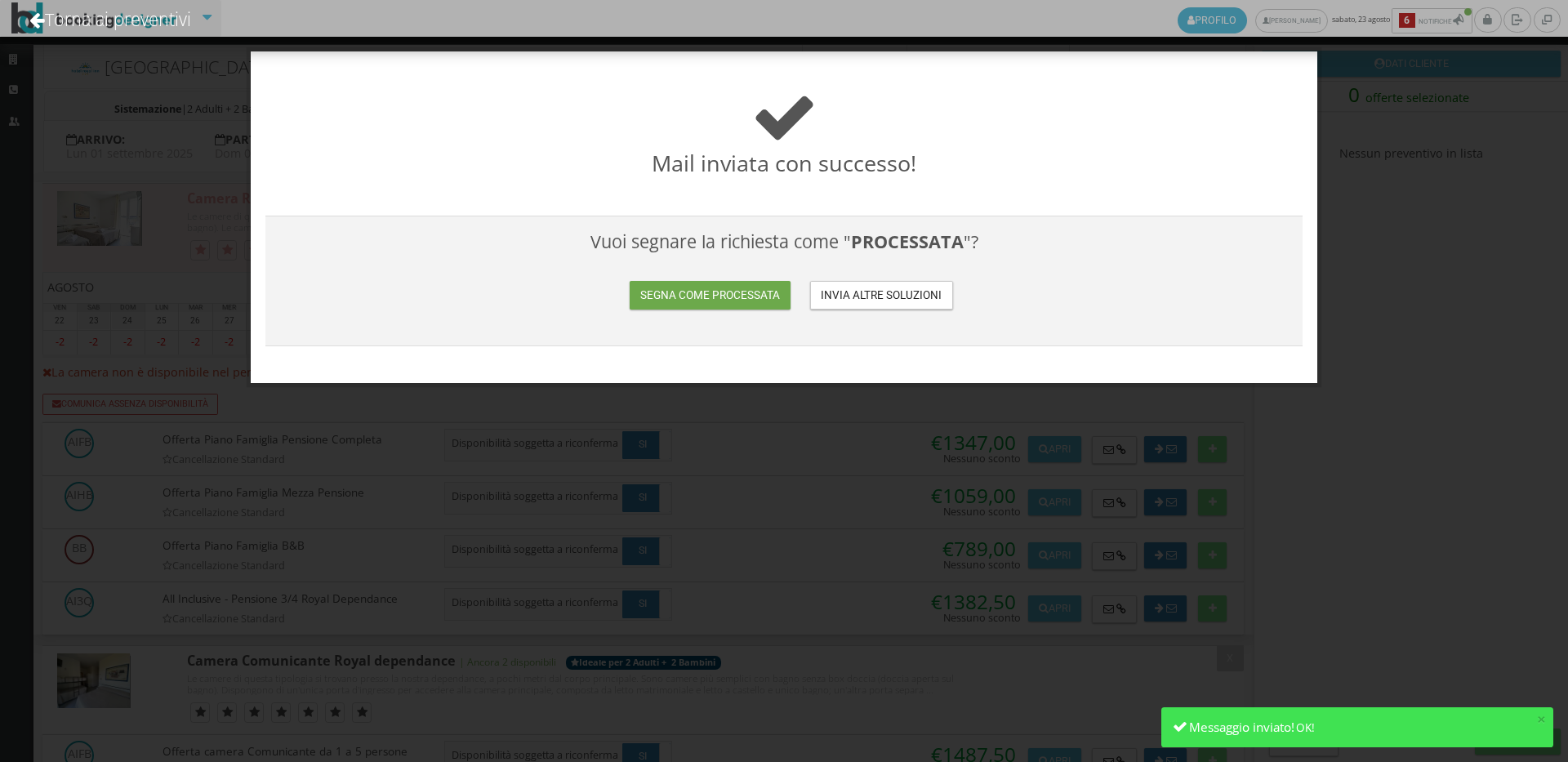
click at [746, 294] on button "Segna come processata" at bounding box center [709, 295] width 160 height 29
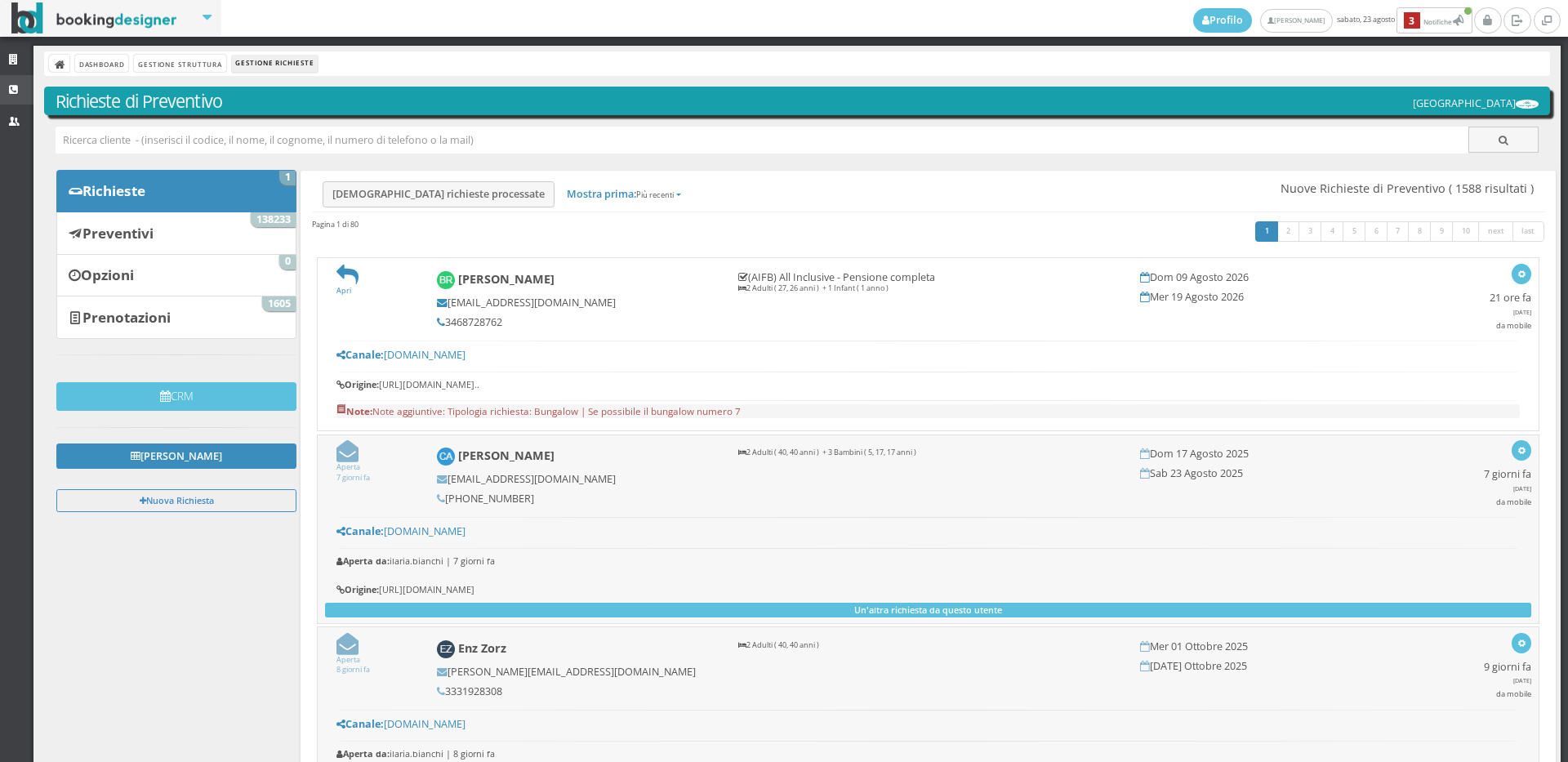
click at [7, 89] on link "CRM" at bounding box center [17, 90] width 34 height 30
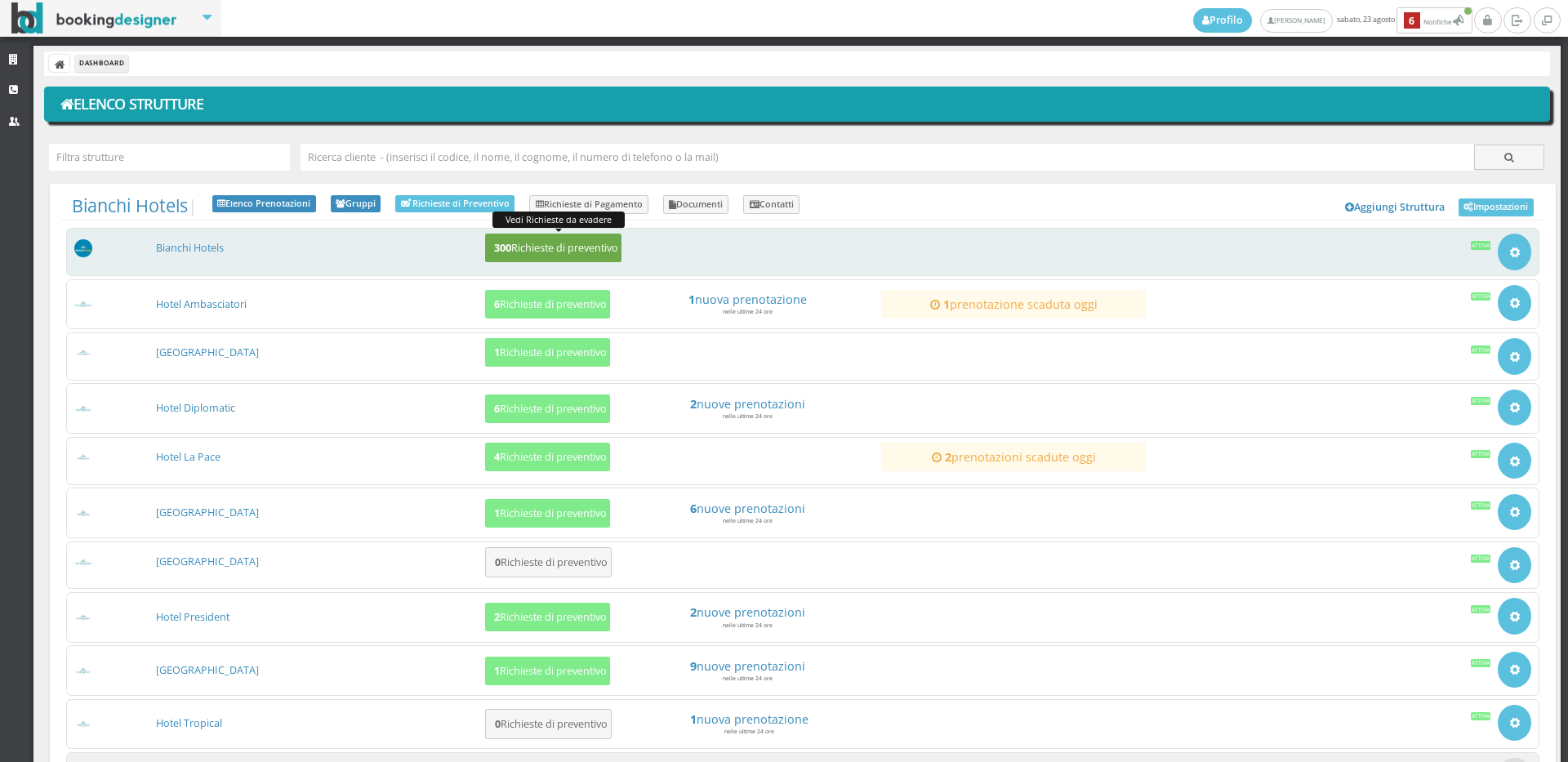
click at [555, 246] on h5 "300 Richieste di preventivo" at bounding box center [554, 247] width 129 height 12
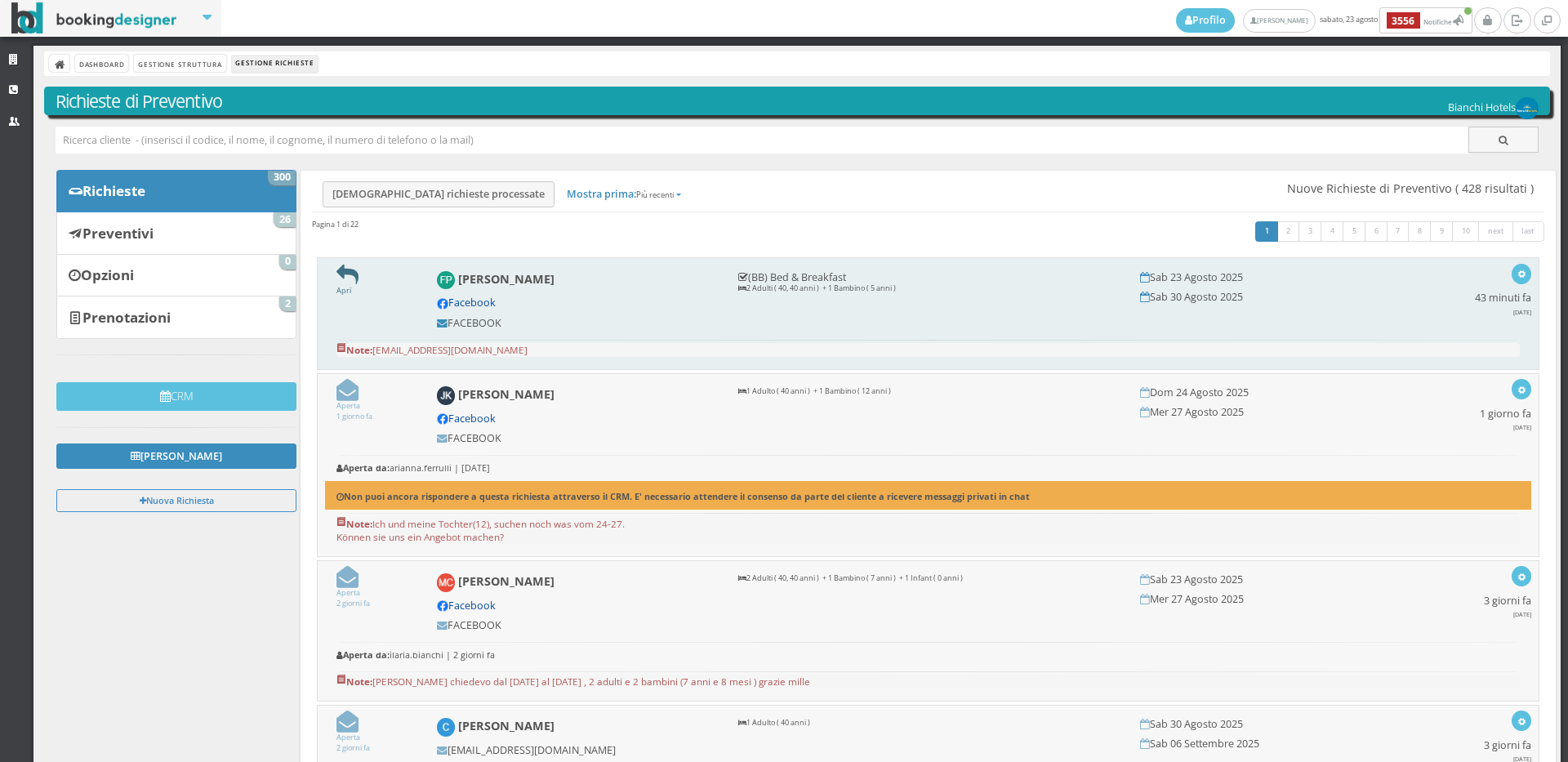
click at [344, 284] on icon at bounding box center [348, 275] width 22 height 22
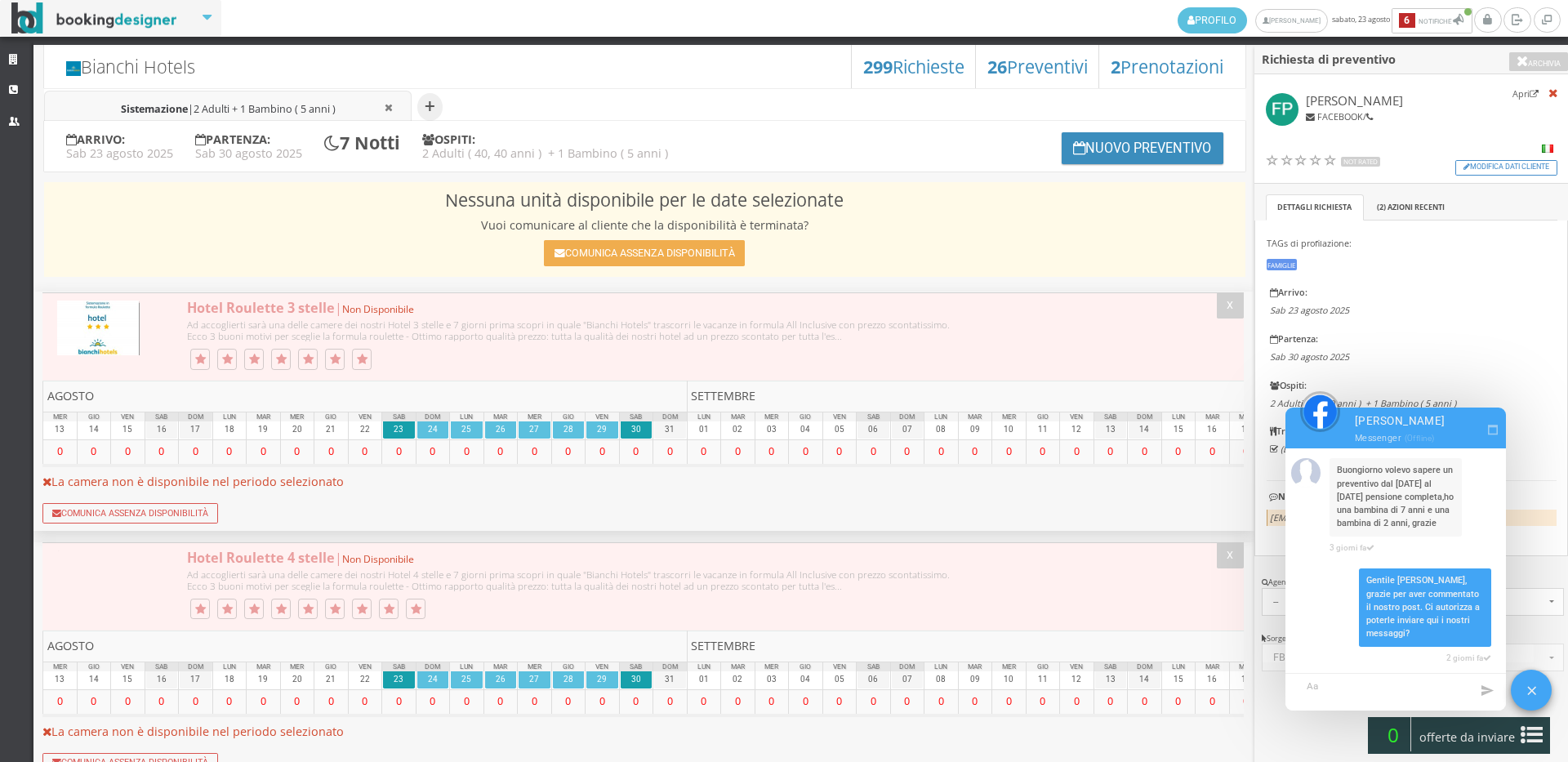
scroll to position [614, 0]
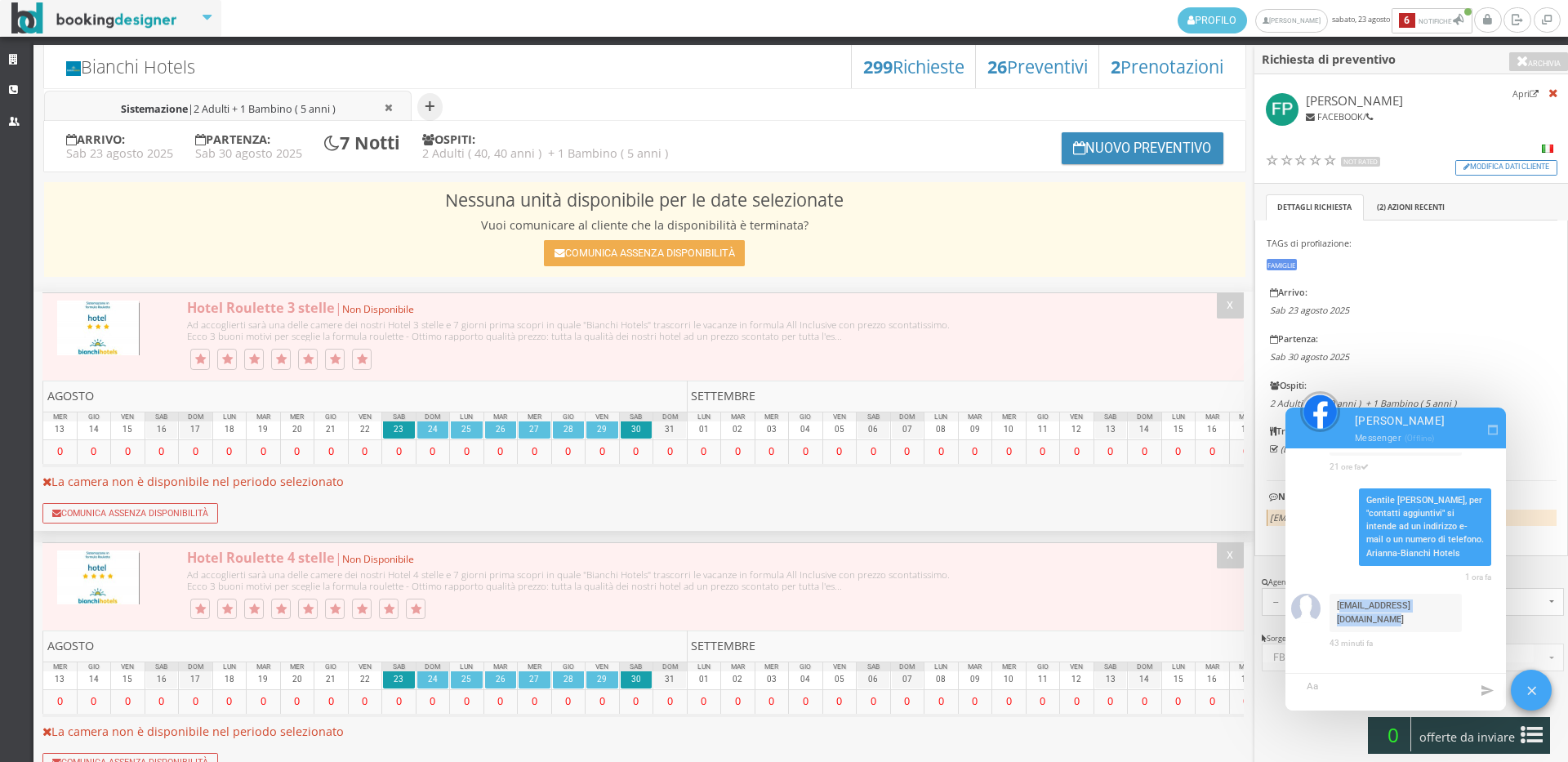
drag, startPoint x: 1384, startPoint y: 619, endPoint x: 1339, endPoint y: 600, distance: 48.8
click at [1339, 600] on span "[EMAIL_ADDRESS][DOMAIN_NAME]" at bounding box center [1396, 613] width 132 height 38
copy span "[EMAIL_ADDRESS][DOMAIN_NAME]"
click at [1358, 628] on span "[EMAIL_ADDRESS][DOMAIN_NAME]" at bounding box center [1396, 613] width 132 height 38
drag, startPoint x: 1358, startPoint y: 623, endPoint x: 1336, endPoint y: 603, distance: 29.7
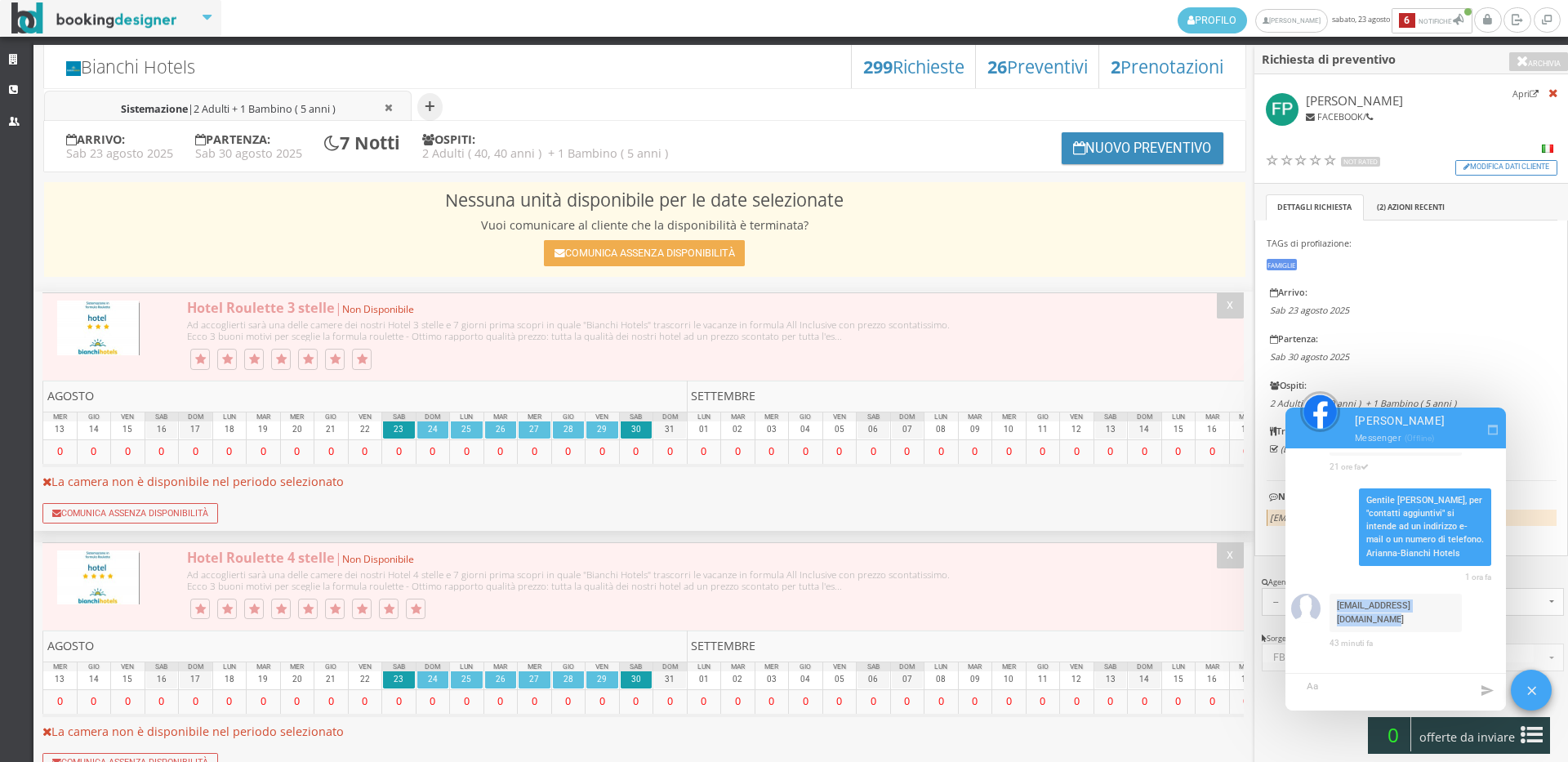
click at [1336, 603] on span "[EMAIL_ADDRESS][DOMAIN_NAME]" at bounding box center [1396, 613] width 132 height 38
copy span "[EMAIL_ADDRESS][DOMAIN_NAME]"
click at [17, 87] on icon at bounding box center [16, 90] width 13 height 10
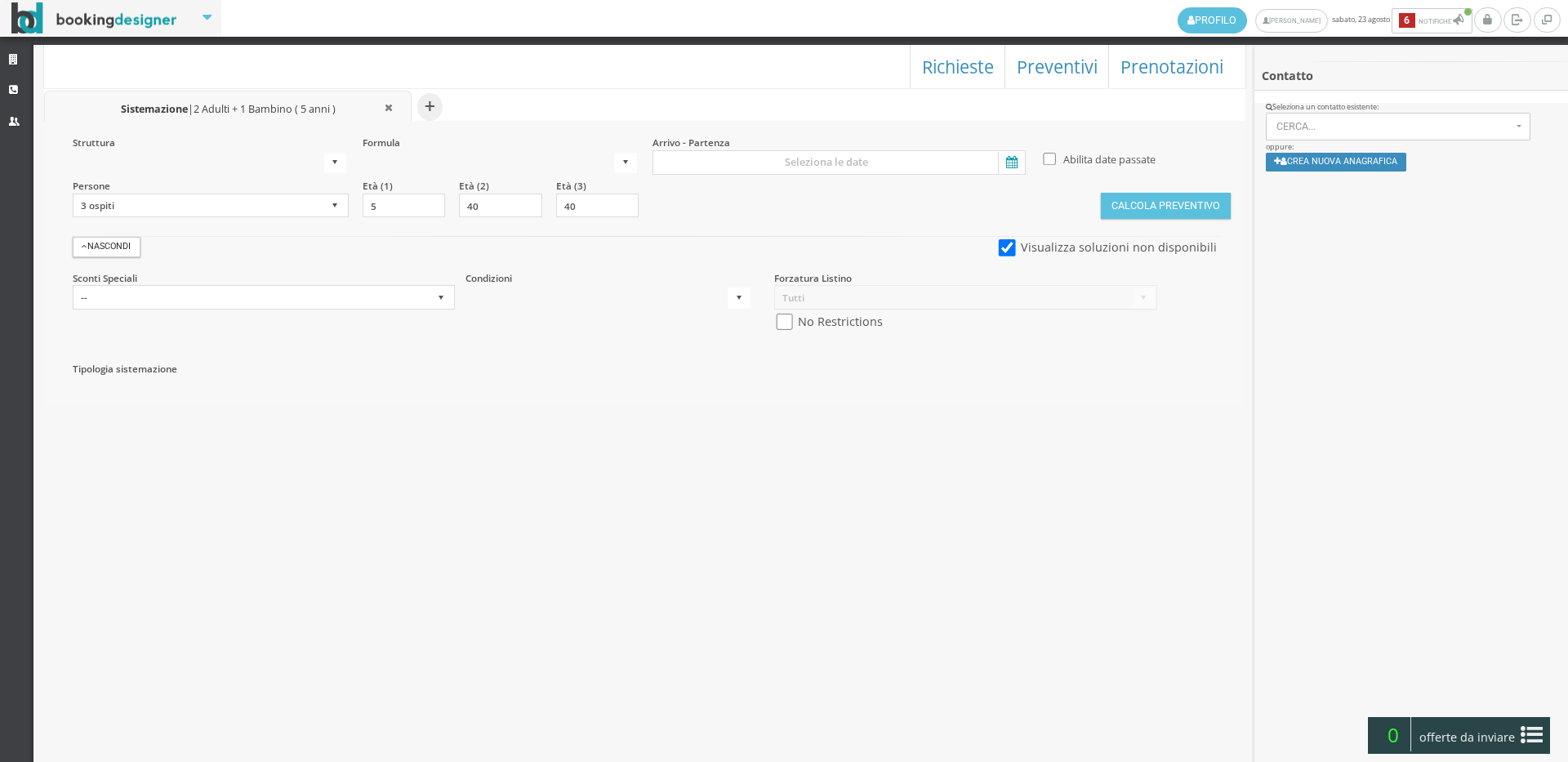
select select
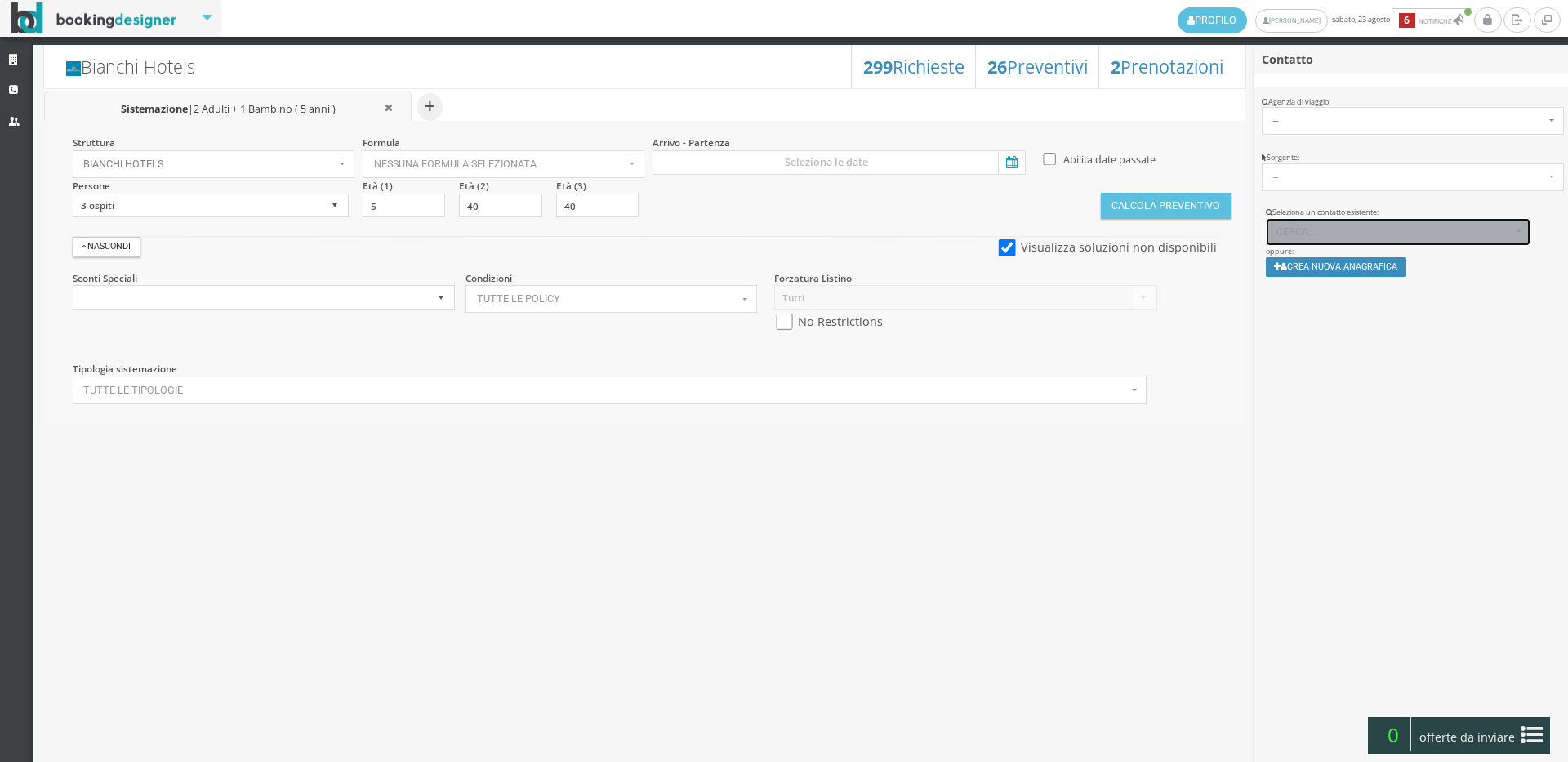
click at [1350, 233] on span "Cerca..." at bounding box center [1394, 232] width 235 height 11
paste input "[EMAIL_ADDRESS][DOMAIN_NAME]"
type input "[EMAIL_ADDRESS][DOMAIN_NAME]"
click at [1314, 326] on div at bounding box center [1410, 331] width 313 height 89
click at [1331, 264] on button "Crea nuova anagrafica" at bounding box center [1337, 267] width 142 height 19
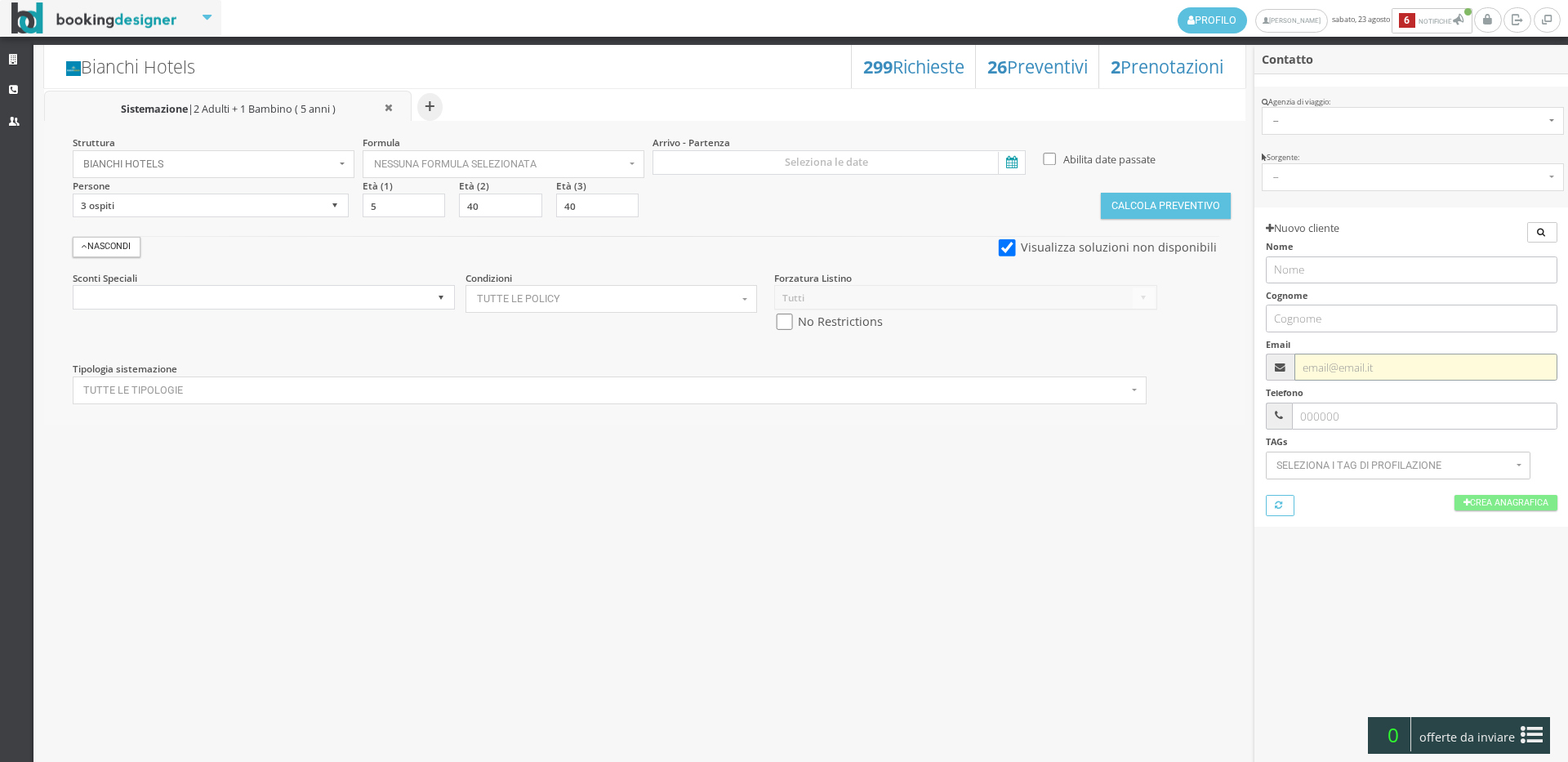
click at [1332, 364] on input "text" at bounding box center [1424, 367] width 262 height 27
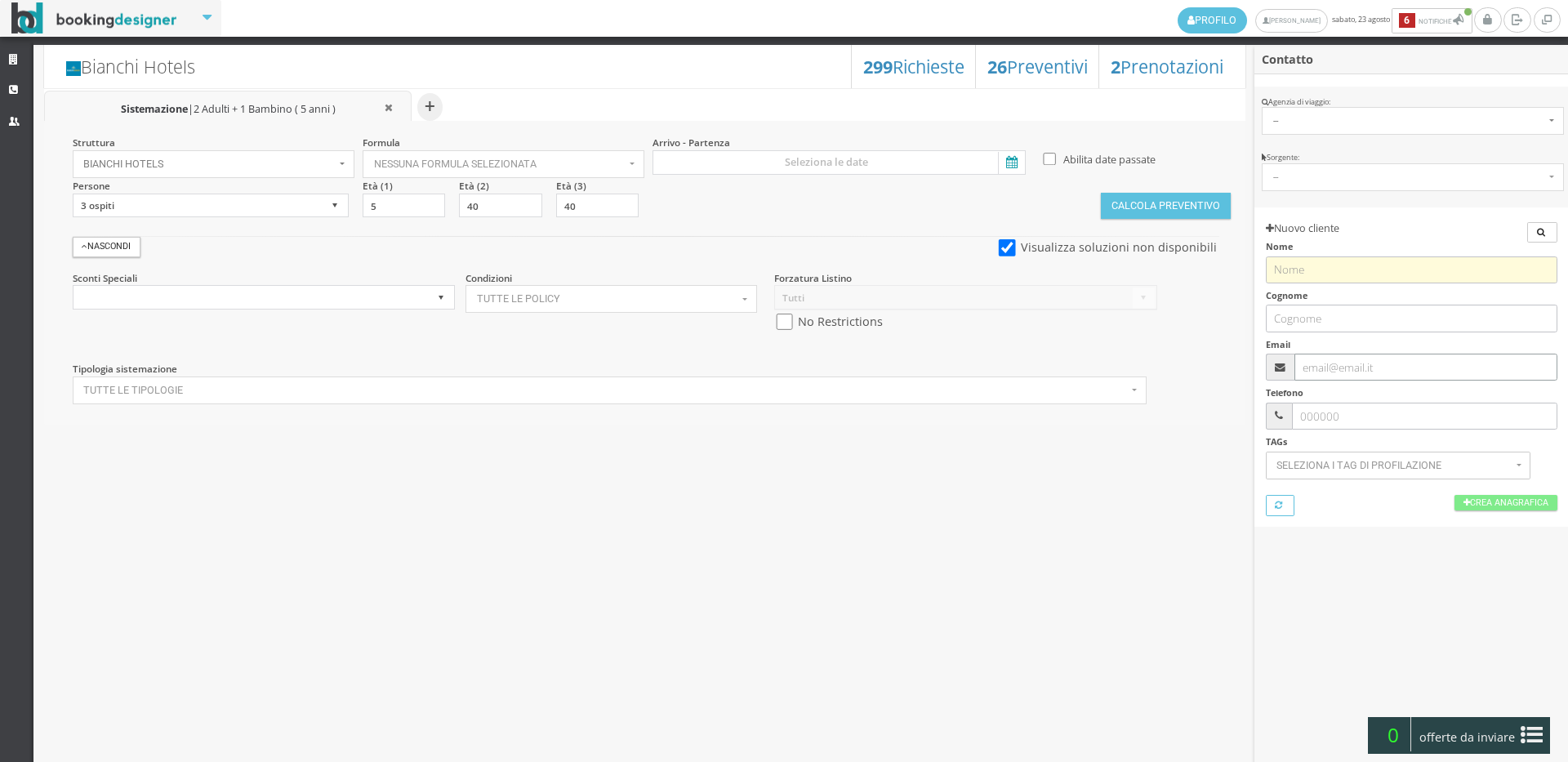
paste input "[EMAIL_ADDRESS][DOMAIN_NAME]"
type input "[EMAIL_ADDRESS][DOMAIN_NAME]"
click at [1318, 248] on h6 "Nome" at bounding box center [1411, 262] width 292 height 42
click at [1314, 267] on input "text" at bounding box center [1411, 270] width 292 height 27
type input "Flavia"
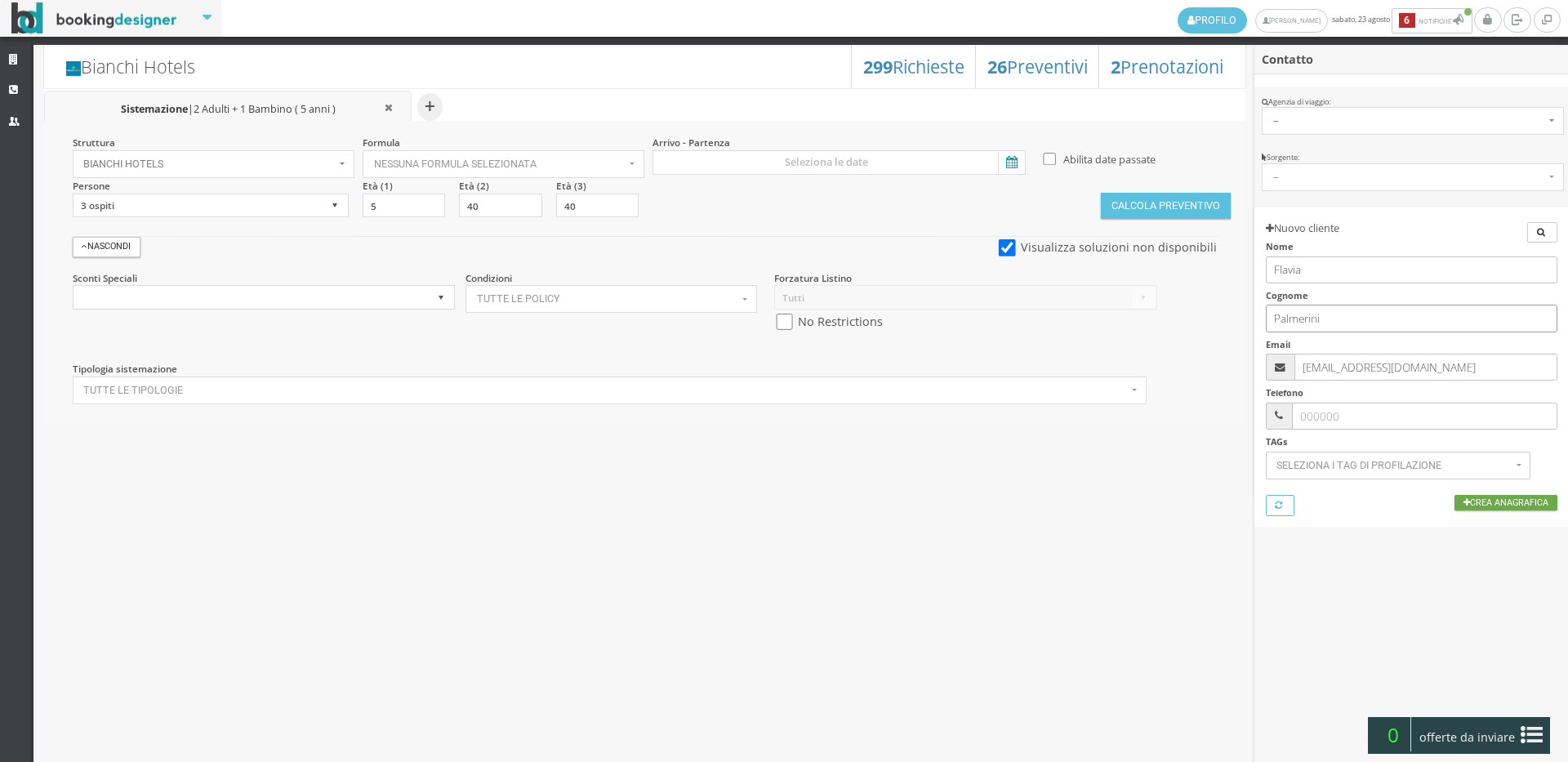
type input "Palmerini"
click at [1464, 499] on icon at bounding box center [1466, 504] width 7 height 9
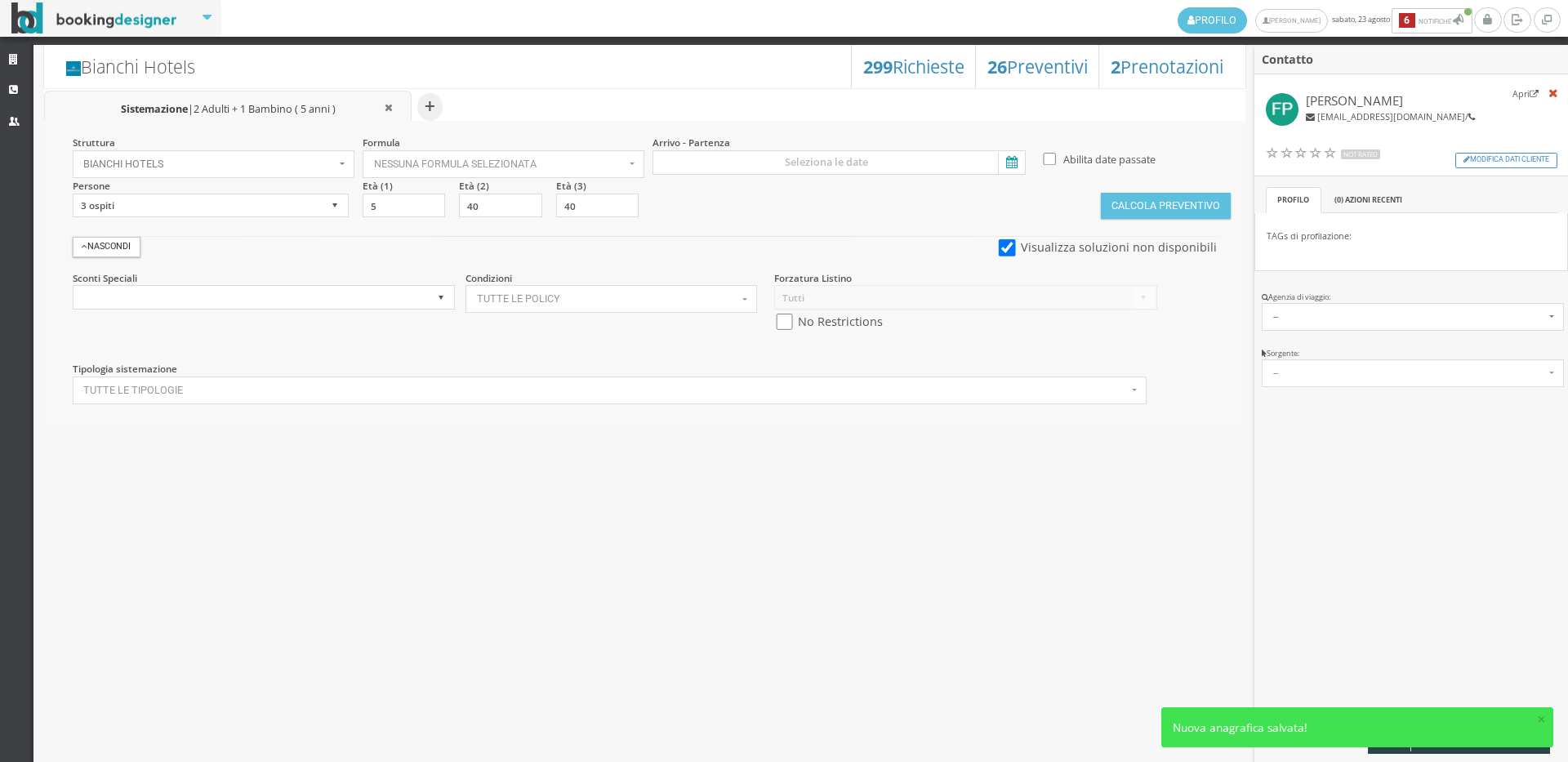
click at [830, 128] on div "Struttura Bianchi Hotels × Seleziona Bianchi Hotels Bianchi Hotels Hotel Ambasc…" at bounding box center [644, 272] width 1201 height 303
click at [827, 162] on input at bounding box center [839, 162] width 373 height 24
click at [727, 333] on span "23" at bounding box center [730, 335] width 10 height 10
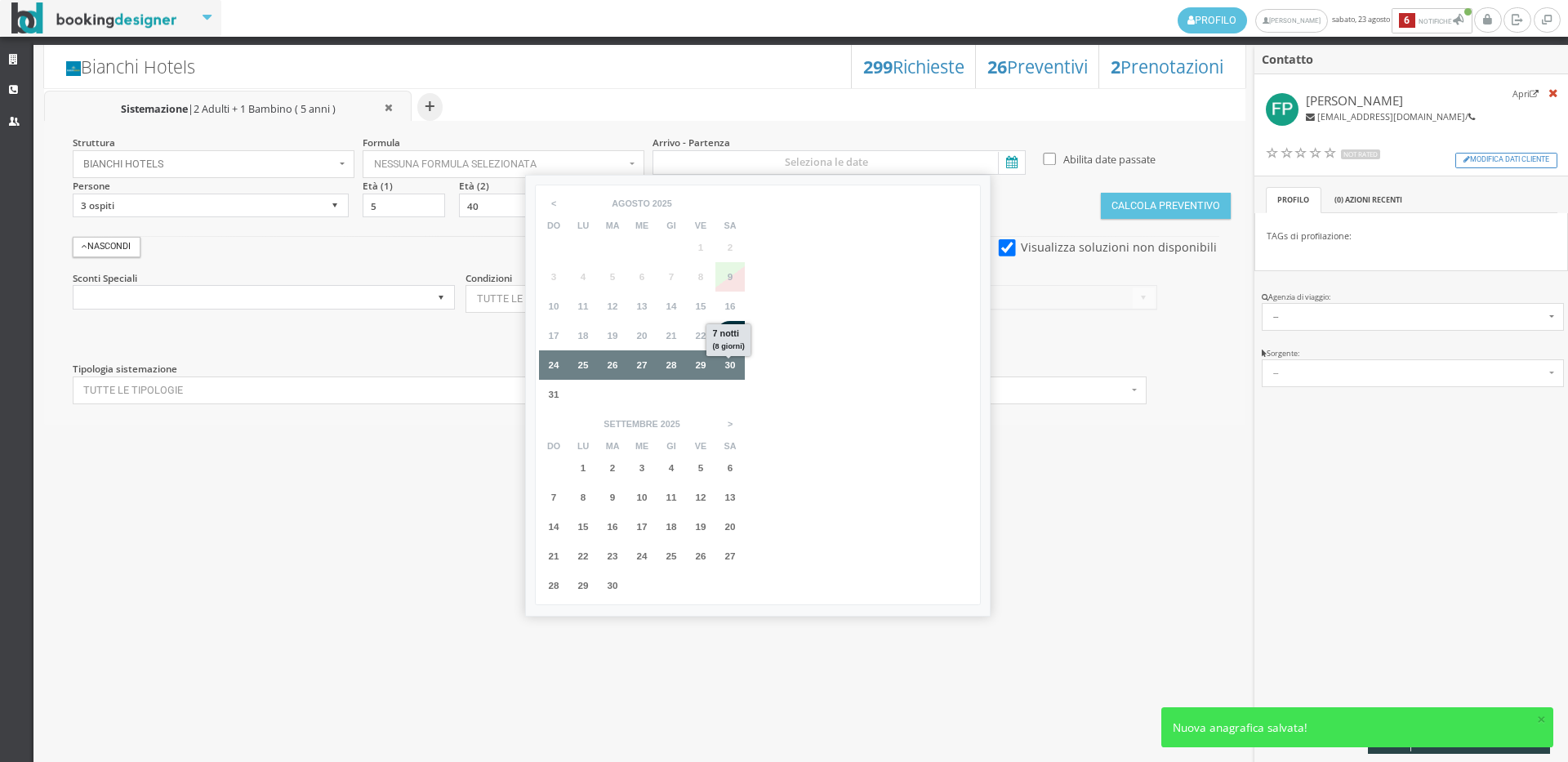
click at [732, 358] on div "30" at bounding box center [730, 366] width 30 height 30
type input "23 ago 2025 - 30 ago 2025"
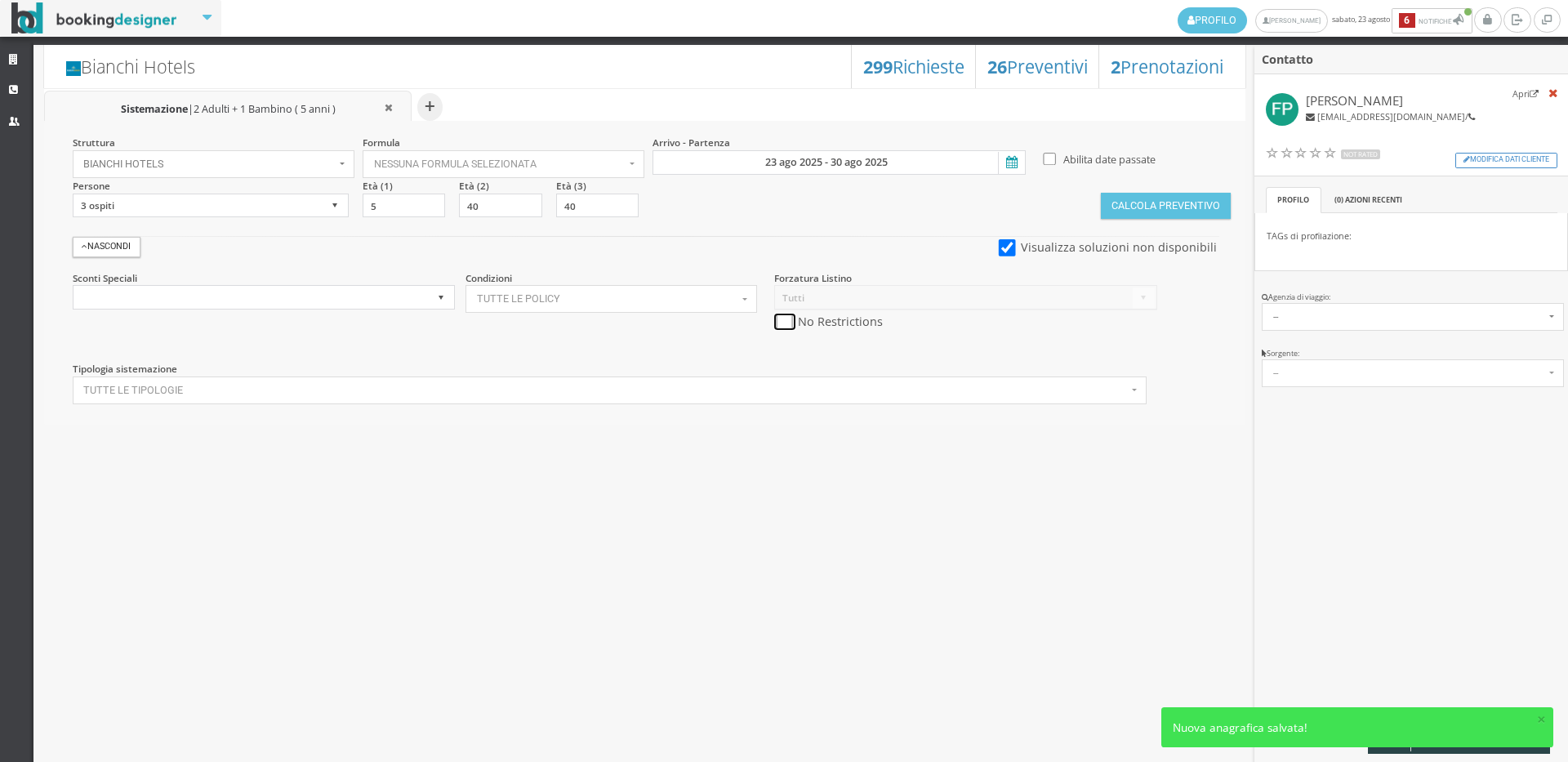
drag, startPoint x: 779, startPoint y: 325, endPoint x: 794, endPoint y: 319, distance: 16.2
click at [780, 325] on input "checkbox" at bounding box center [784, 322] width 21 height 17
checkbox input "true"
click at [1227, 215] on button "Calcola Preventivo" at bounding box center [1165, 206] width 129 height 26
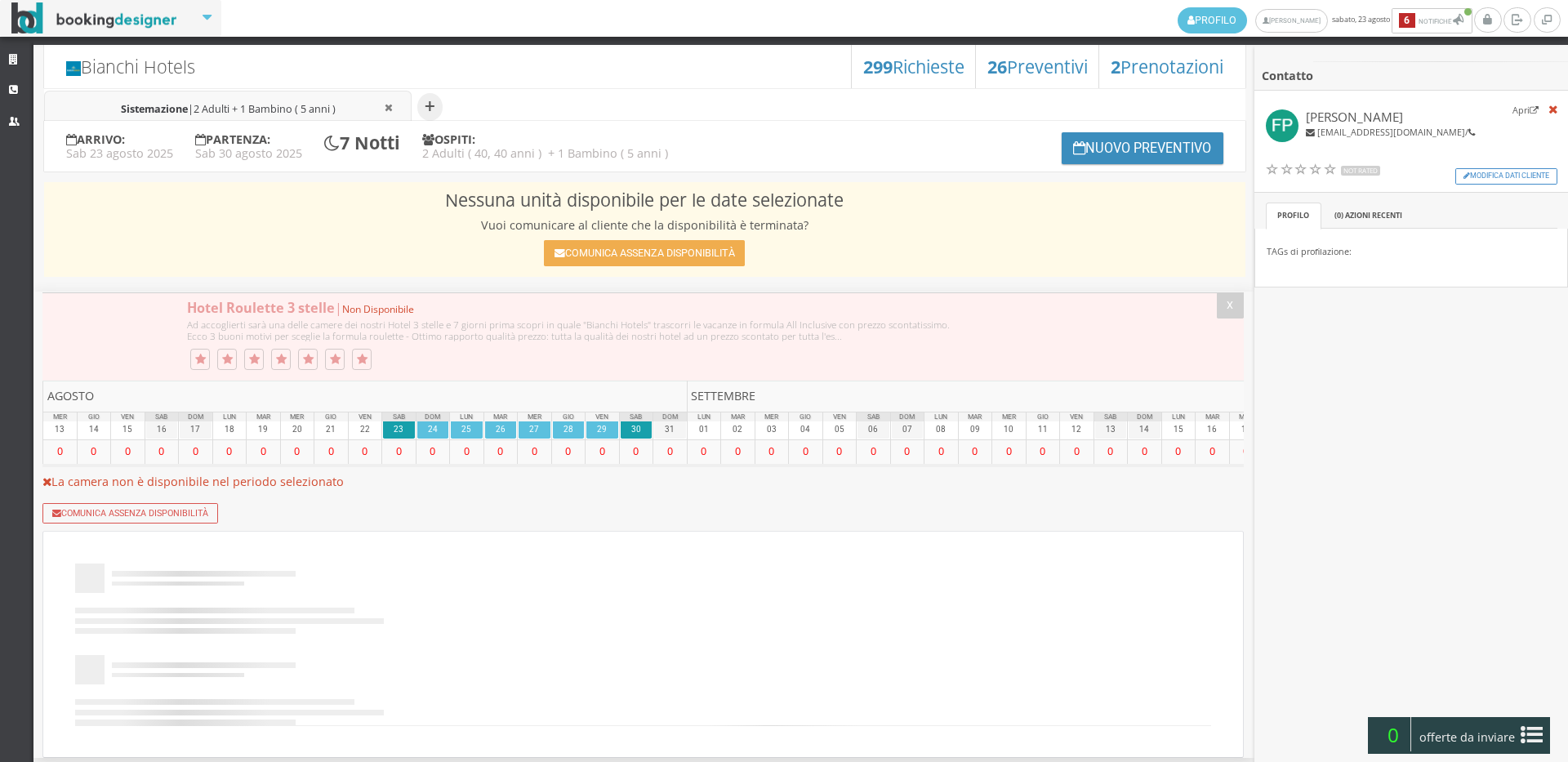
select select
click at [228, 99] on li "Sistemazione | 2 Adulti + 1 Bambino ( 5 anni )" at bounding box center [227, 107] width 367 height 34
select select
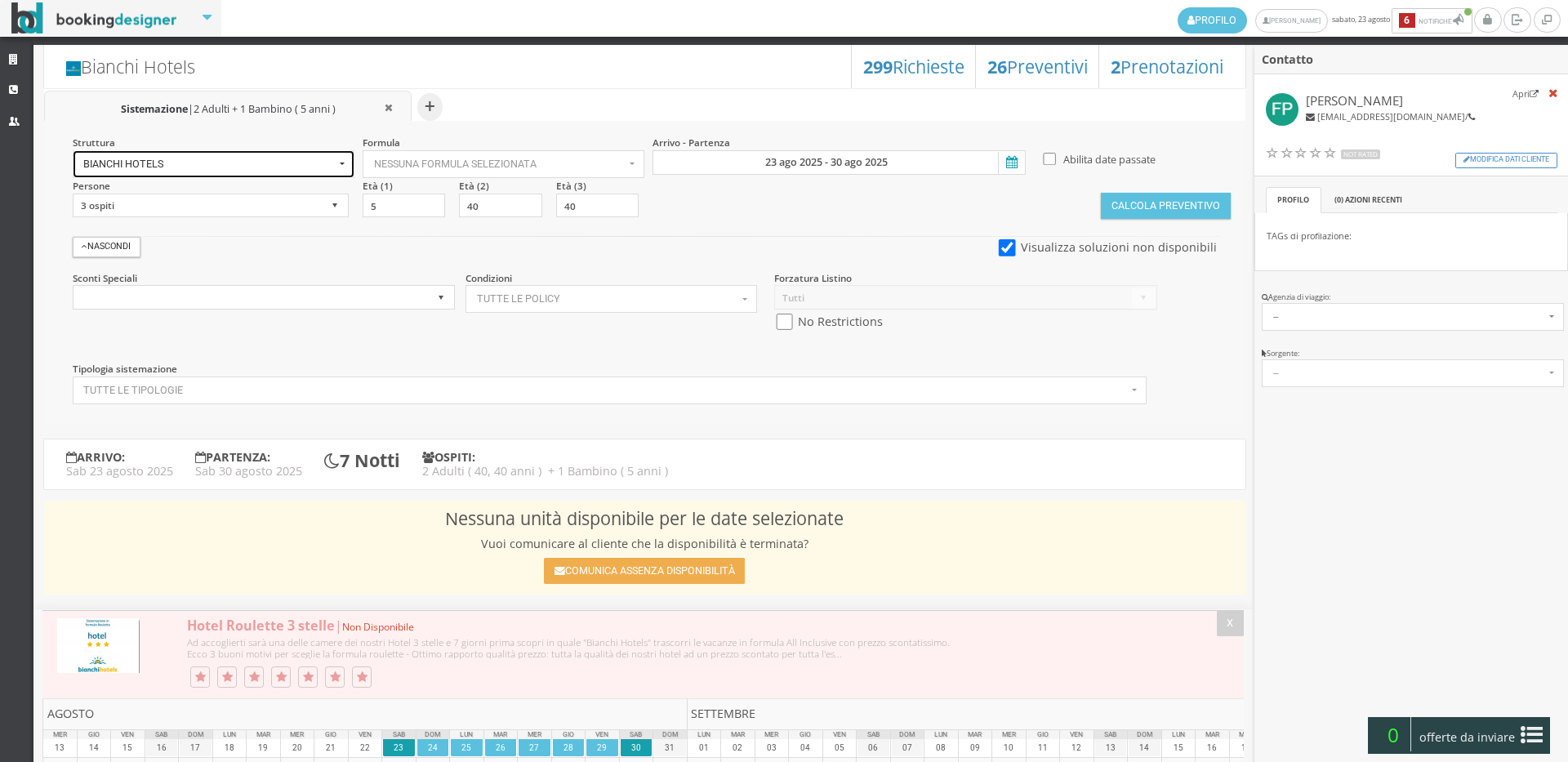
click at [128, 151] on button "Bianchi Hotels" at bounding box center [213, 164] width 282 height 28
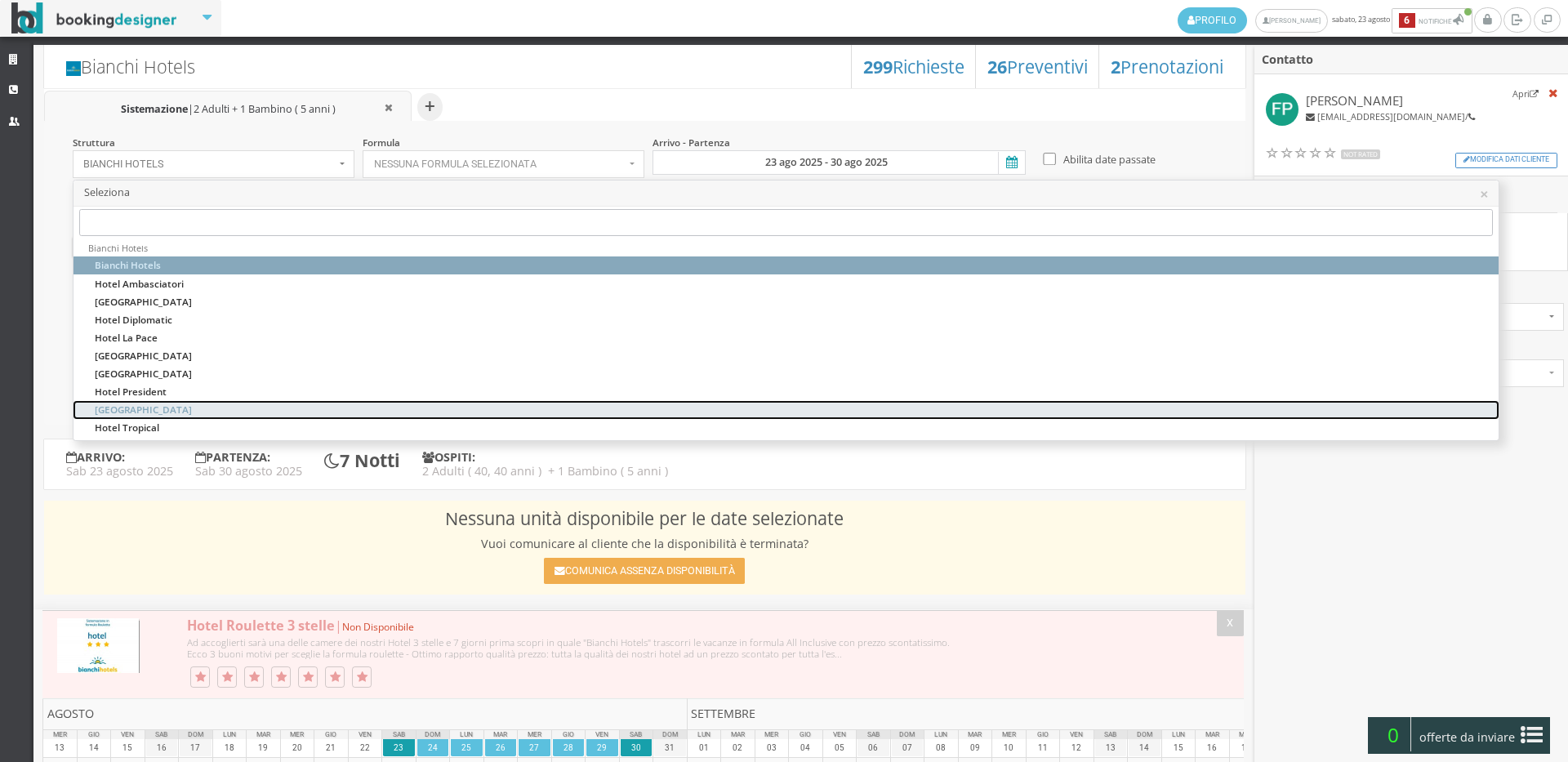
click at [179, 409] on link "[GEOGRAPHIC_DATA]" at bounding box center [786, 409] width 1424 height 18
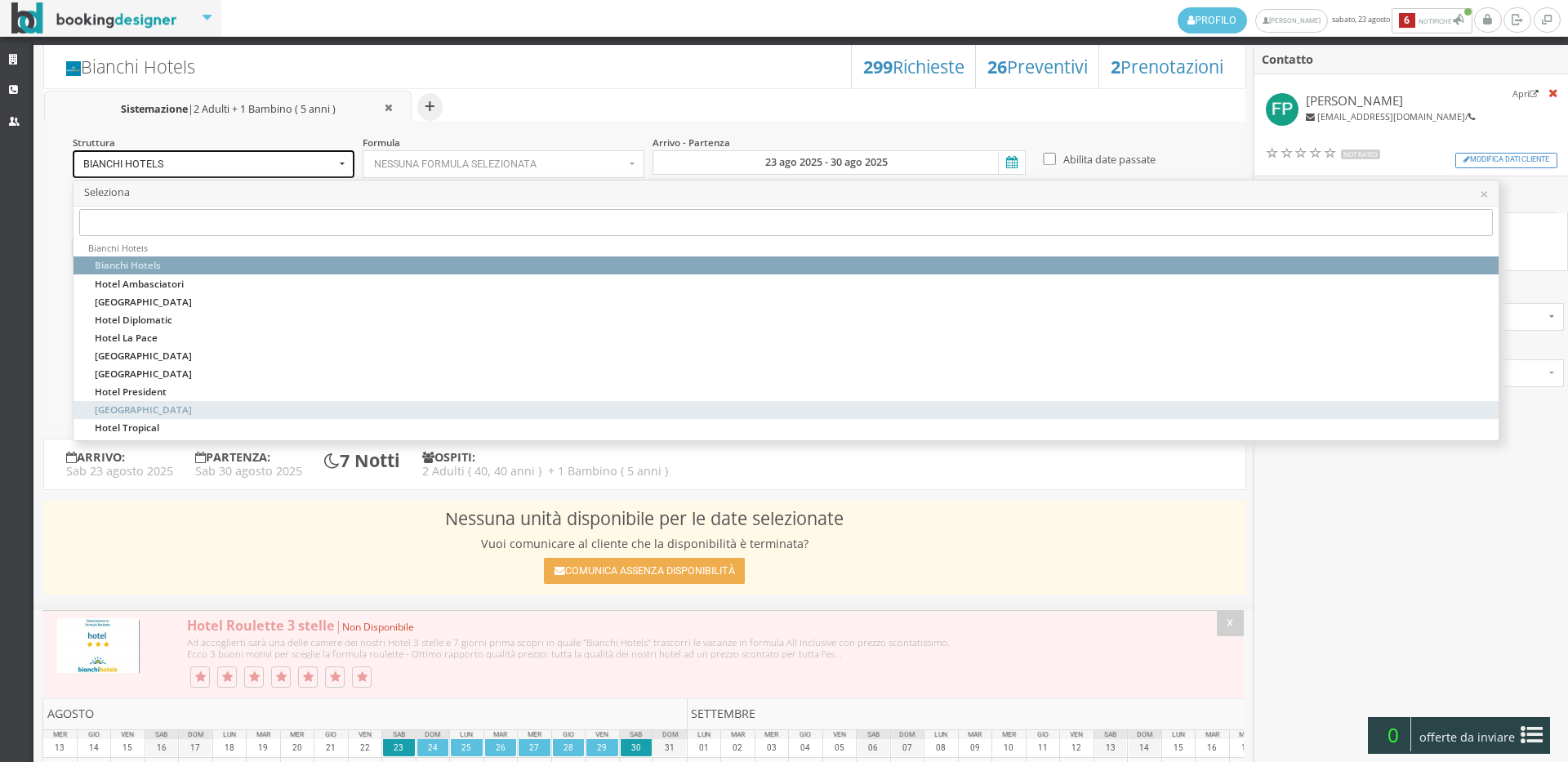
select select "hotelroyalinn"
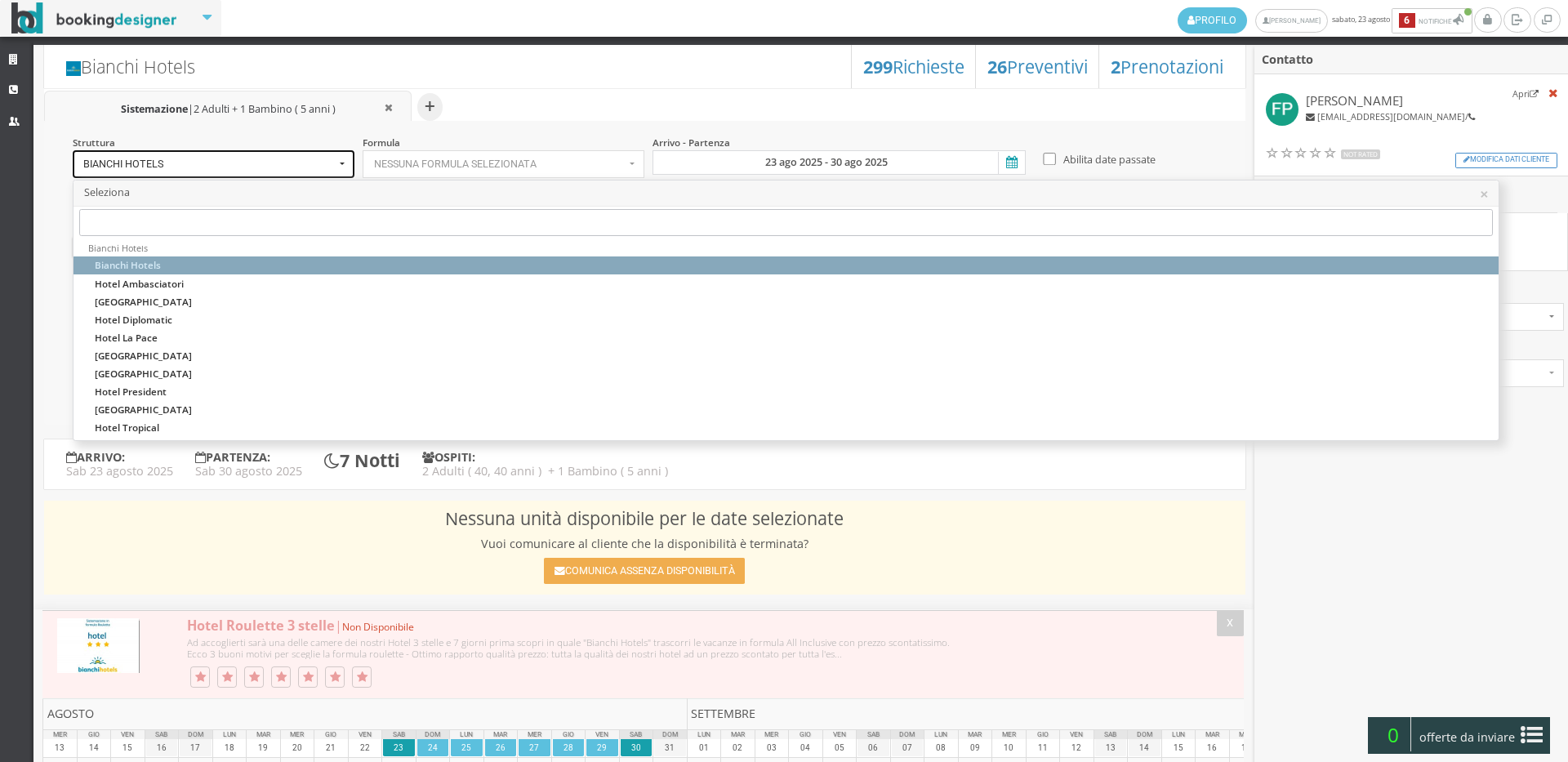
select select
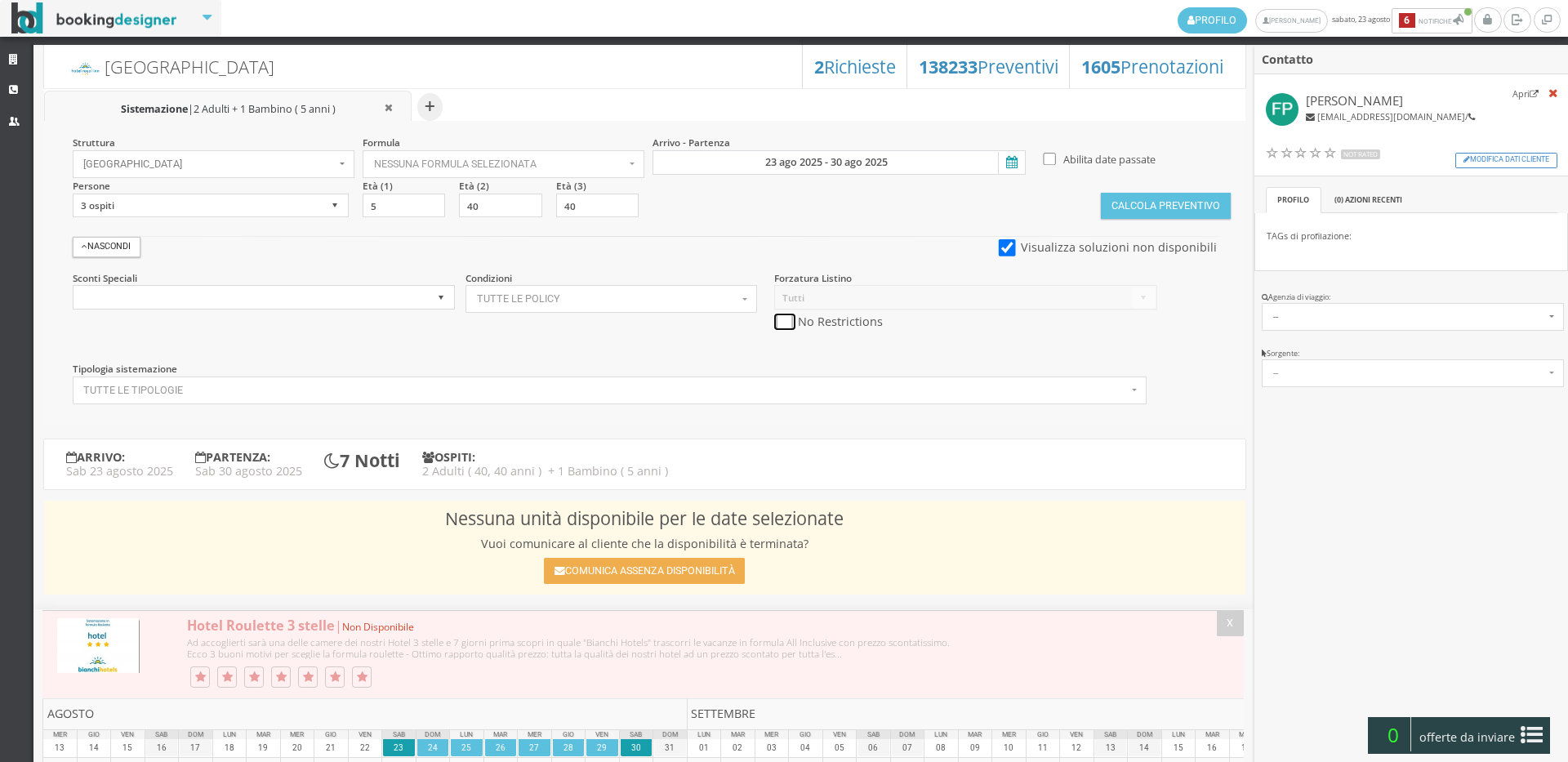
click at [778, 323] on input "checkbox" at bounding box center [784, 322] width 21 height 17
checkbox input "true"
click at [1136, 198] on button "Calcola Preventivo" at bounding box center [1165, 206] width 129 height 26
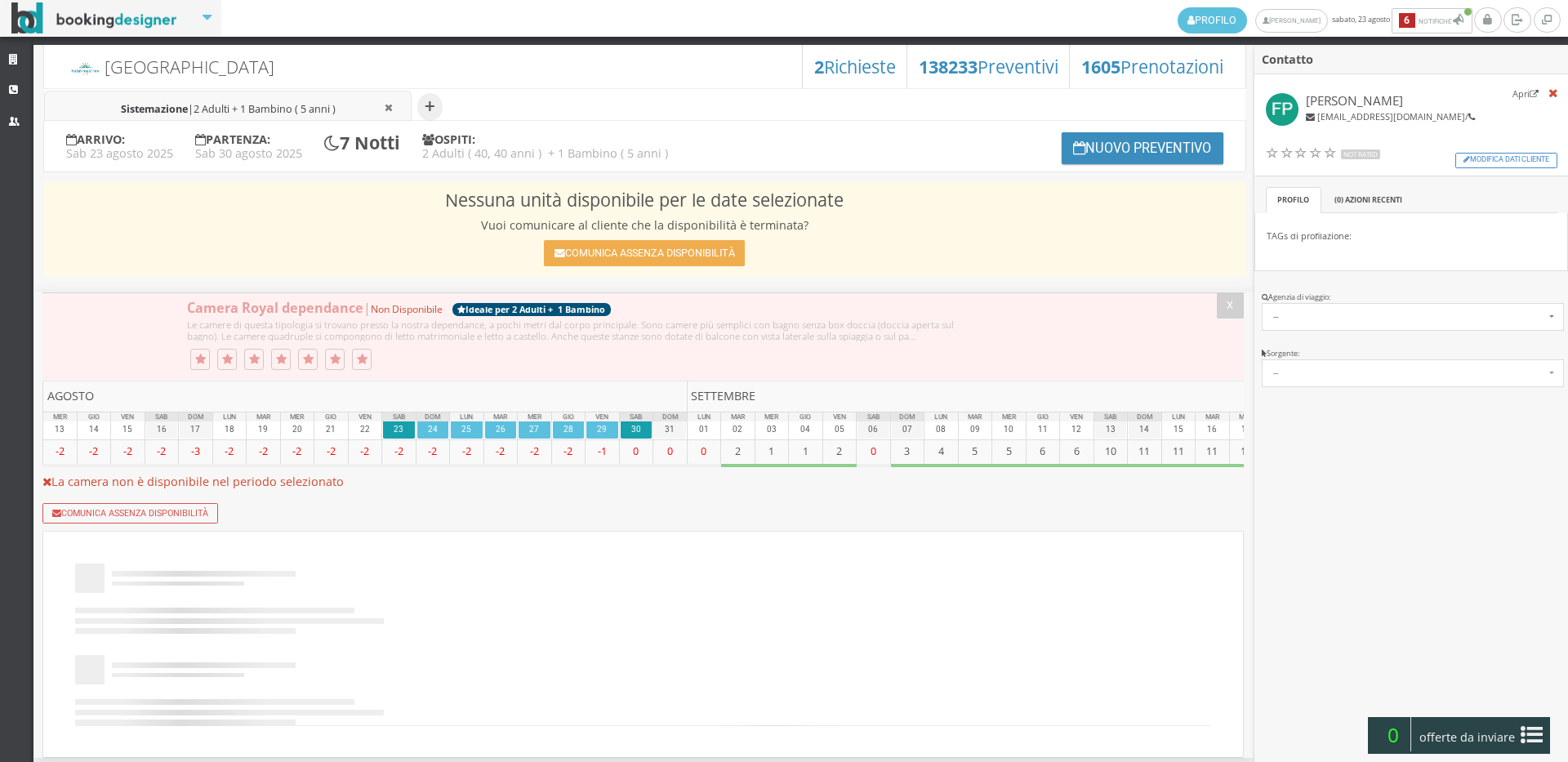
scroll to position [1845, 0]
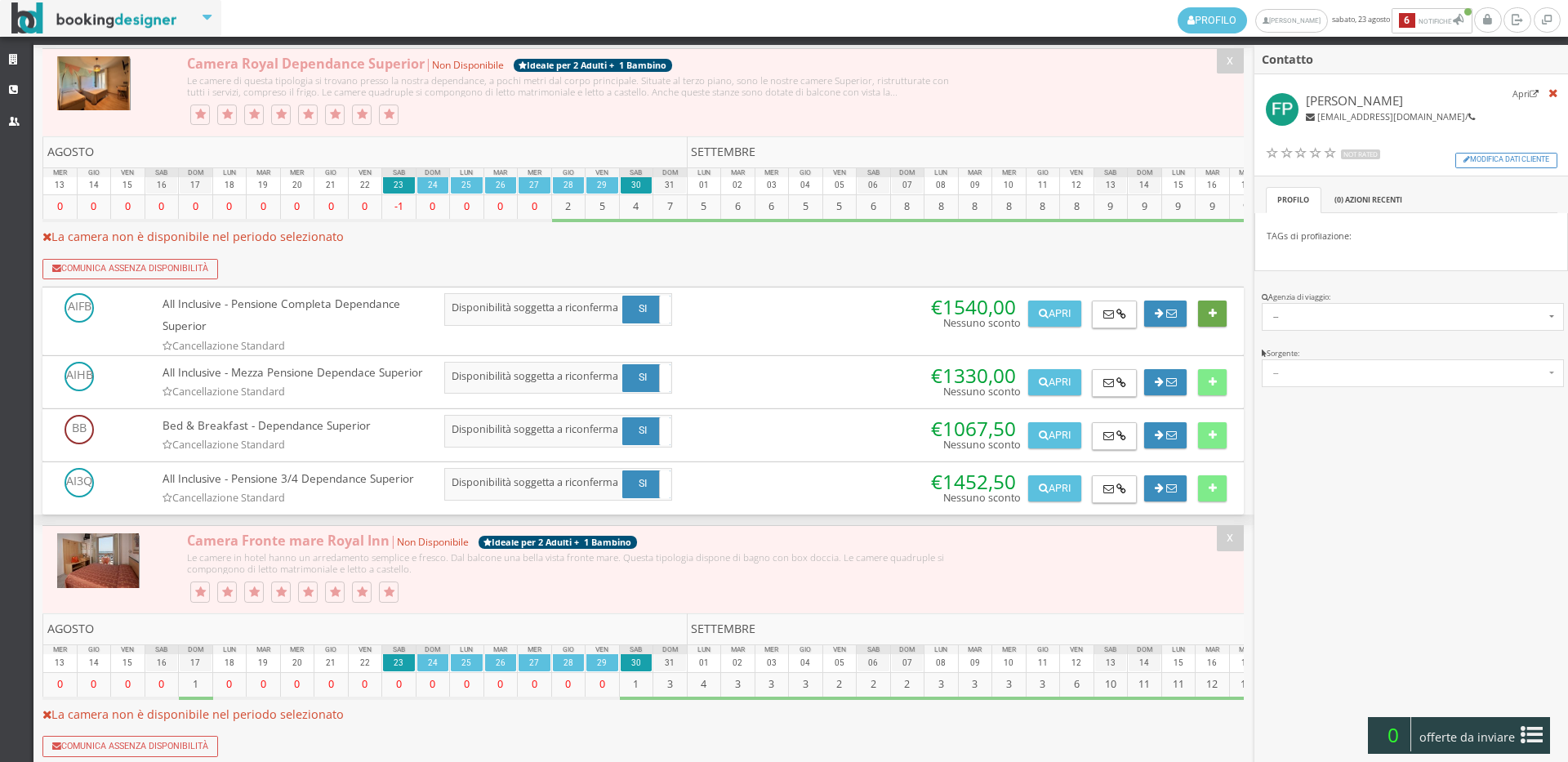
click at [1215, 326] on button at bounding box center [1212, 313] width 29 height 26
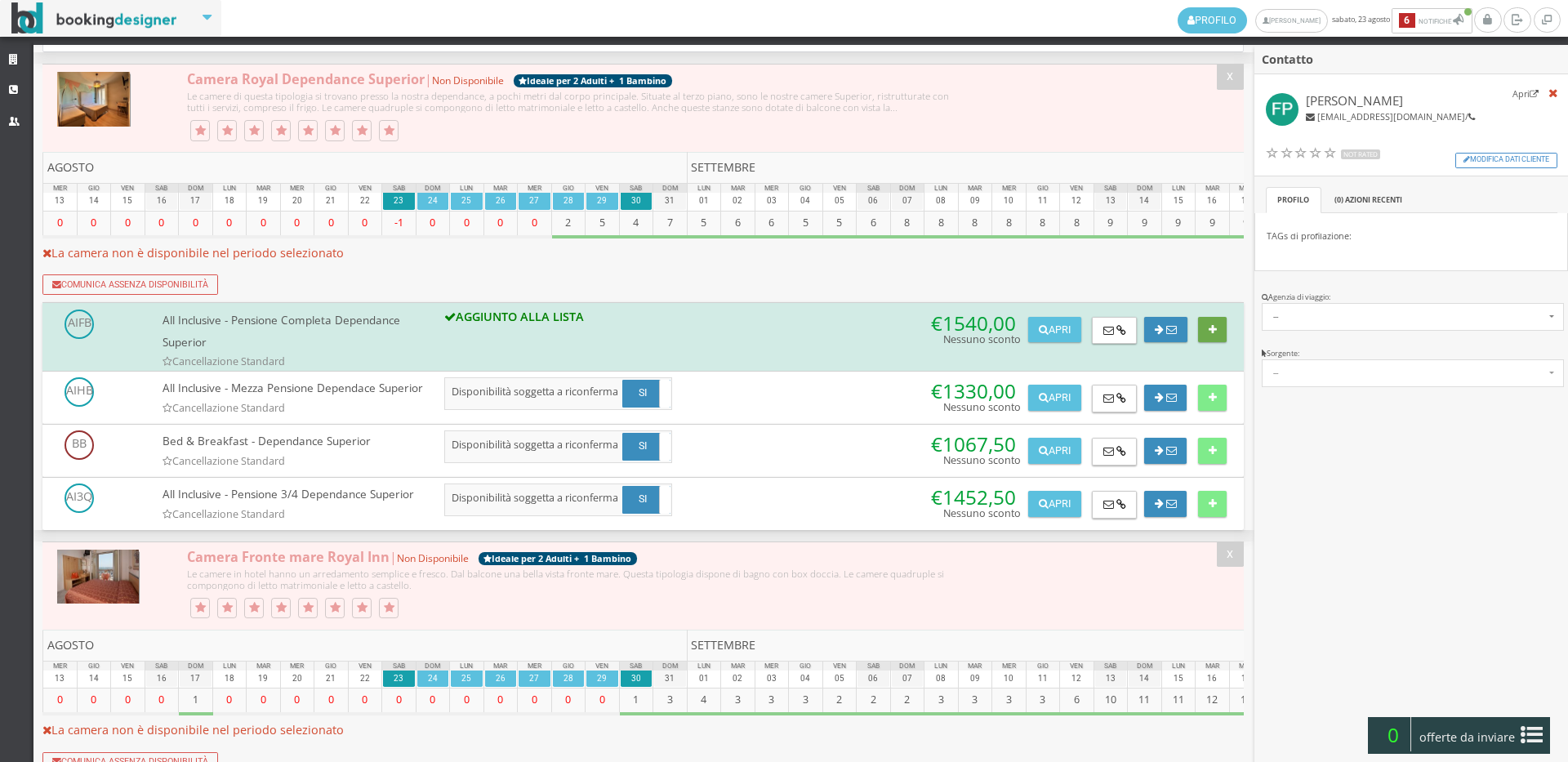
scroll to position [1879, 0]
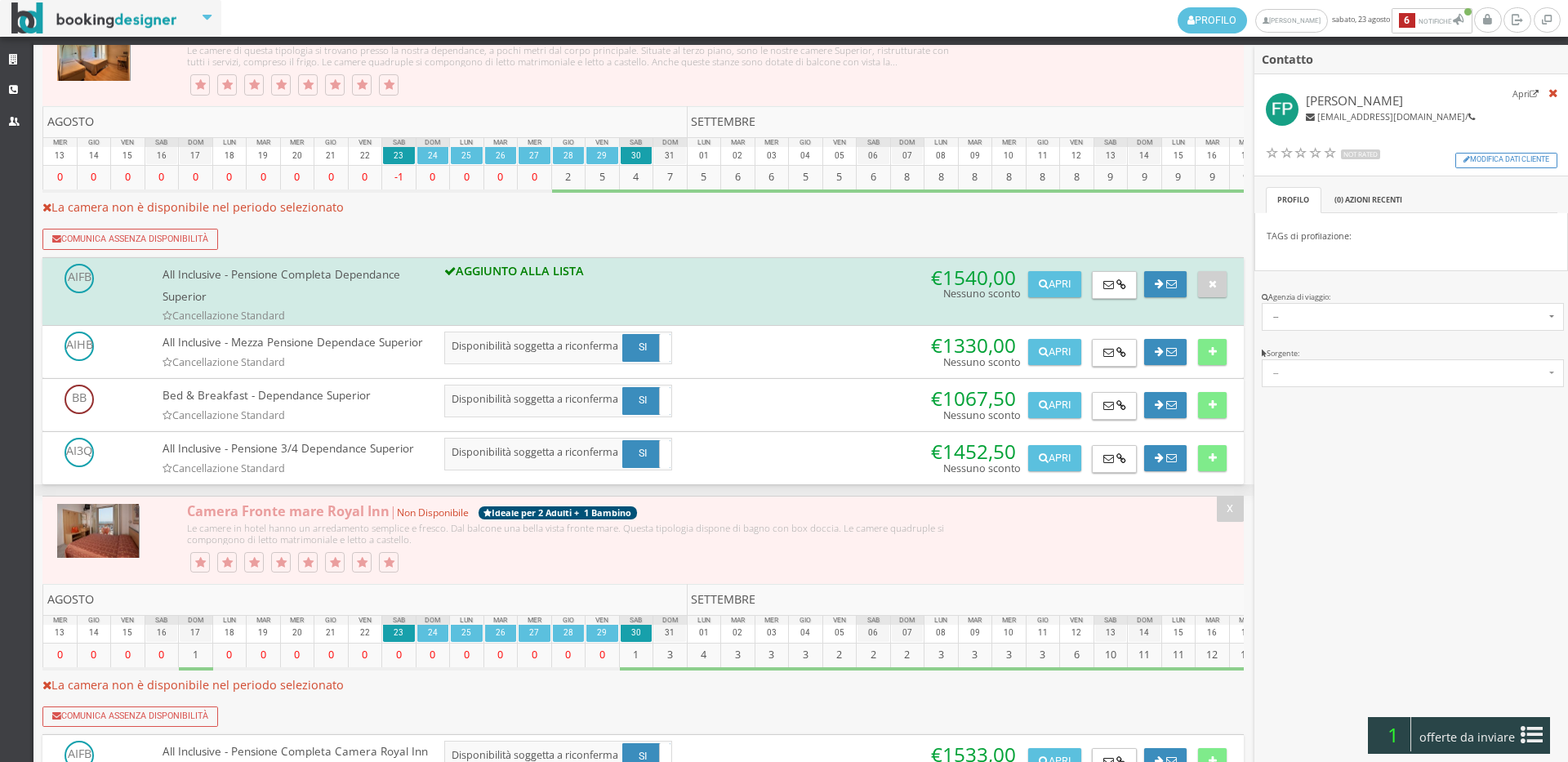
click at [1478, 737] on span "offerte da inviare" at bounding box center [1467, 738] width 106 height 26
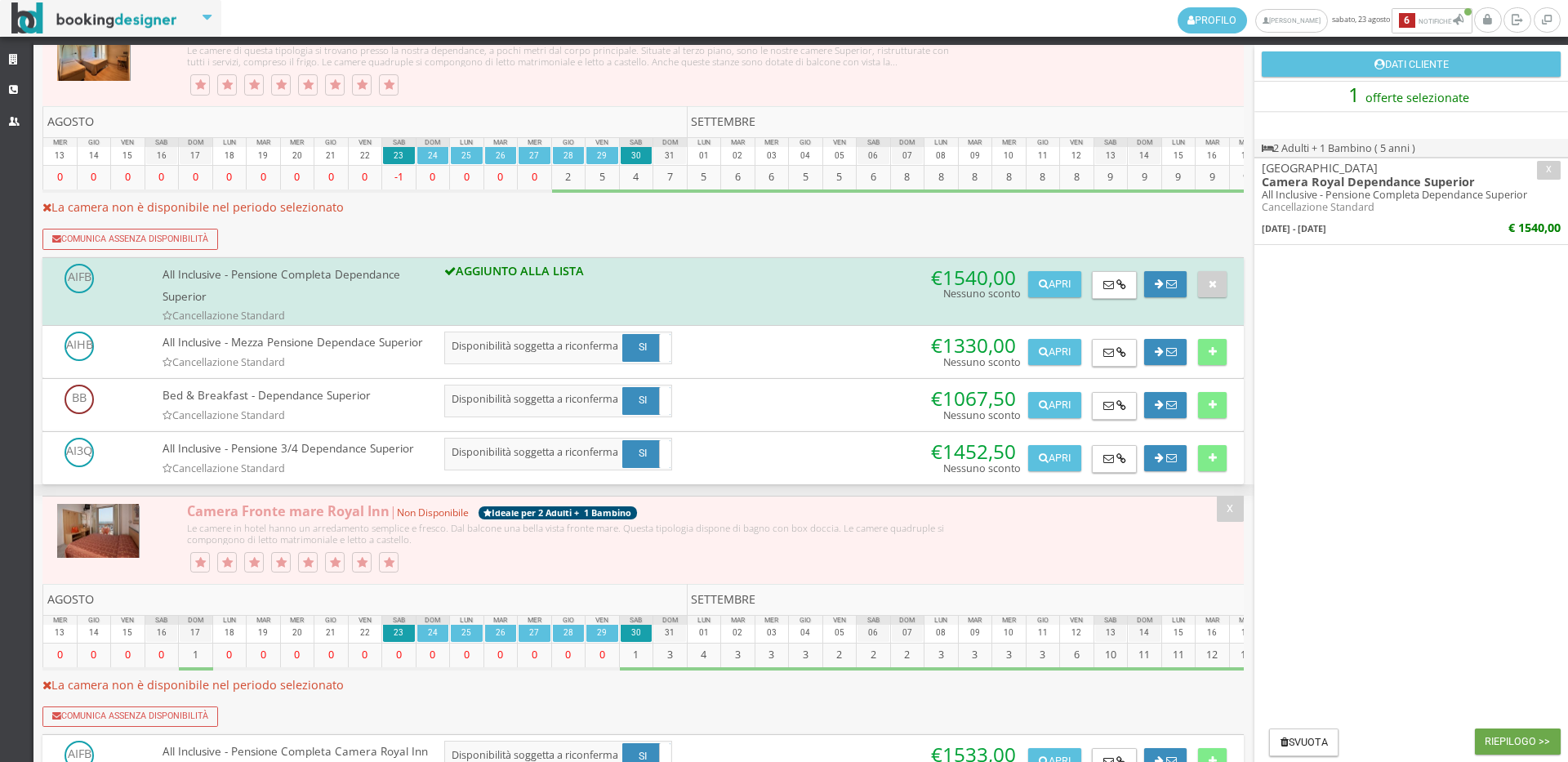
click at [1503, 741] on button "Riepilogo >>" at bounding box center [1518, 741] width 86 height 26
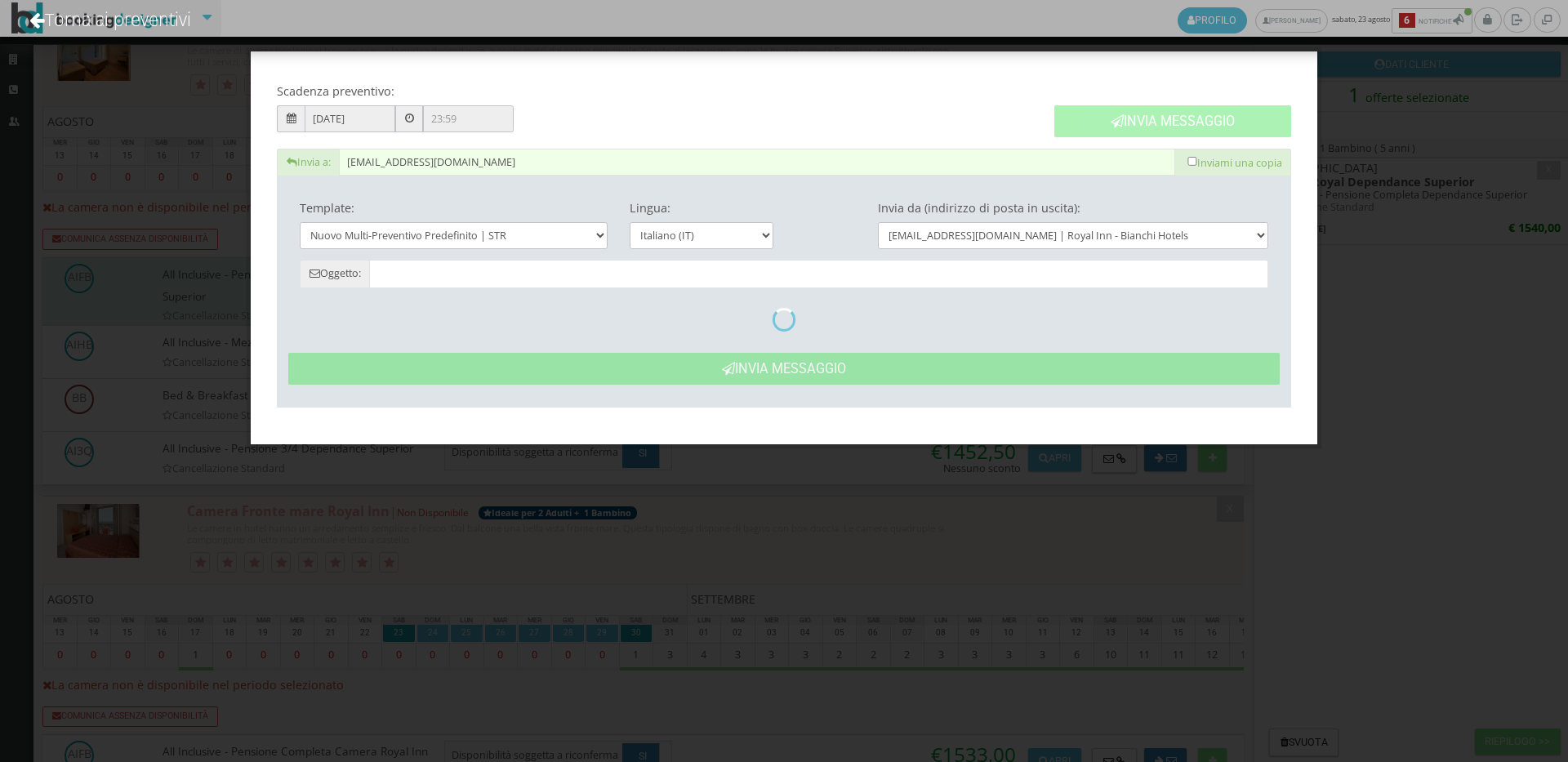
click at [1125, 117] on button "Invia Messaggio" at bounding box center [1173, 121] width 237 height 32
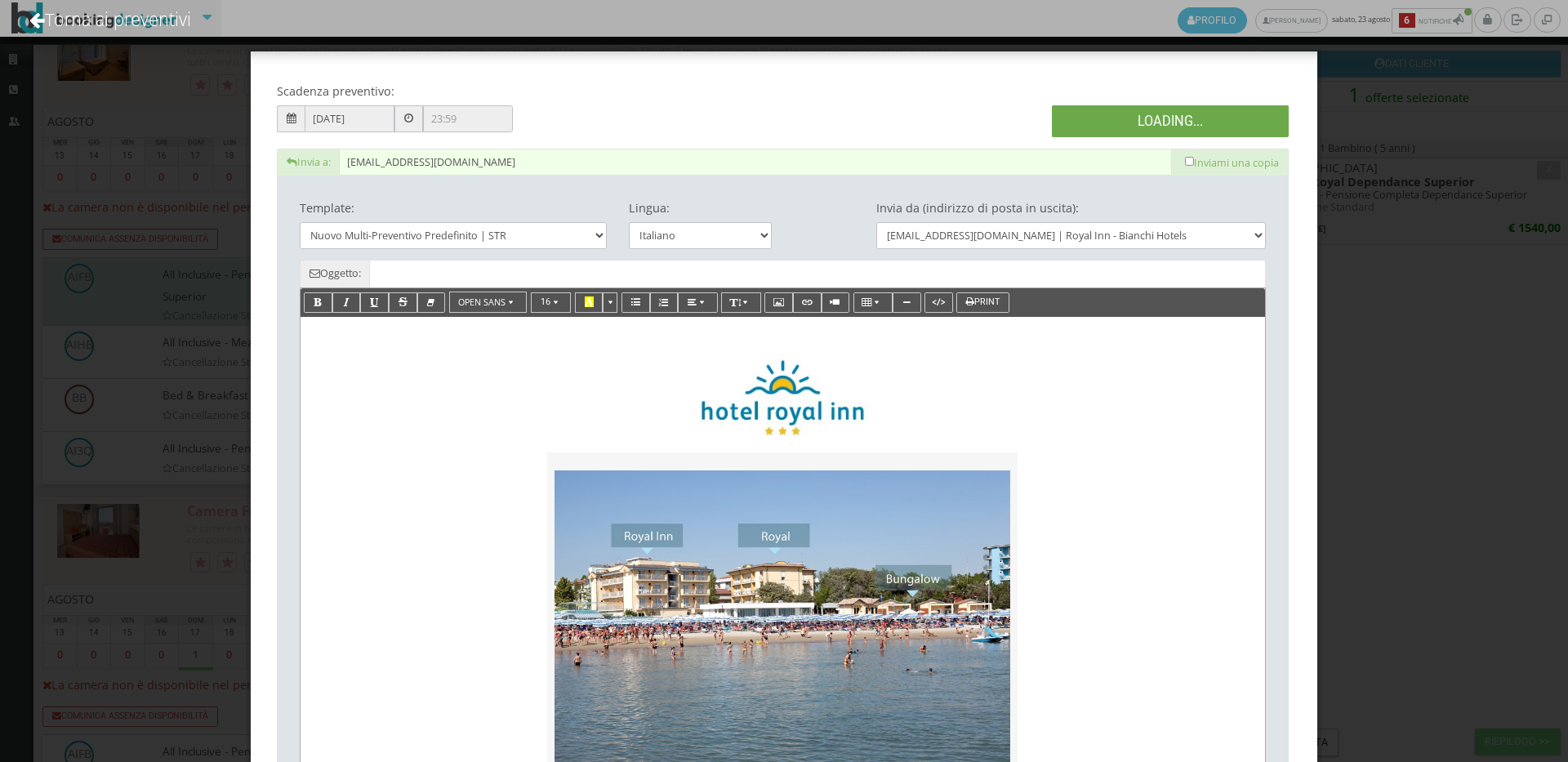
type input "Nuovo Preventivo - Flavia Palmerini dal 23/08/2025 al 30/08/2025"
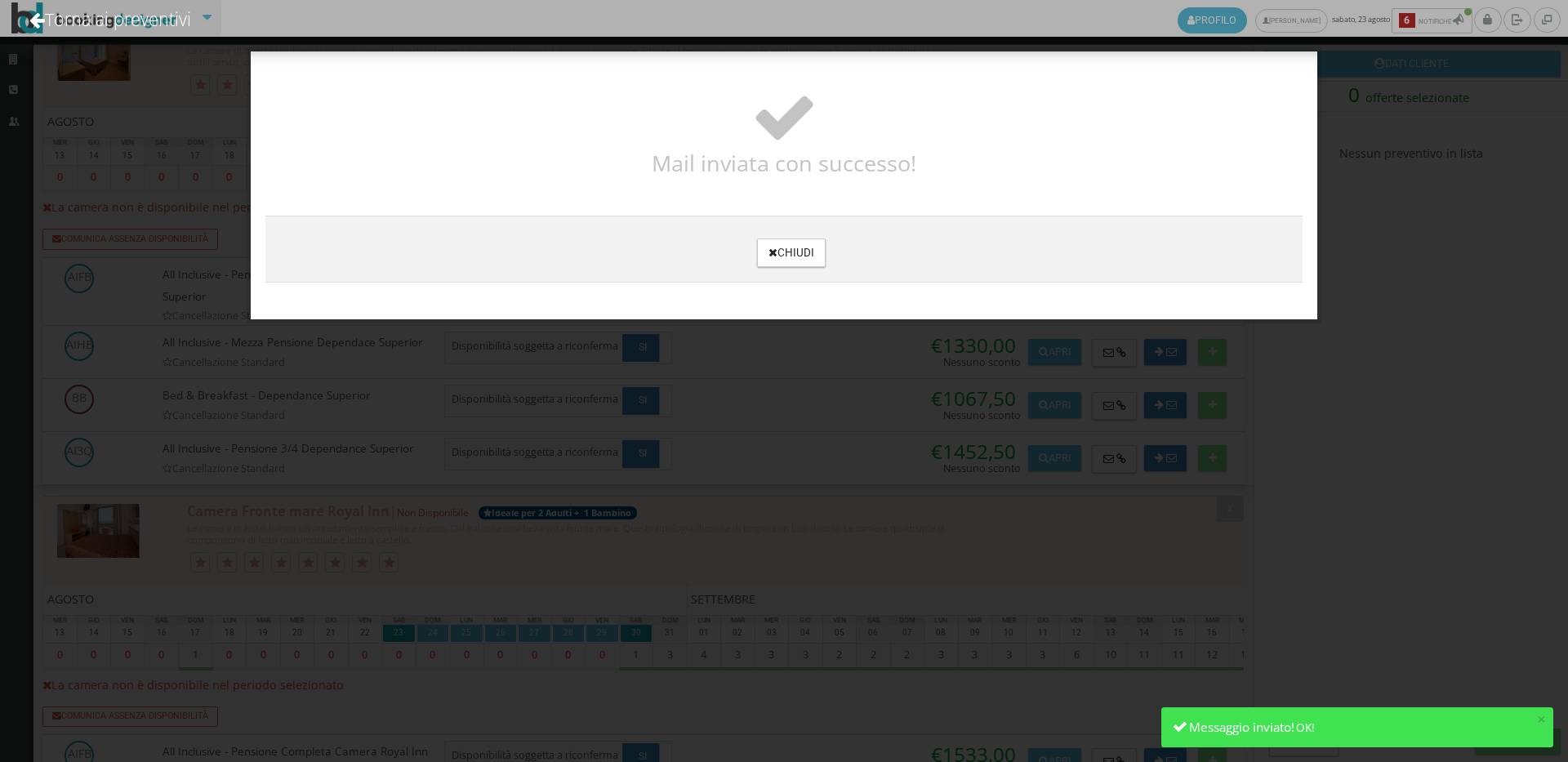
click at [797, 233] on h3 "Chiudi" at bounding box center [784, 249] width 1023 height 36
click at [776, 254] on button "Chiudi" at bounding box center [791, 253] width 68 height 29
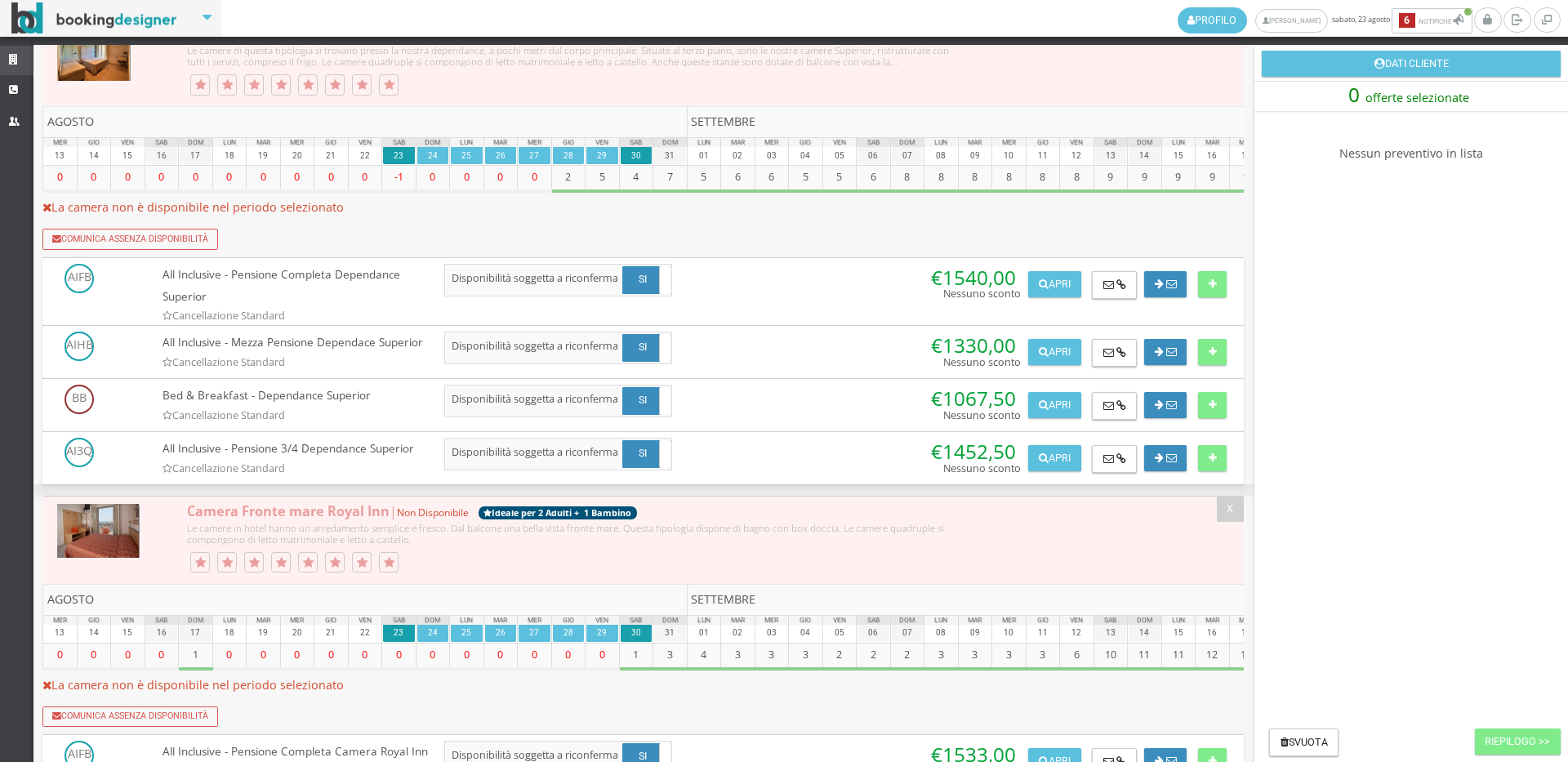
click at [7, 63] on link "Strutture" at bounding box center [17, 61] width 34 height 30
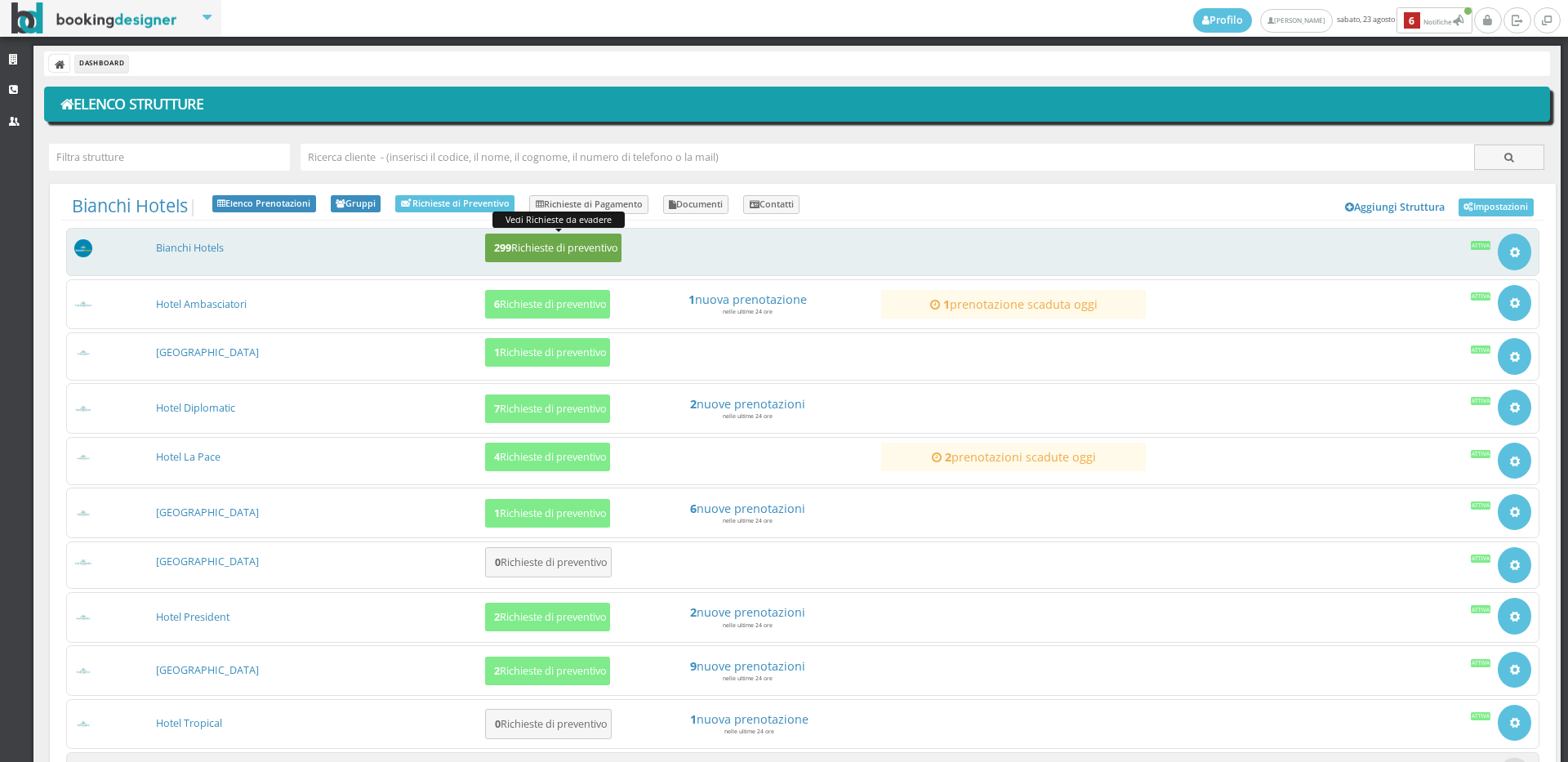
click at [531, 242] on h5 "299 Richieste di preventivo" at bounding box center [554, 247] width 129 height 12
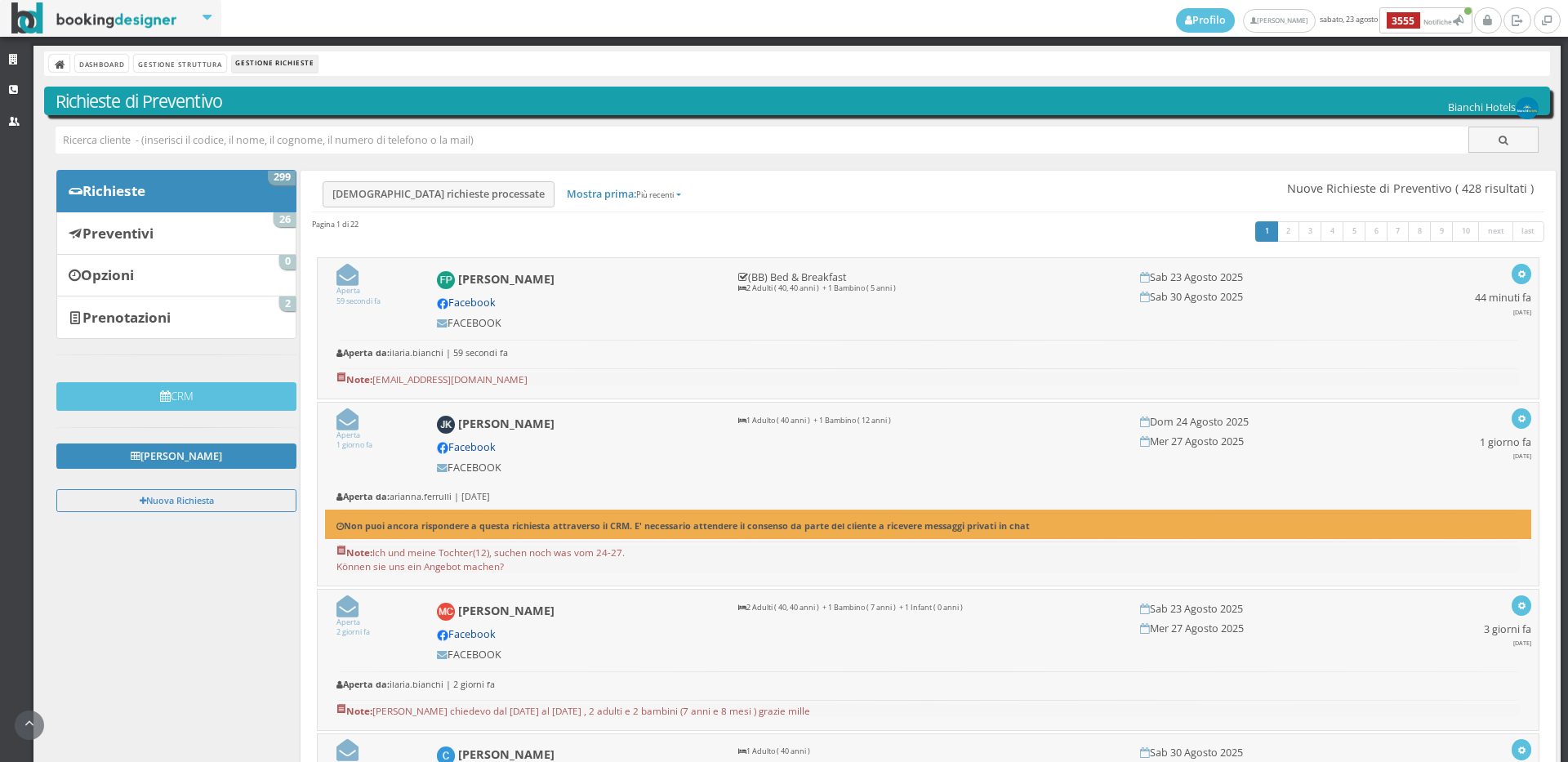
scroll to position [272, 0]
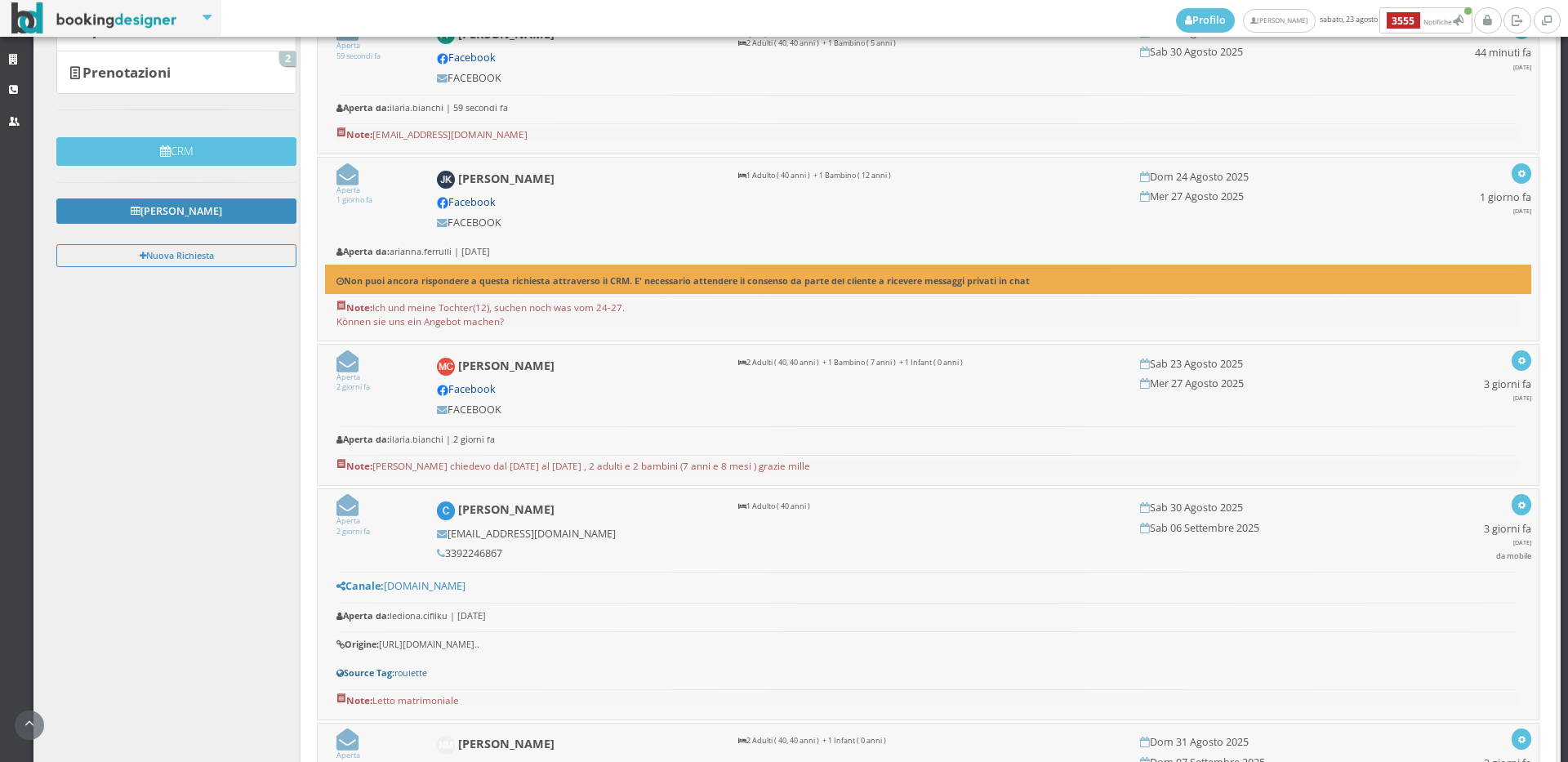
click at [351, 181] on icon at bounding box center [348, 174] width 22 height 22
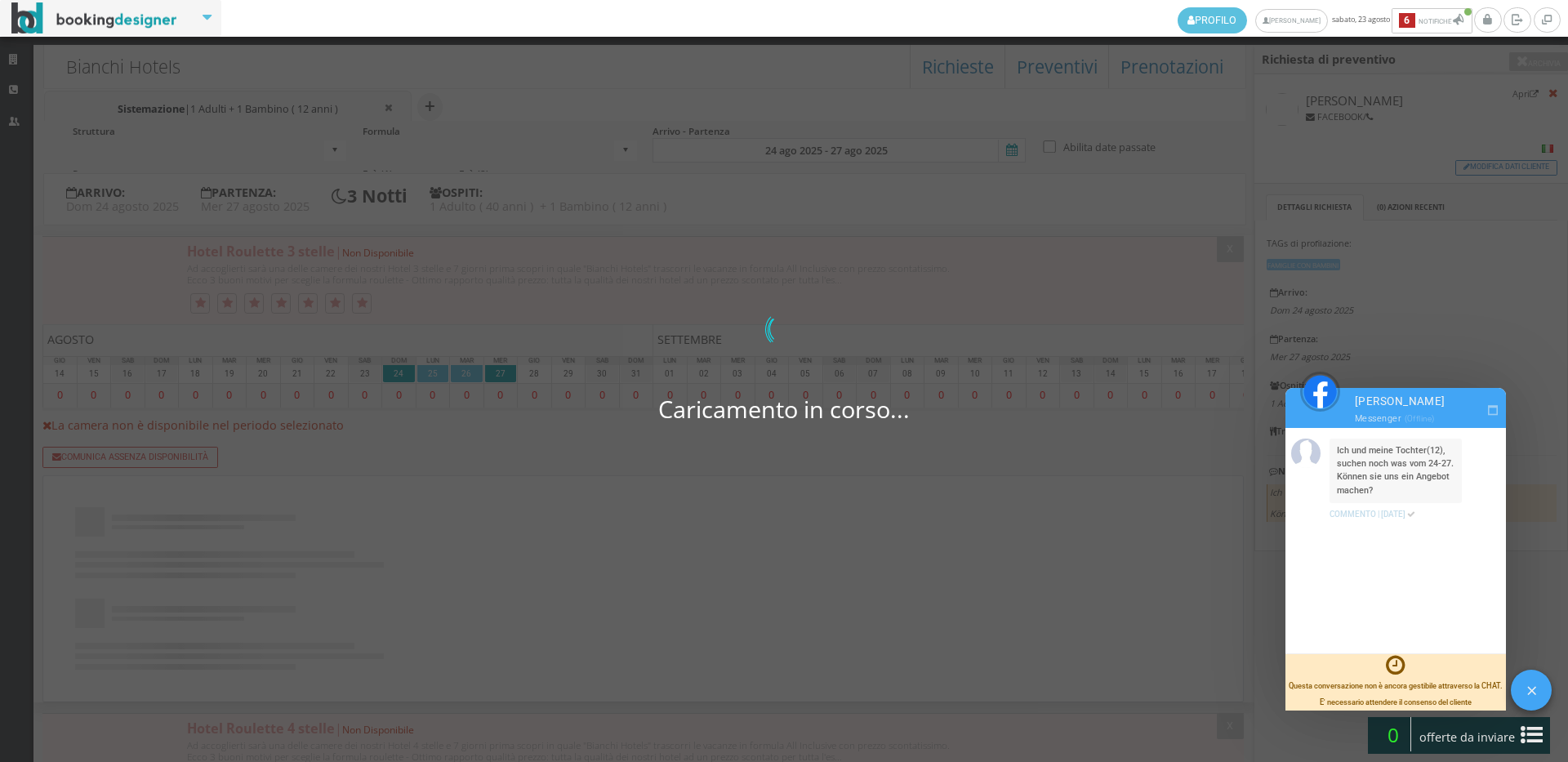
select select
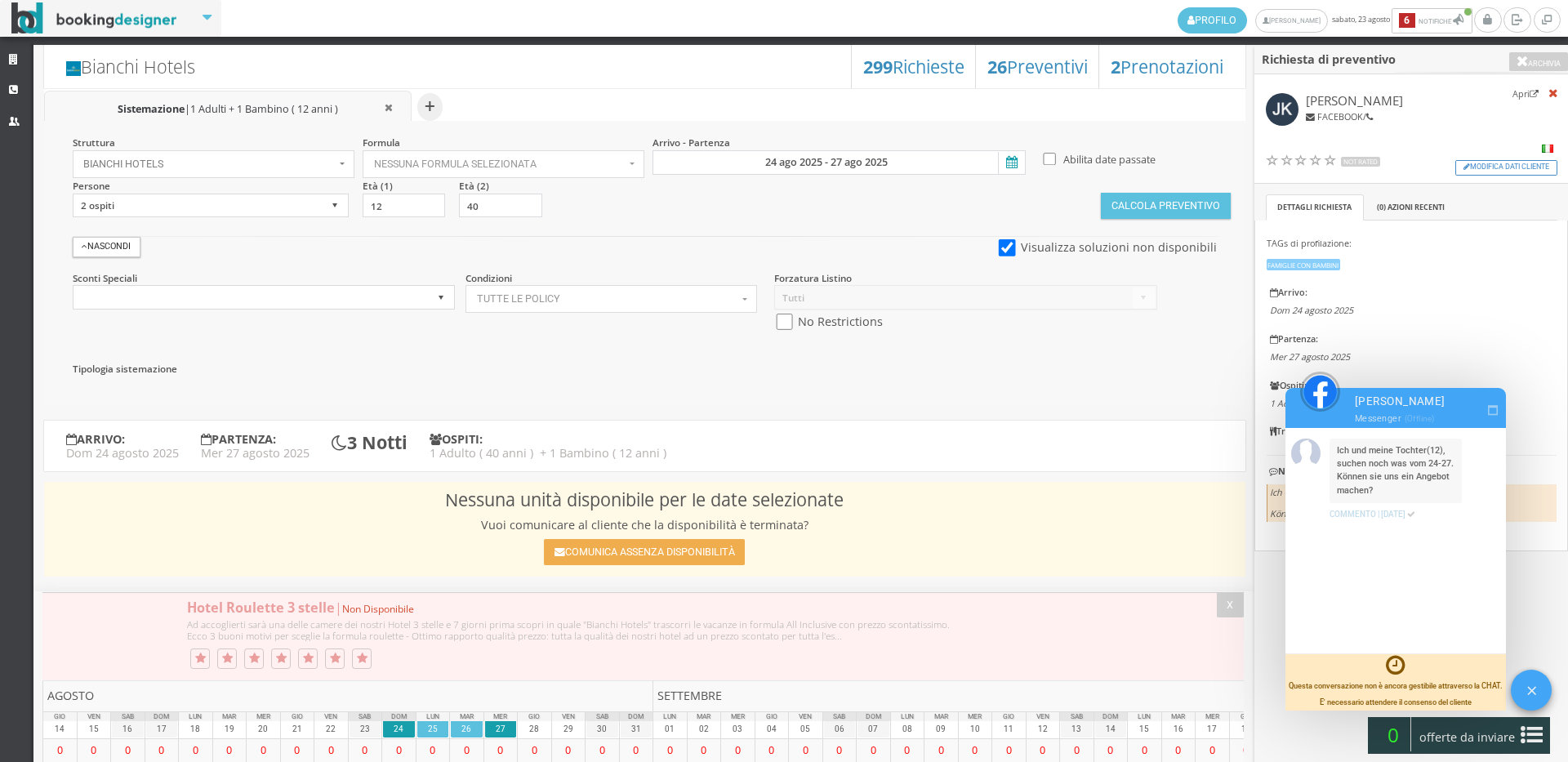
select select
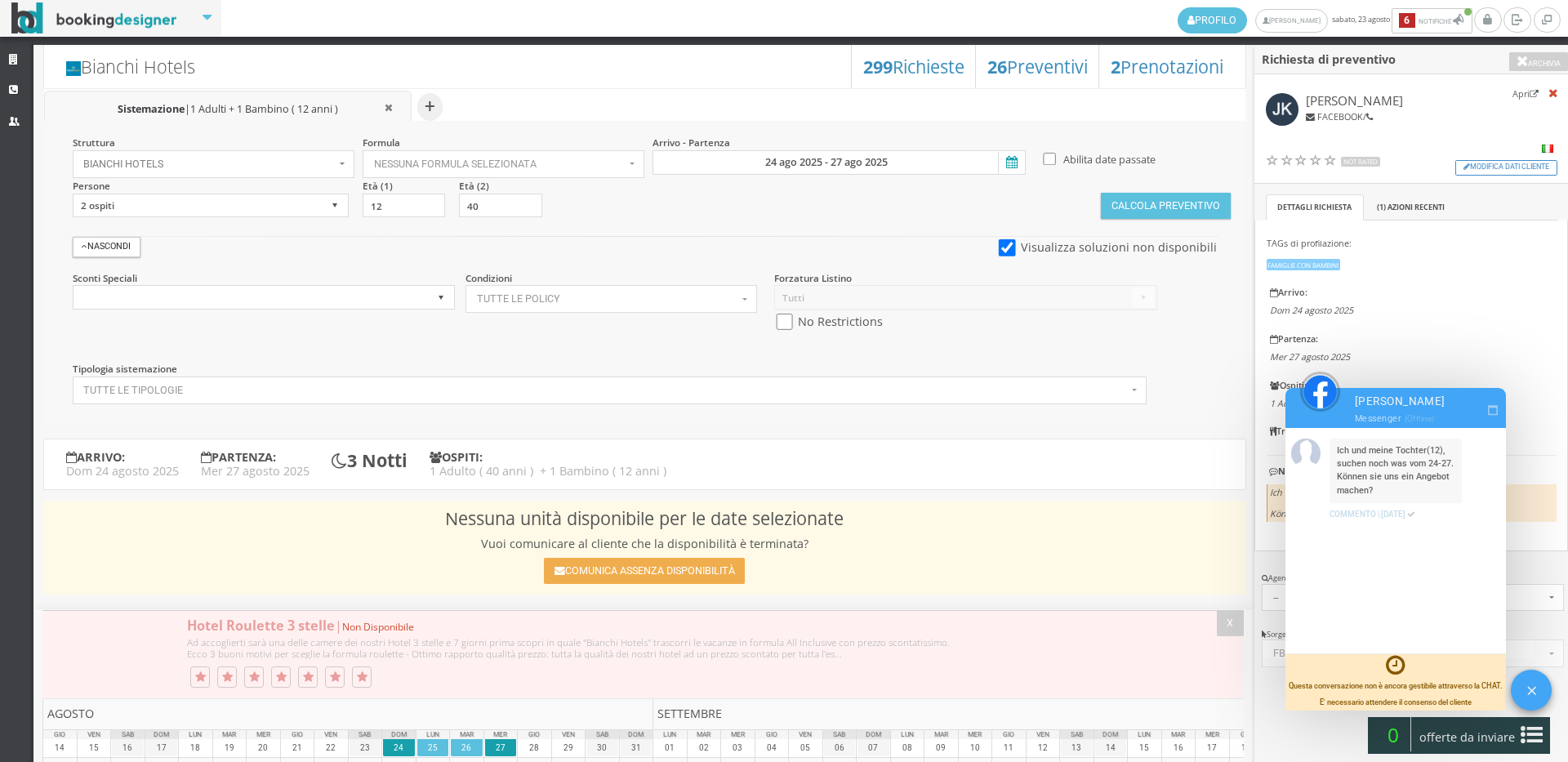
click at [9, 43] on div "Profilo Bianchi Ilaria sabato, 23 agosto 6 Notifiche Notifiche 6 Archivia" at bounding box center [784, 381] width 1568 height 762
click at [10, 61] on icon at bounding box center [16, 60] width 13 height 10
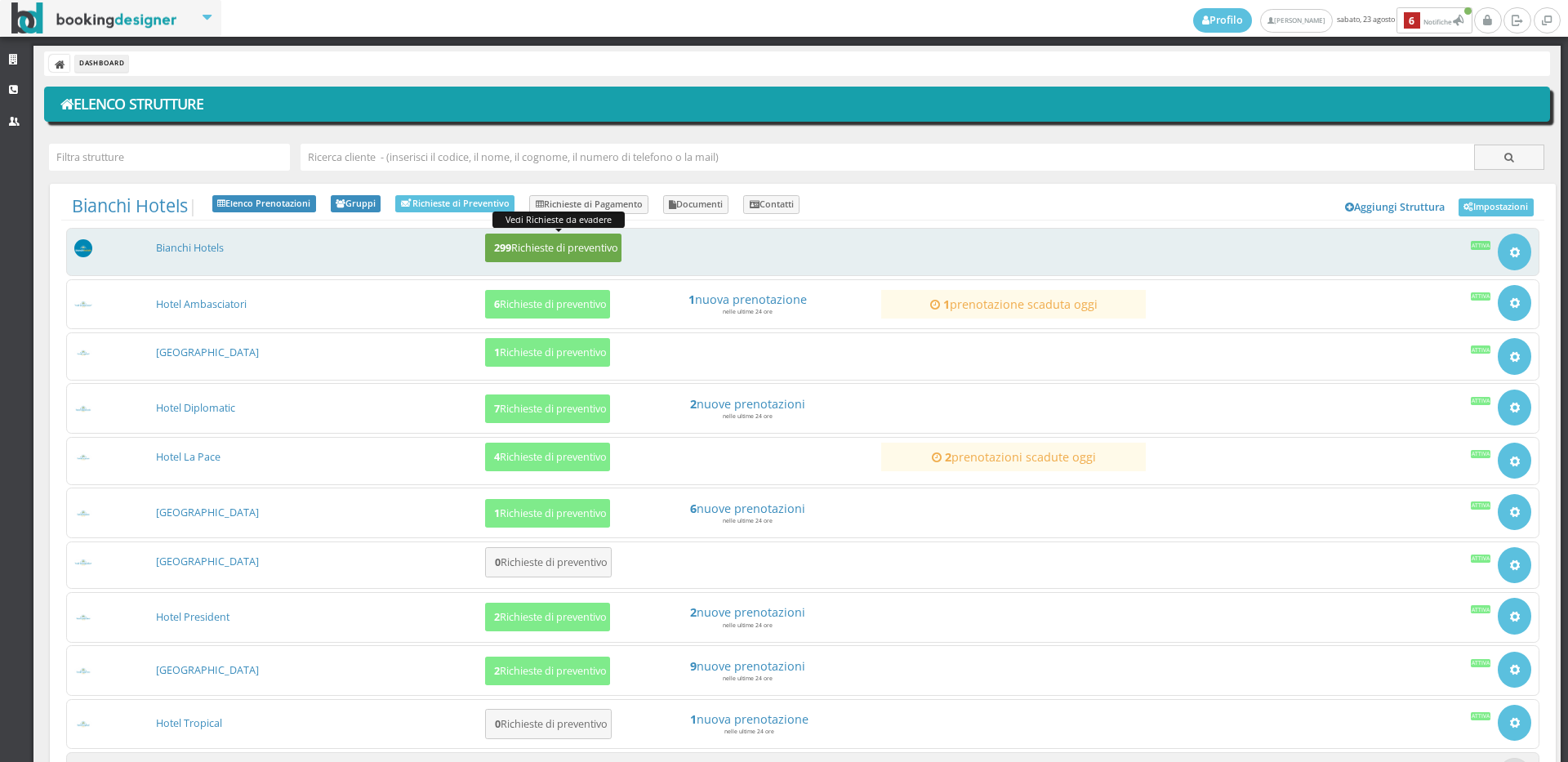
click at [498, 239] on button "299 Richieste di preventivo" at bounding box center [553, 247] width 136 height 29
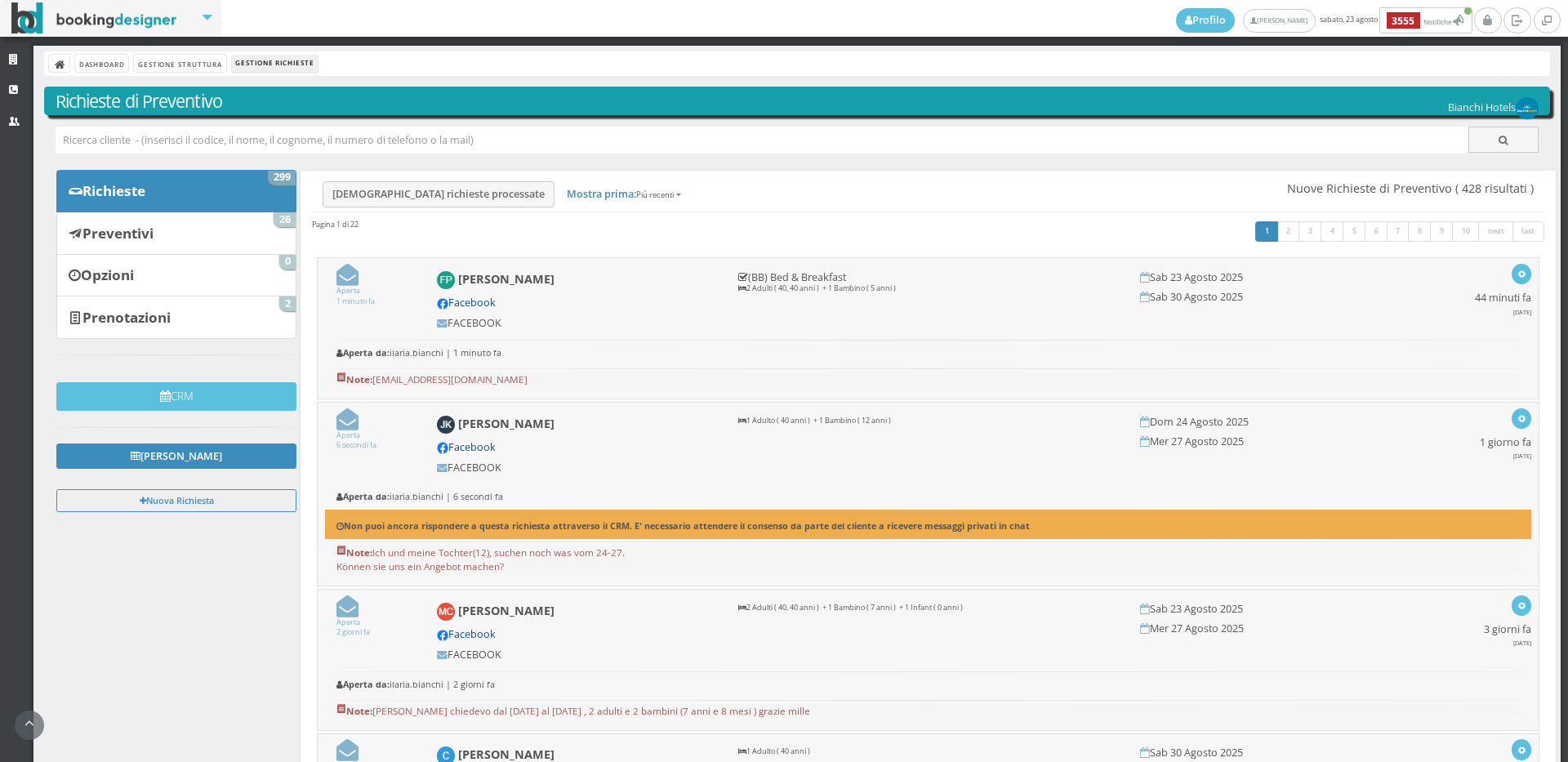
scroll to position [363, 0]
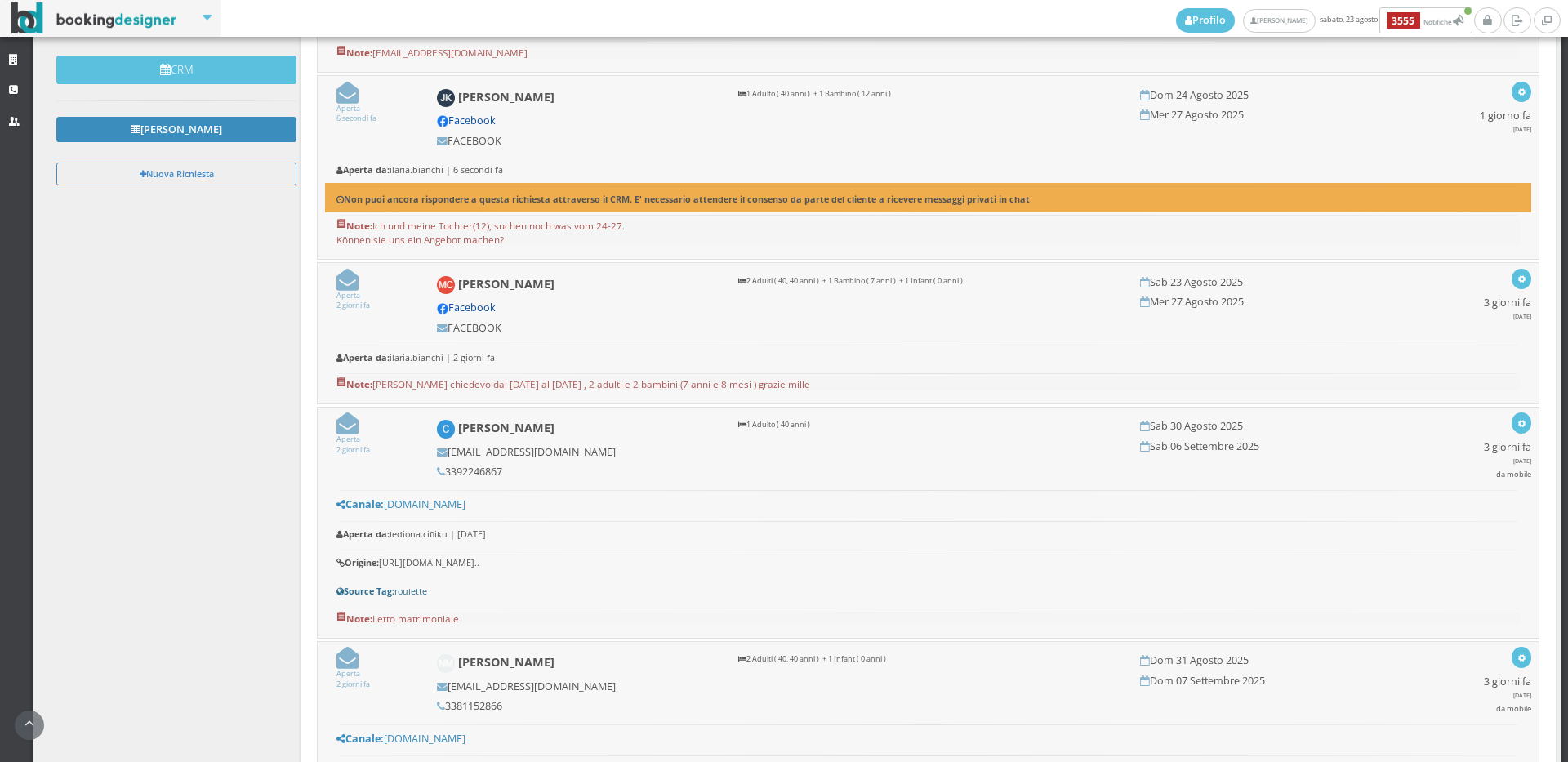
click at [340, 285] on icon at bounding box center [348, 280] width 22 height 22
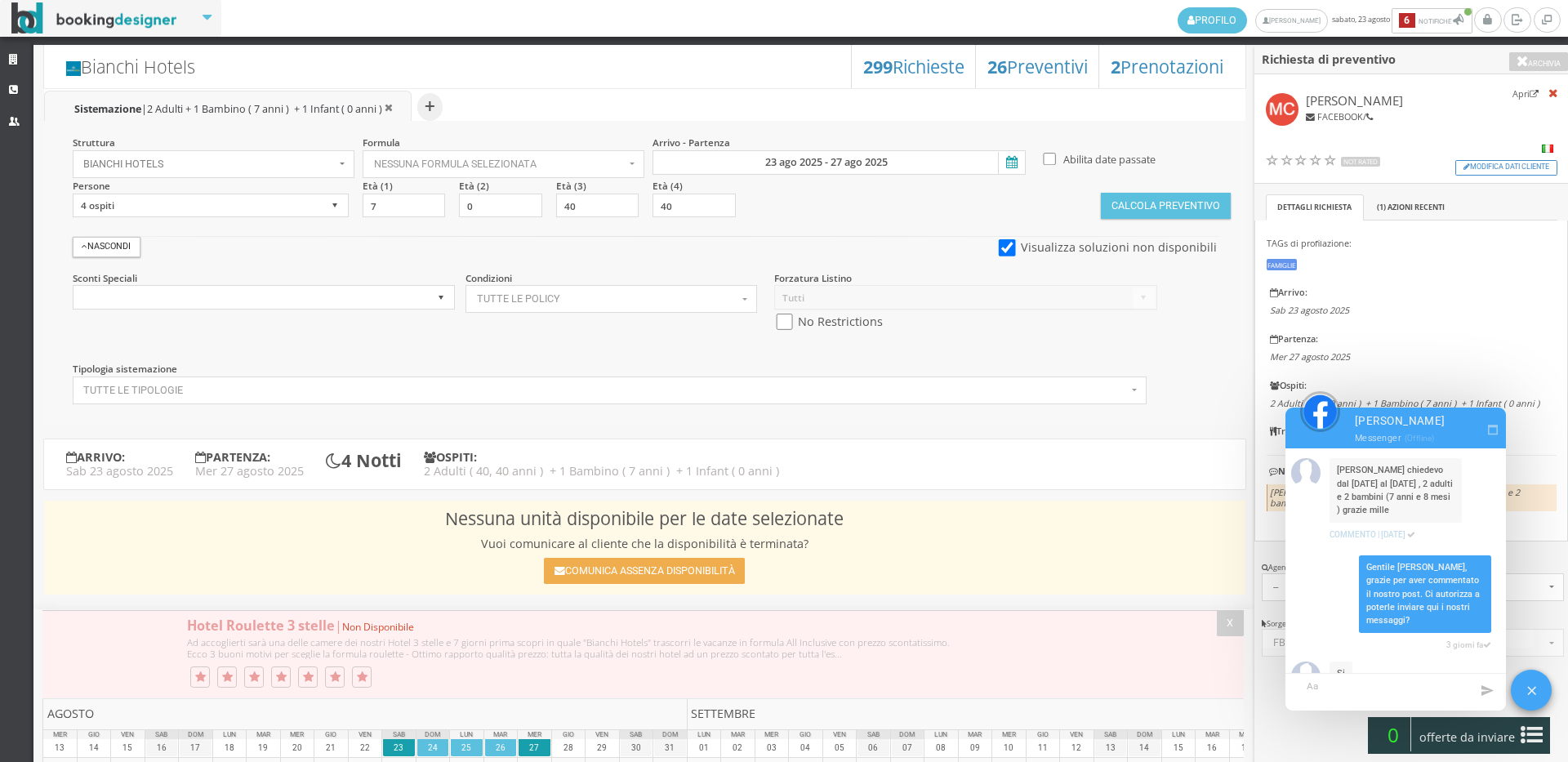
select select
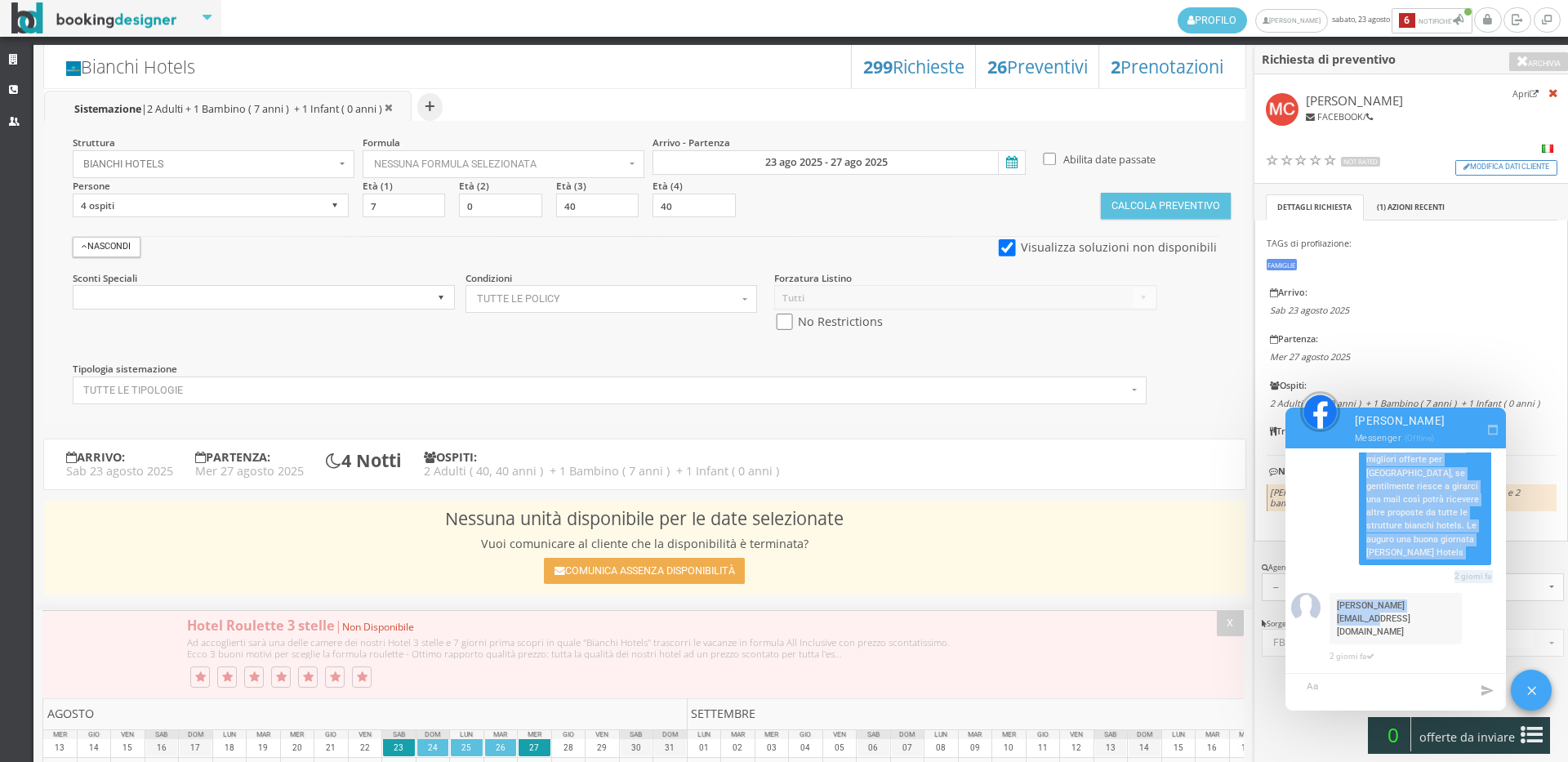
drag, startPoint x: 1447, startPoint y: 617, endPoint x: 1321, endPoint y: 616, distance: 126.0
click at [1321, 616] on div "[PERSON_NAME] chiedevo dal [DATE] al [DATE] , 2 adulti e 2 bambini (7 anni e 8 …" at bounding box center [1396, 562] width 220 height 220
copy div "[PERSON_NAME] chiedevo dal [DATE] al [DATE] , 2 adulti e 2 bambini (7 anni e 8 …"
drag, startPoint x: 1370, startPoint y: 595, endPoint x: 1383, endPoint y: 611, distance: 20.6
click at [1370, 594] on div "[PERSON_NAME] chiedevo dal [DATE] al [DATE] , 2 adulti e 2 bambini (7 anni e 8 …" at bounding box center [1396, 562] width 220 height 220
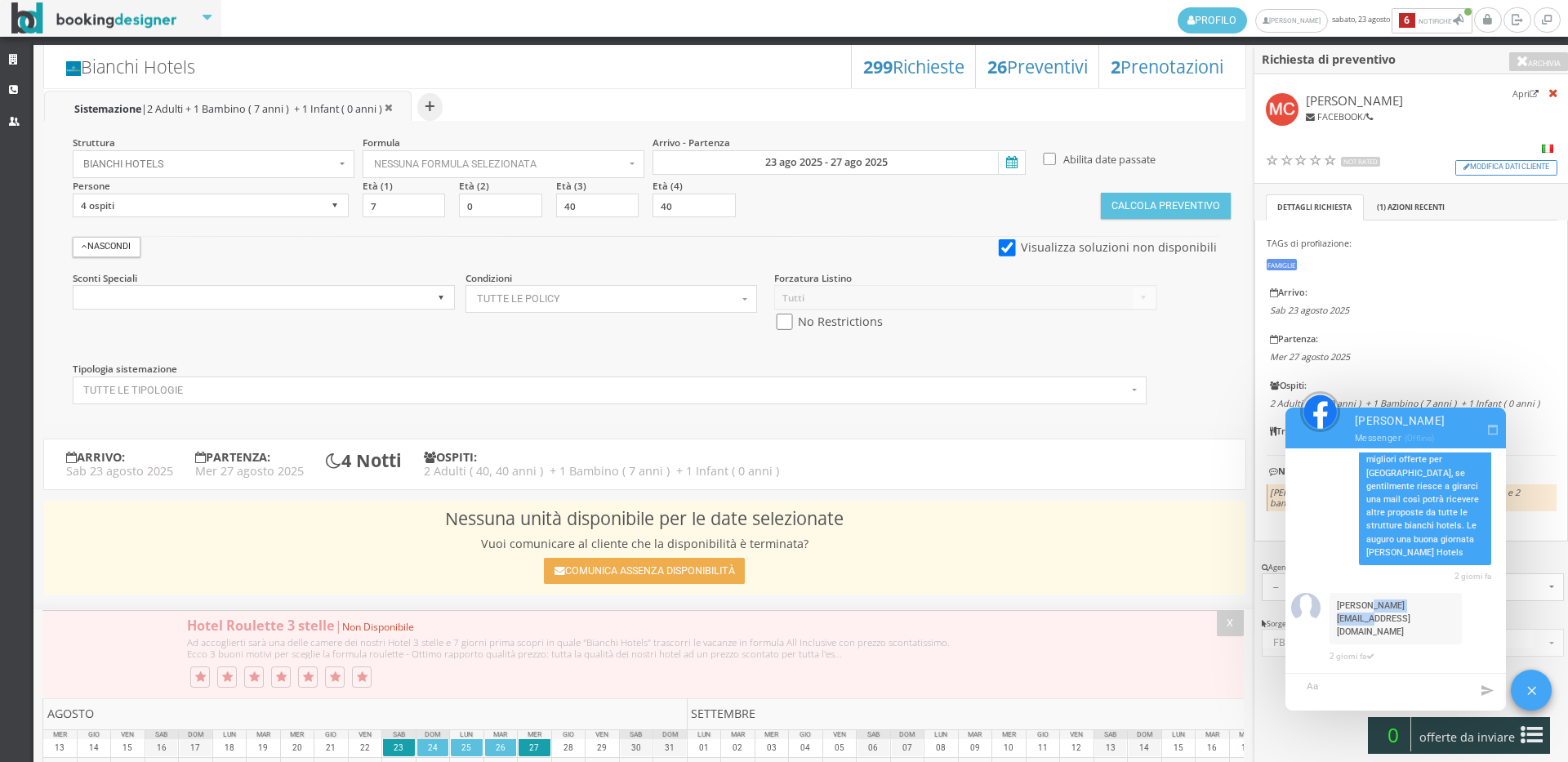
drag, startPoint x: 1440, startPoint y: 618, endPoint x: 1369, endPoint y: 616, distance: 71.0
click at [1369, 617] on span "[PERSON_NAME][EMAIL_ADDRESS][DOMAIN_NAME]" at bounding box center [1396, 618] width 132 height 51
drag, startPoint x: 1338, startPoint y: 614, endPoint x: 1447, endPoint y: 619, distance: 109.1
click at [1447, 619] on span "Clemente.mic@gmail.com" at bounding box center [1396, 618] width 132 height 51
copy span "Clemente.mic@gmail.com"
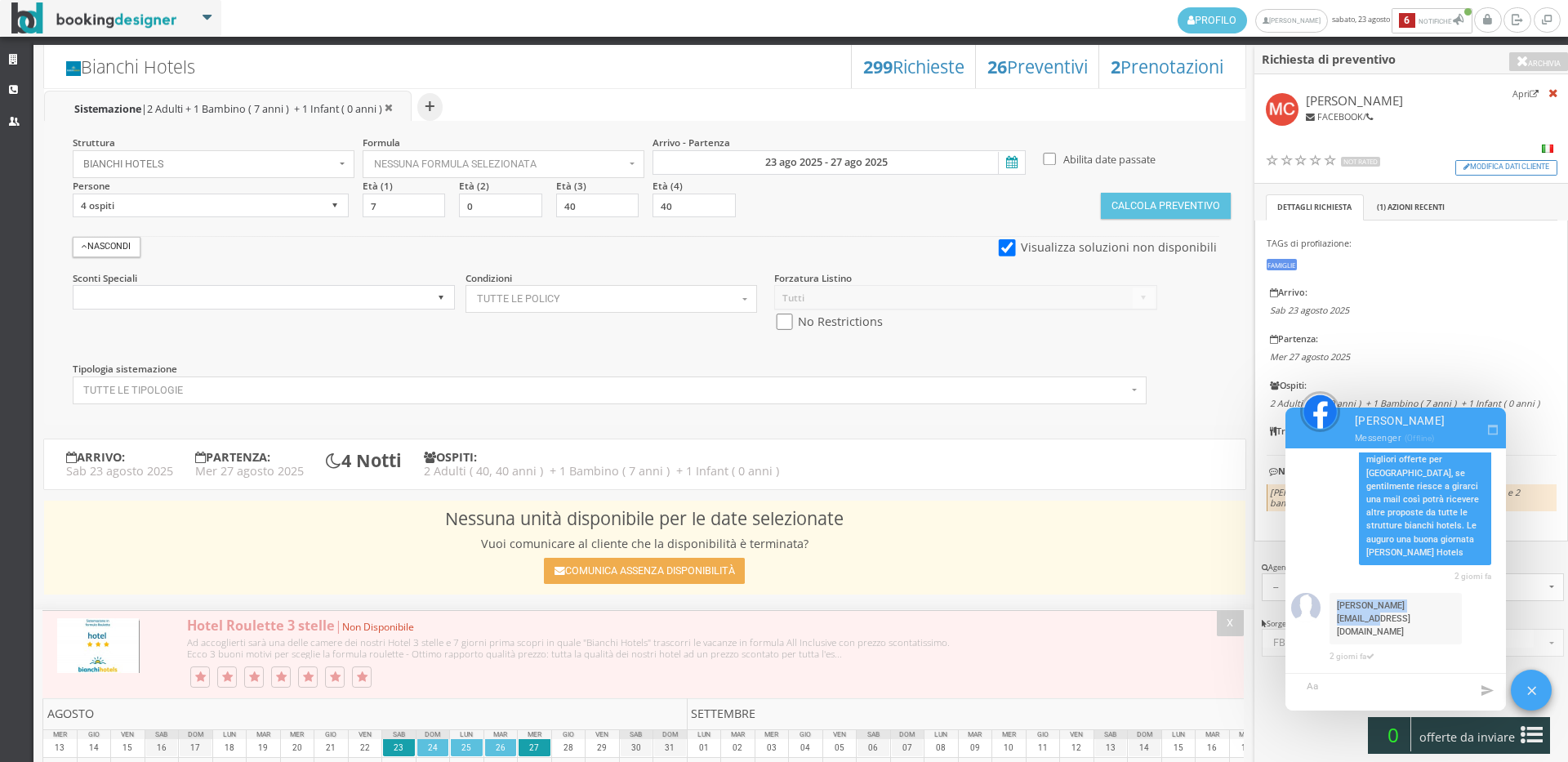
click at [7, 62] on link "Strutture" at bounding box center [17, 61] width 34 height 30
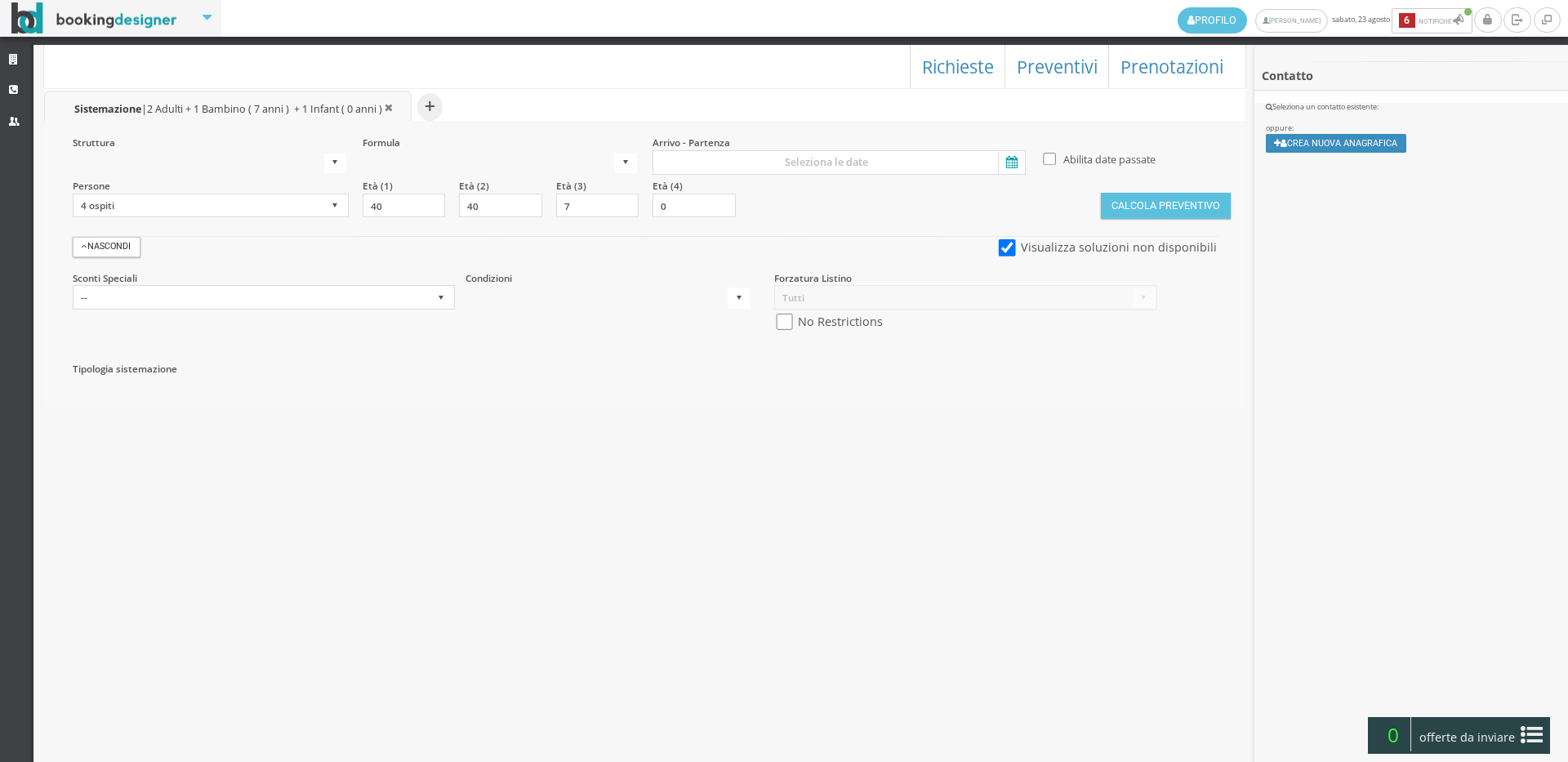
select select
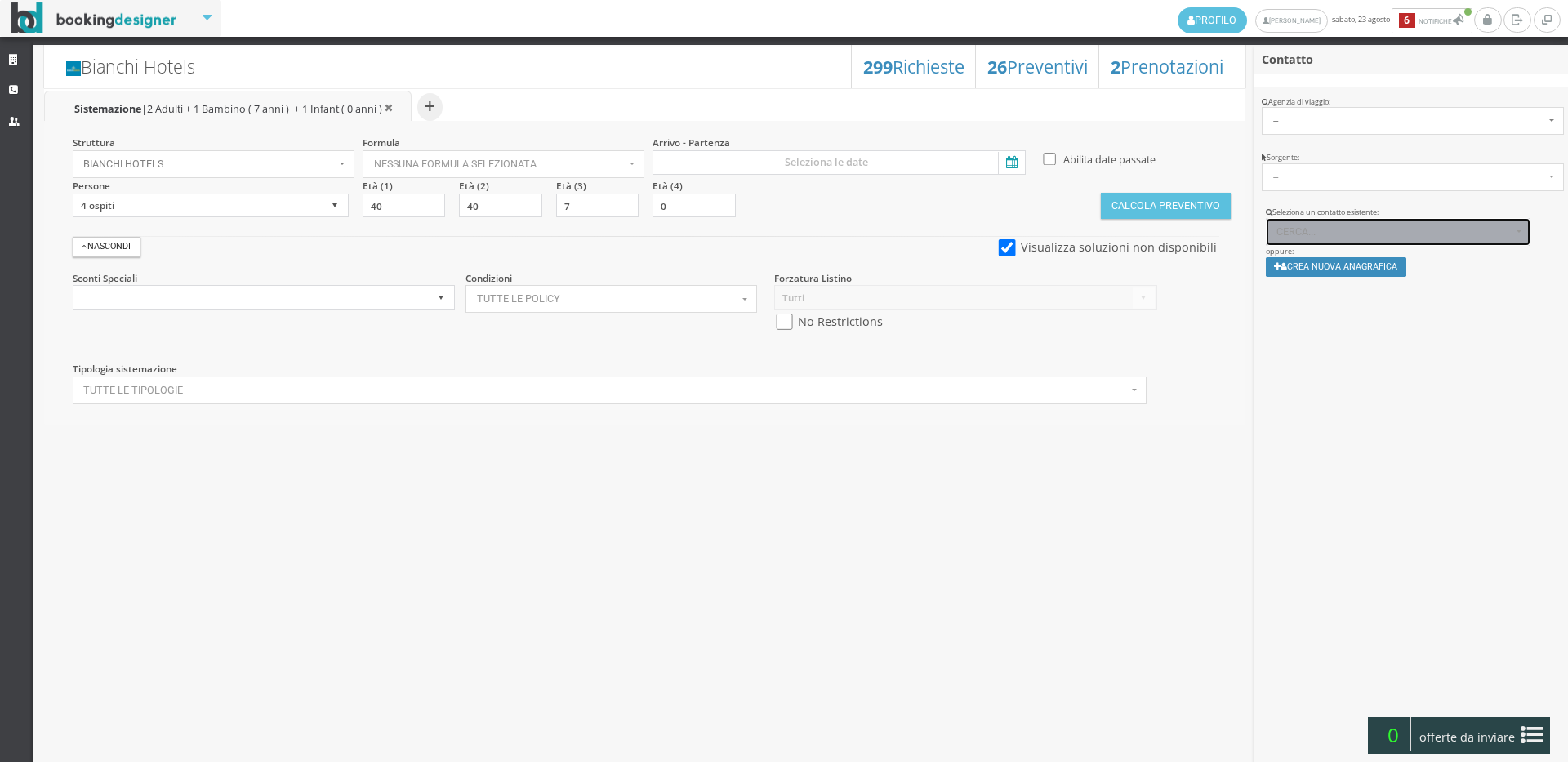
click at [1404, 224] on button "Cerca..." at bounding box center [1398, 232] width 266 height 28
paste input "Salve chiedevo dal 23 al 27 agosto , 2 adulti e 2 bambini (7 anni e 8 mesi ) gr…"
type input "Salve chiedevo dal 23 al 27 agosto , 2 adulti e 2 bambini (7 anni e 8 mesi ) gr…"
drag, startPoint x: 1516, startPoint y: 290, endPoint x: 1264, endPoint y: 282, distance: 252.1
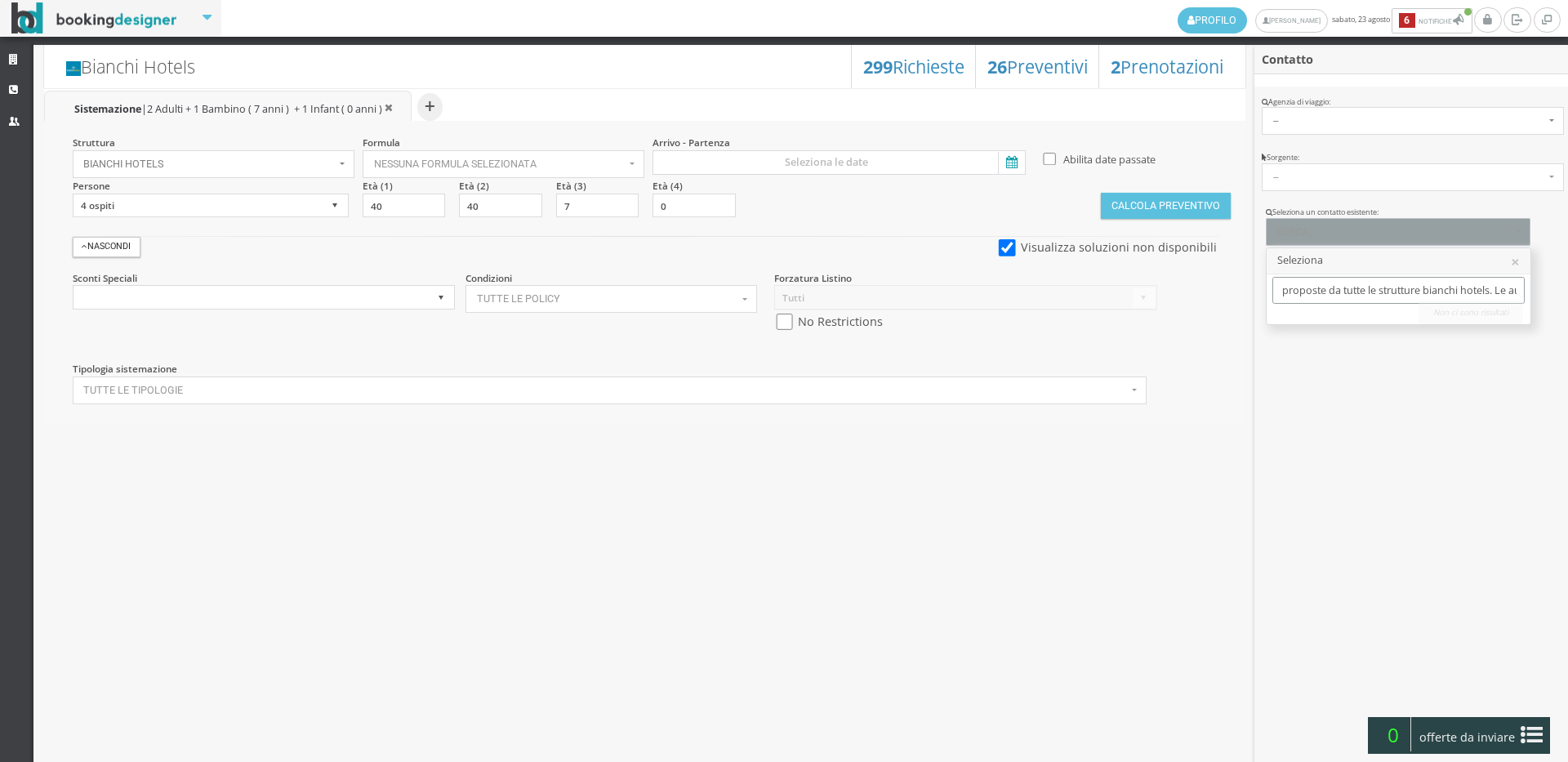
click at [1264, 282] on div "Seleziona un contatto esistente: Cerca... × Seleziona Salve chiedevo dal 23 al …" at bounding box center [1410, 247] width 313 height 80
click at [1319, 228] on span "Cerca..." at bounding box center [1394, 232] width 235 height 11
paste input "Clemente.mic@gmail.com"
type input "Clemente.mic@gmail.com"
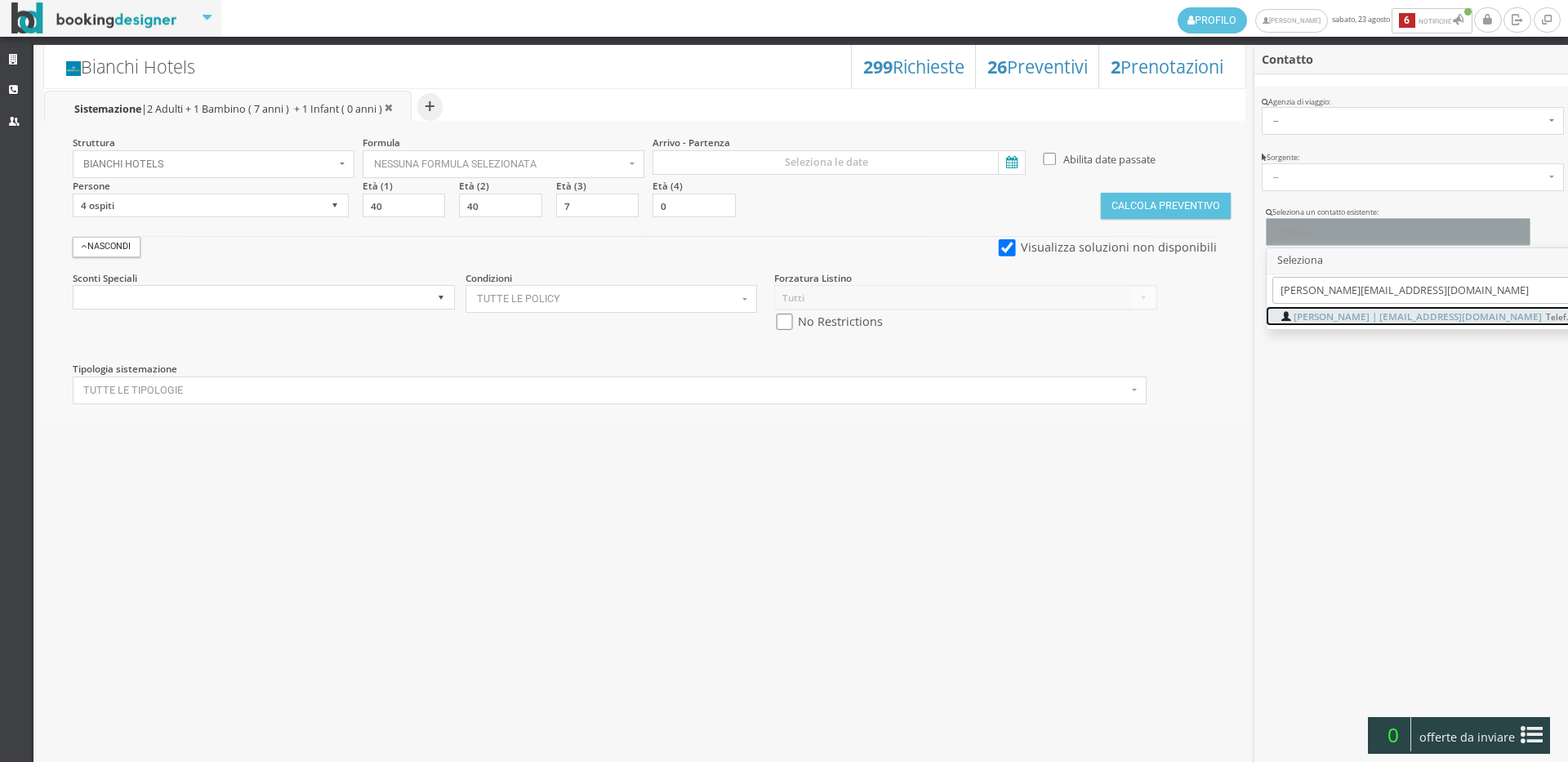
click at [1378, 322] on span "Michele Clemente | clemente.mic@gmail.com Telef.: 3336601995" at bounding box center [1457, 316] width 329 height 14
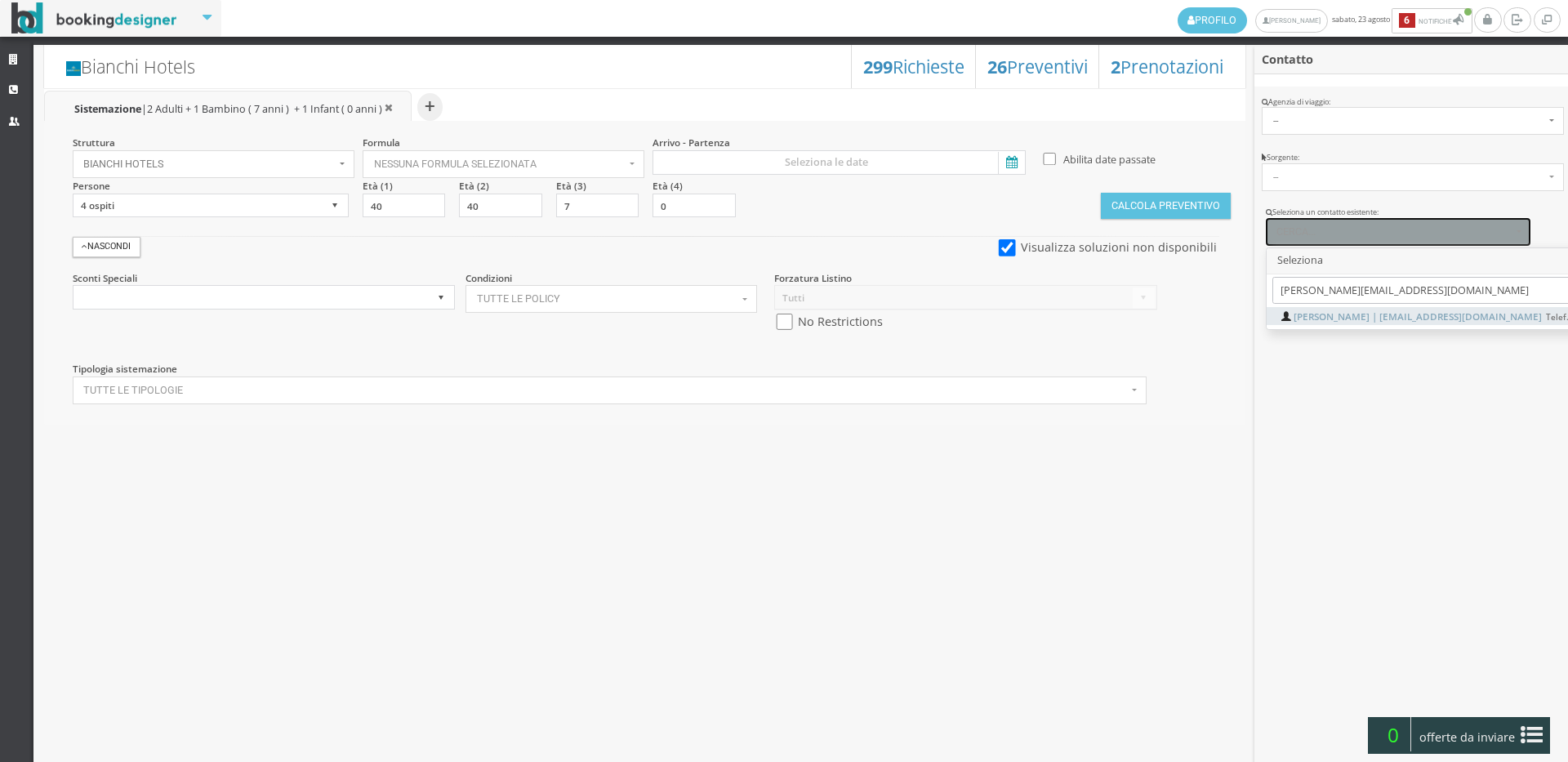
select select "9ee7f1bf7d8b11f0bcd50aeaebb5e02f"
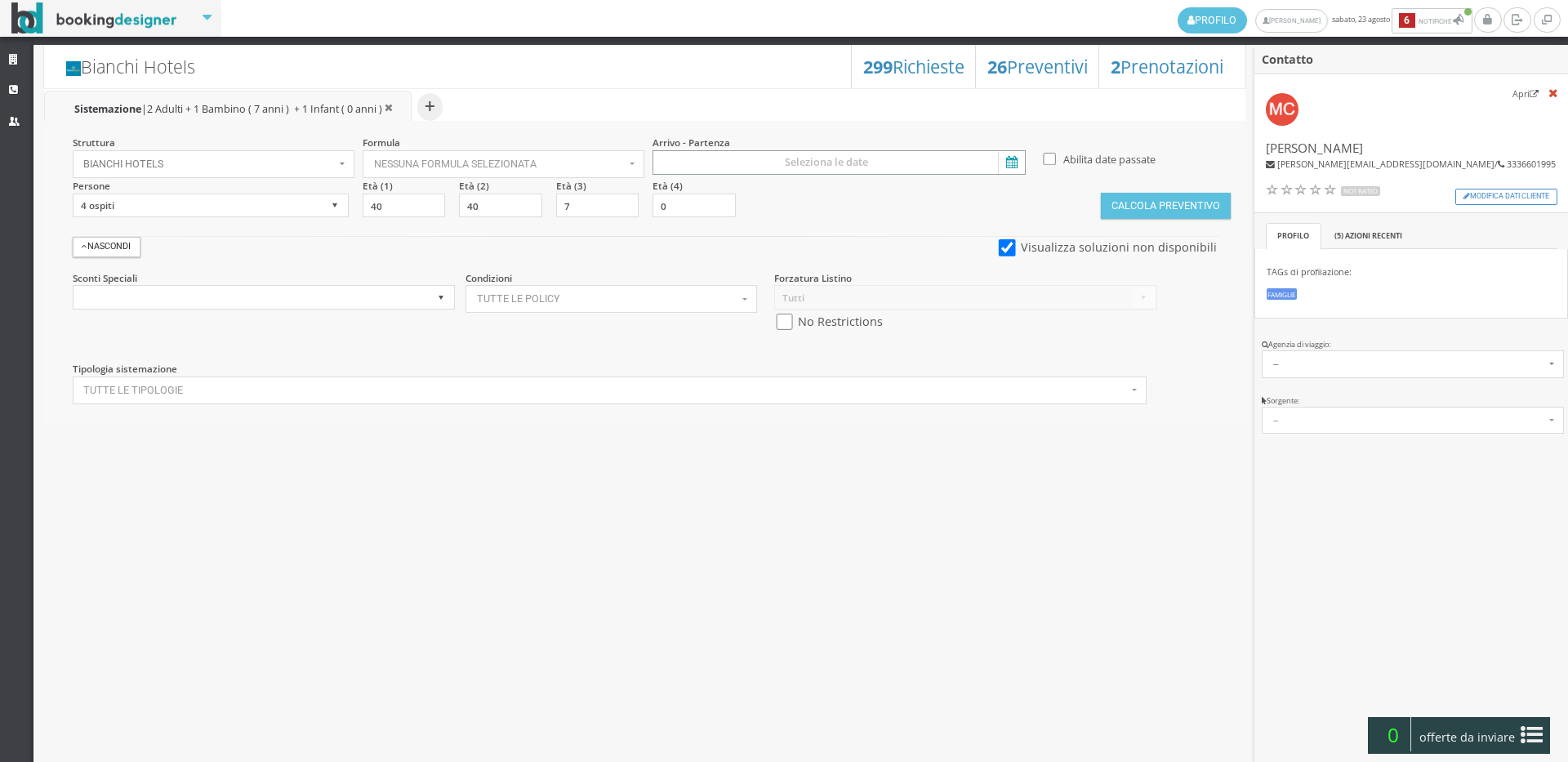
click at [829, 168] on input at bounding box center [839, 162] width 373 height 24
click at [722, 339] on div "23" at bounding box center [729, 336] width 18 height 10
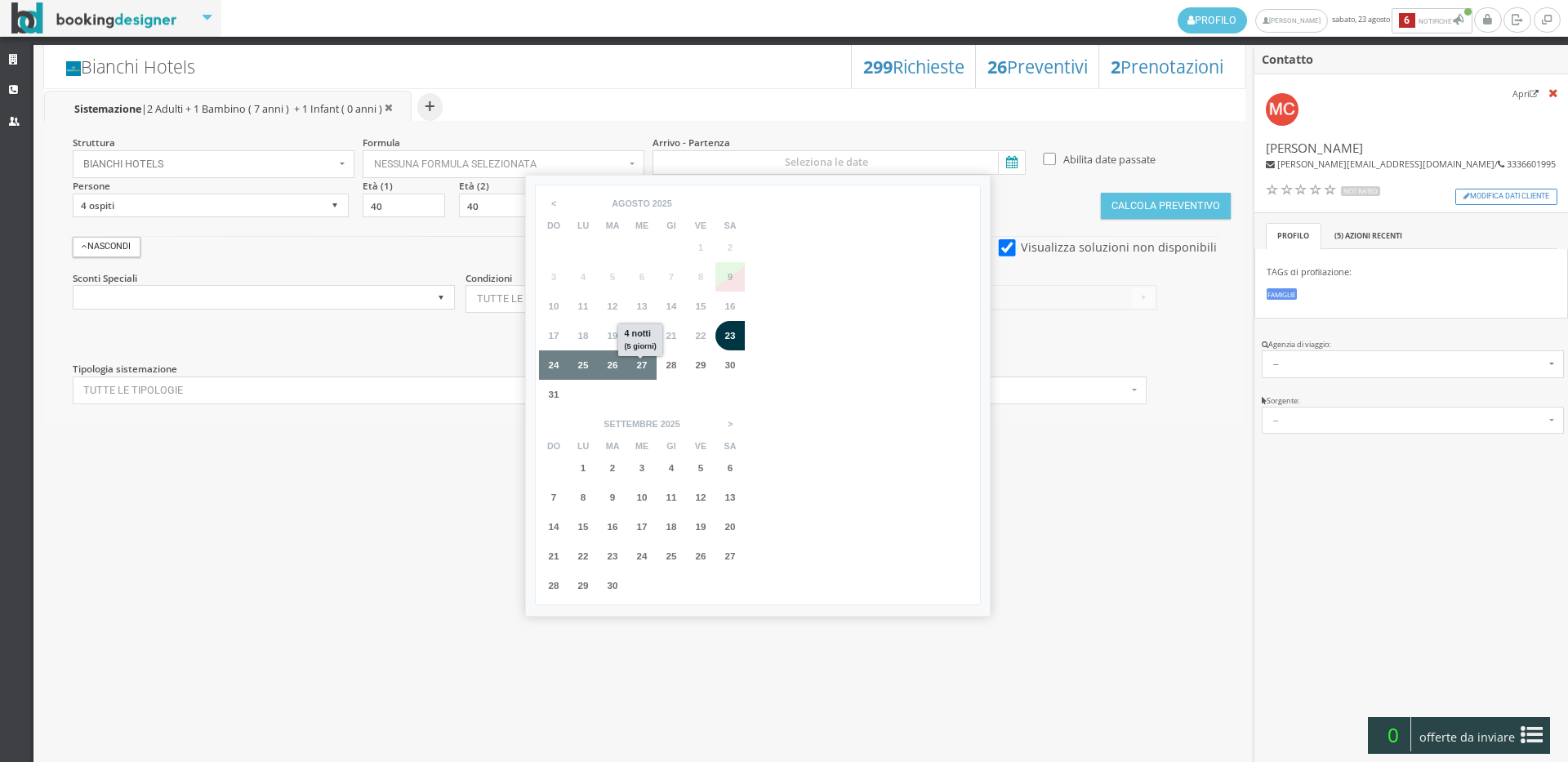
click at [649, 367] on div "27" at bounding box center [641, 365] width 18 height 10
type input "23 ago 2025 - 27 ago 2025"
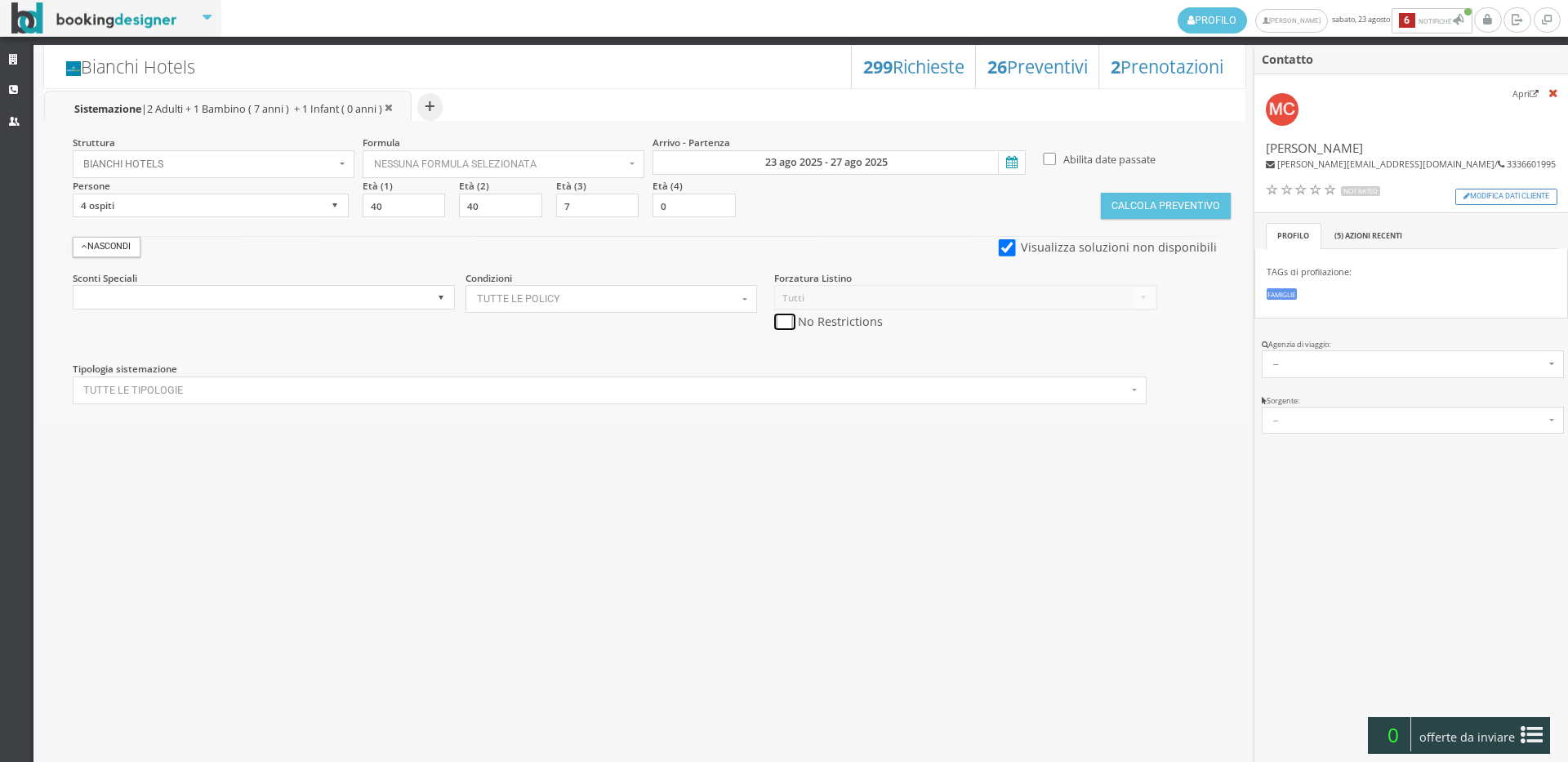
click at [791, 326] on input "checkbox" at bounding box center [784, 322] width 21 height 17
checkbox input "true"
click at [297, 156] on button "Bianchi Hotels" at bounding box center [213, 164] width 282 height 28
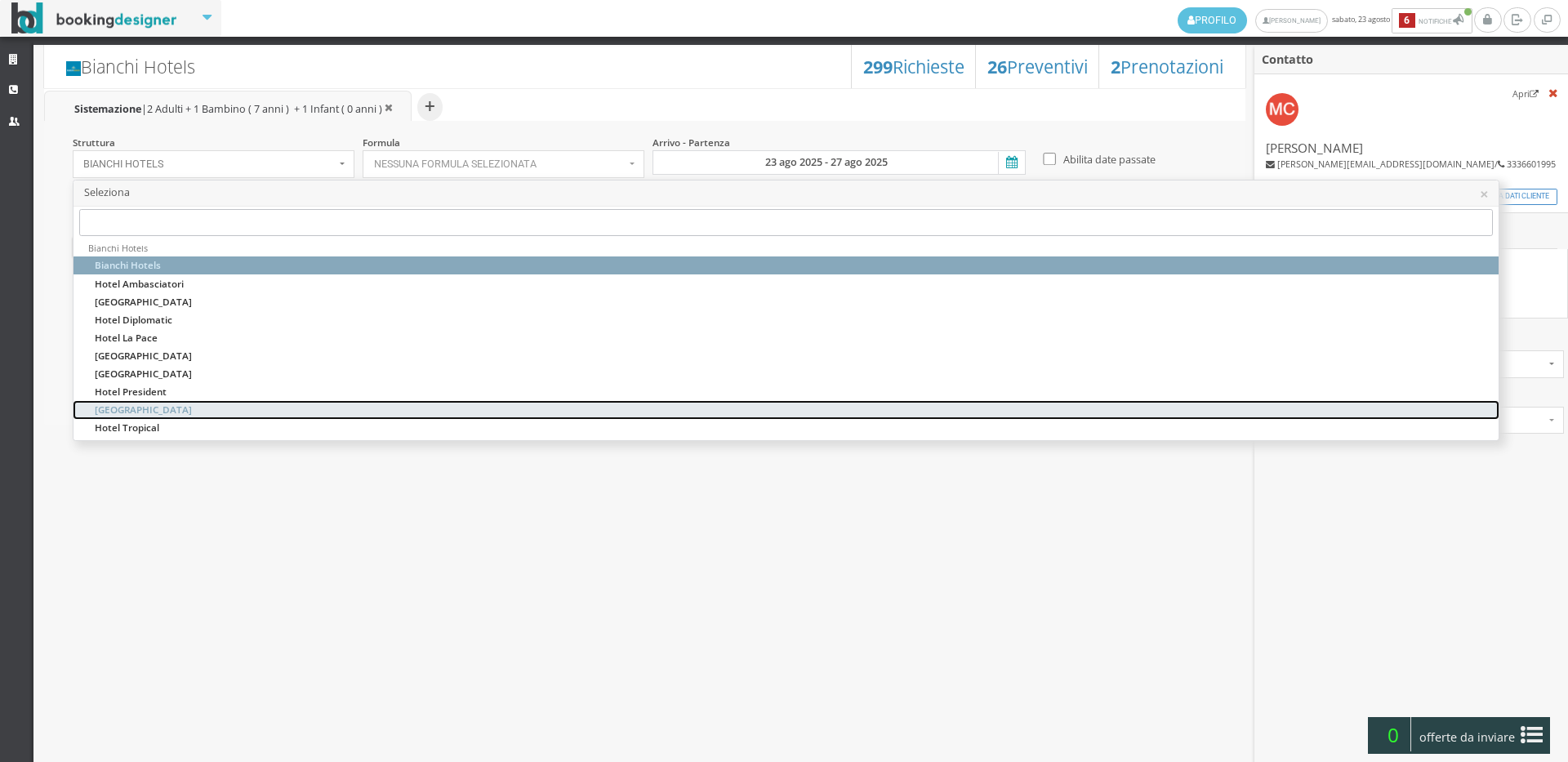
click at [191, 411] on link "[GEOGRAPHIC_DATA]" at bounding box center [786, 409] width 1424 height 18
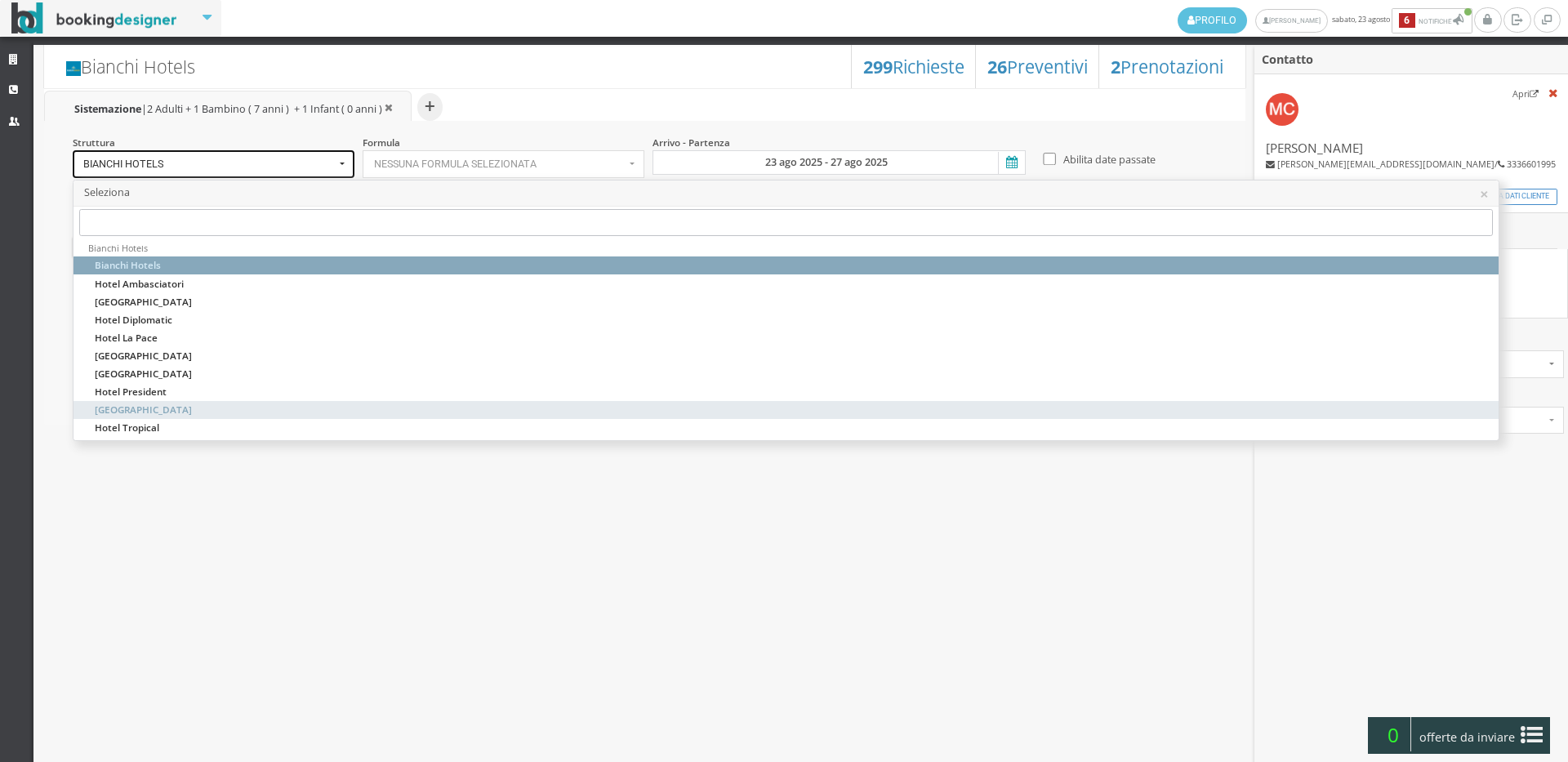
select select "hotelroyalinn"
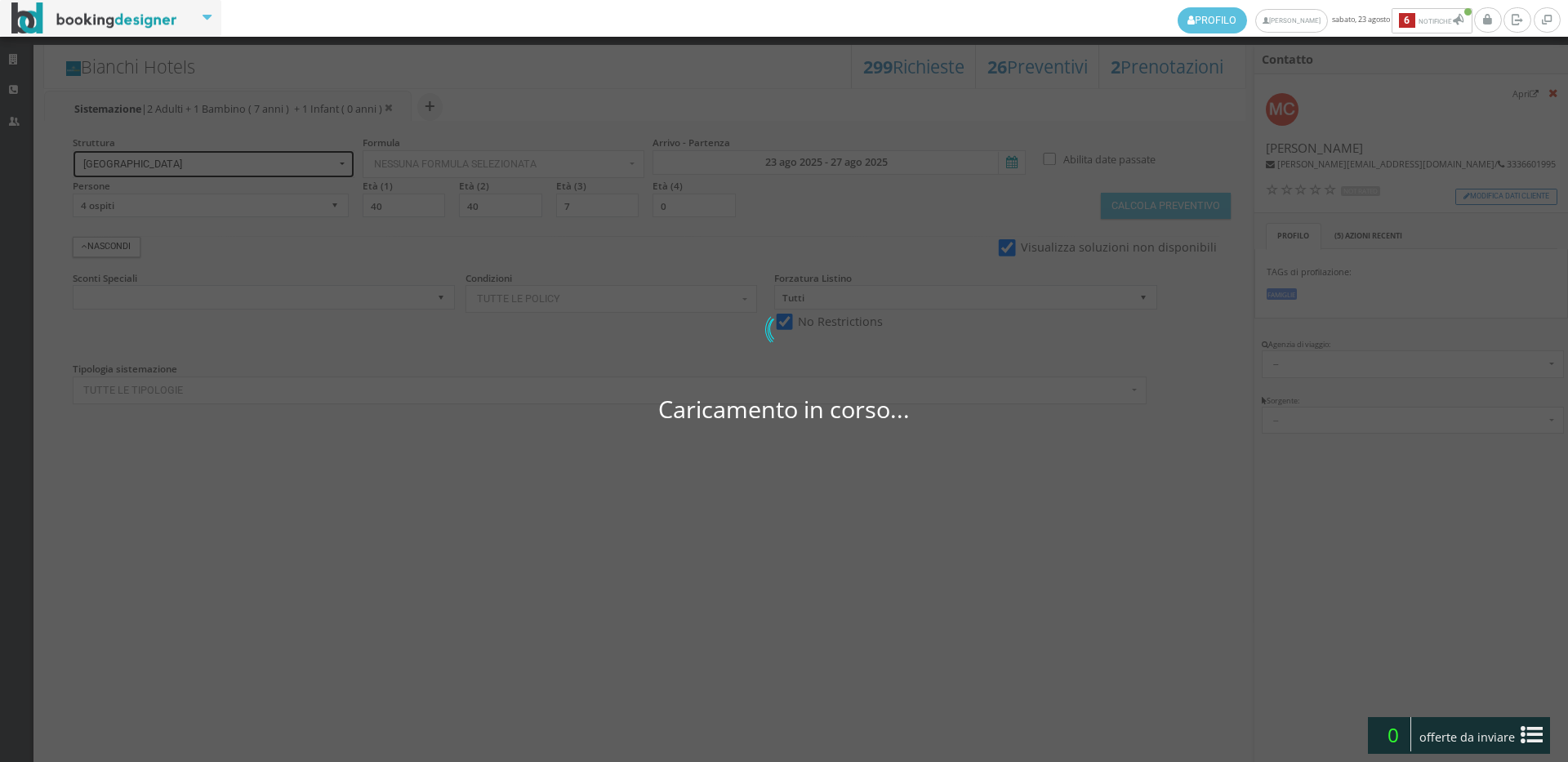
select select
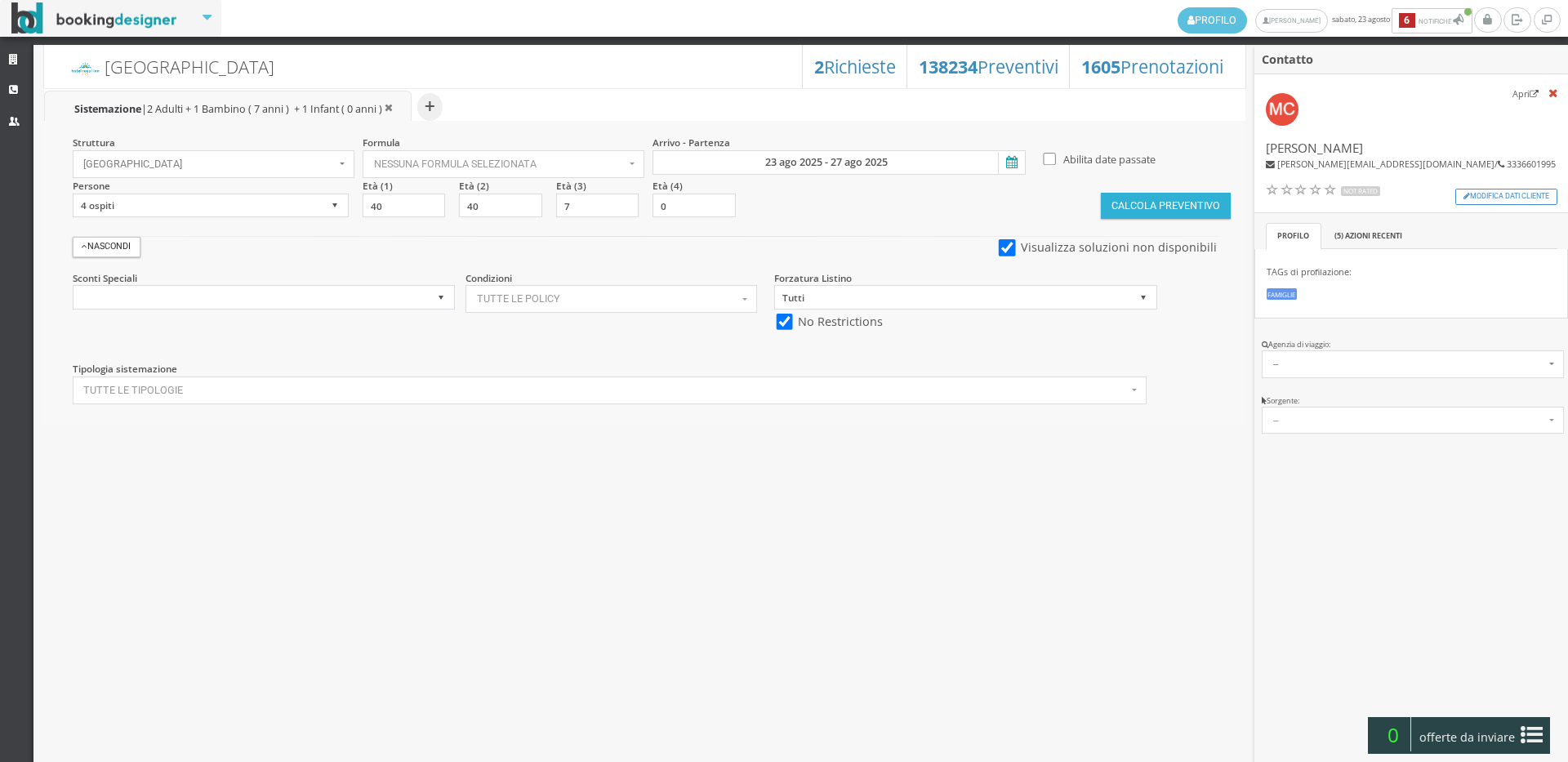
click at [1174, 207] on button "Calcola Preventivo" at bounding box center [1165, 206] width 129 height 26
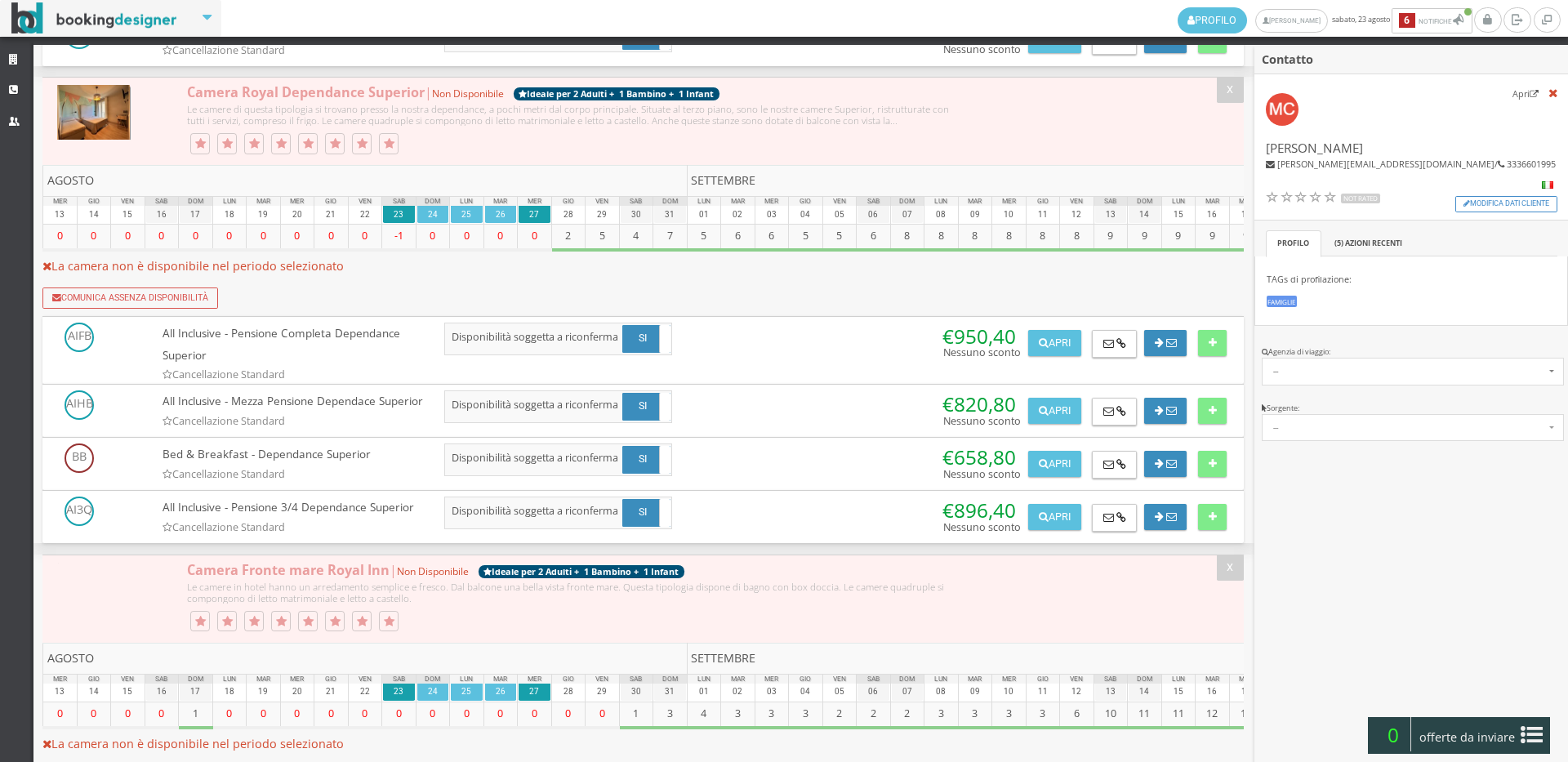
scroll to position [1815, 0]
click at [1210, 349] on icon at bounding box center [1212, 343] width 8 height 10
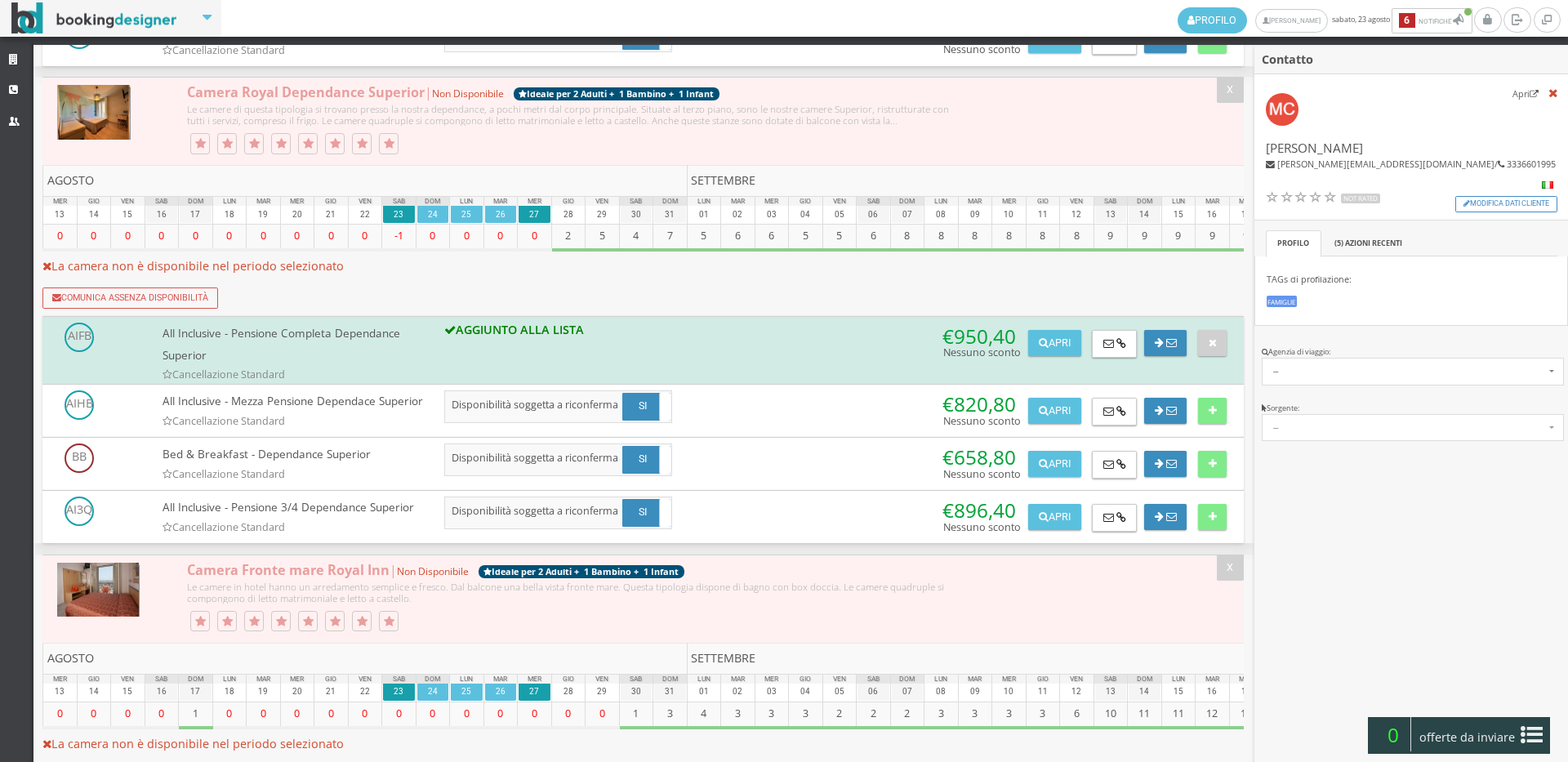
click at [1453, 731] on span "offerte da inviare" at bounding box center [1467, 738] width 106 height 26
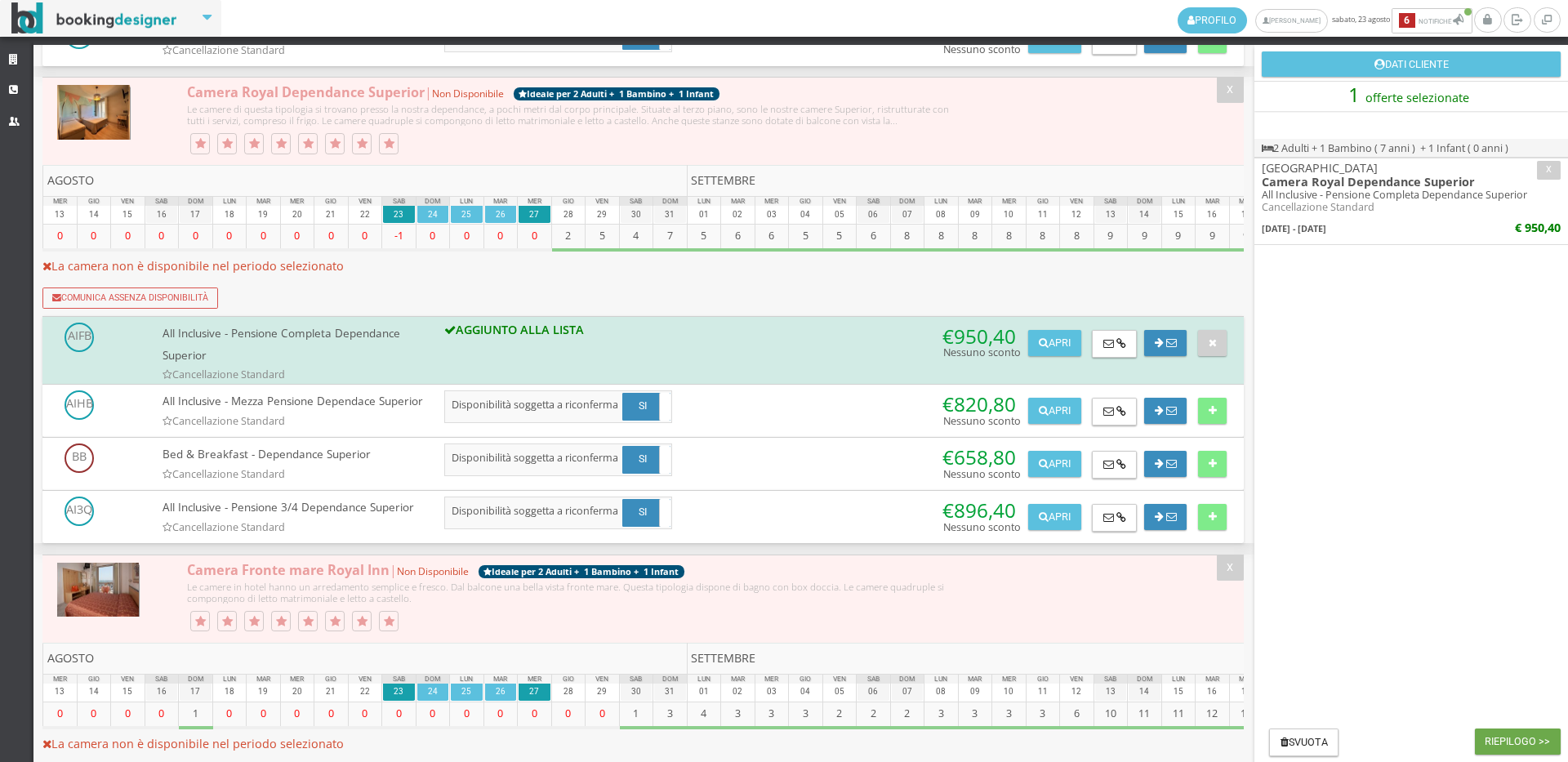
click at [1548, 740] on button "Riepilogo >>" at bounding box center [1518, 741] width 86 height 26
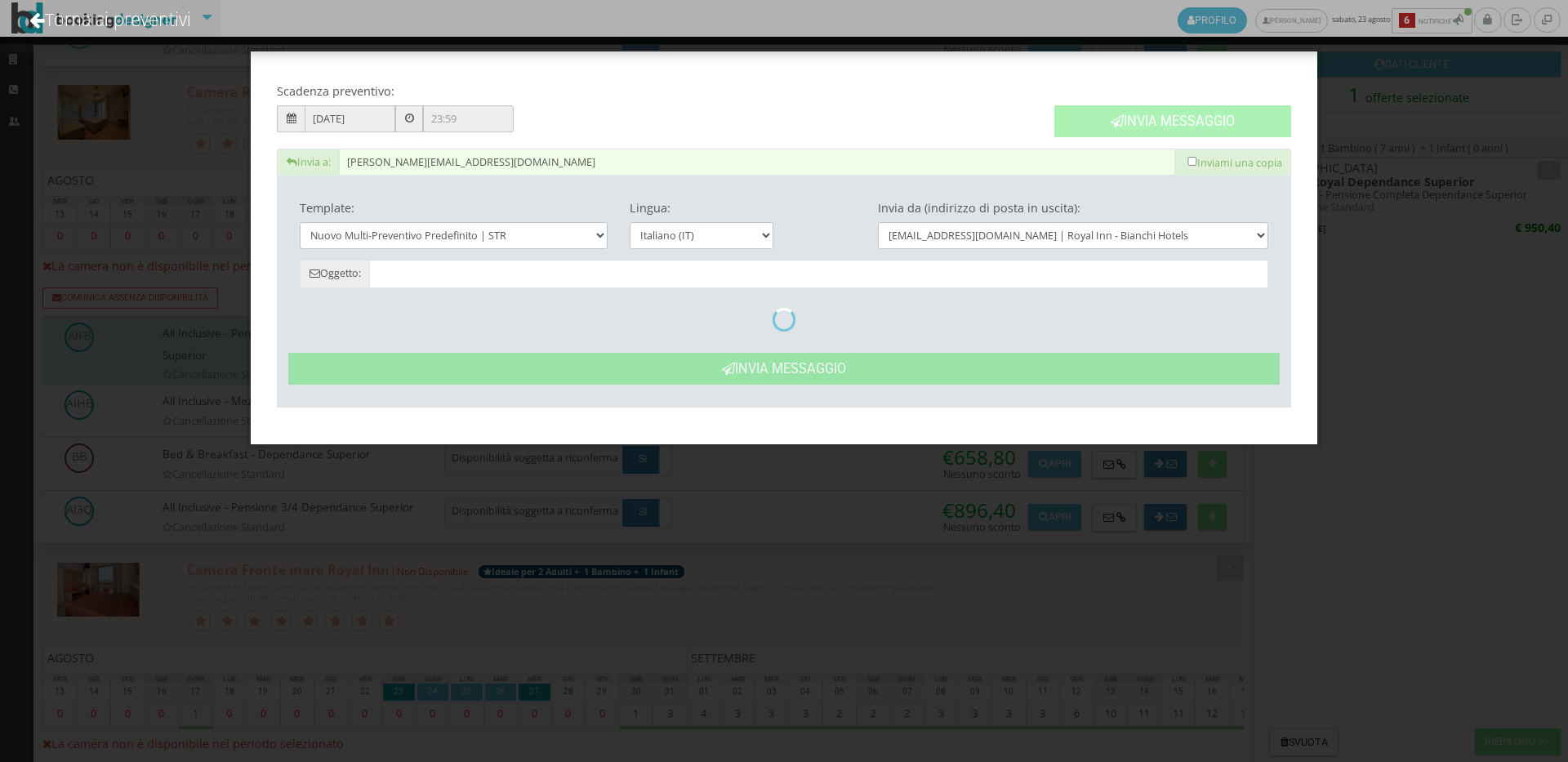
click at [1124, 129] on button "Invia Messaggio" at bounding box center [1173, 121] width 237 height 32
type input "Nuovo Preventivo - Michele Clemente dal 23/08/2025 al 27/08/2025"
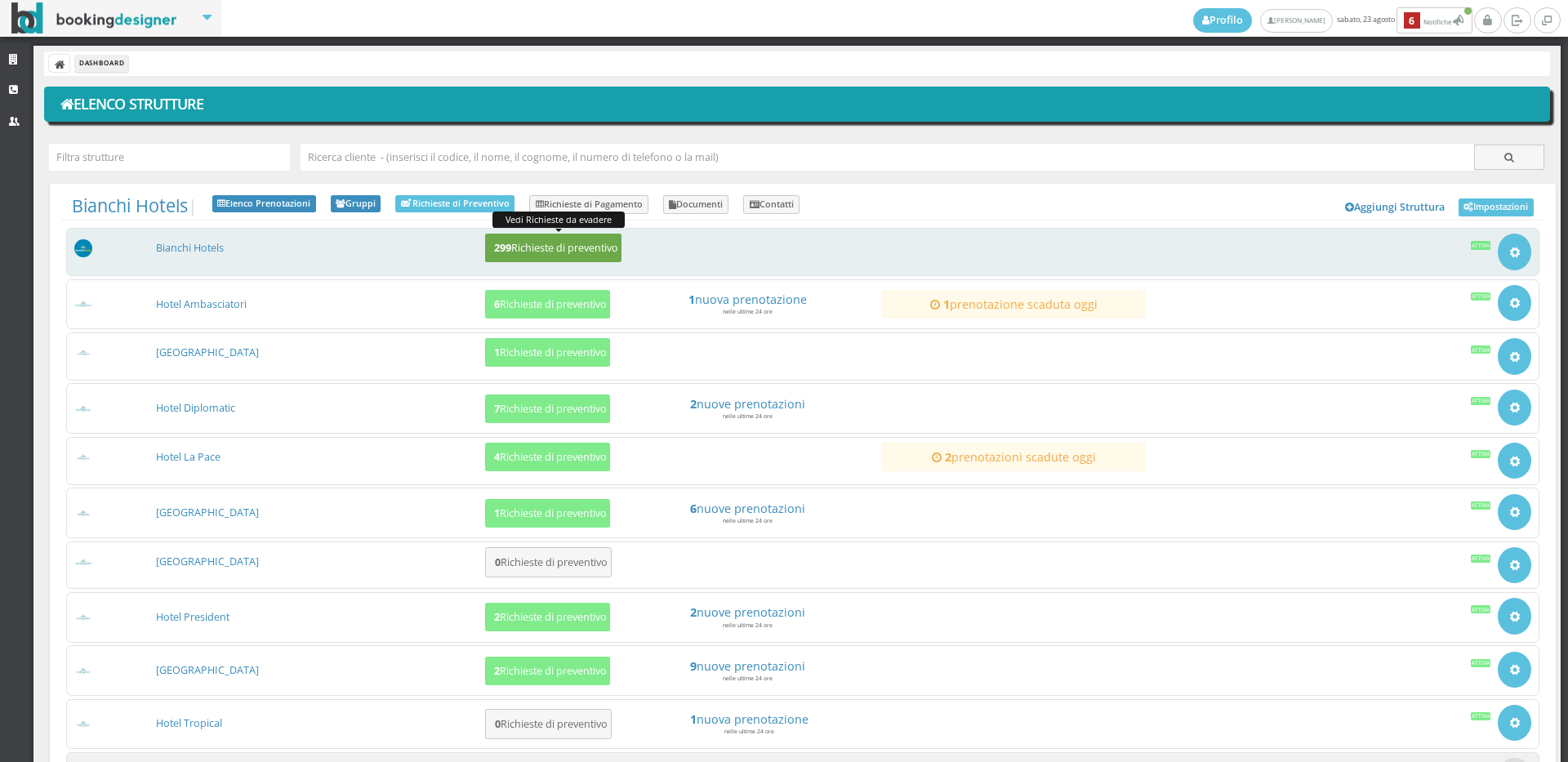
click at [593, 246] on h5 "299 Richieste di preventivo" at bounding box center [554, 247] width 129 height 12
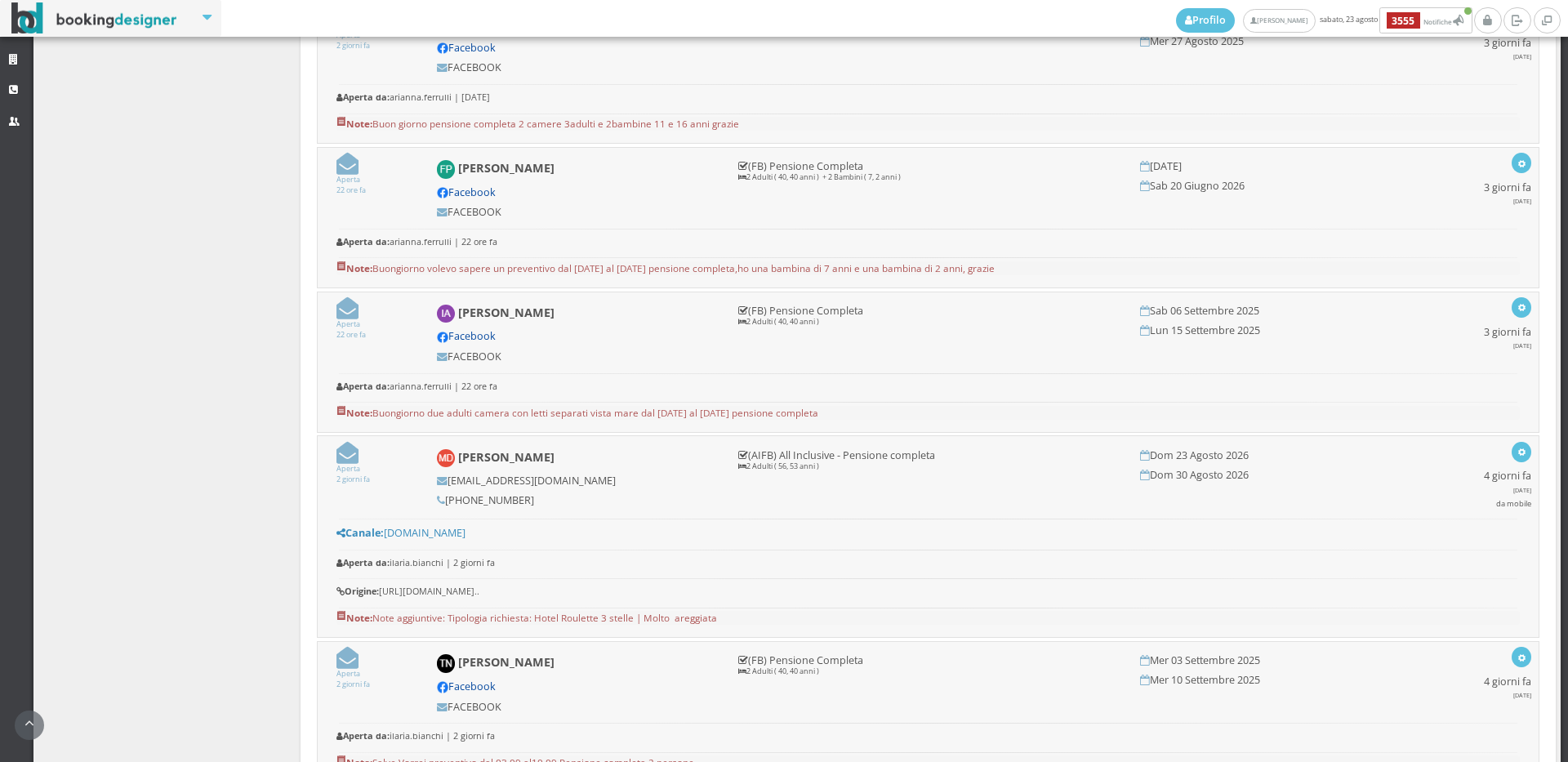
scroll to position [1451, 0]
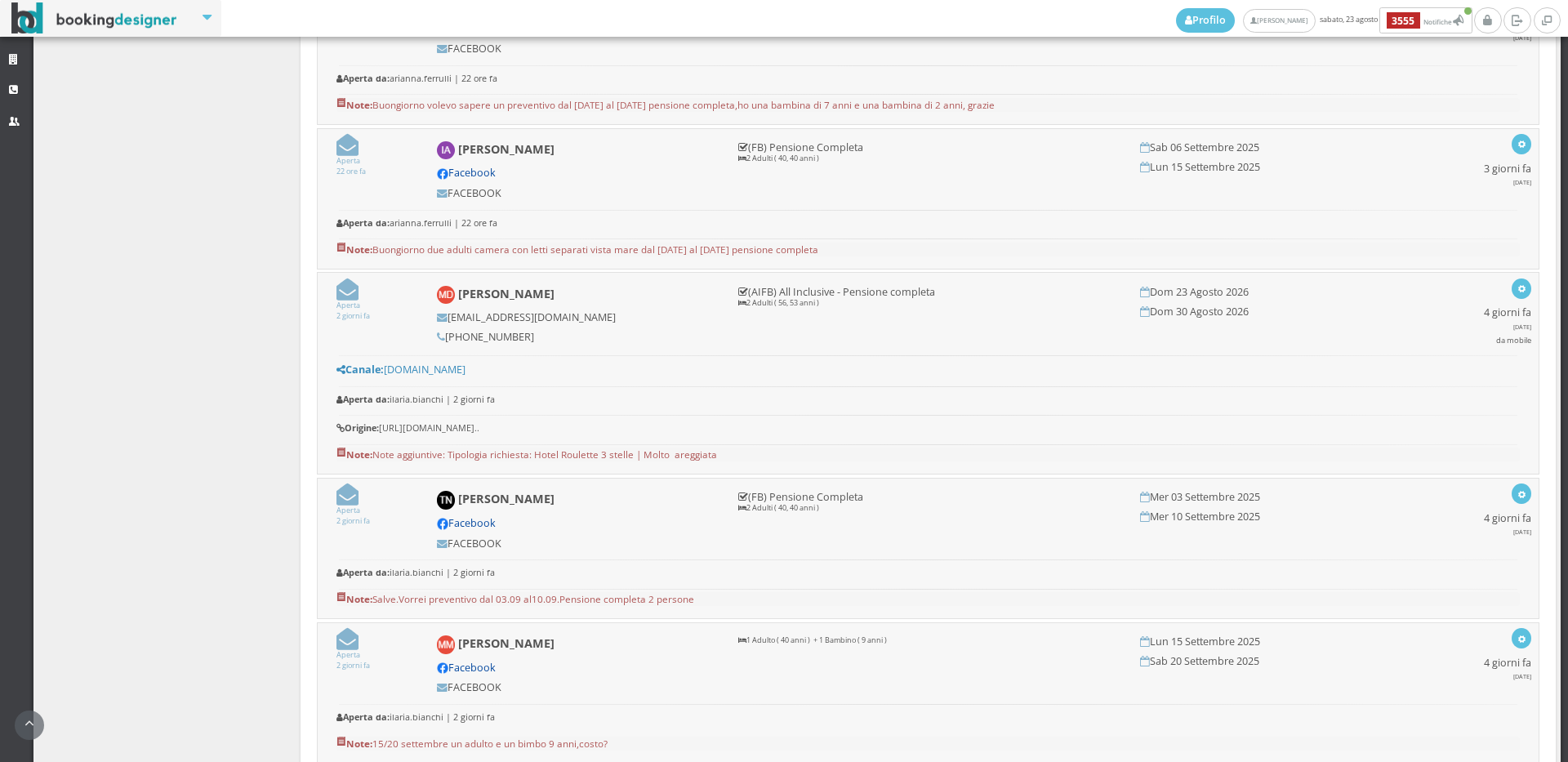
click at [337, 296] on icon at bounding box center [348, 290] width 22 height 22
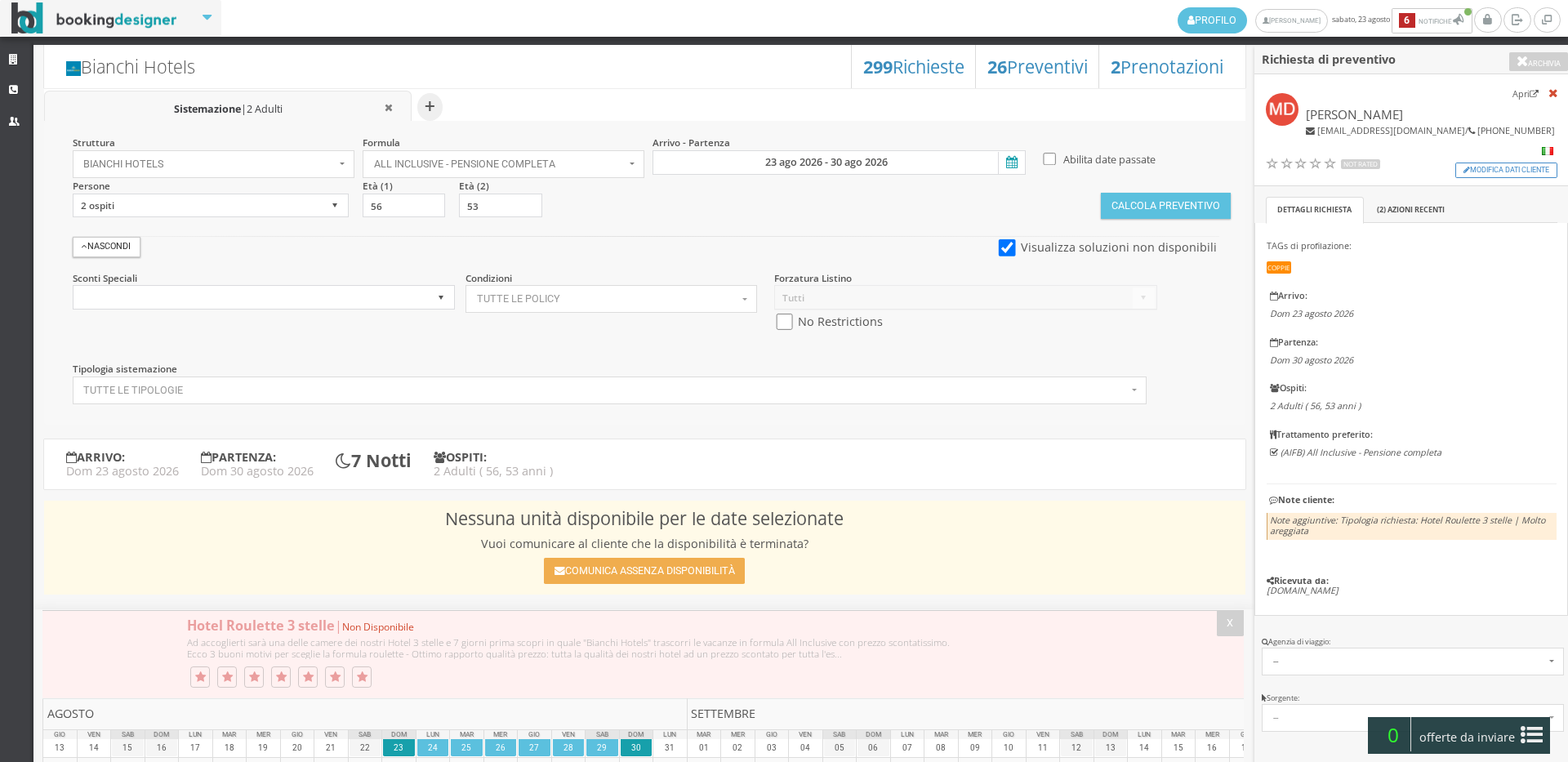
select select "32"
select select
click at [1457, 742] on span "offerte da inviare" at bounding box center [1467, 738] width 106 height 26
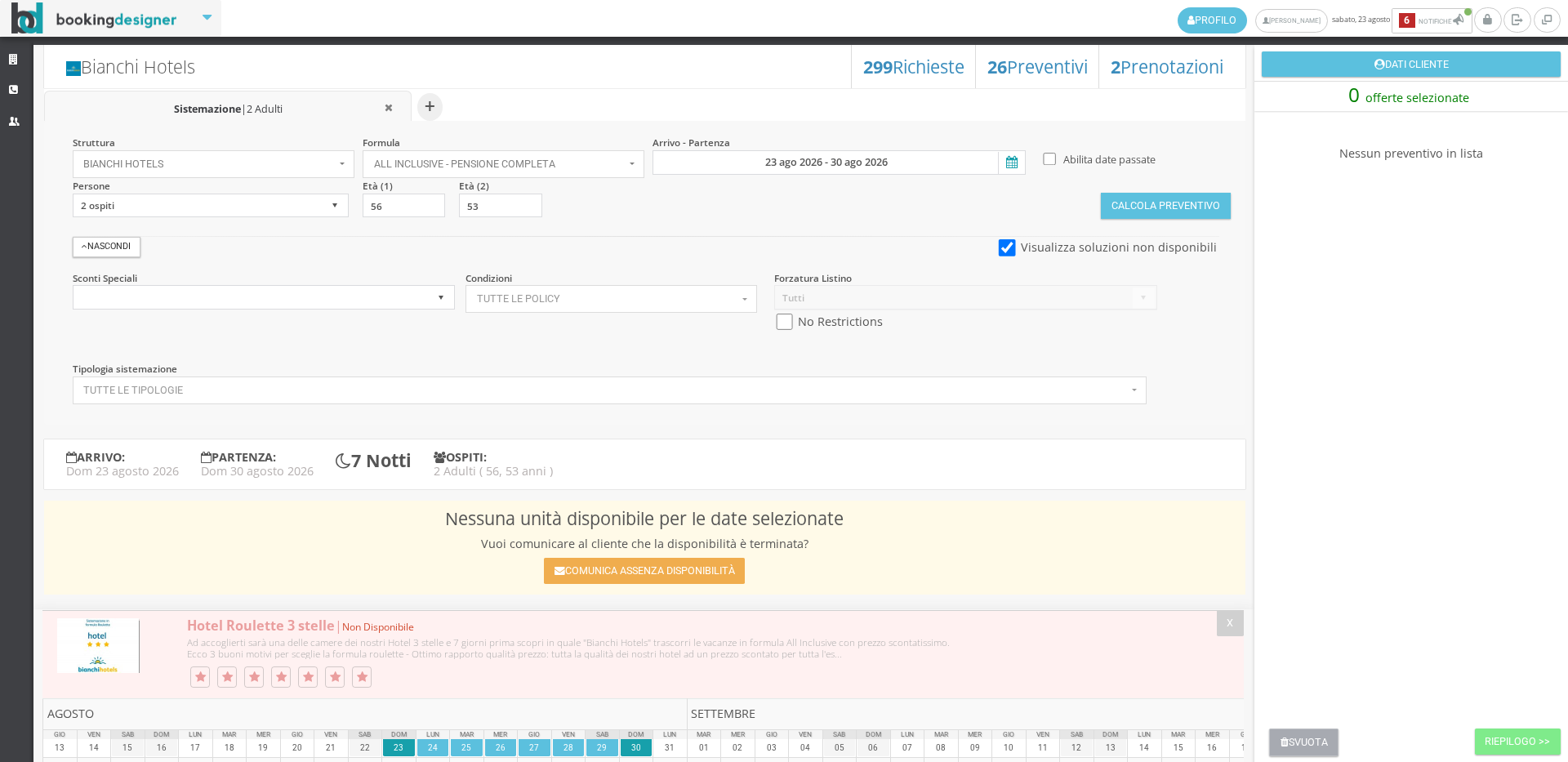
click at [1311, 741] on button "Svuota" at bounding box center [1303, 742] width 69 height 28
click at [20, 49] on link "Strutture" at bounding box center [17, 61] width 34 height 30
